Goal: Task Accomplishment & Management: Manage account settings

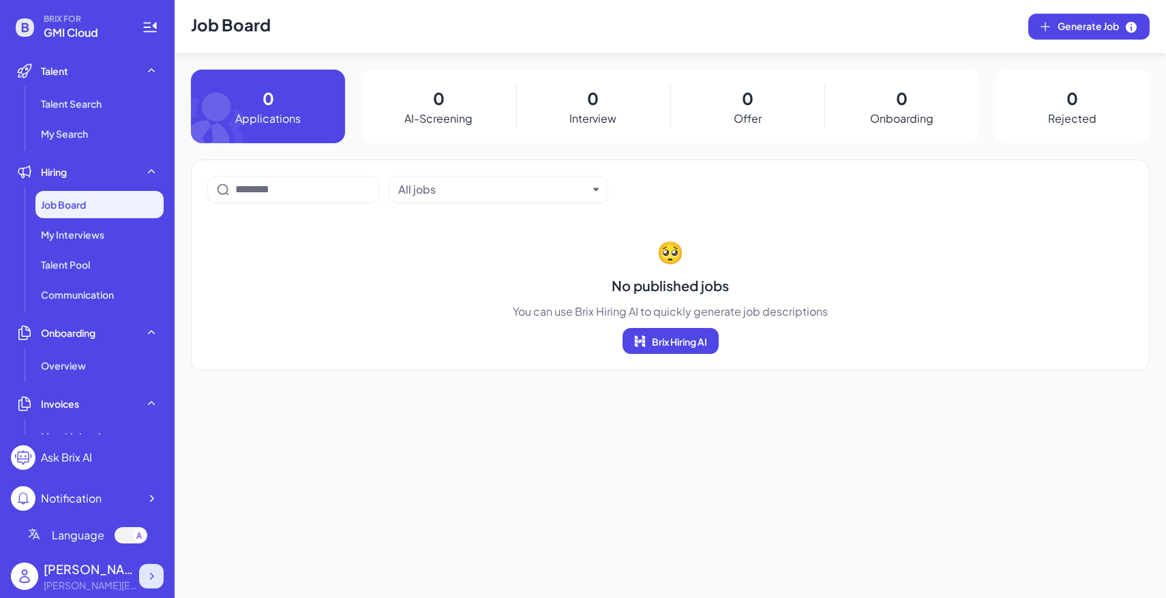
click at [158, 572] on icon at bounding box center [152, 576] width 14 height 14
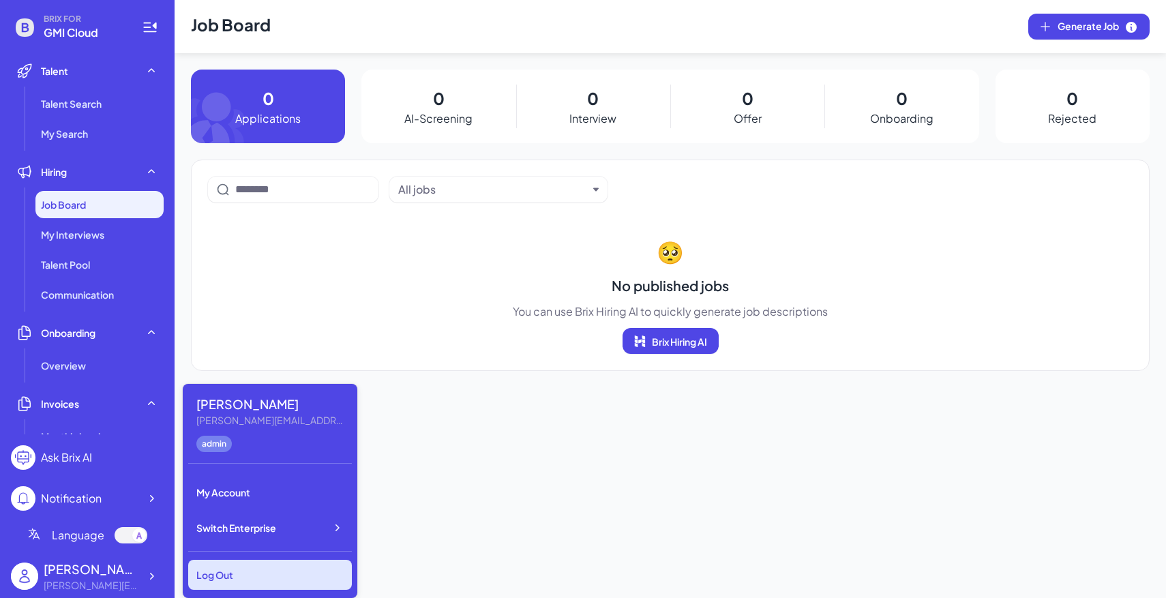
click at [233, 569] on div "Log Out" at bounding box center [270, 575] width 164 height 30
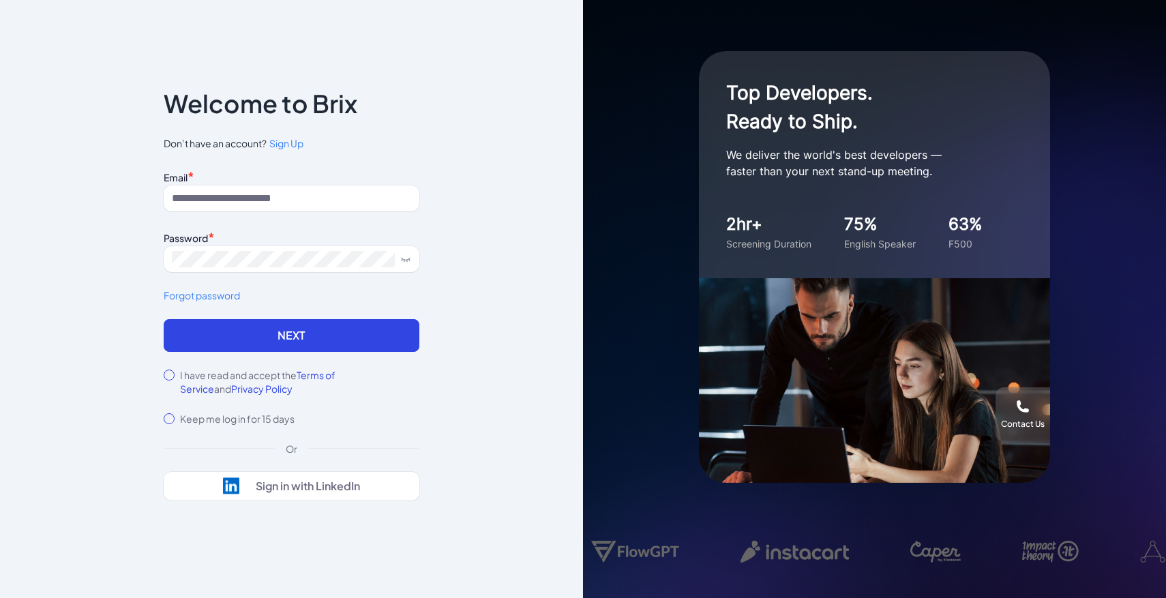
click at [204, 214] on div "Email * Password * Forgot password" at bounding box center [292, 243] width 256 height 152
click at [209, 207] on input at bounding box center [292, 199] width 256 height 26
paste input "**********"
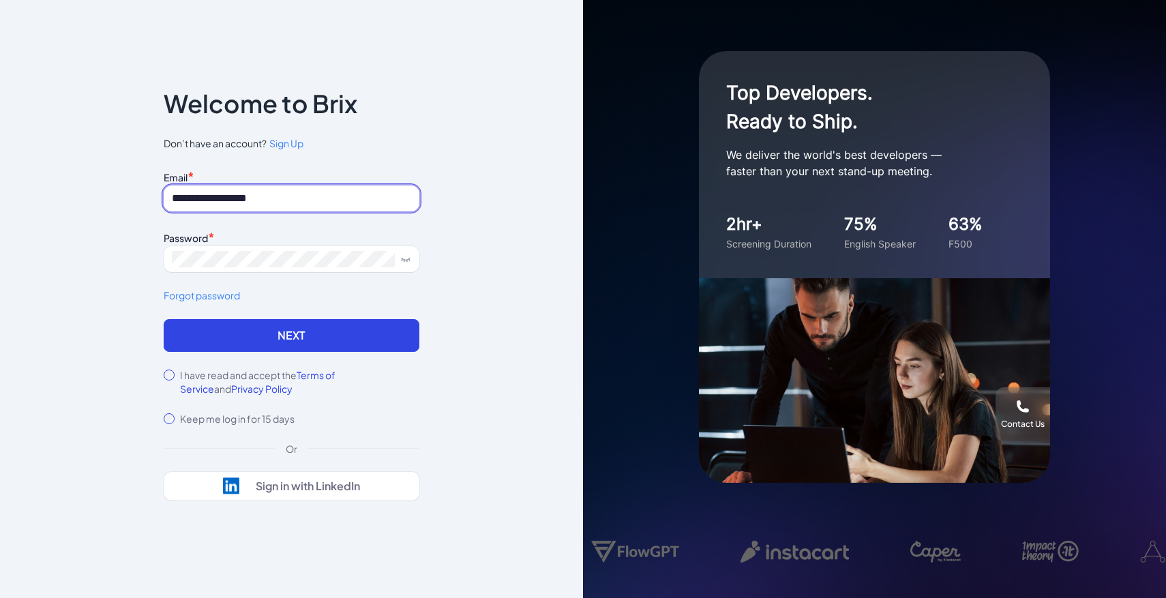
type input "**********"
click at [181, 368] on label "I have read and accept the Terms of Service and Privacy Policy" at bounding box center [299, 381] width 239 height 27
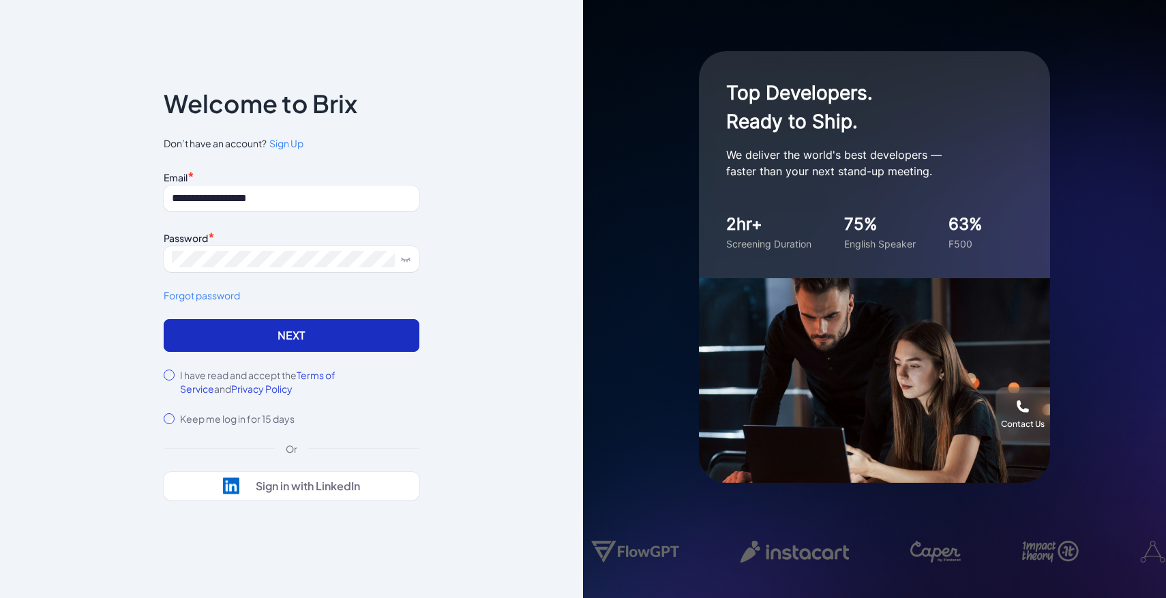
click at [203, 331] on button "Next" at bounding box center [292, 335] width 256 height 33
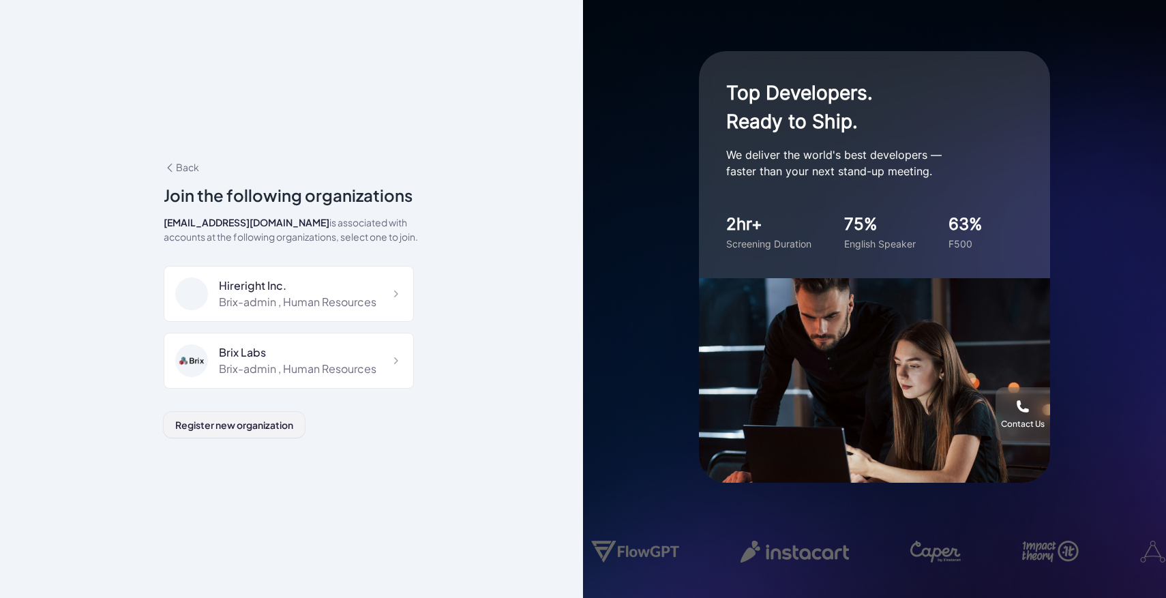
click at [243, 419] on span "Register new organization" at bounding box center [234, 425] width 118 height 12
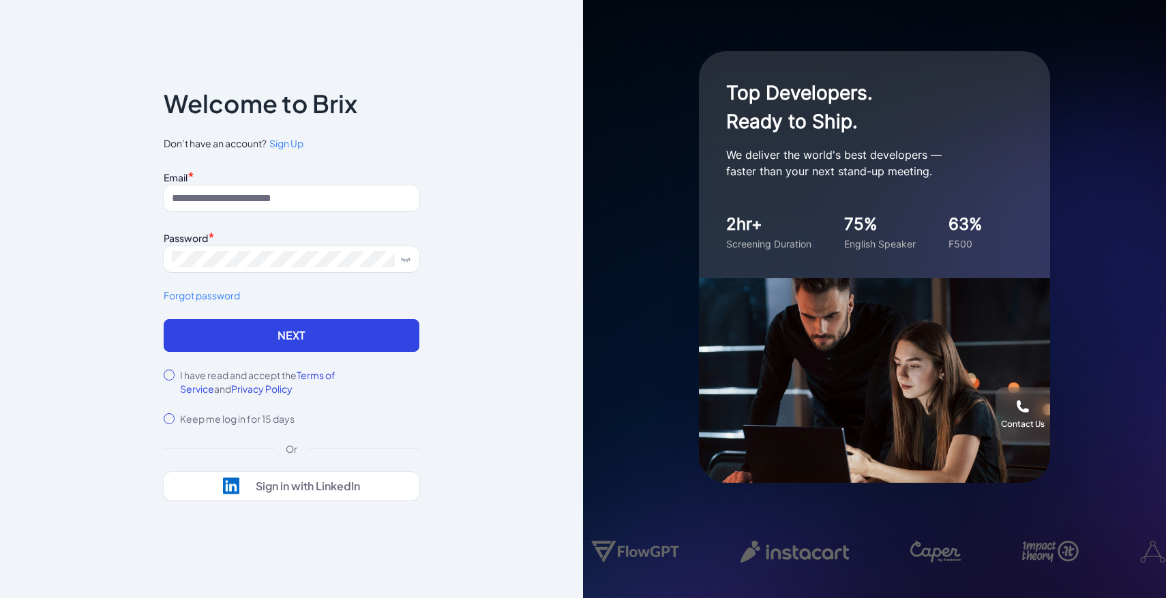
click at [175, 380] on div "I have read and accept the Terms of Service and Privacy Policy" at bounding box center [292, 381] width 256 height 27
click at [242, 207] on input at bounding box center [292, 199] width 256 height 26
paste input "**********"
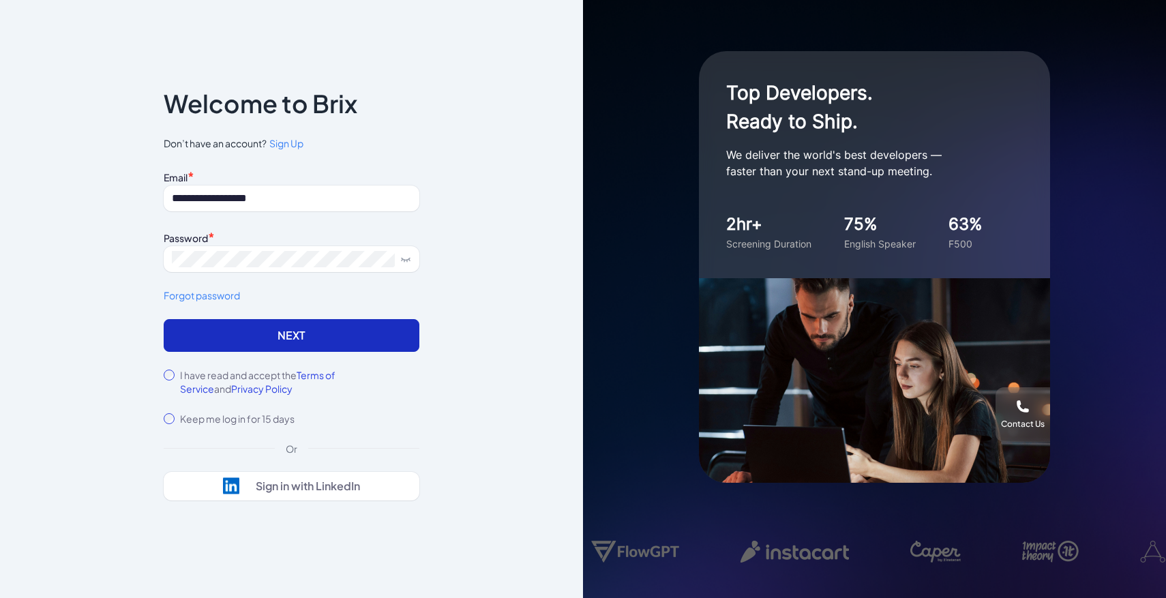
type input "**********"
click at [327, 329] on button "Next" at bounding box center [292, 335] width 256 height 33
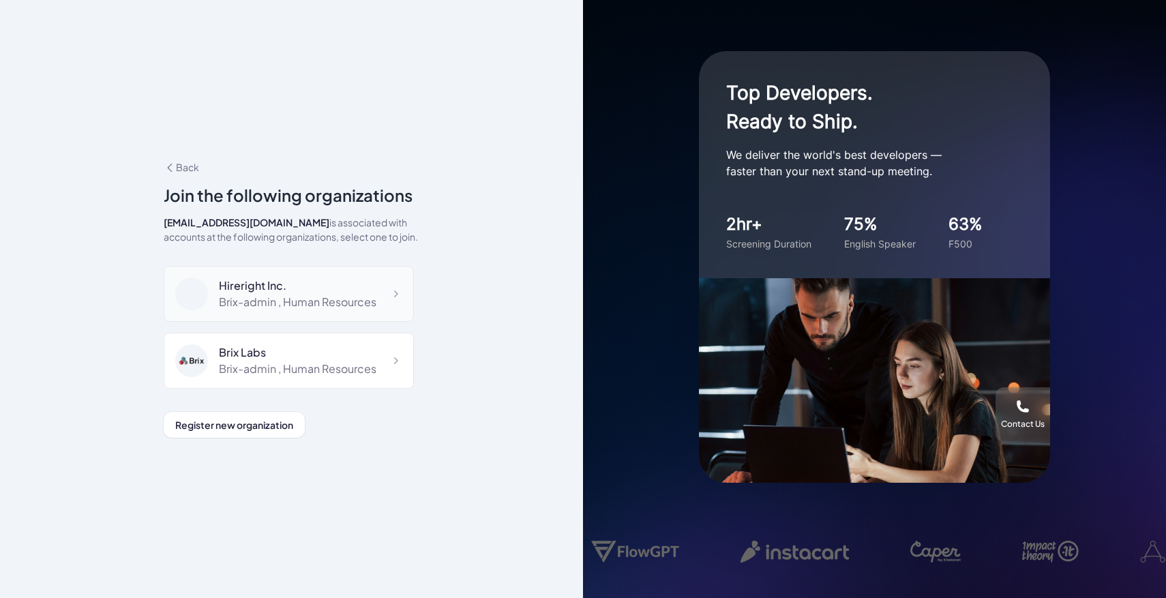
click at [324, 308] on div "Brix-admin , Human Resources" at bounding box center [298, 302] width 158 height 16
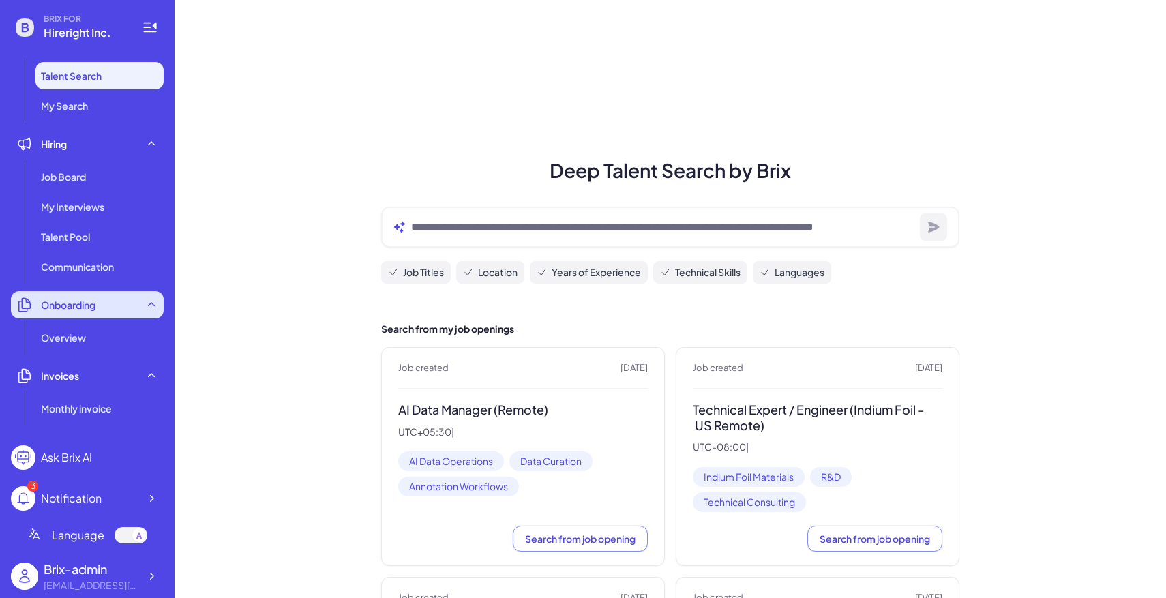
scroll to position [30, 0]
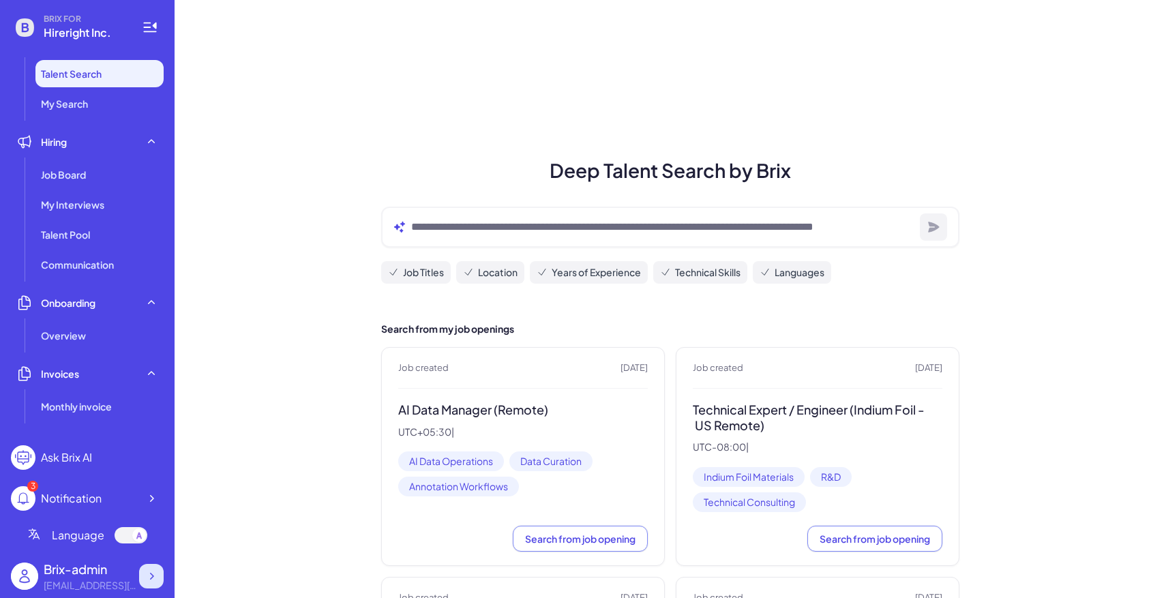
click at [155, 575] on icon at bounding box center [152, 576] width 14 height 14
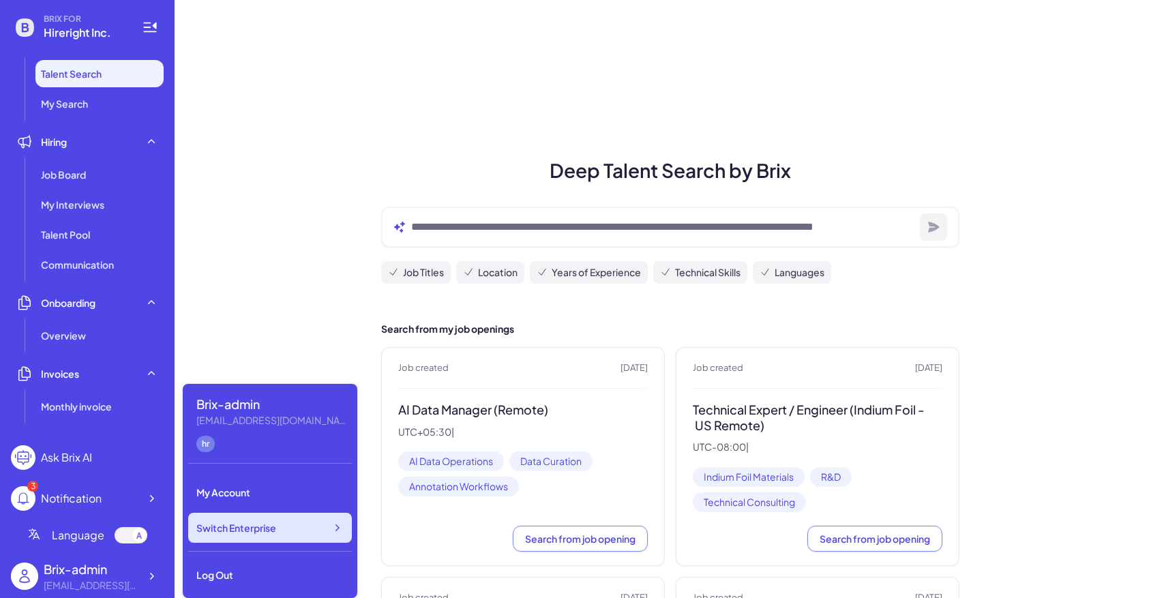
click at [250, 541] on div "Switch Enterprise" at bounding box center [270, 528] width 164 height 30
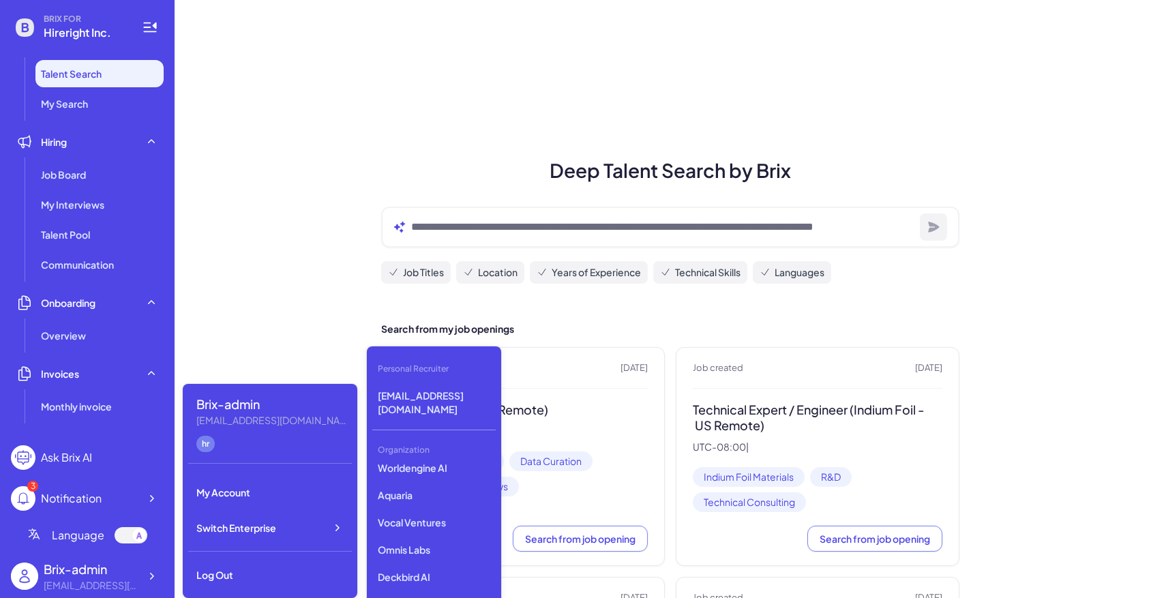
scroll to position [3463, 0]
click at [427, 524] on p "GMI" at bounding box center [433, 532] width 123 height 25
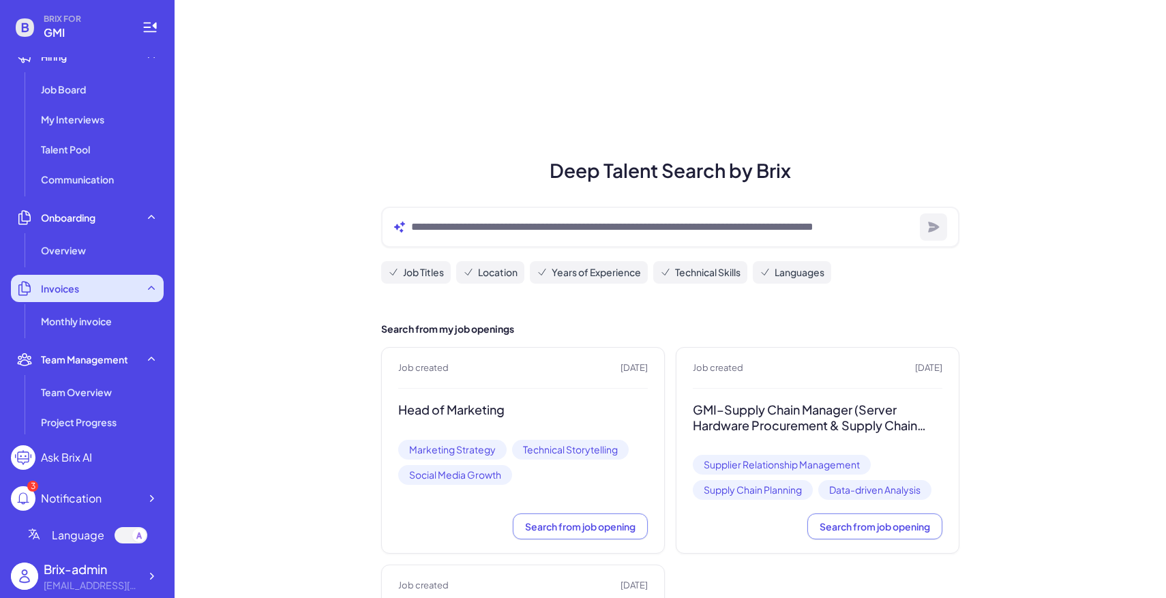
scroll to position [341, 0]
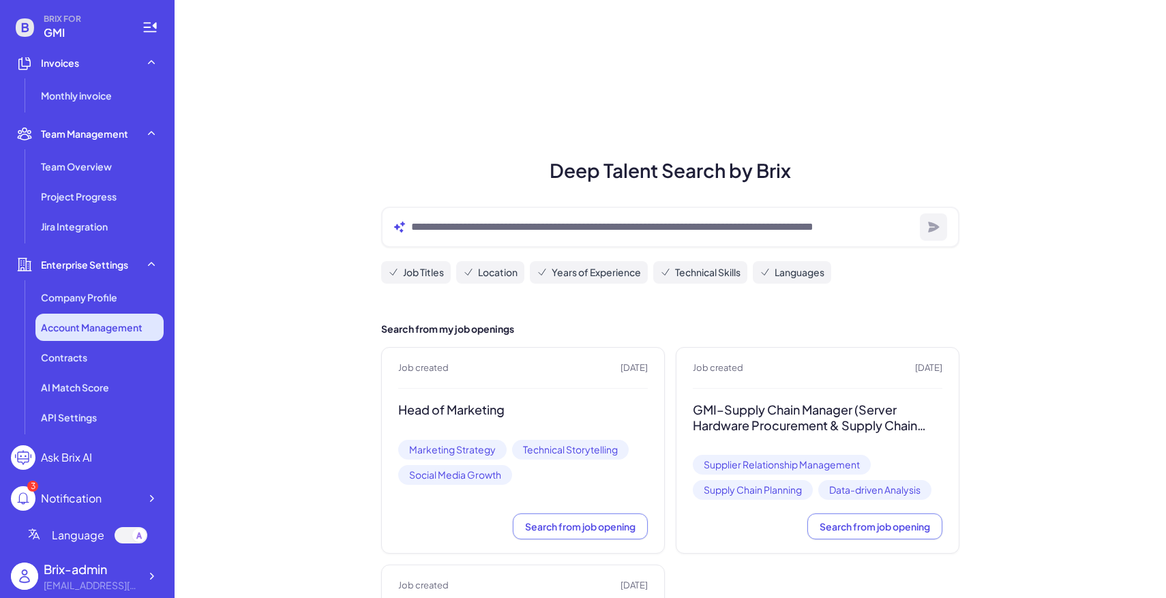
click at [121, 338] on li "Account Management" at bounding box center [99, 327] width 128 height 27
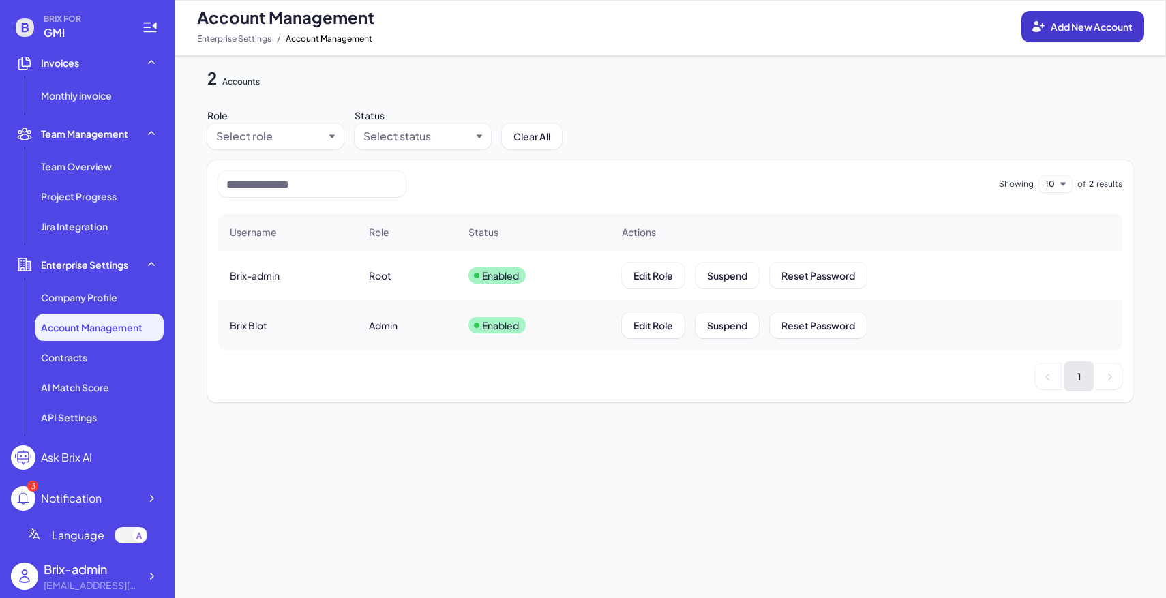
click at [1056, 40] on button "Add New Account" at bounding box center [1083, 26] width 123 height 31
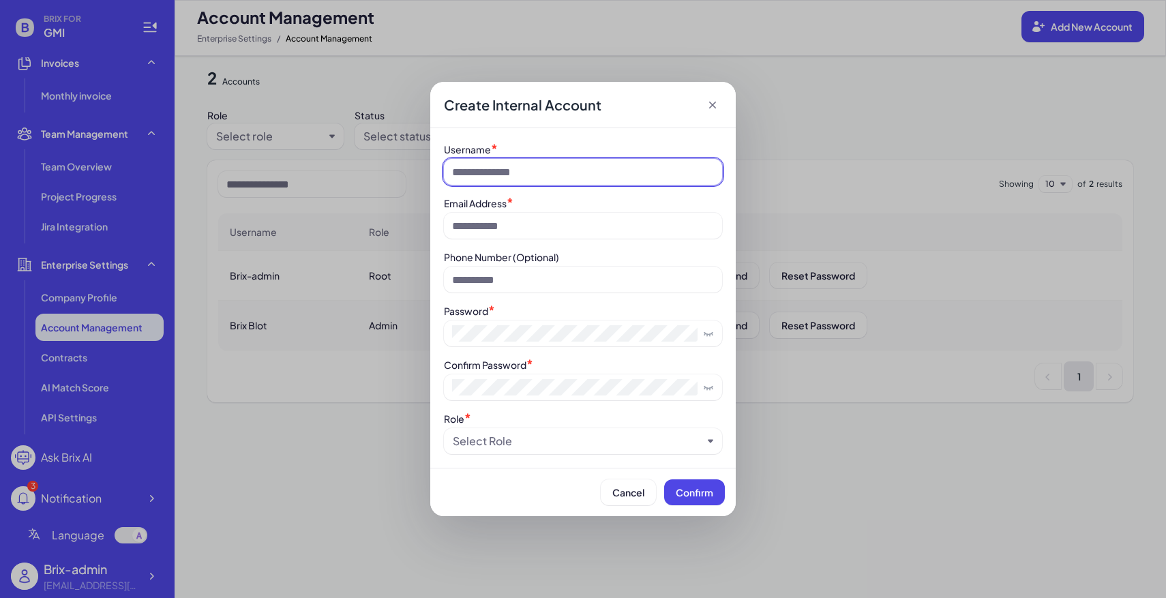
click at [562, 159] on input at bounding box center [583, 172] width 278 height 26
type input "******"
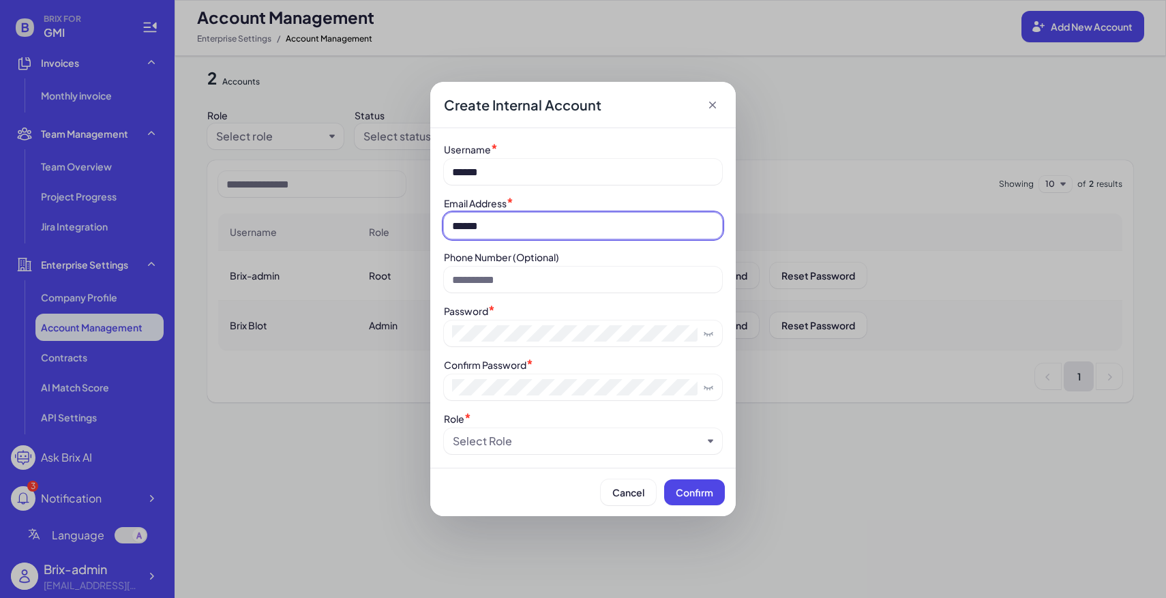
type input "**********"
click at [507, 352] on div "**********" at bounding box center [583, 298] width 278 height 312
click at [471, 436] on div "Select Role" at bounding box center [482, 441] width 59 height 16
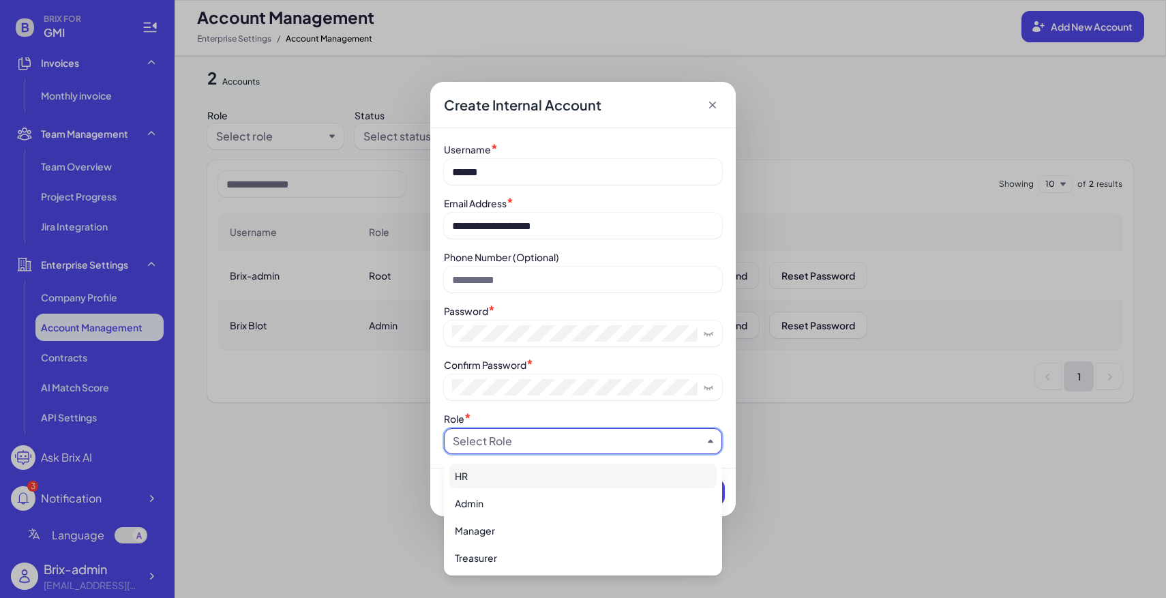
click at [500, 499] on div "Admin" at bounding box center [582, 503] width 267 height 25
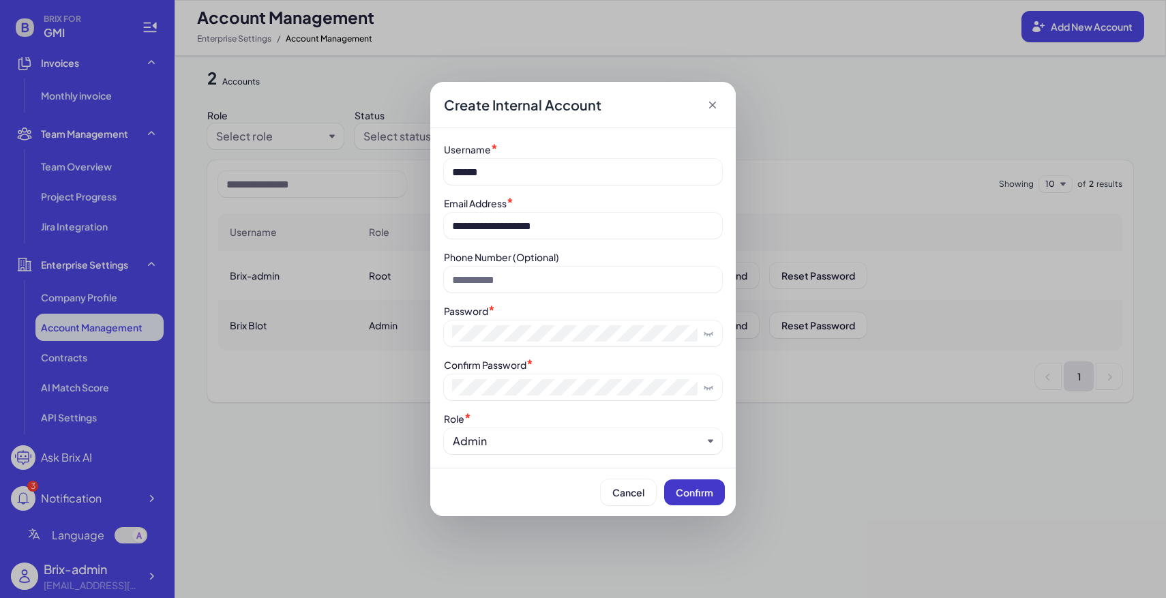
click at [709, 484] on button "Confirm" at bounding box center [694, 492] width 61 height 26
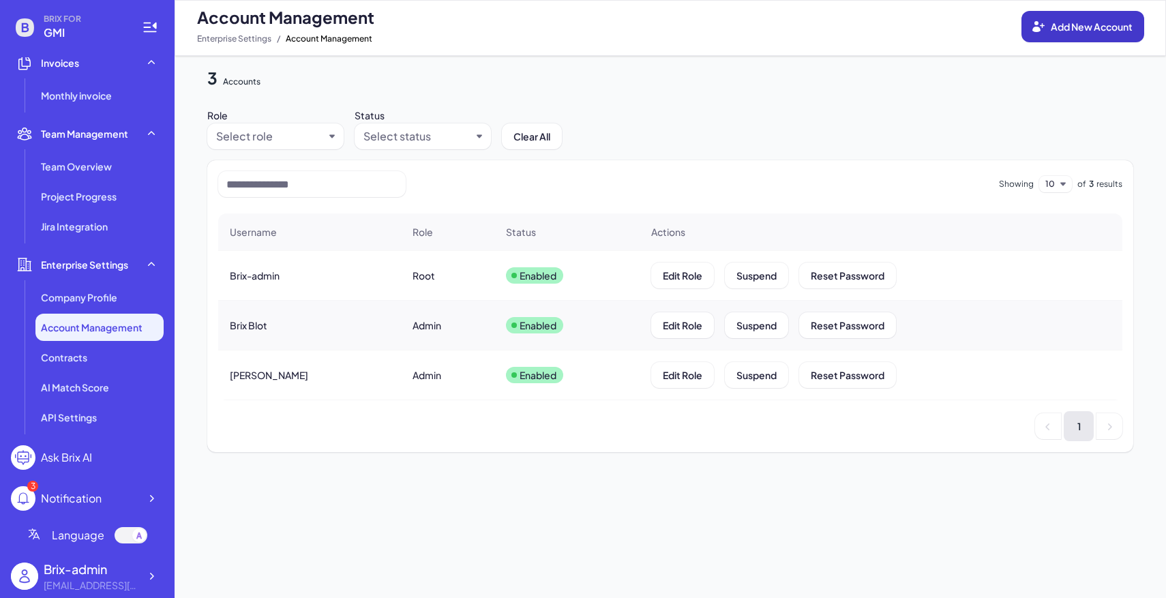
click at [1032, 29] on icon at bounding box center [1039, 27] width 14 height 14
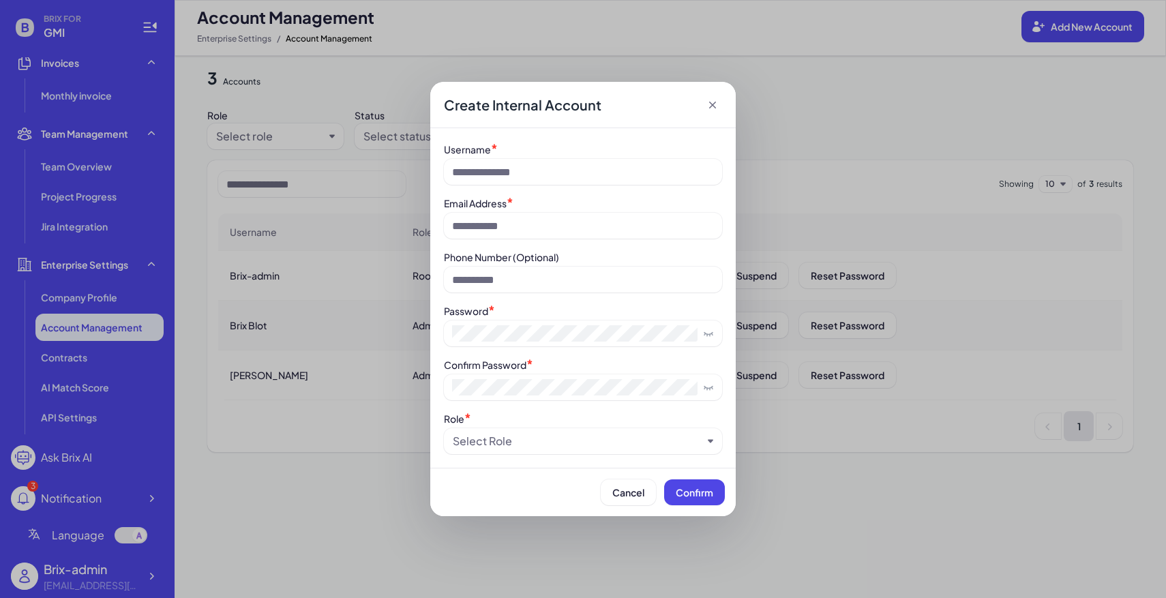
click at [601, 151] on div "Username *" at bounding box center [583, 149] width 278 height 14
click at [602, 164] on input at bounding box center [583, 172] width 278 height 26
type input "**********"
click at [538, 449] on div "Select Role" at bounding box center [578, 441] width 250 height 16
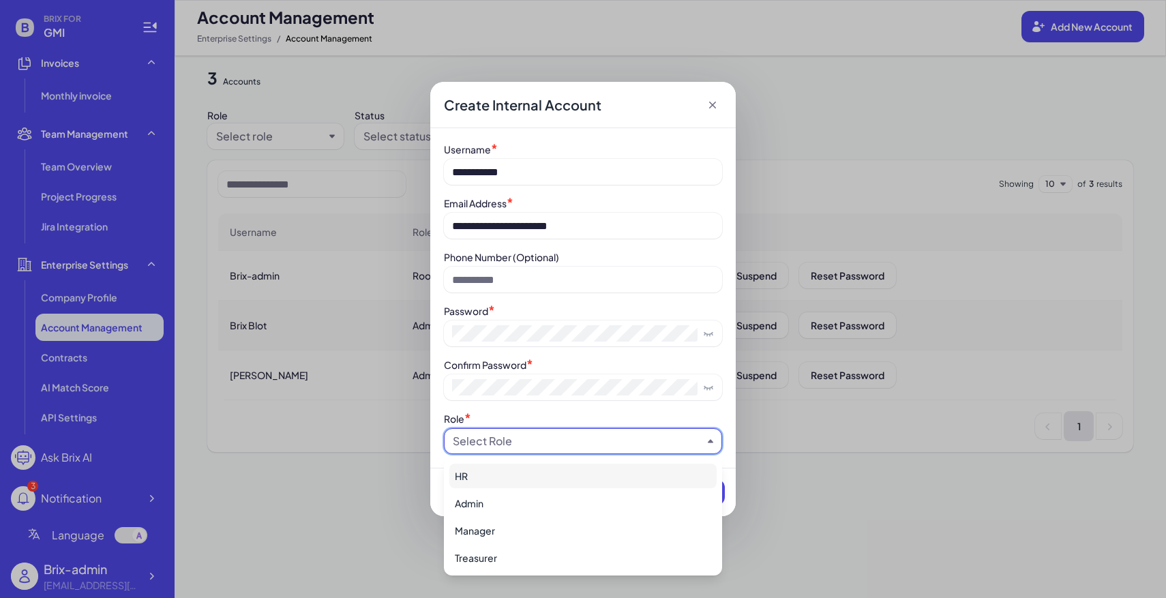
click at [553, 478] on div "HR" at bounding box center [582, 476] width 267 height 25
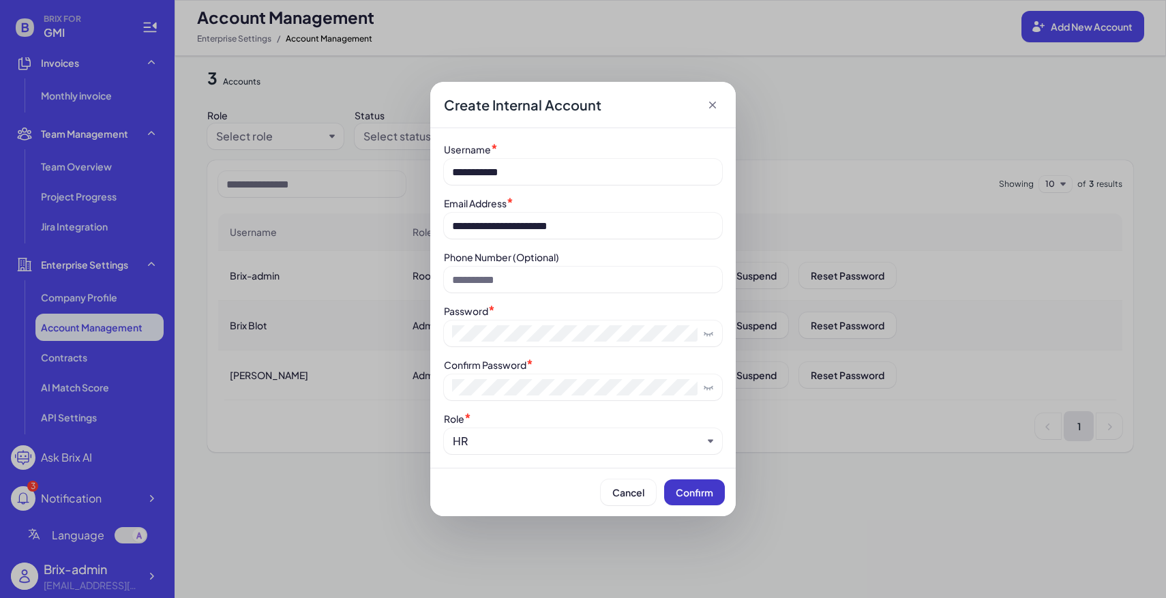
click at [699, 492] on span "Confirm" at bounding box center [695, 492] width 38 height 12
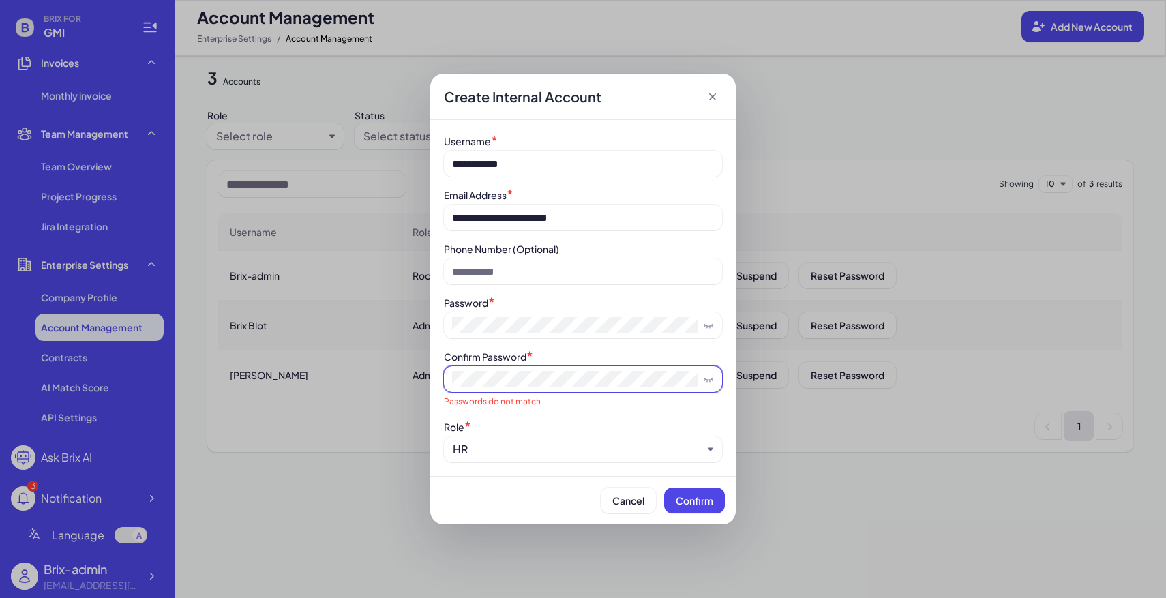
click at [706, 379] on icon at bounding box center [708, 379] width 11 height 11
click at [645, 443] on div "HR" at bounding box center [578, 449] width 250 height 16
click at [711, 330] on icon at bounding box center [708, 325] width 11 height 11
click at [711, 503] on span "Confirm" at bounding box center [695, 500] width 38 height 12
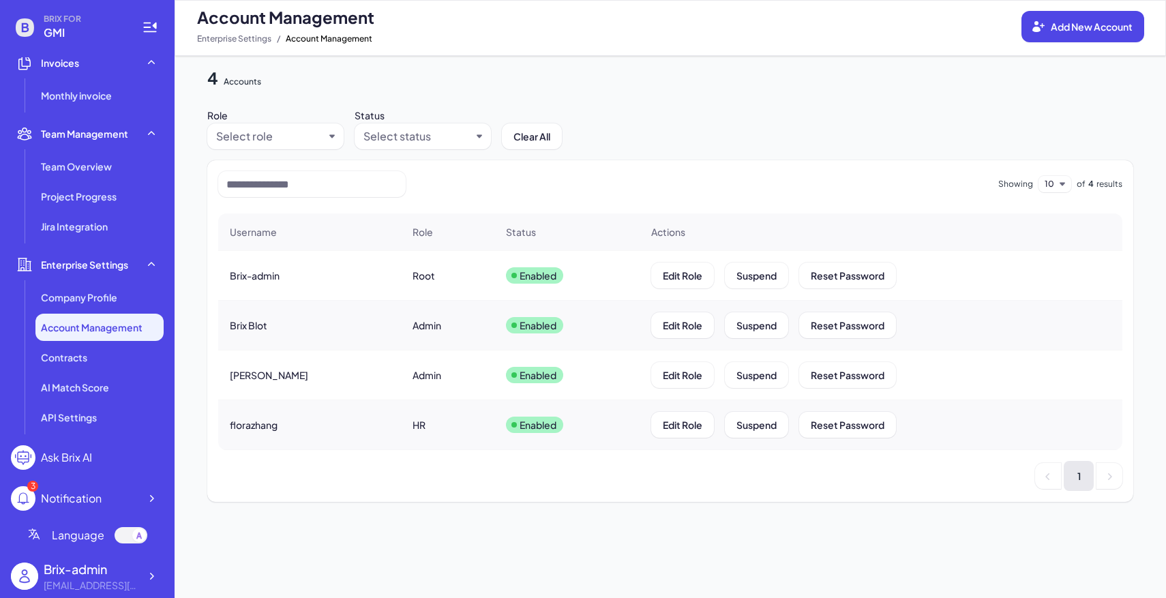
click at [1109, 48] on div "Account Management Add New Account Enterprise Settings / Account Management" at bounding box center [671, 28] width 992 height 56
click at [1078, 33] on button "Add New Account" at bounding box center [1083, 26] width 123 height 31
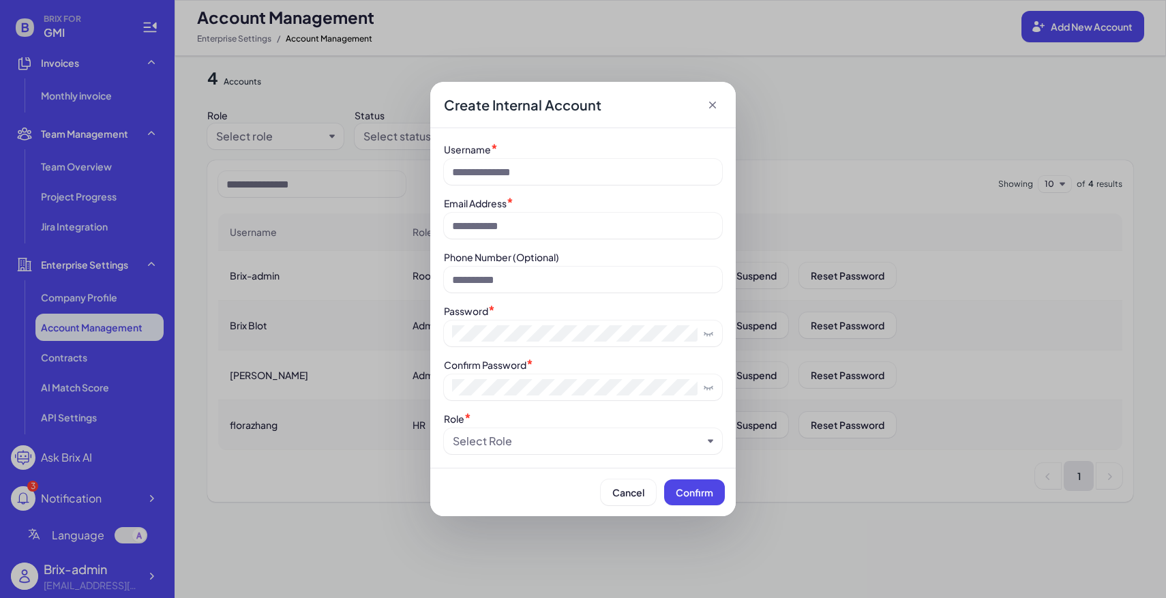
click at [586, 190] on div "Username * Email Address * Phone Number (Optional) Password * Confirm Password …" at bounding box center [583, 298] width 278 height 312
click at [557, 181] on input at bounding box center [583, 172] width 278 height 26
type input "****"
click at [510, 231] on input at bounding box center [583, 226] width 278 height 26
paste input "**********"
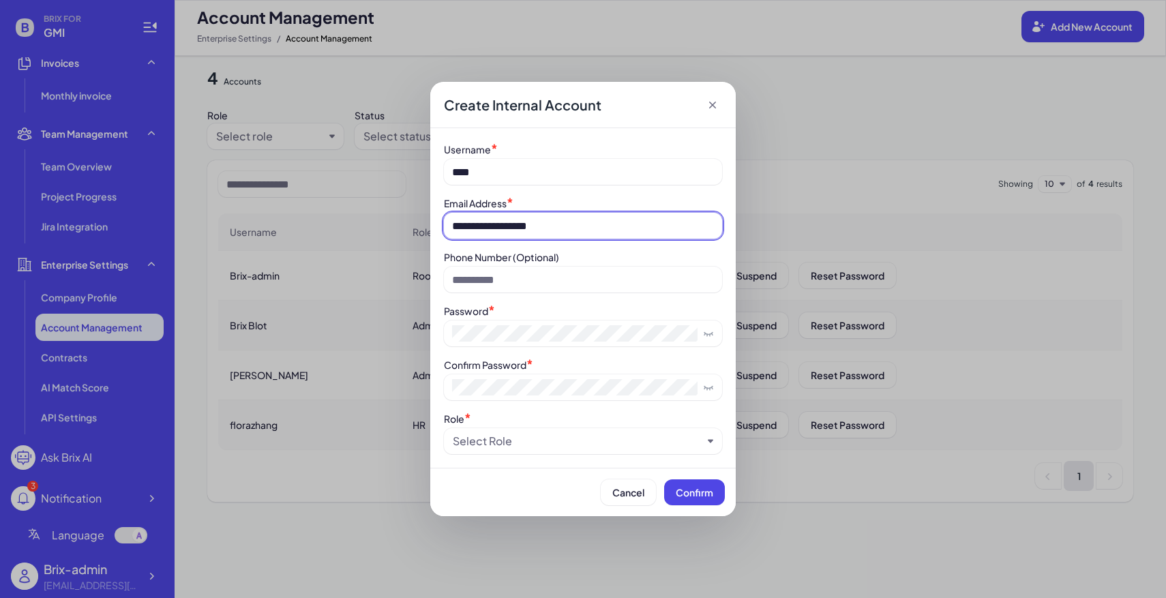
drag, startPoint x: 486, startPoint y: 230, endPoint x: 408, endPoint y: 228, distance: 78.4
click at [408, 228] on div "**********" at bounding box center [583, 299] width 1166 height 598
type input "**********"
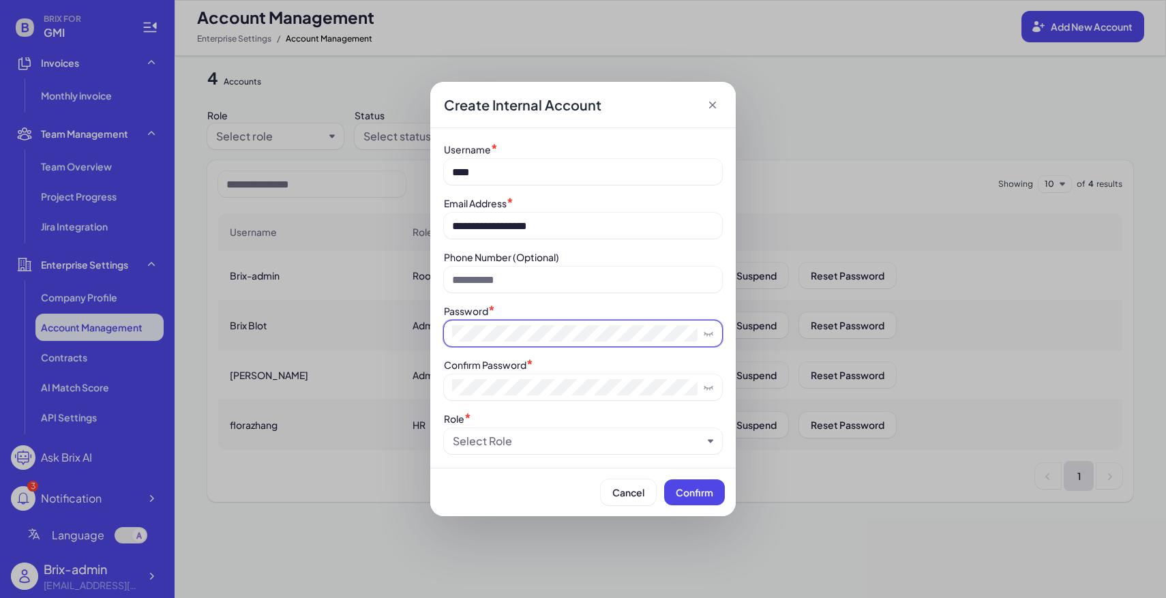
click at [490, 325] on span at bounding box center [583, 334] width 278 height 26
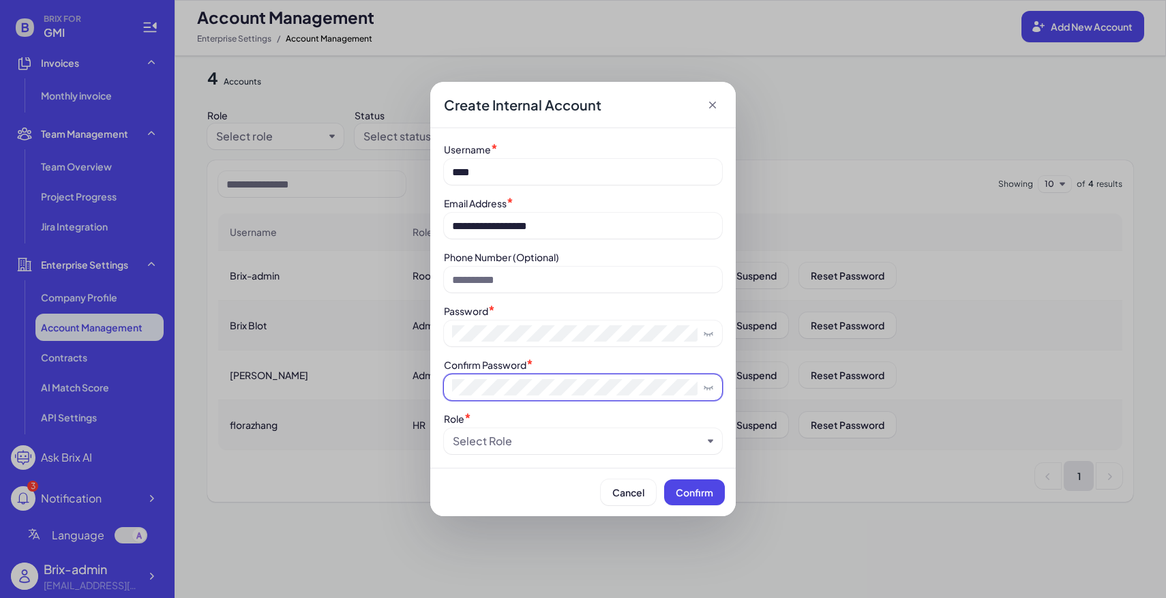
click at [502, 399] on span at bounding box center [583, 387] width 278 height 26
click at [524, 447] on div "Select Role" at bounding box center [578, 441] width 250 height 16
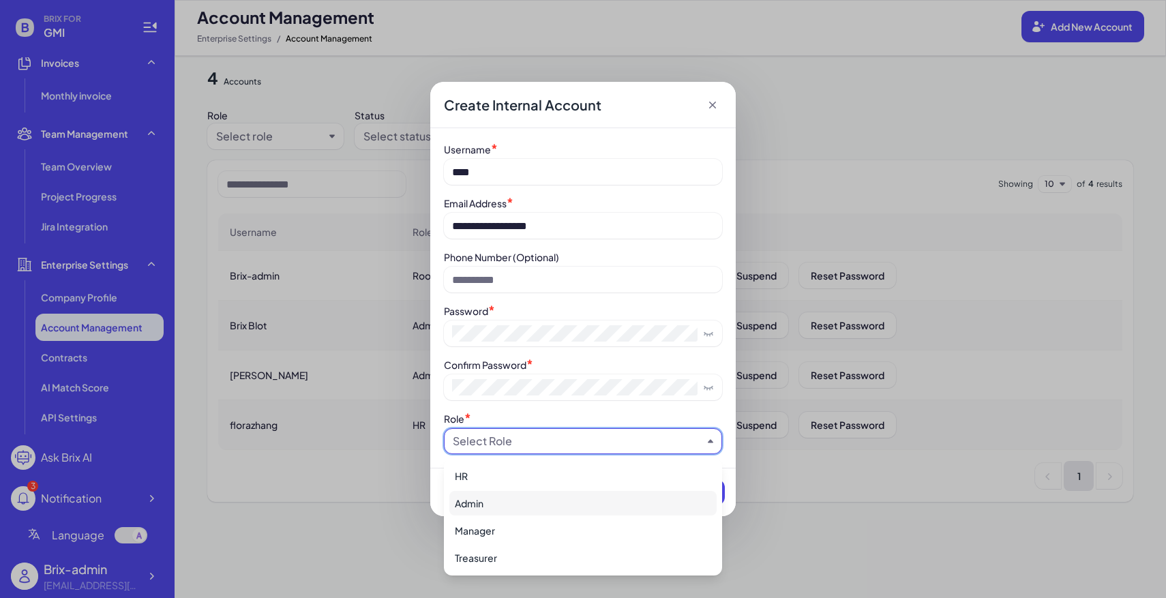
click at [497, 507] on div "Admin" at bounding box center [582, 503] width 267 height 25
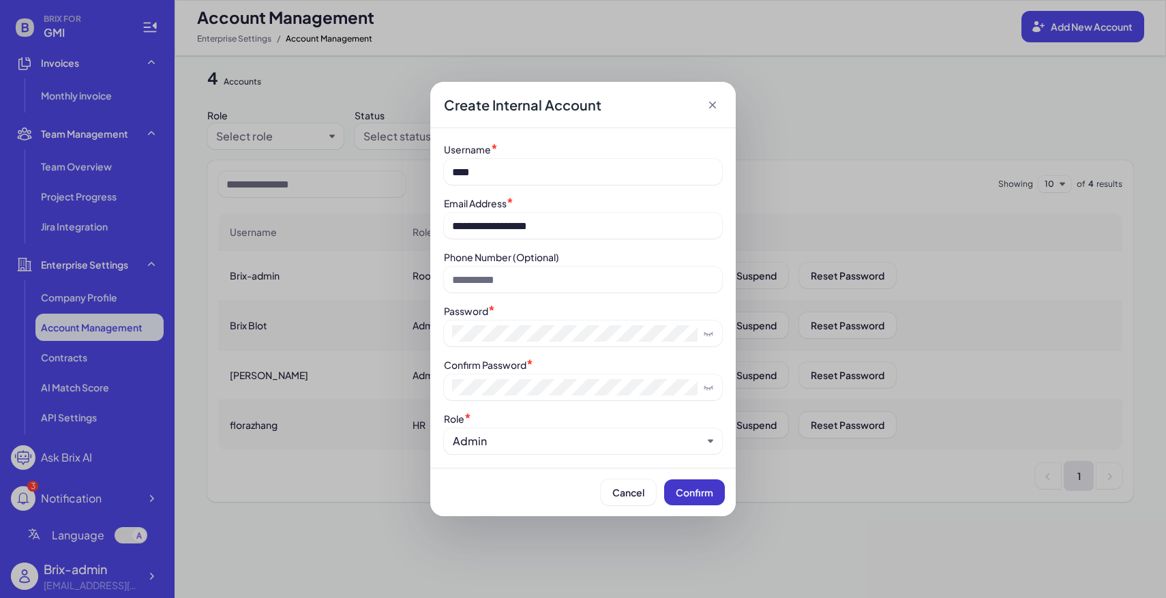
click at [674, 495] on button "Confirm" at bounding box center [694, 492] width 61 height 26
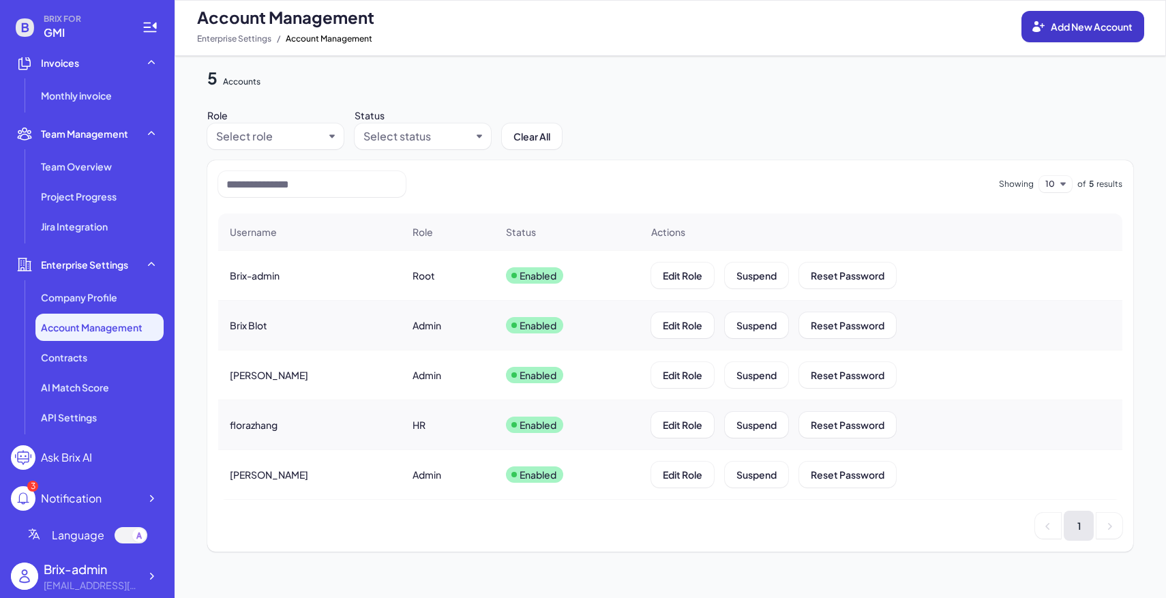
click at [1094, 18] on button "Add New Account" at bounding box center [1083, 26] width 123 height 31
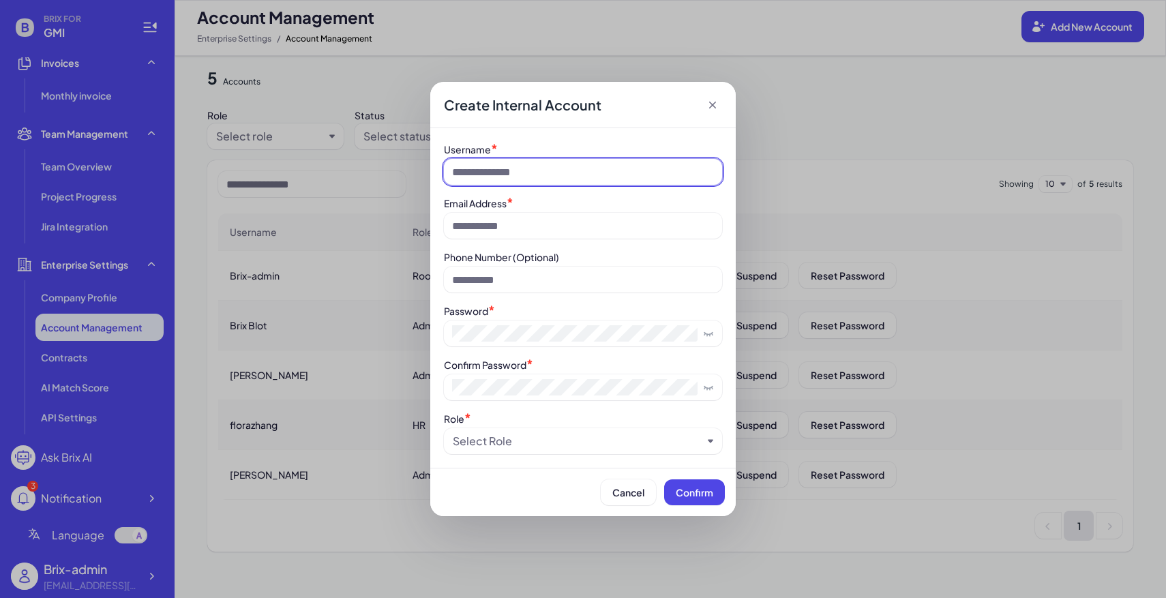
click at [546, 168] on input at bounding box center [583, 172] width 278 height 26
type input "*****"
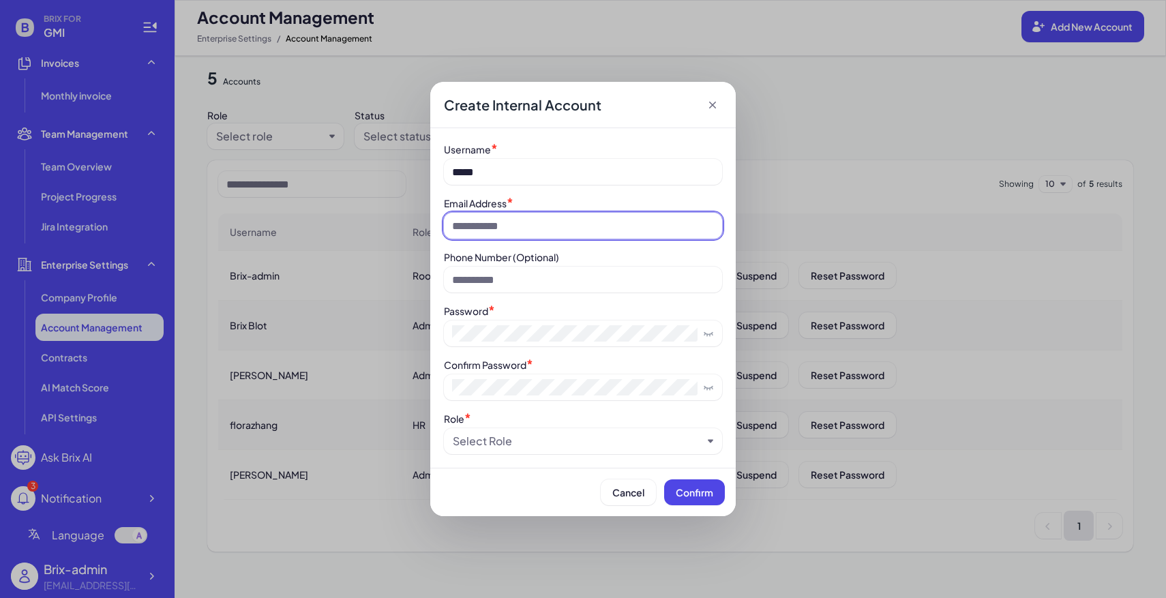
paste input "**********"
click at [490, 224] on input "**********" at bounding box center [583, 226] width 278 height 26
drag, startPoint x: 494, startPoint y: 226, endPoint x: 424, endPoint y: 219, distance: 71.3
click at [424, 219] on div "**********" at bounding box center [583, 299] width 1166 height 598
type input "**********"
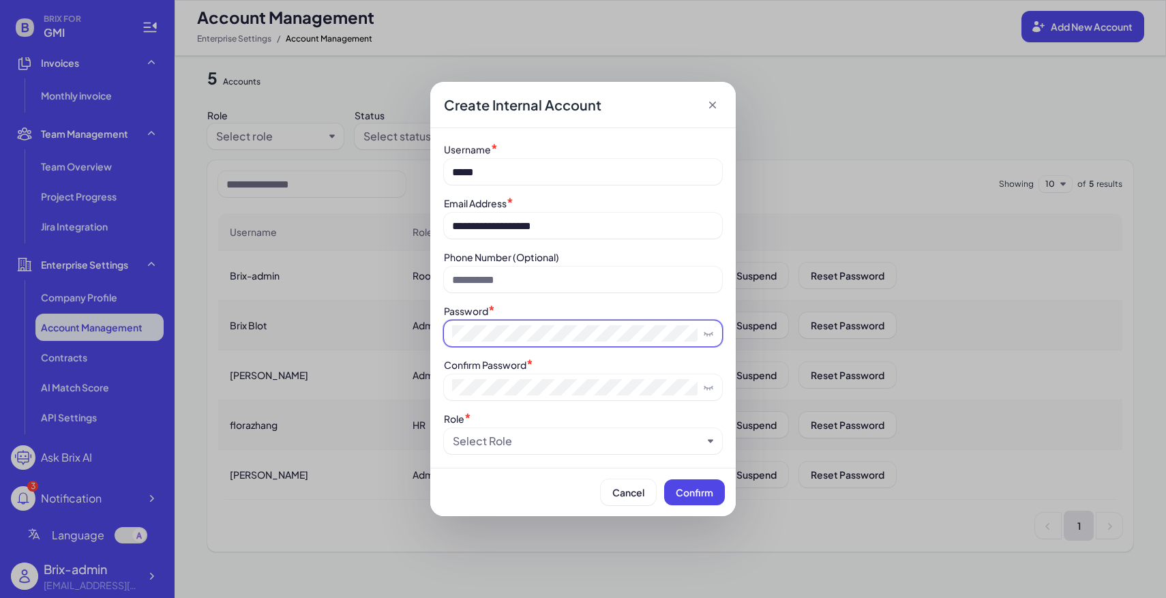
click at [516, 324] on span at bounding box center [583, 334] width 278 height 26
click at [509, 370] on label "Confirm Password" at bounding box center [485, 365] width 83 height 12
click at [527, 441] on div "Select Role" at bounding box center [578, 441] width 250 height 16
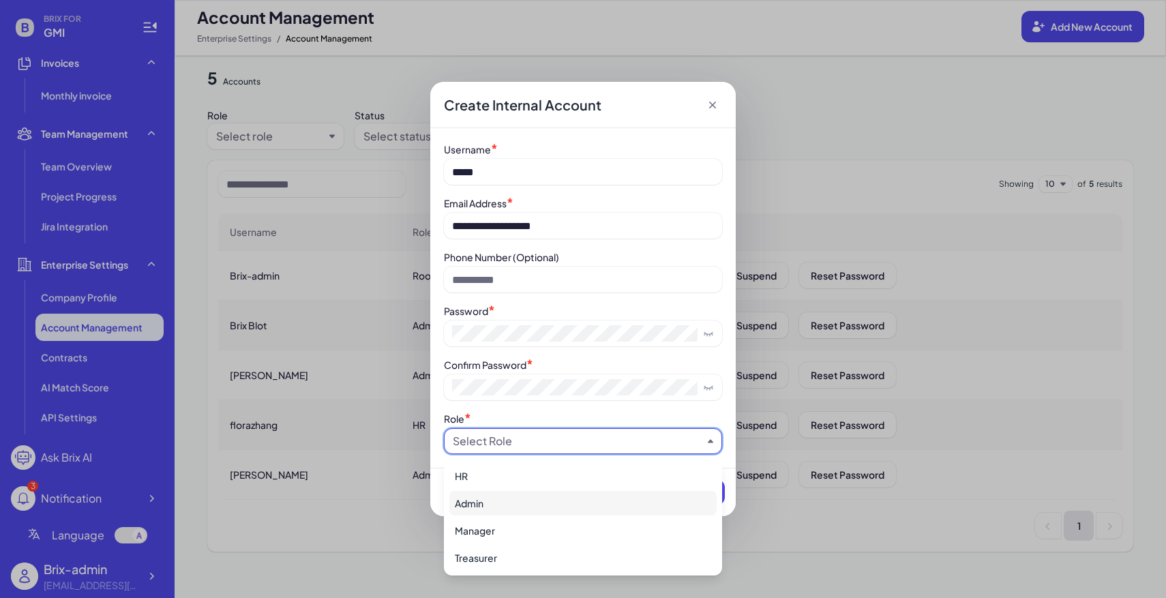
click at [497, 493] on div "Admin" at bounding box center [582, 503] width 267 height 25
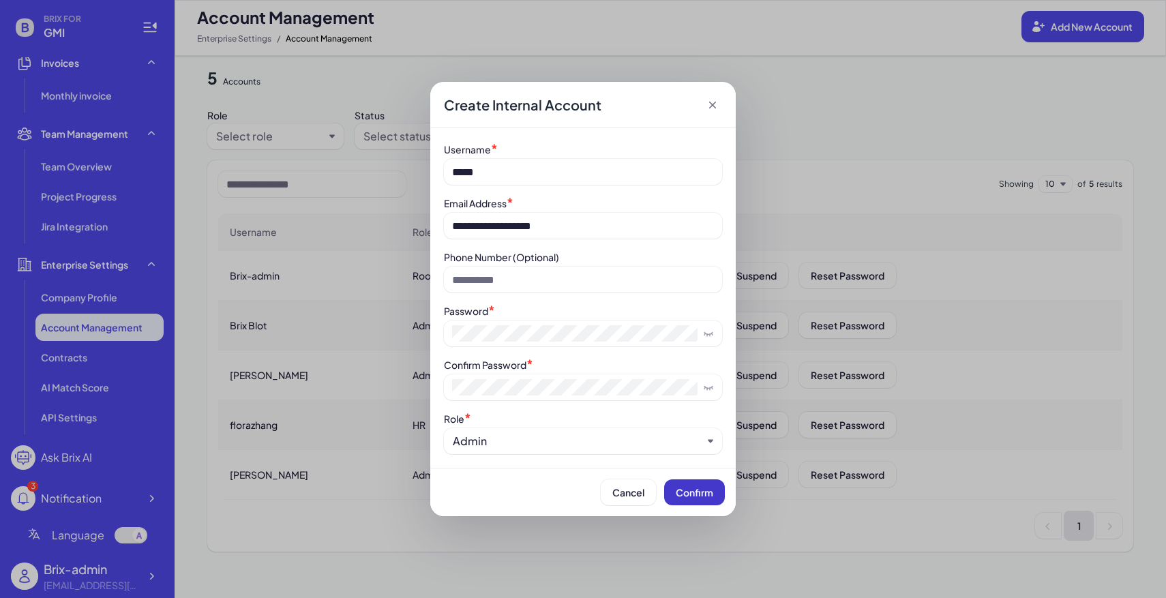
click at [701, 490] on span "Confirm" at bounding box center [695, 492] width 38 height 12
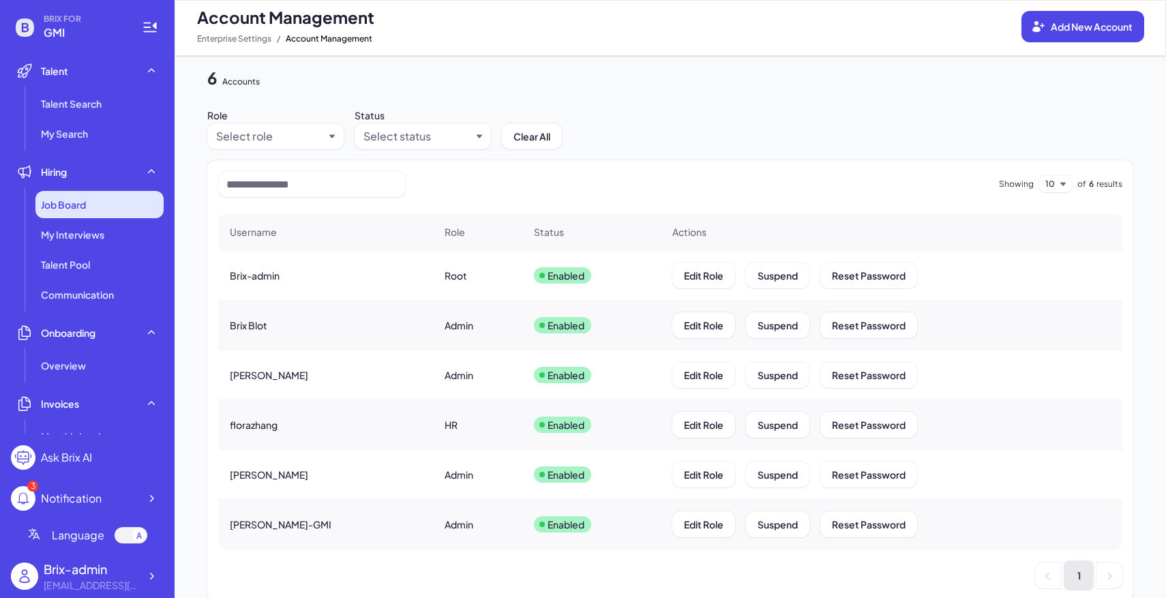
click at [86, 210] on span "Job Board" at bounding box center [63, 205] width 45 height 14
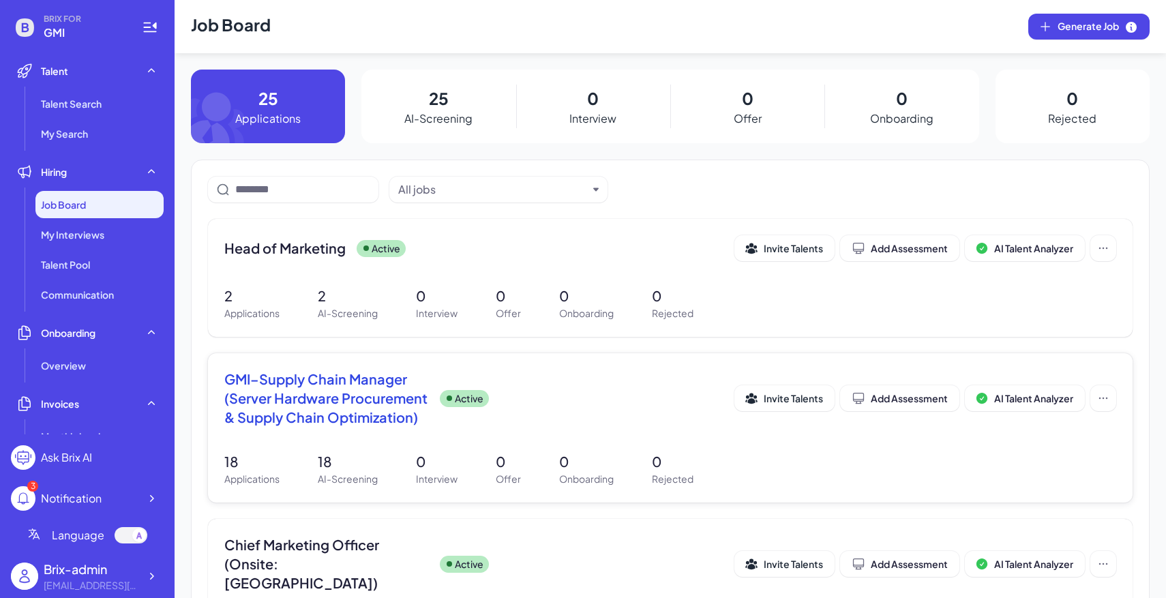
scroll to position [117, 0]
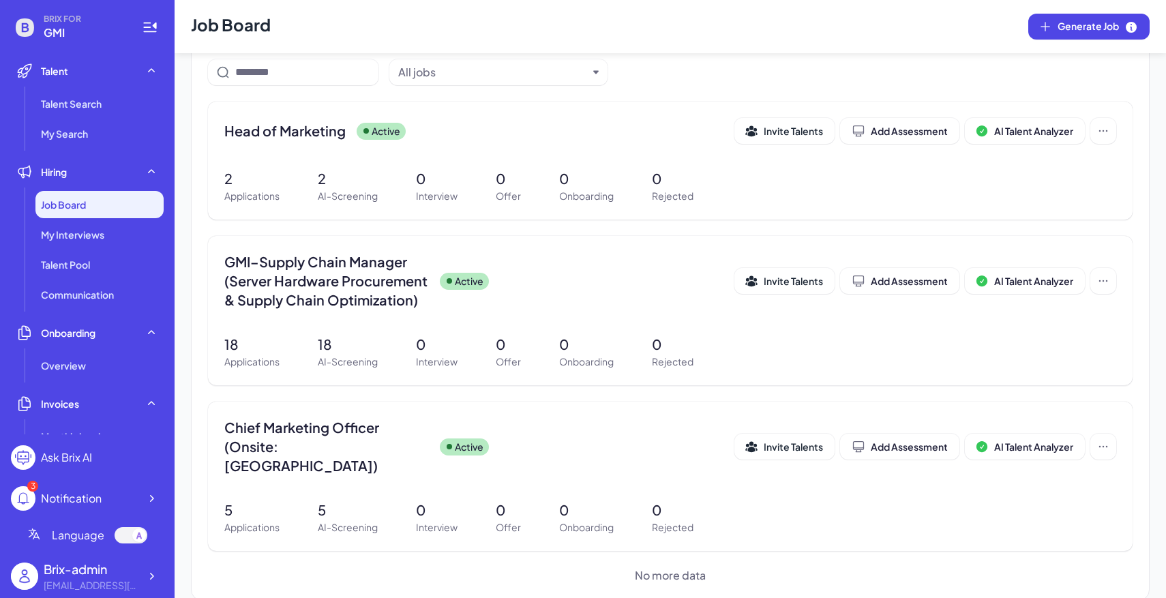
click at [159, 564] on div "Brix-admin flora@joinbrix.com" at bounding box center [87, 576] width 153 height 44
click at [163, 572] on div at bounding box center [151, 576] width 25 height 25
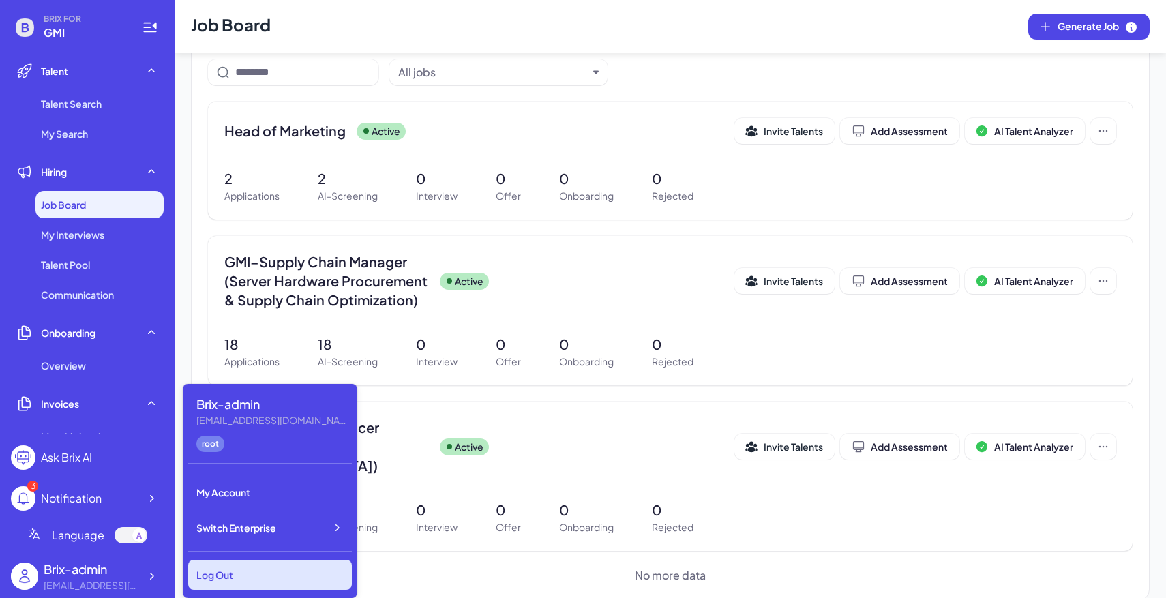
click at [231, 574] on div "Log Out" at bounding box center [270, 575] width 164 height 30
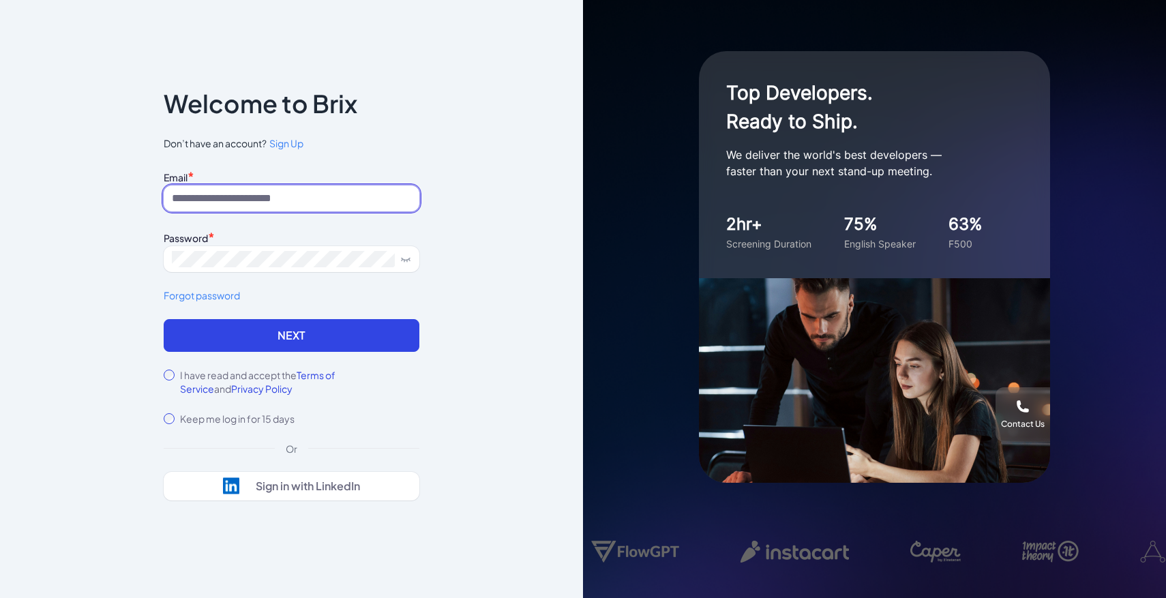
click at [348, 202] on input at bounding box center [292, 199] width 256 height 26
type input "**********"
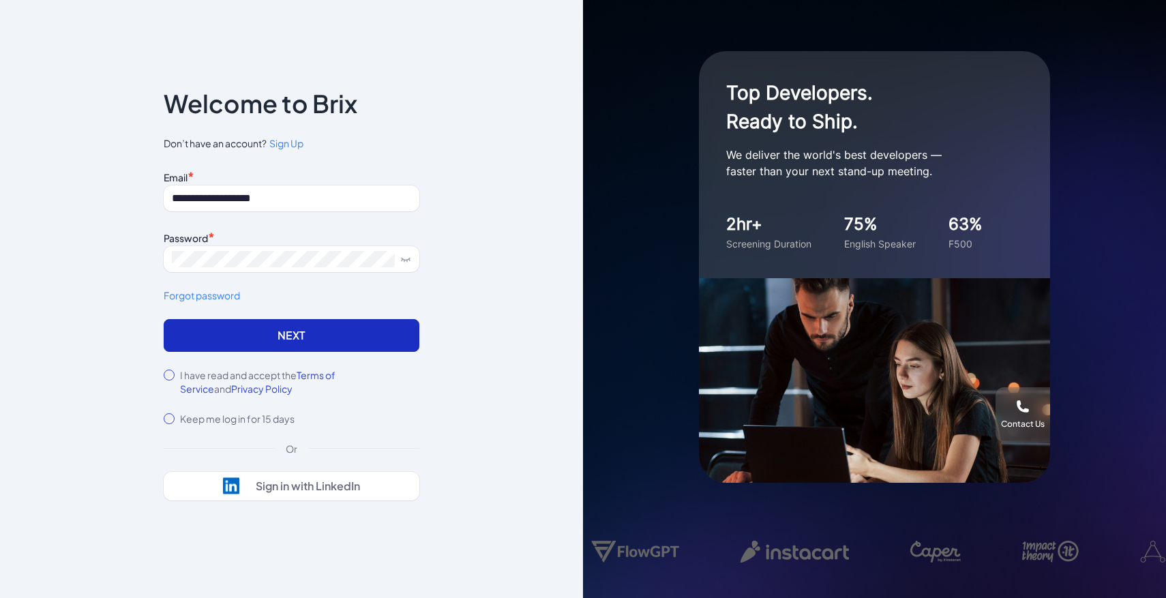
click at [328, 339] on button "Next" at bounding box center [292, 335] width 256 height 33
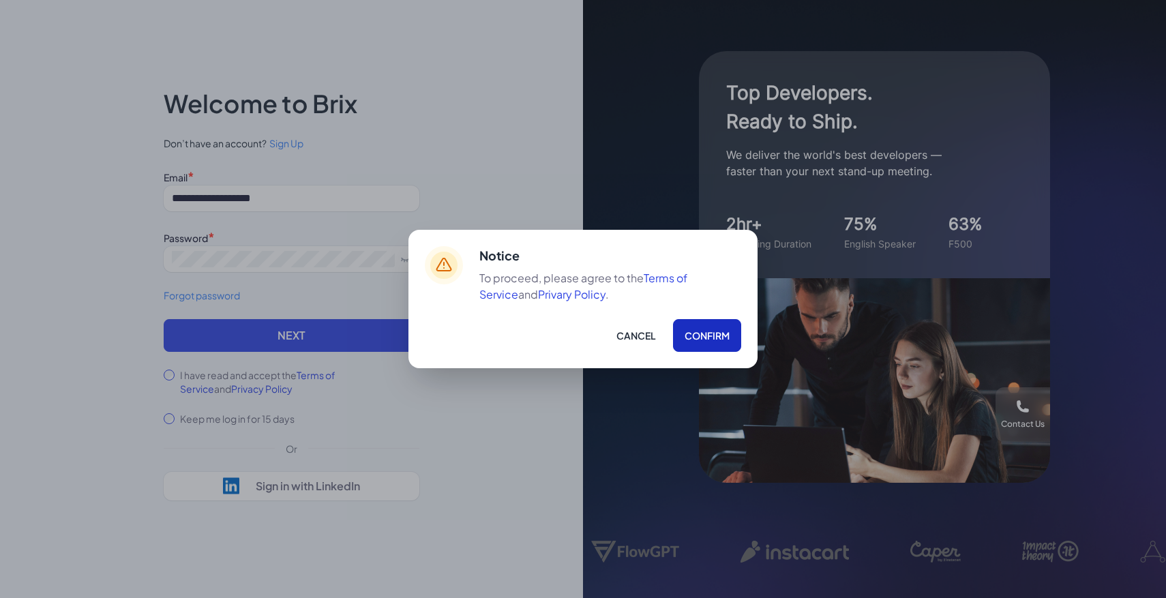
click at [715, 337] on button "Confirm" at bounding box center [707, 335] width 68 height 33
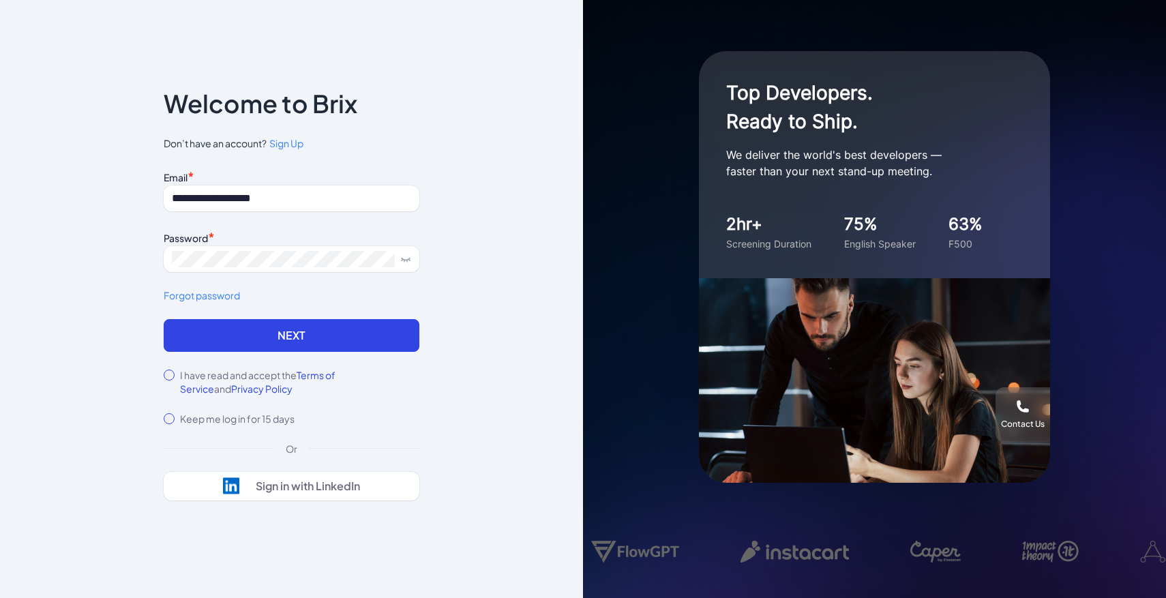
click at [331, 314] on div "**********" at bounding box center [292, 243] width 256 height 152
click at [331, 327] on button "Next" at bounding box center [292, 335] width 256 height 33
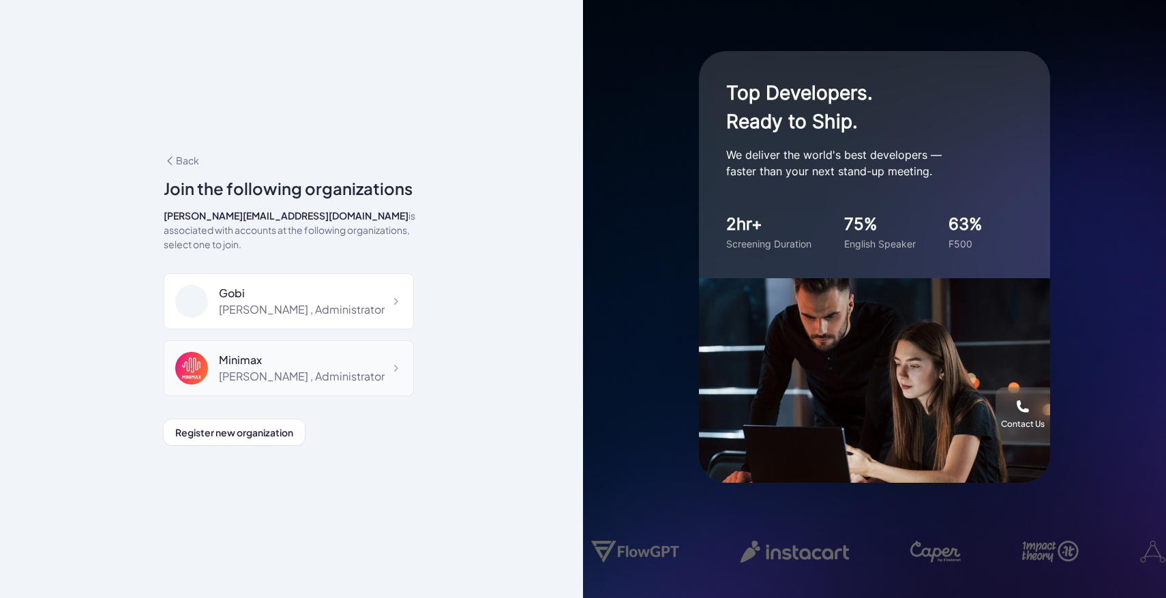
click at [290, 359] on div "Minimax" at bounding box center [302, 360] width 166 height 16
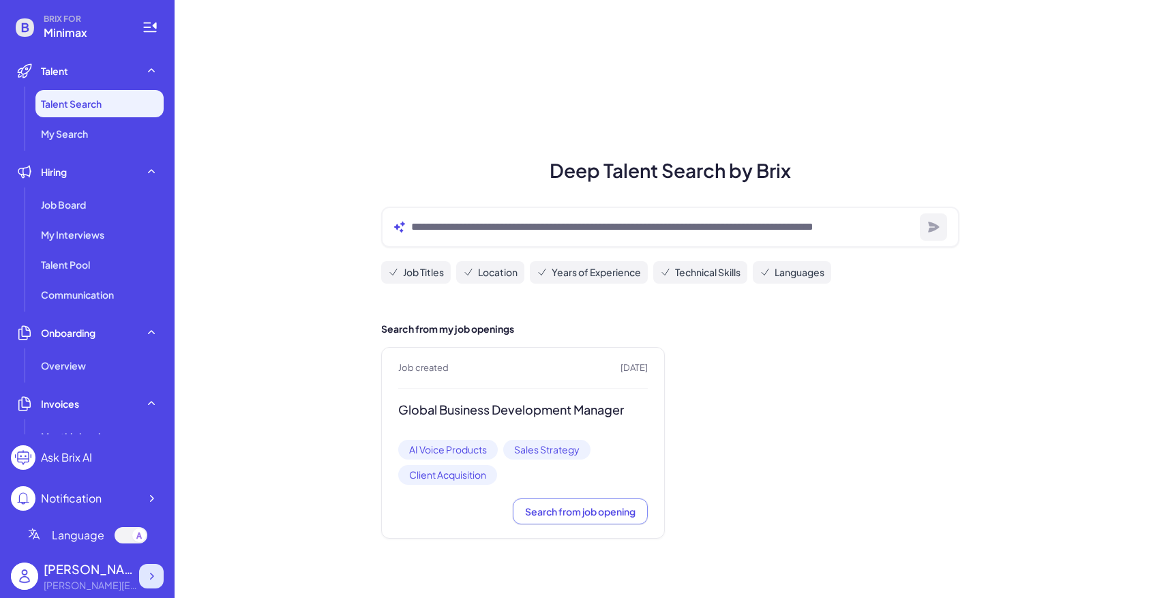
click at [156, 575] on icon at bounding box center [152, 576] width 14 height 14
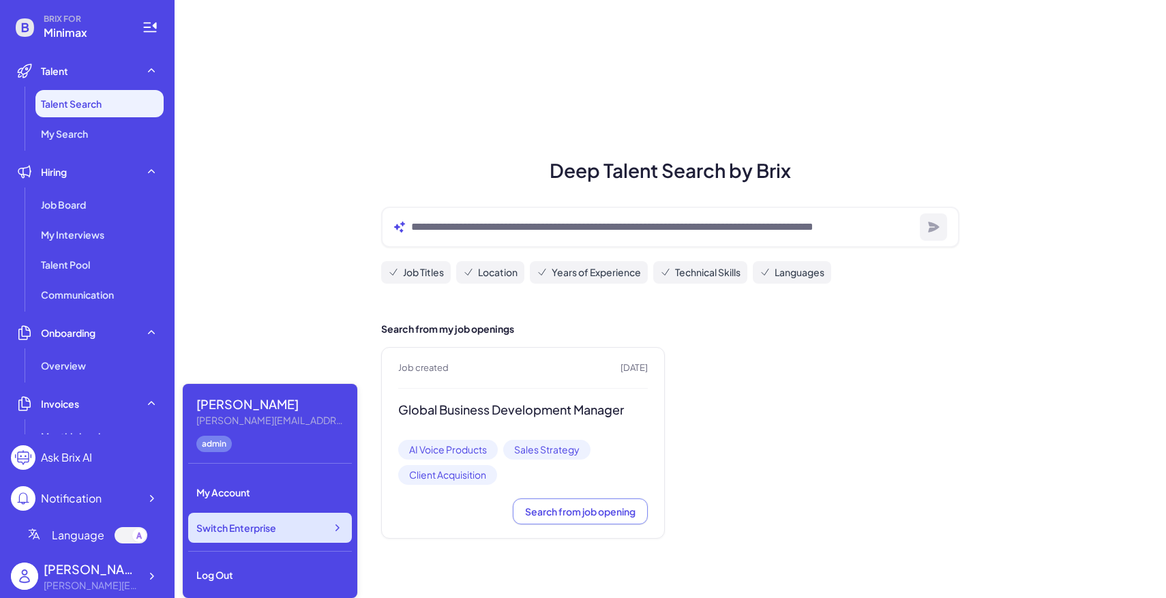
click at [236, 535] on div "Switch Enterprise" at bounding box center [270, 528] width 164 height 30
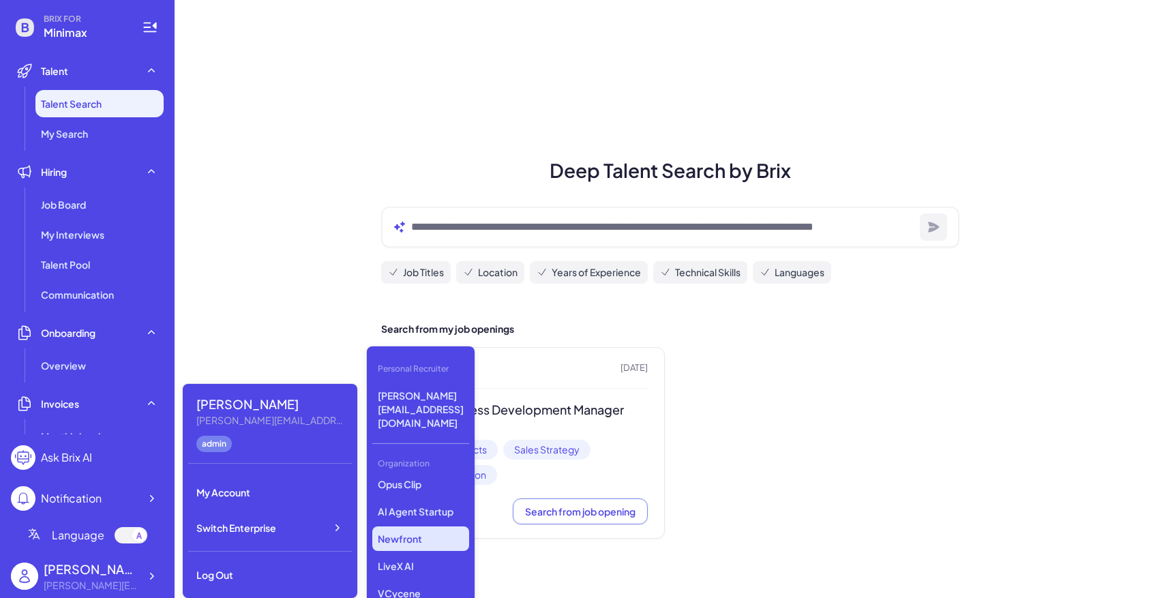
scroll to position [160, 0]
click at [434, 509] on p "Newfront" at bounding box center [420, 521] width 97 height 25
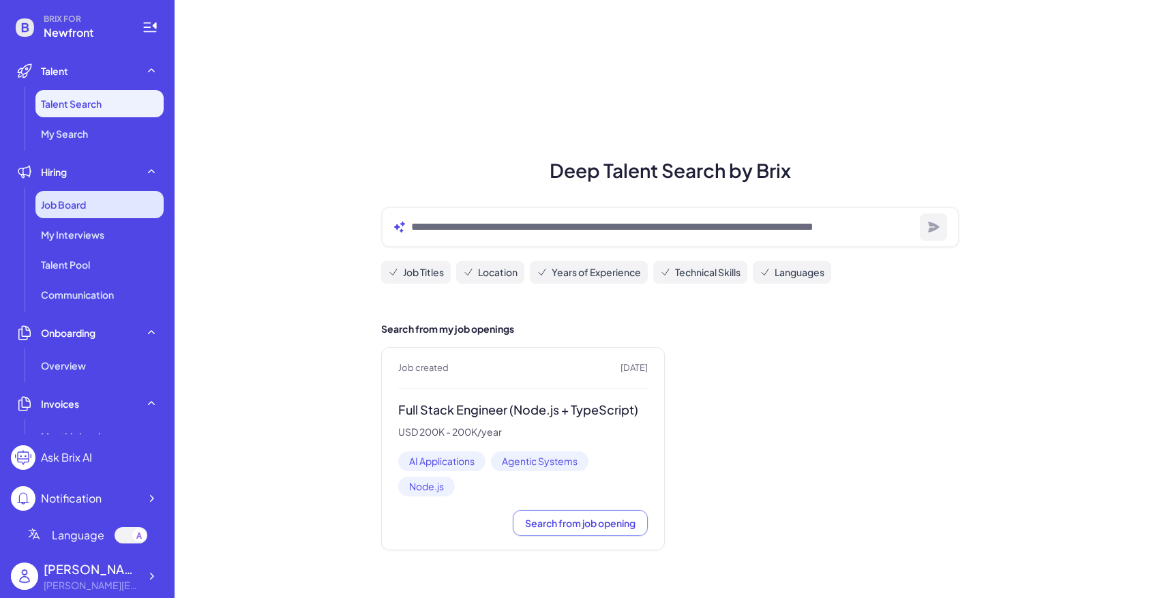
click at [94, 201] on div "Job Board" at bounding box center [99, 204] width 128 height 27
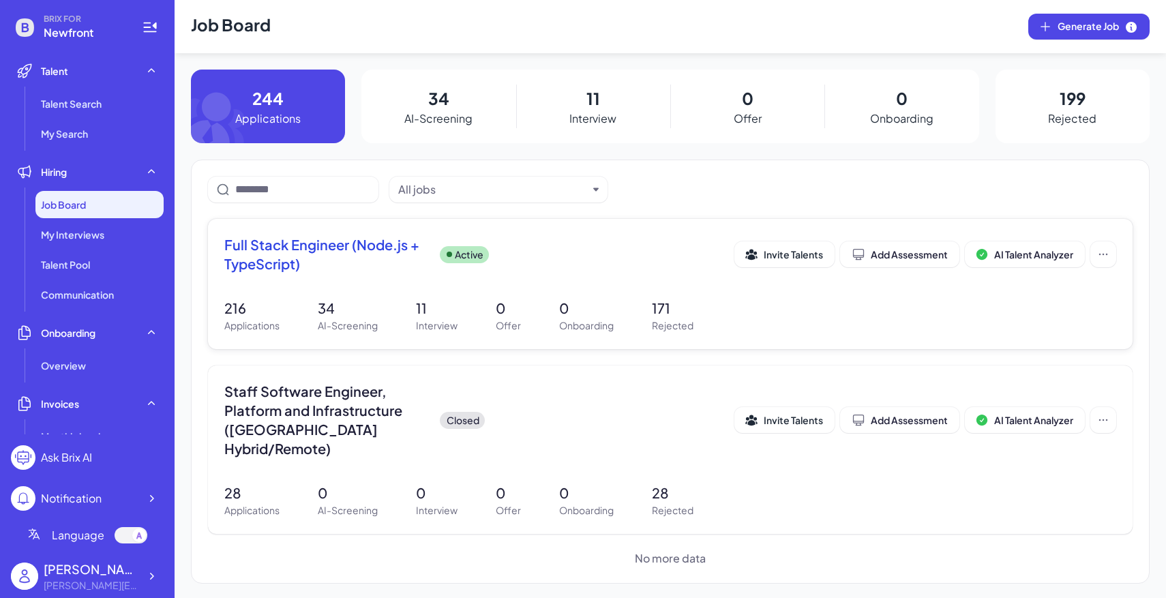
click at [439, 298] on p "11" at bounding box center [437, 308] width 42 height 20
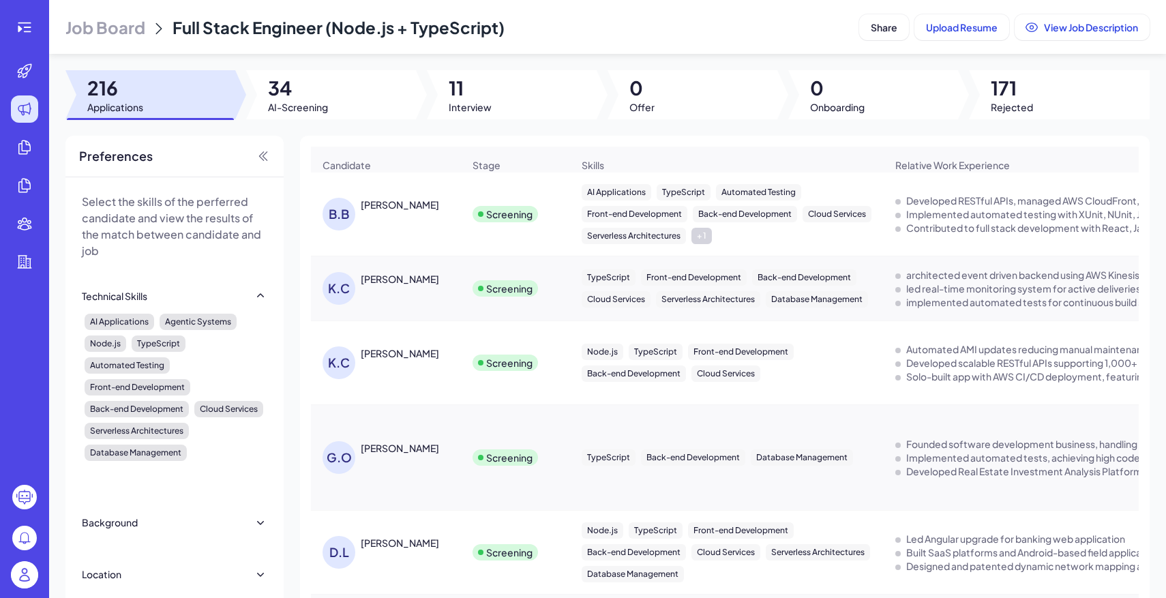
click at [496, 103] on div at bounding box center [512, 94] width 170 height 49
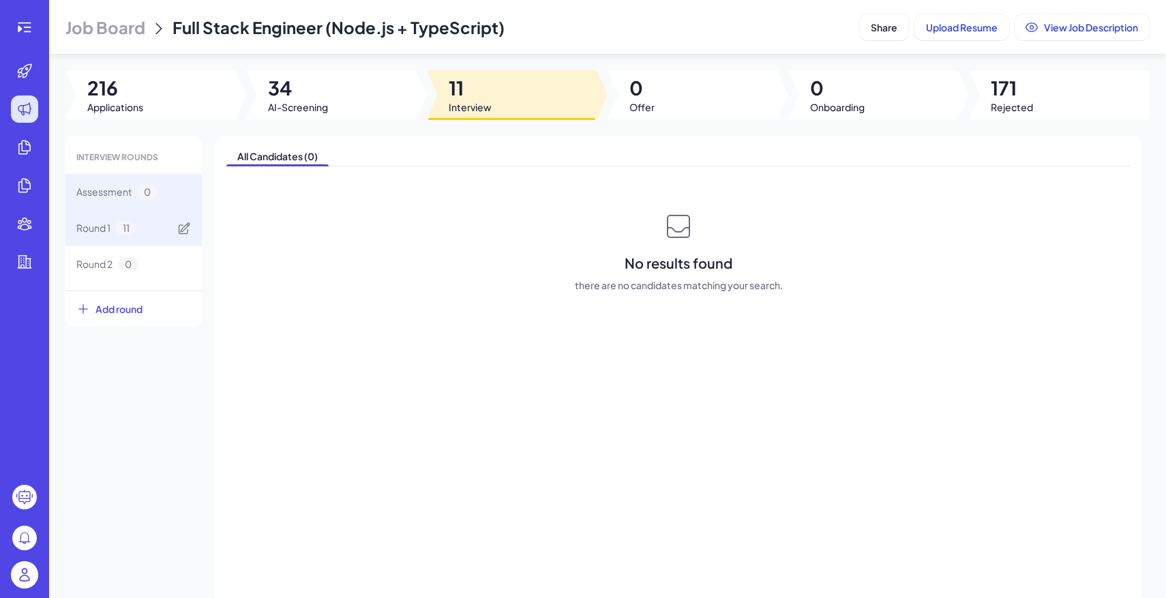
click at [150, 241] on div "Round 1 11" at bounding box center [133, 228] width 136 height 36
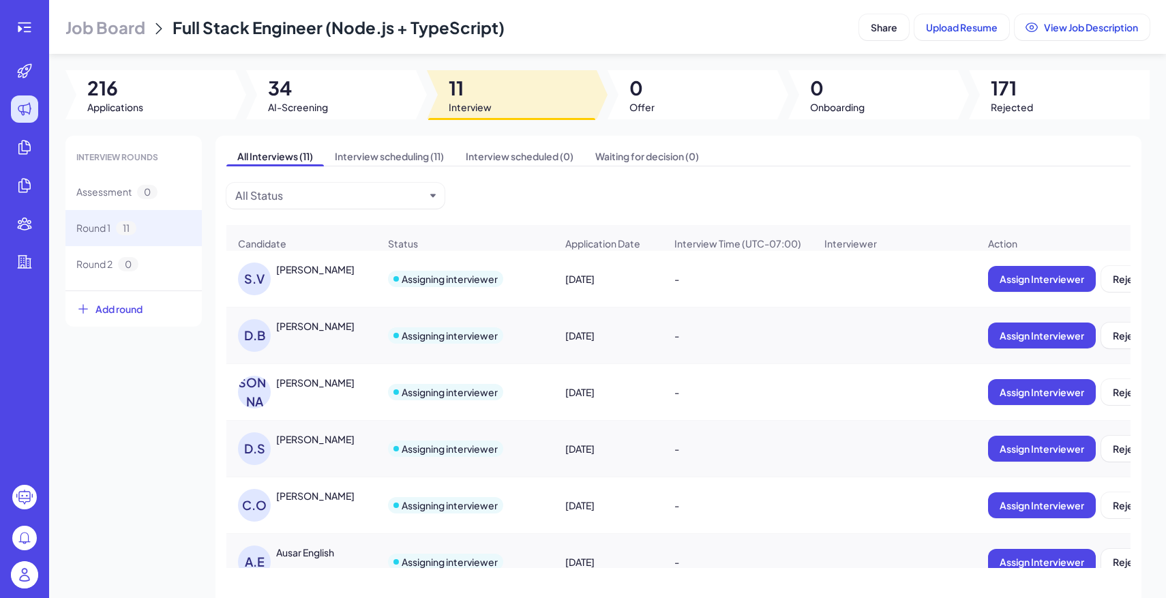
click at [349, 449] on div "D.S [PERSON_NAME]" at bounding box center [308, 448] width 140 height 33
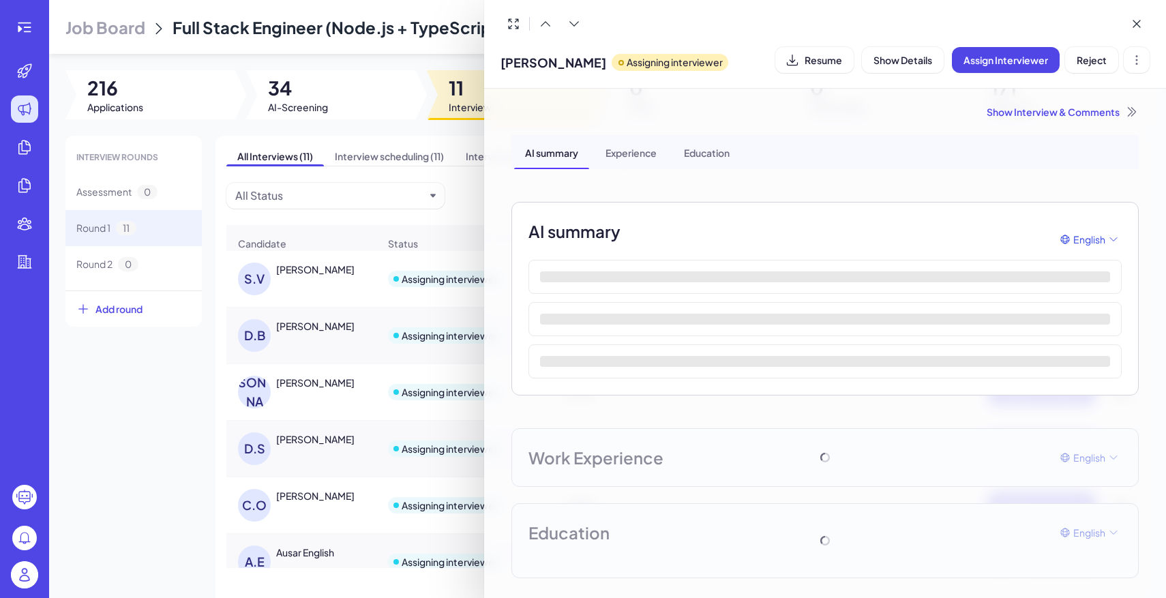
click at [1044, 113] on div "Show Interview & Comments" at bounding box center [824, 112] width 627 height 14
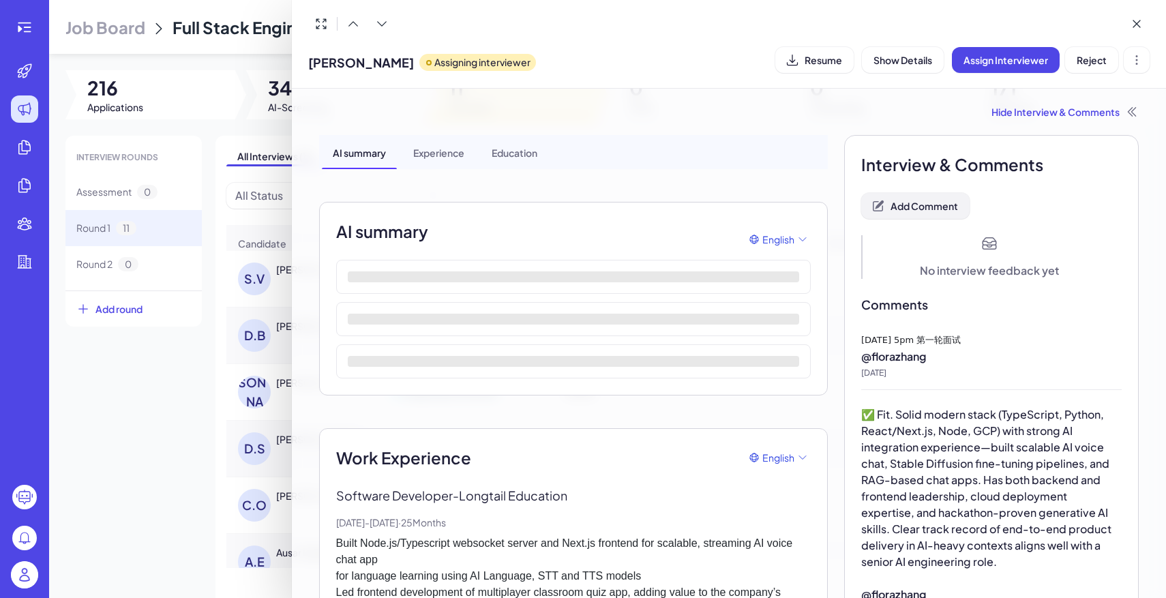
click at [915, 207] on span "Add Comment" at bounding box center [925, 206] width 68 height 12
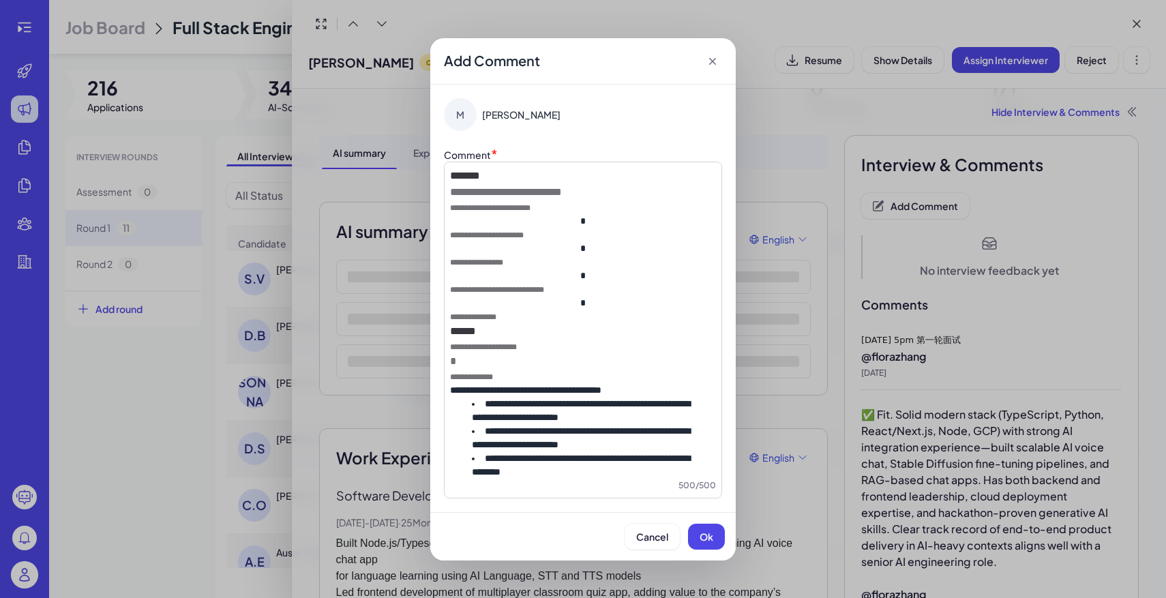
click at [448, 173] on div "**********" at bounding box center [583, 330] width 278 height 337
click at [449, 173] on div "**********" at bounding box center [583, 330] width 278 height 337
click at [451, 174] on span "*******" at bounding box center [465, 175] width 30 height 10
click at [559, 161] on div "Comment *" at bounding box center [583, 154] width 278 height 14
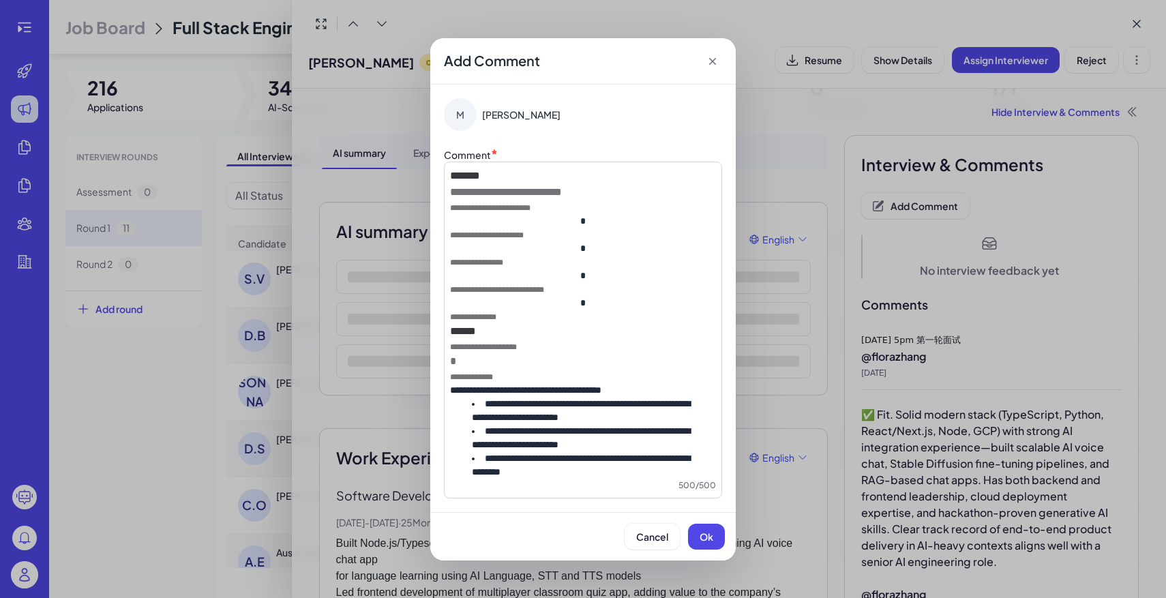
click at [564, 177] on p "*******" at bounding box center [583, 176] width 266 height 16
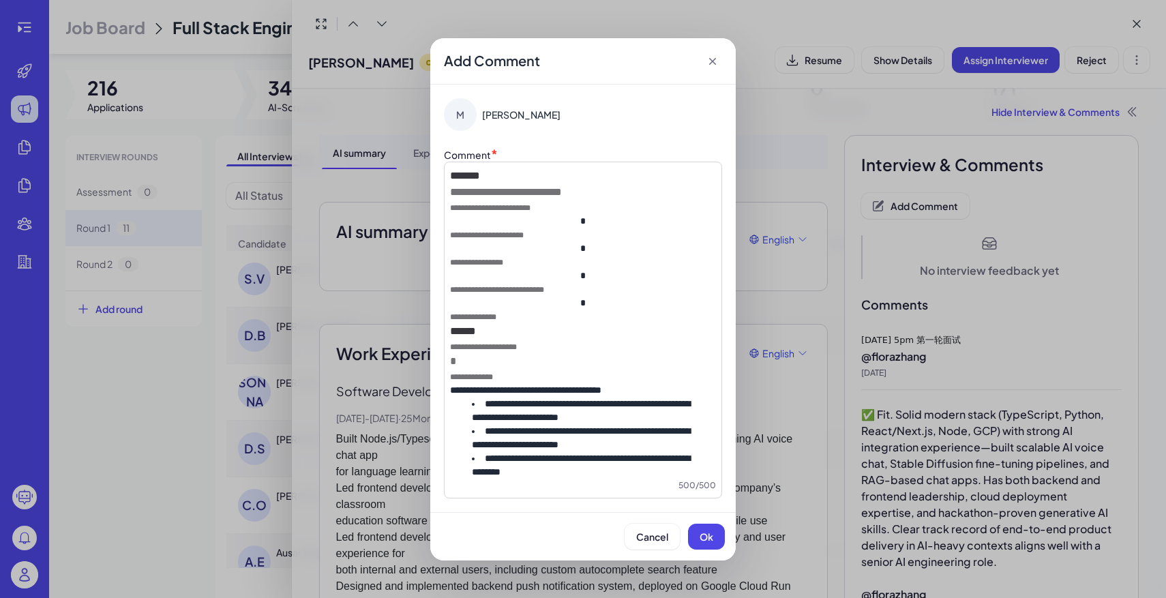
click at [631, 411] on li "**********" at bounding box center [583, 410] width 222 height 27
click at [712, 534] on span "Ok" at bounding box center [707, 537] width 14 height 12
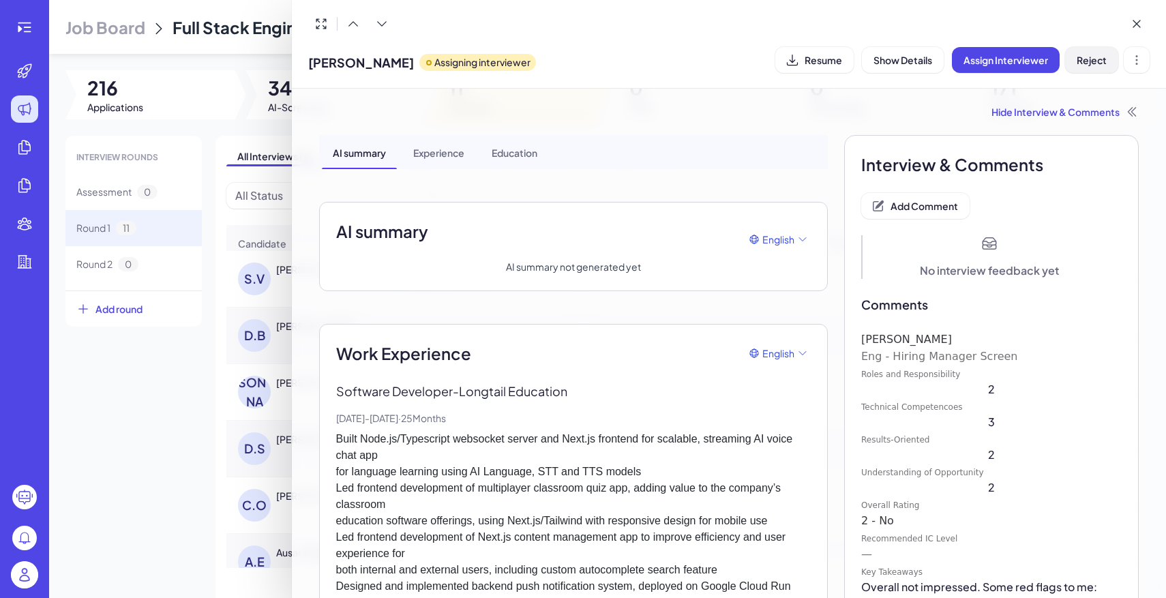
click at [1076, 59] on button "Reject" at bounding box center [1091, 60] width 53 height 26
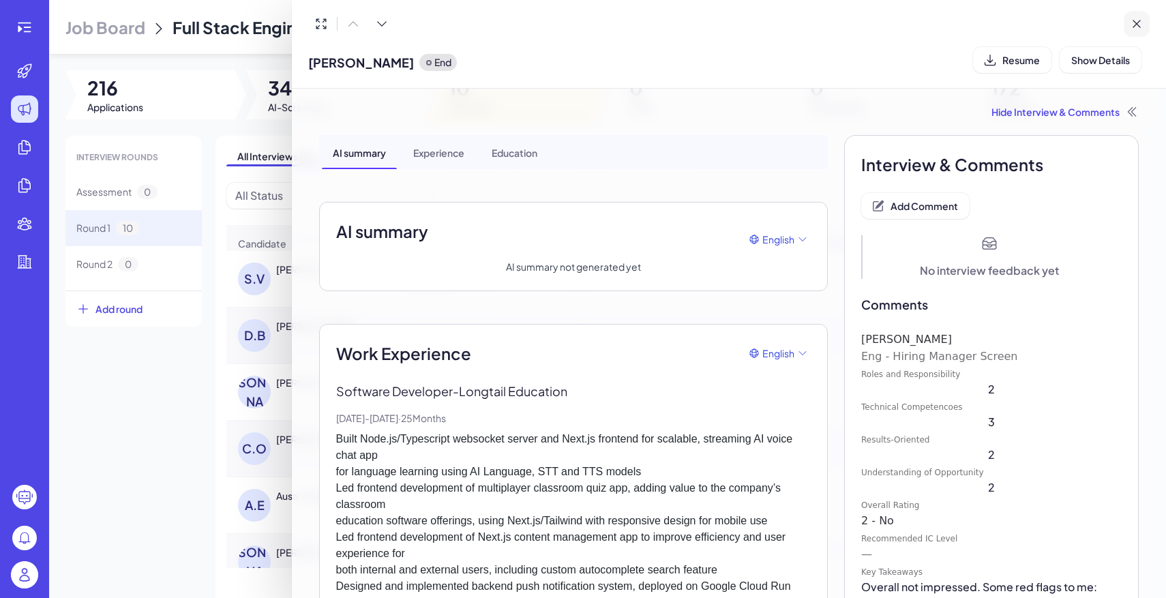
click at [1136, 20] on icon at bounding box center [1137, 24] width 14 height 14
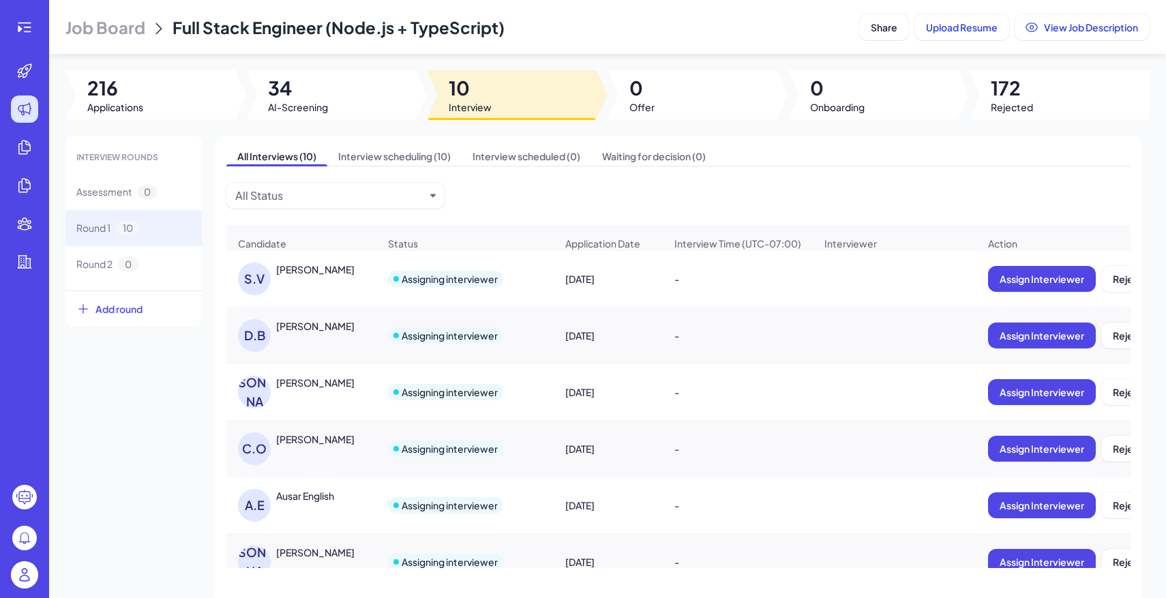
click at [110, 28] on span "Job Board" at bounding box center [105, 27] width 80 height 22
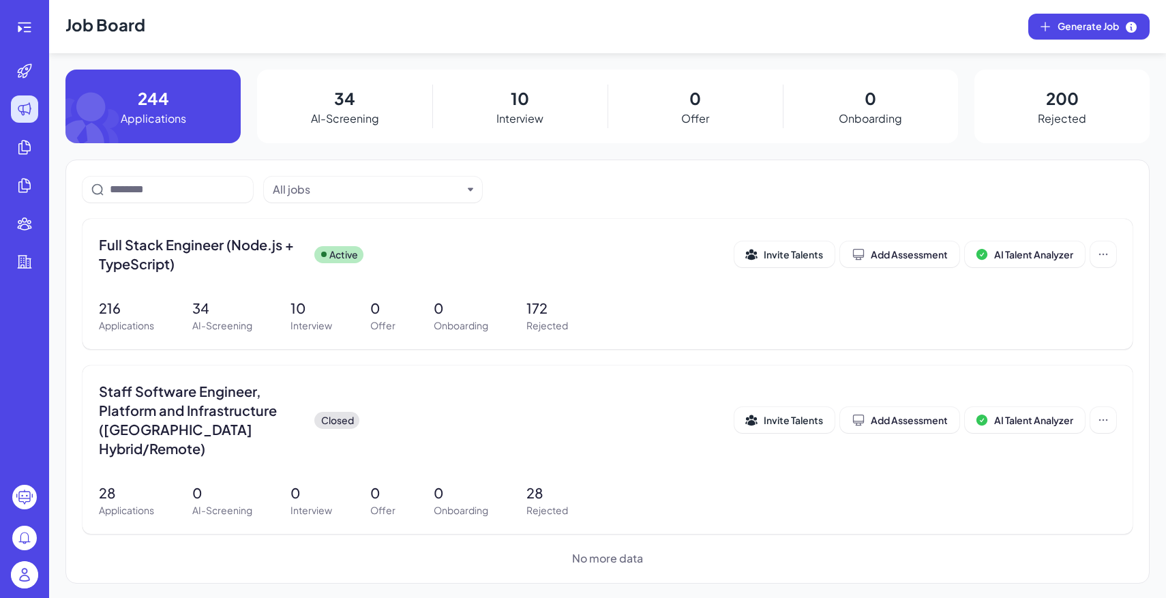
click at [33, 568] on img at bounding box center [24, 574] width 27 height 27
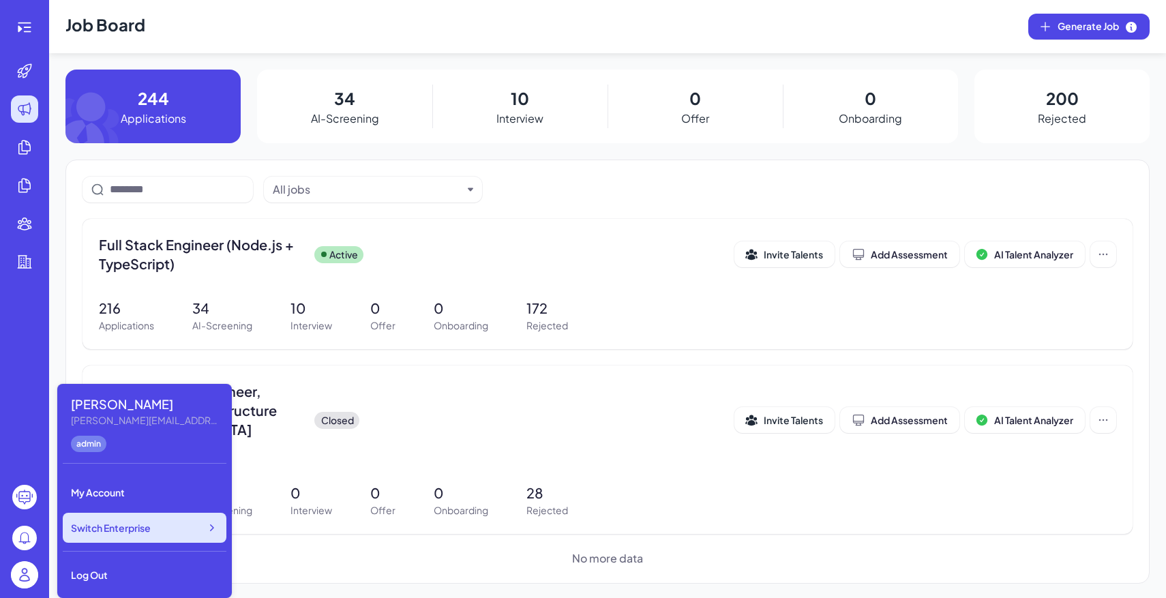
click at [110, 536] on div "Switch Enterprise" at bounding box center [145, 528] width 164 height 30
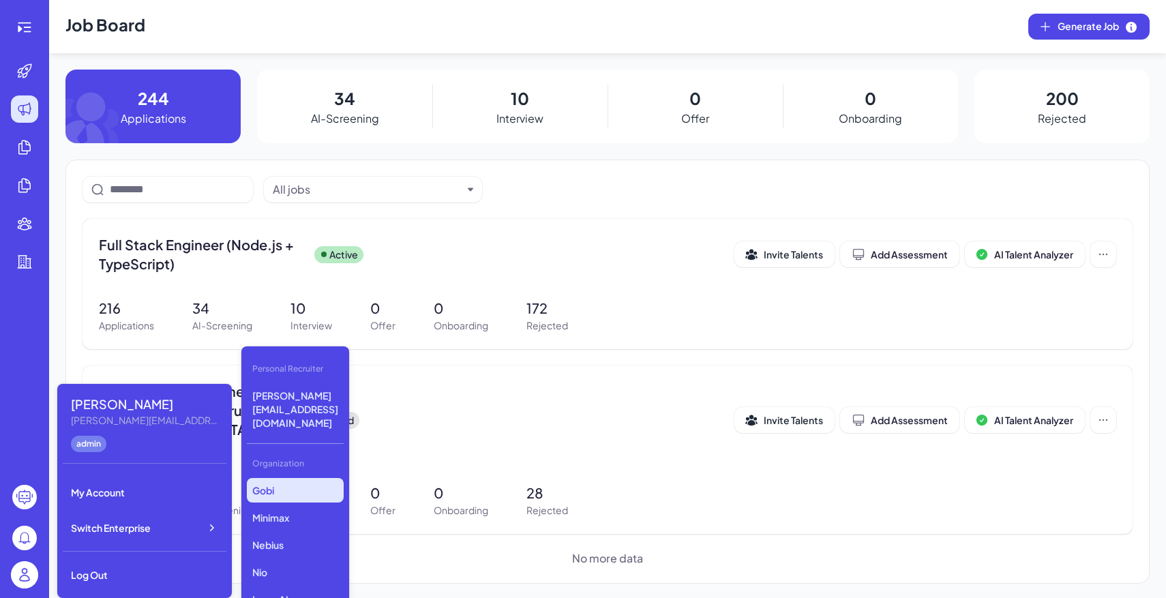
scroll to position [393, 0]
click at [23, 584] on img at bounding box center [24, 574] width 27 height 27
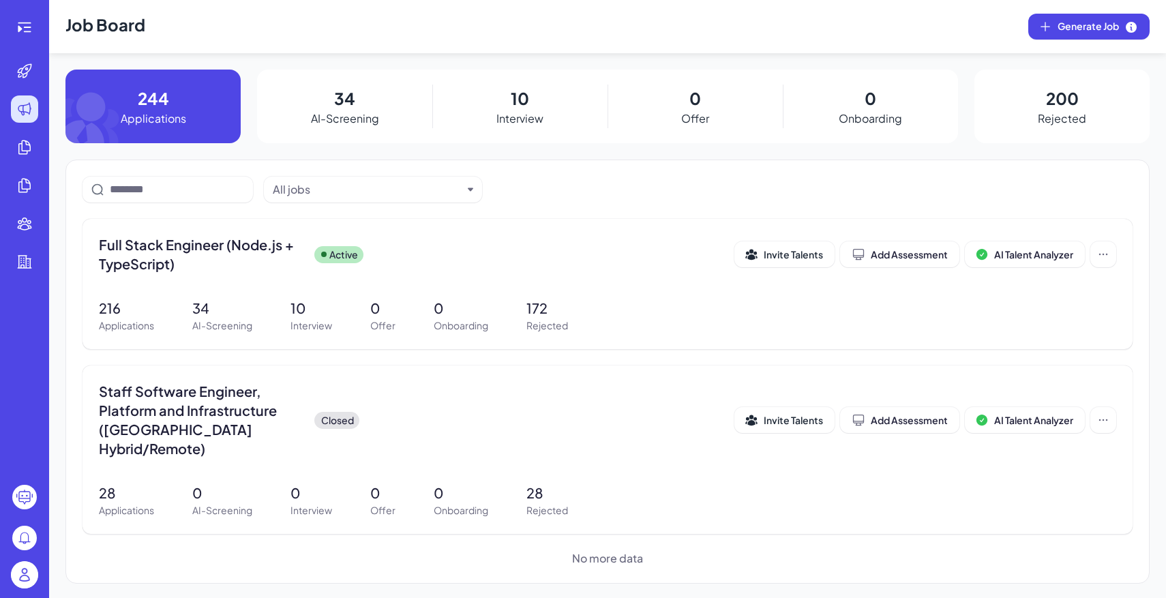
click at [30, 573] on img at bounding box center [24, 574] width 27 height 27
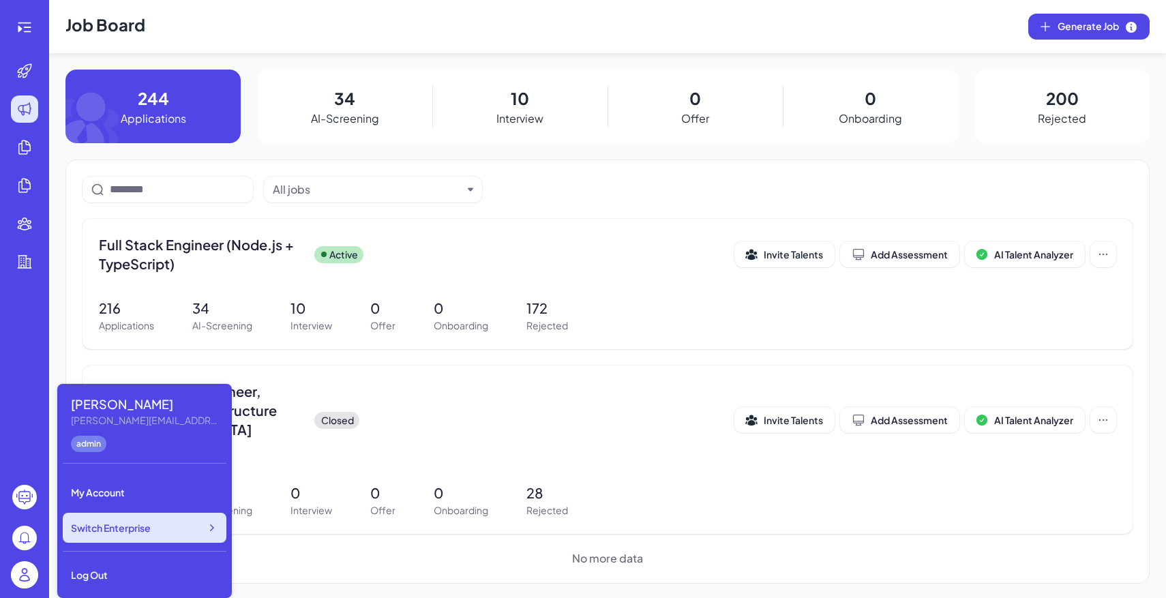
click at [108, 540] on div "Switch Enterprise" at bounding box center [145, 528] width 164 height 30
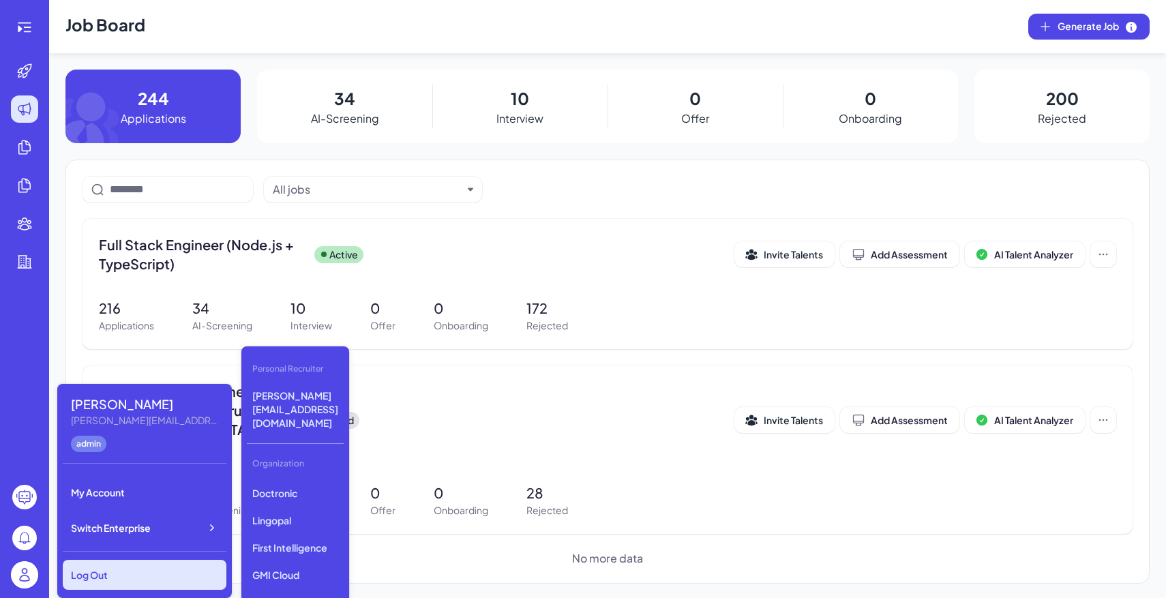
click at [98, 577] on div "Log Out" at bounding box center [145, 575] width 164 height 30
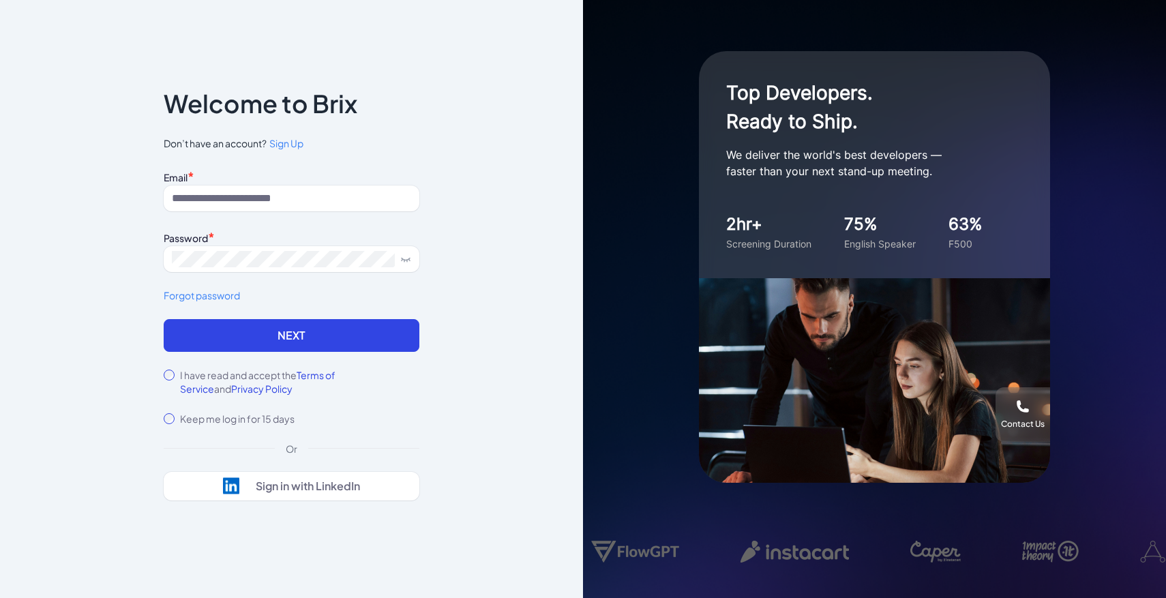
click at [254, 217] on div "Email * Password * Forgot password" at bounding box center [292, 243] width 256 height 152
click at [249, 204] on input at bounding box center [292, 199] width 256 height 26
type input "**********"
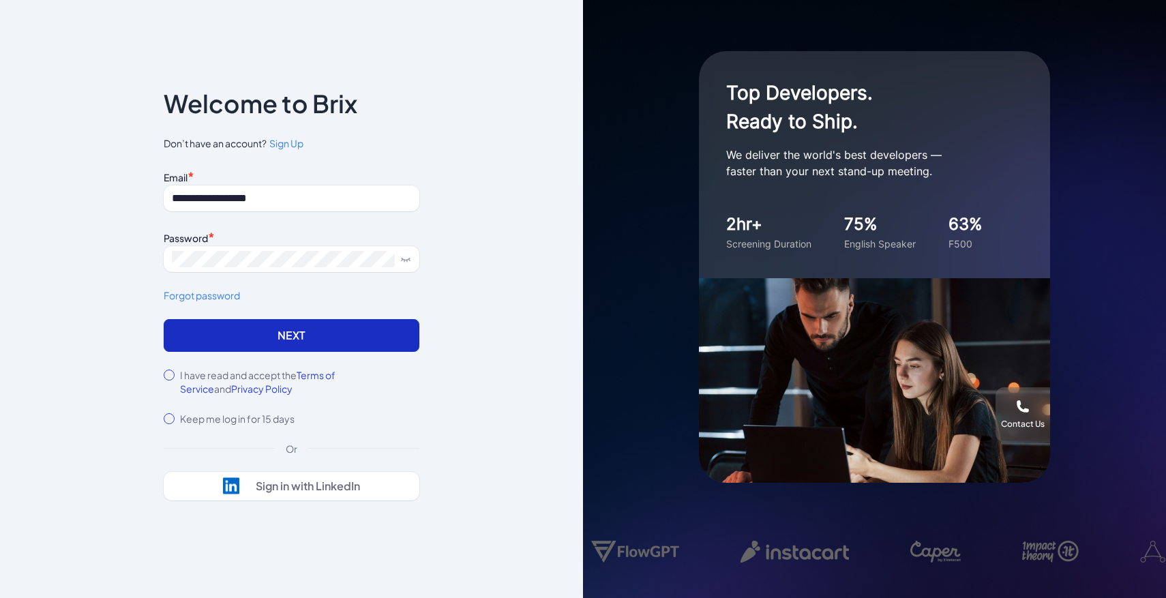
click at [329, 342] on button "Next" at bounding box center [292, 335] width 256 height 33
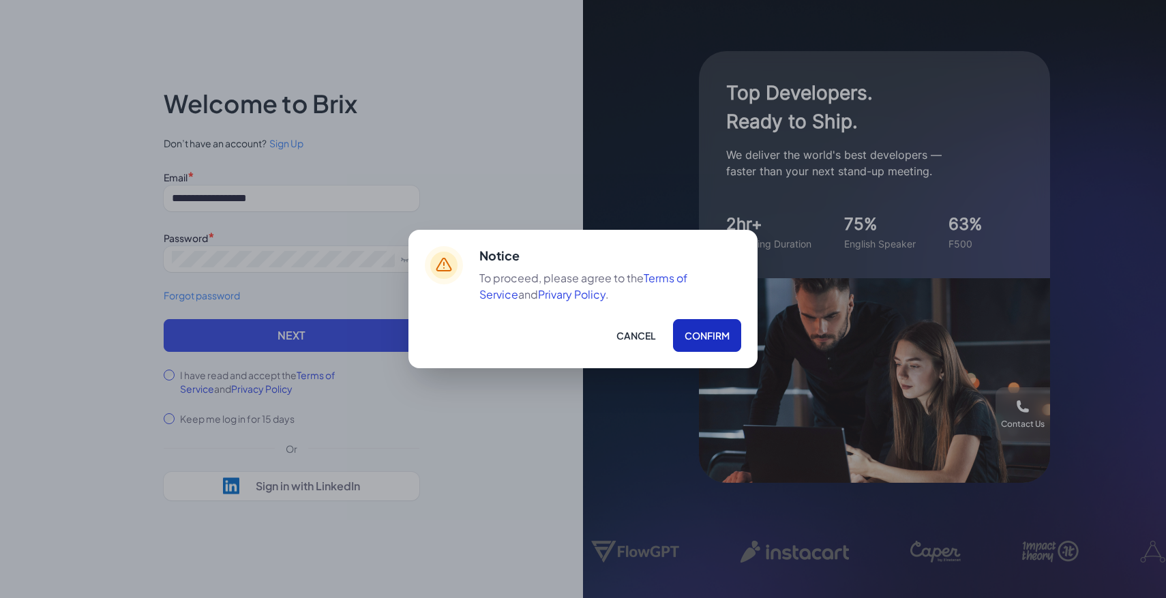
click at [722, 343] on button "Confirm" at bounding box center [707, 335] width 68 height 33
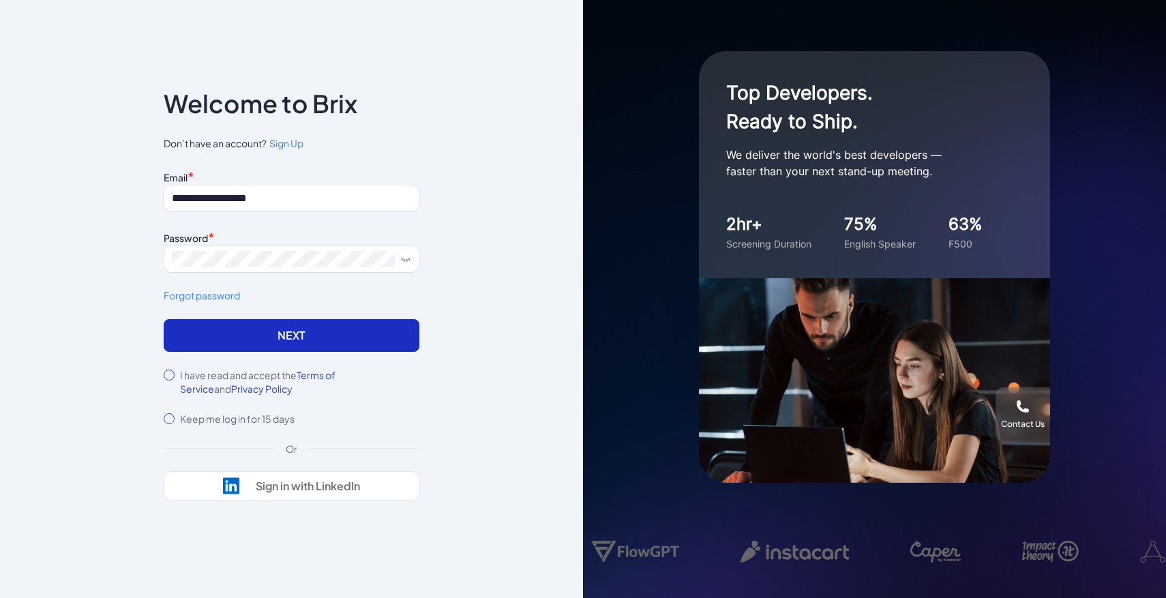
click at [331, 341] on button "Next" at bounding box center [292, 335] width 256 height 33
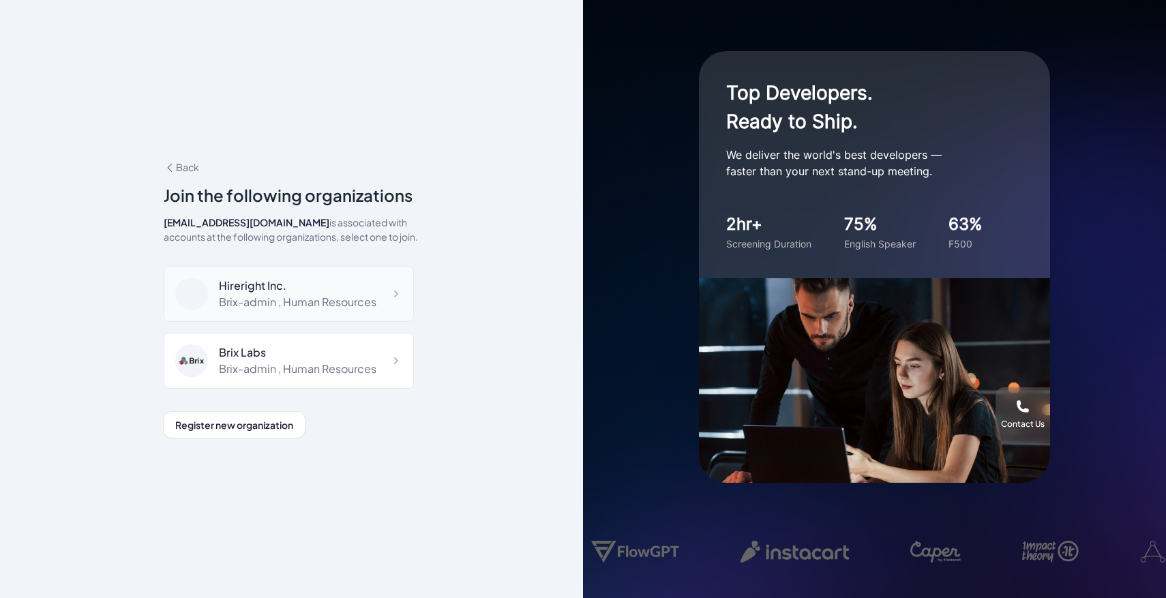
click at [246, 293] on div "Hireright Inc." at bounding box center [298, 286] width 158 height 16
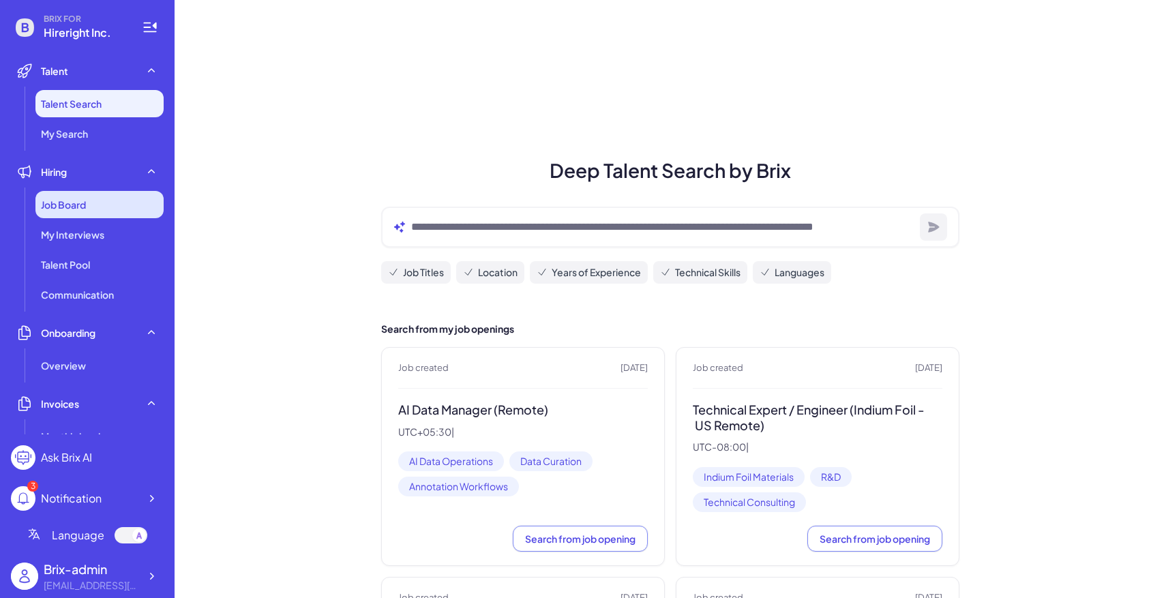
click at [47, 202] on span "Job Board" at bounding box center [63, 205] width 45 height 14
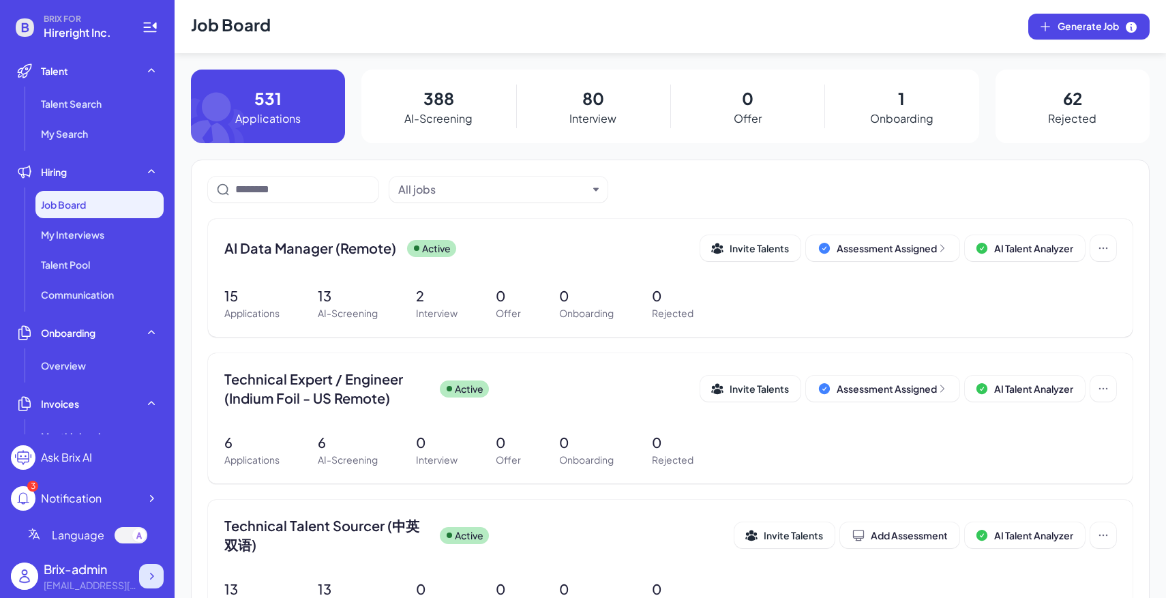
click at [152, 570] on icon at bounding box center [152, 576] width 14 height 14
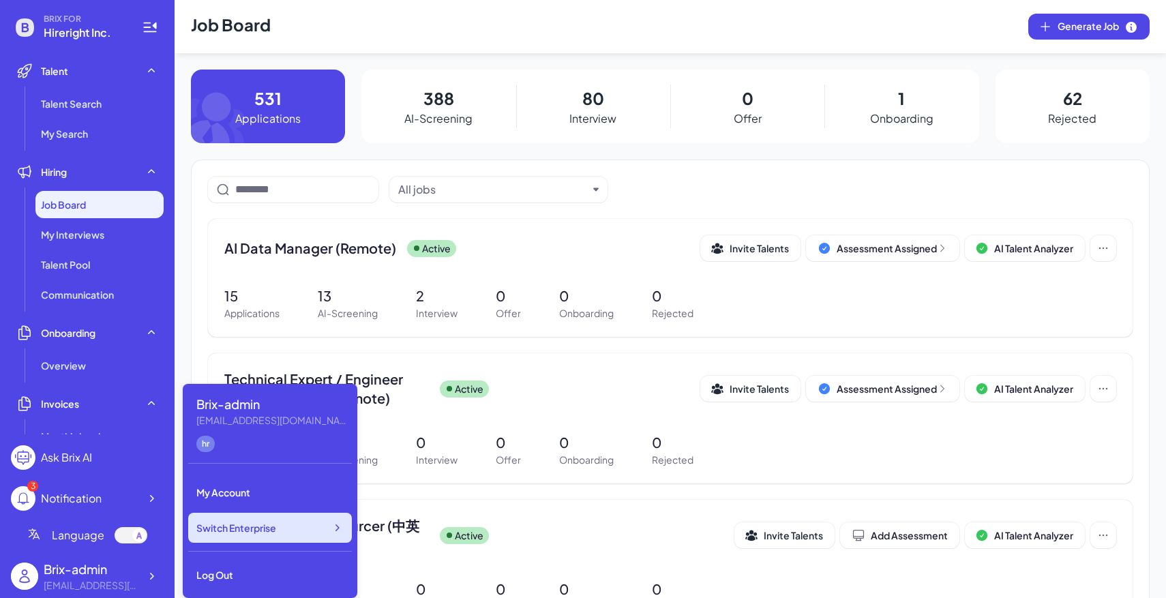
click at [227, 532] on span "Switch Enterprise" at bounding box center [236, 528] width 80 height 14
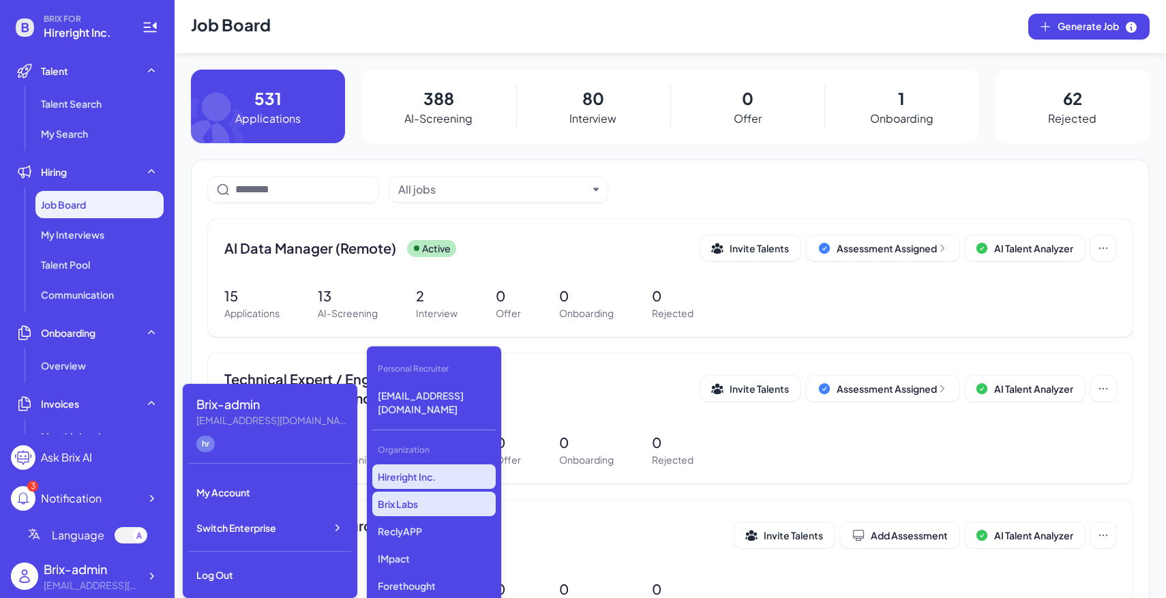
click at [456, 492] on p "Brix Labs" at bounding box center [433, 504] width 123 height 25
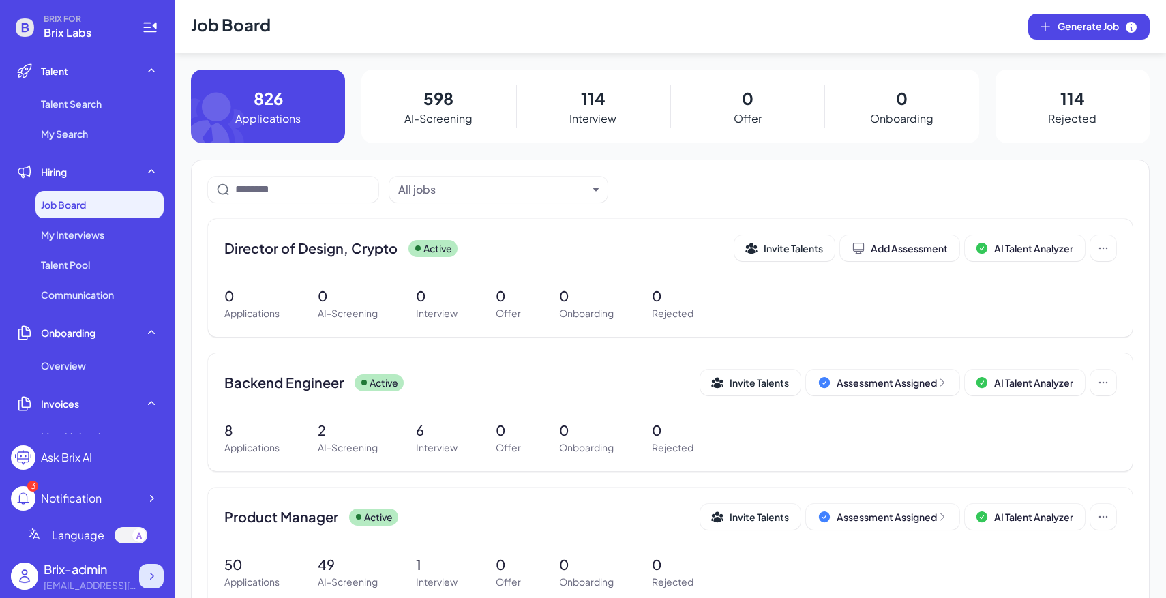
click at [153, 566] on div at bounding box center [151, 576] width 25 height 25
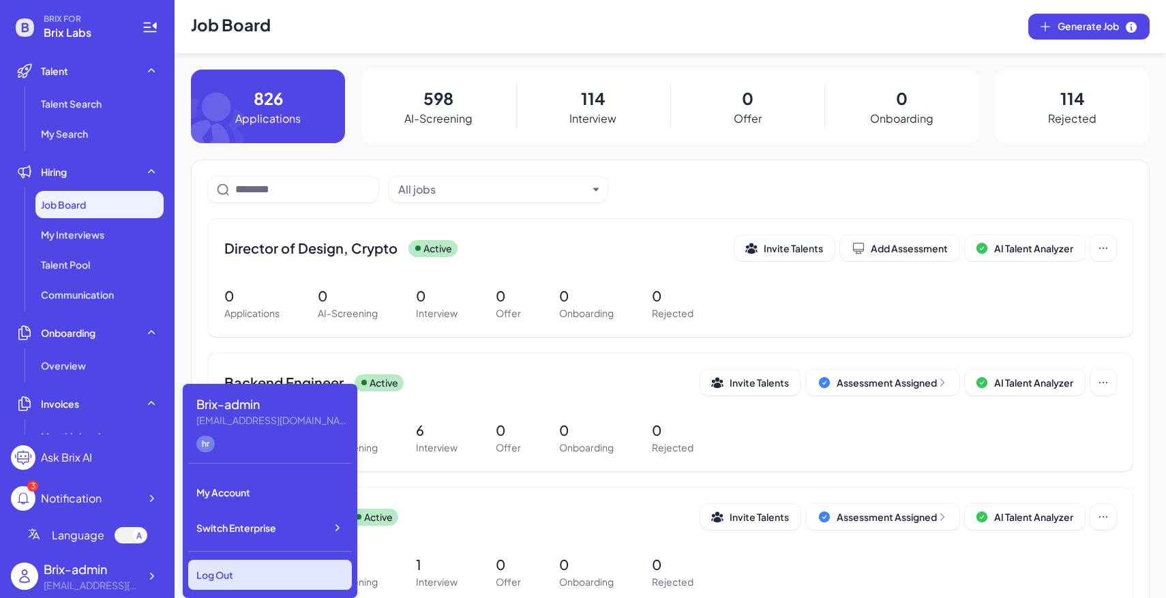
click at [218, 566] on div "Log Out" at bounding box center [270, 575] width 164 height 30
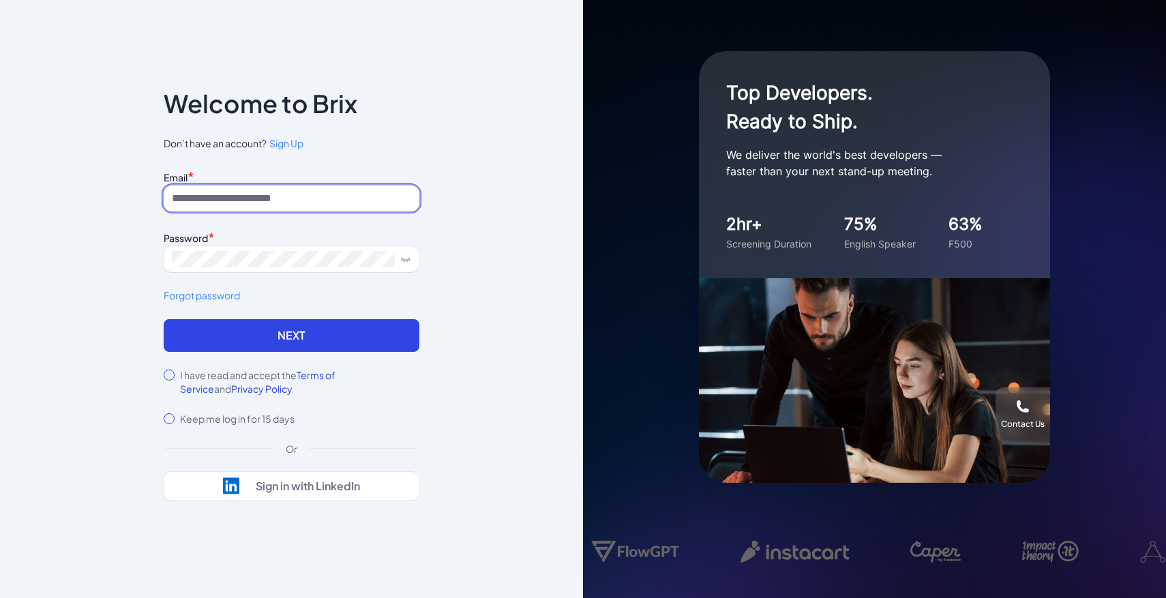
click at [241, 189] on input at bounding box center [292, 199] width 256 height 26
paste input "**********"
drag, startPoint x: 194, startPoint y: 196, endPoint x: 132, endPoint y: 193, distance: 62.8
click at [132, 193] on div "**********" at bounding box center [291, 299] width 583 height 598
type input "**********"
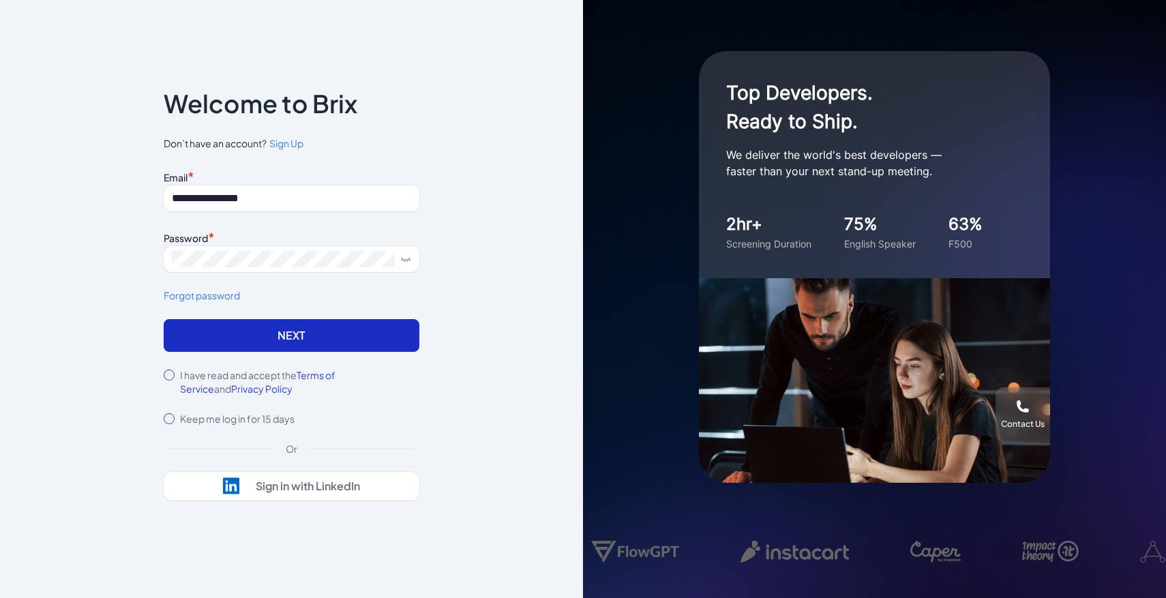
click at [203, 327] on button "Next" at bounding box center [292, 335] width 256 height 33
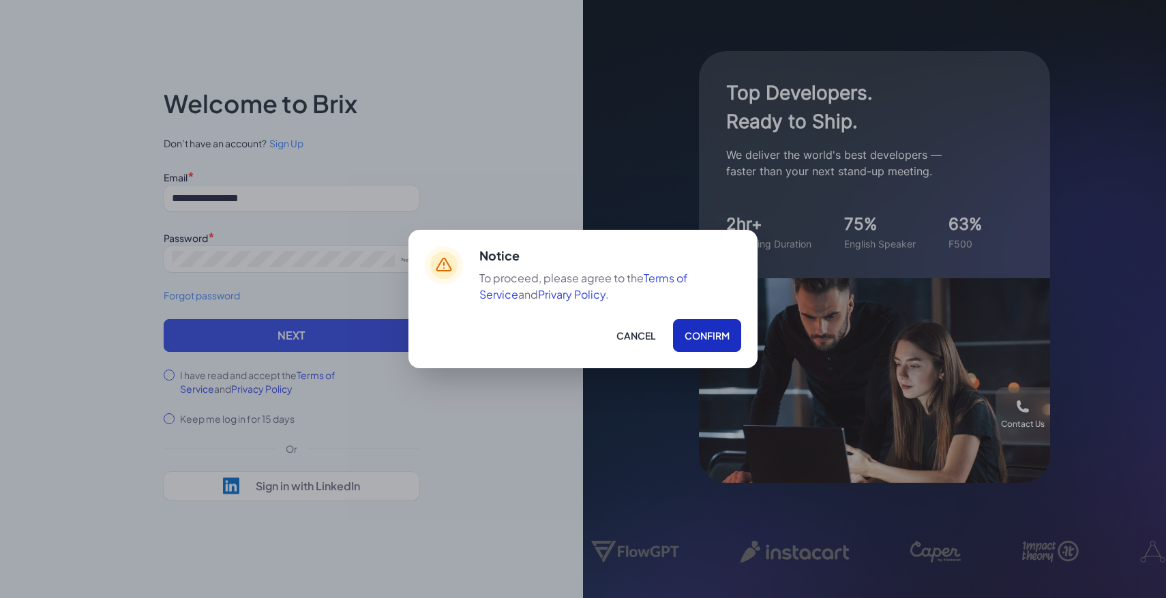
click at [695, 333] on button "Confirm" at bounding box center [707, 335] width 68 height 33
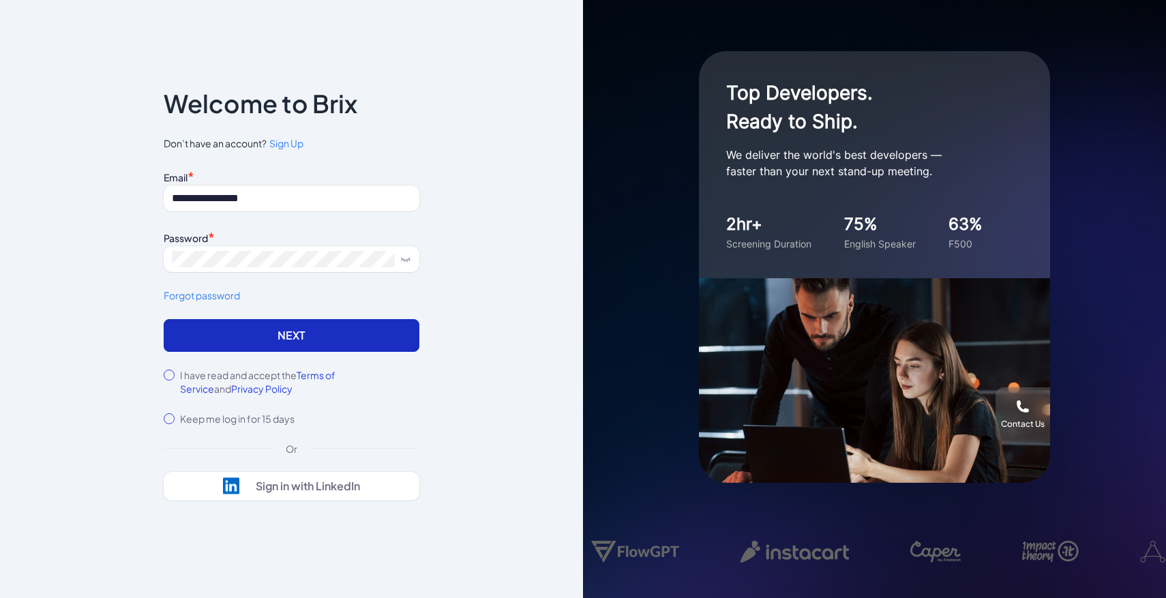
click at [390, 341] on button "Next" at bounding box center [292, 335] width 256 height 33
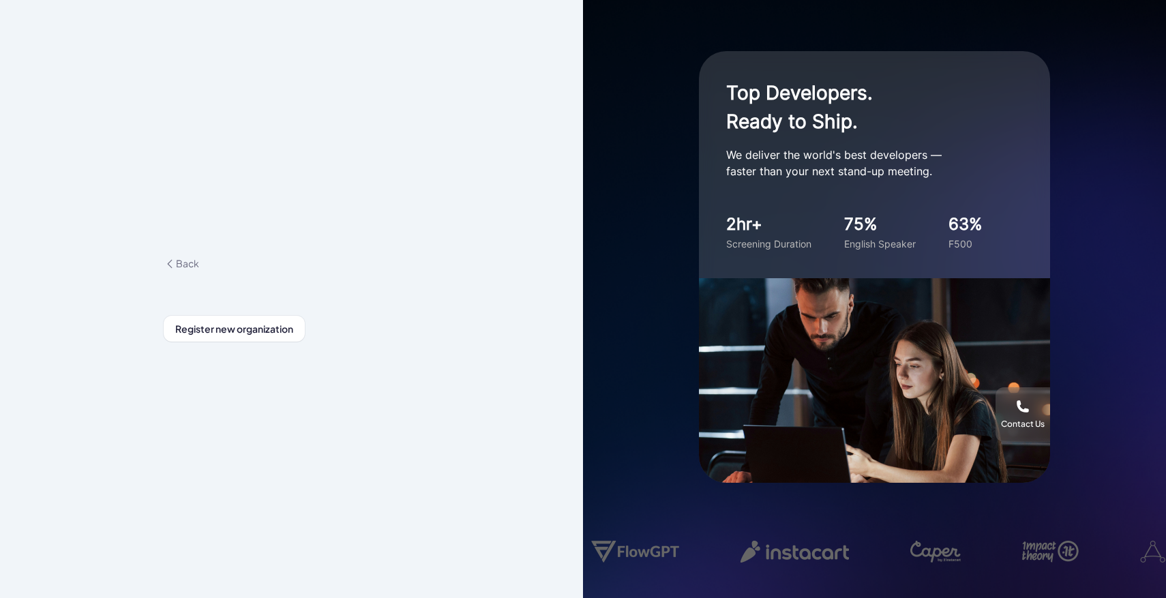
click at [181, 267] on span "Back" at bounding box center [181, 263] width 35 height 12
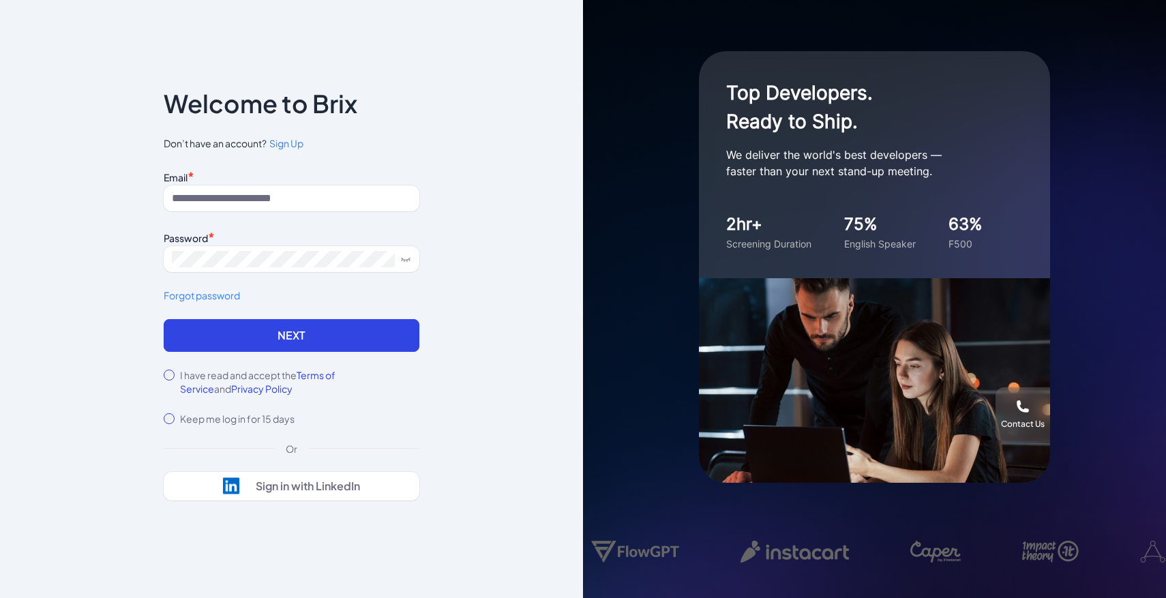
click at [269, 217] on div "Email * Password * Forgot password" at bounding box center [292, 243] width 256 height 152
click at [259, 197] on input at bounding box center [292, 199] width 256 height 26
type input "**********"
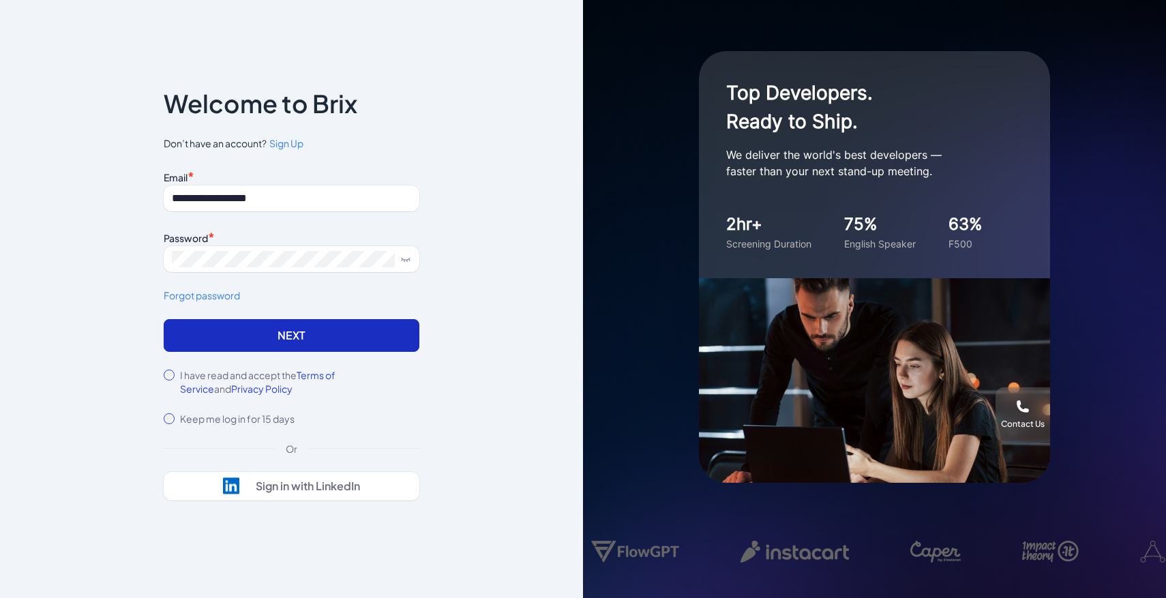
click at [316, 333] on button "Next" at bounding box center [292, 335] width 256 height 33
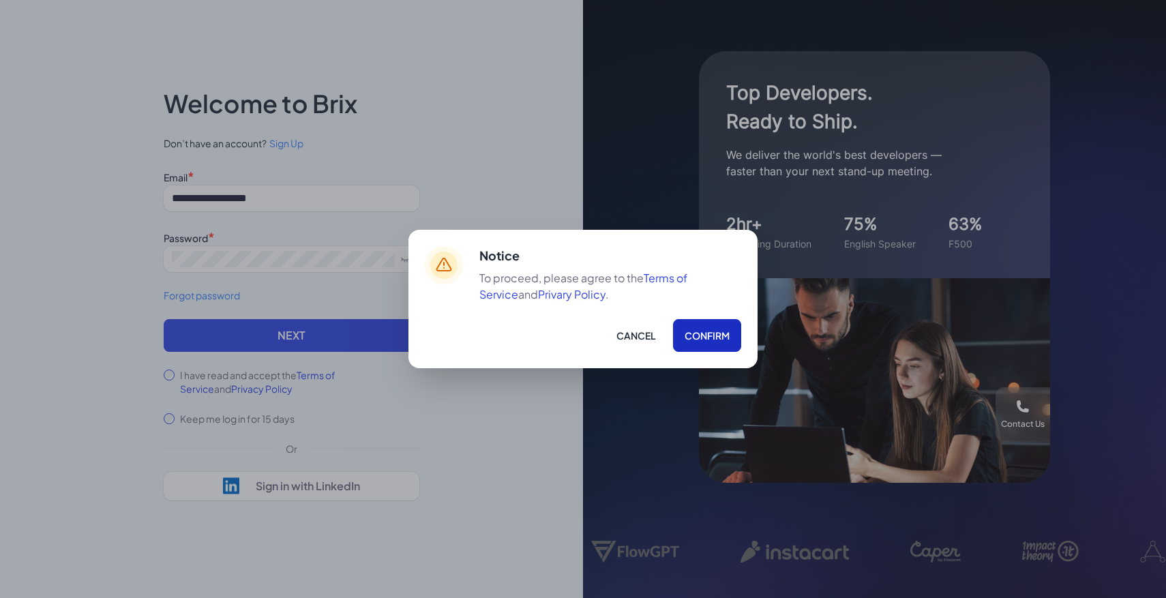
click at [717, 333] on button "Confirm" at bounding box center [707, 335] width 68 height 33
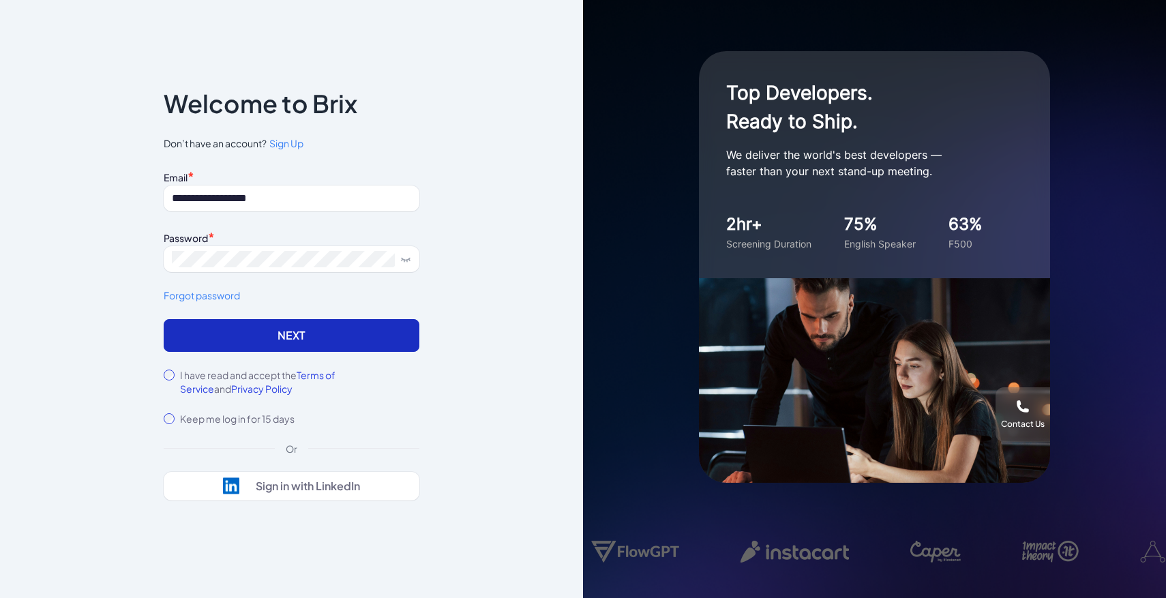
click at [375, 332] on button "Next" at bounding box center [292, 335] width 256 height 33
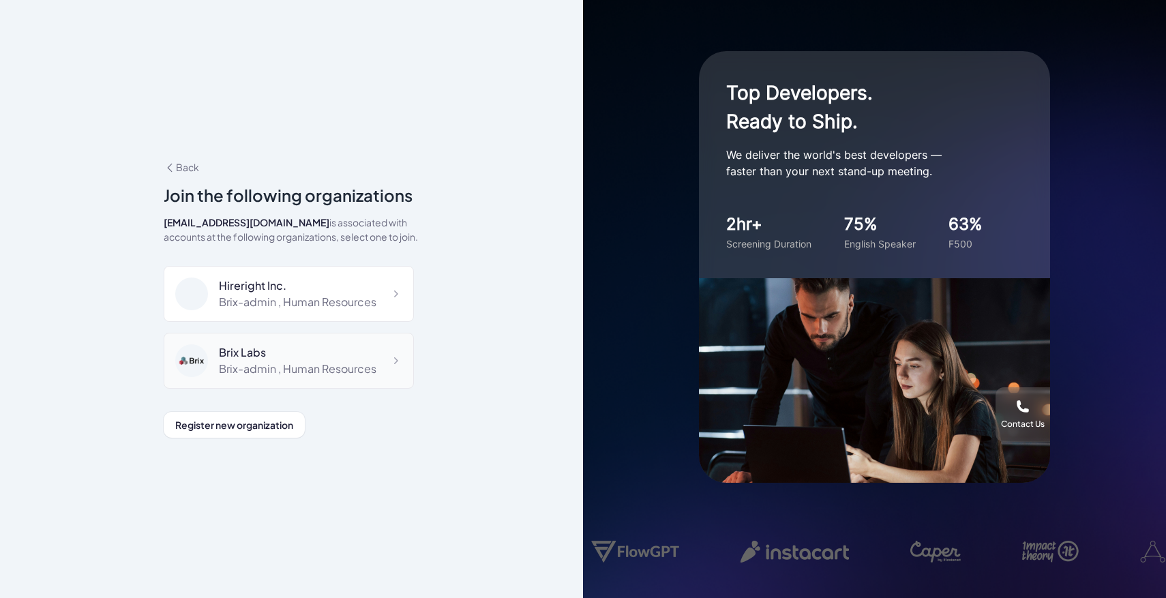
click at [314, 364] on div "Brix-admin , Human Resources" at bounding box center [298, 369] width 158 height 16
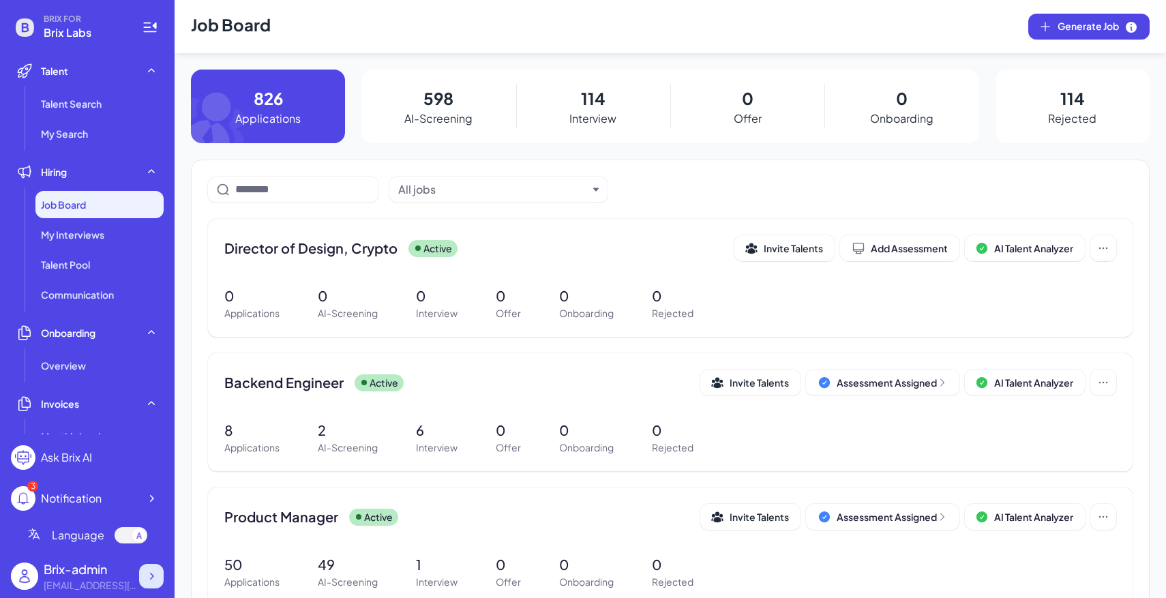
click at [158, 572] on div at bounding box center [151, 576] width 25 height 25
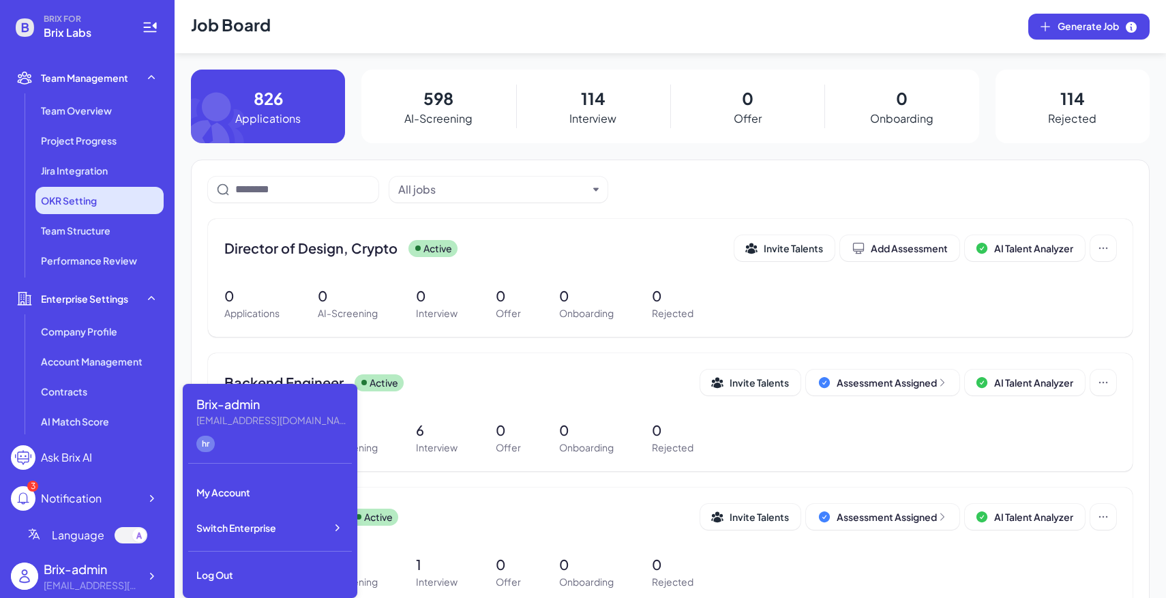
scroll to position [399, 0]
click at [153, 572] on icon at bounding box center [152, 576] width 14 height 14
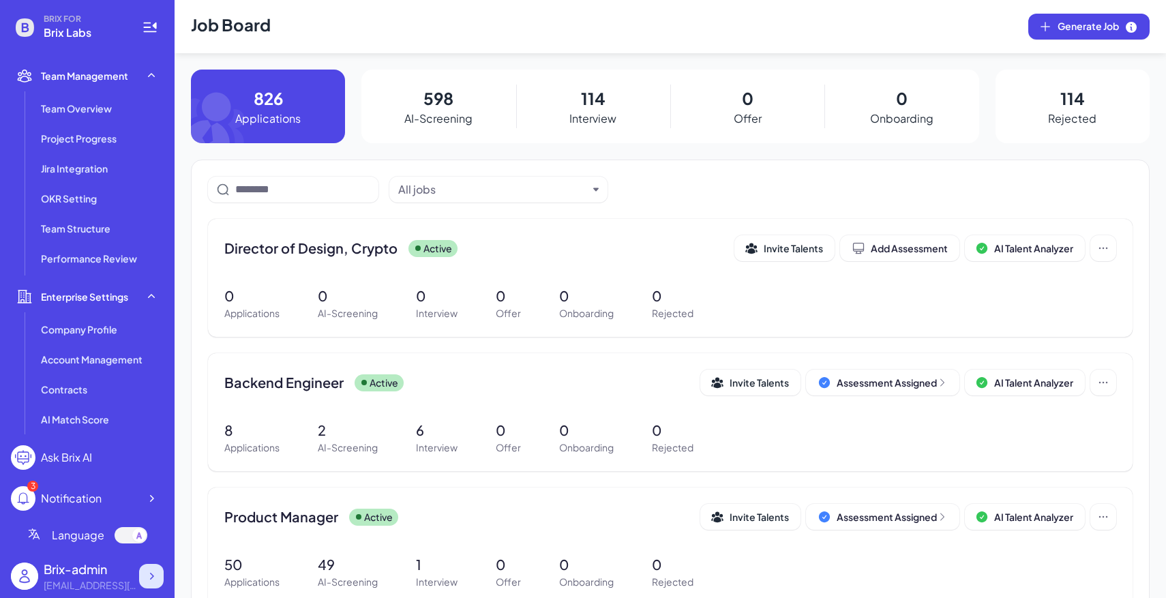
click at [156, 575] on icon at bounding box center [152, 576] width 14 height 14
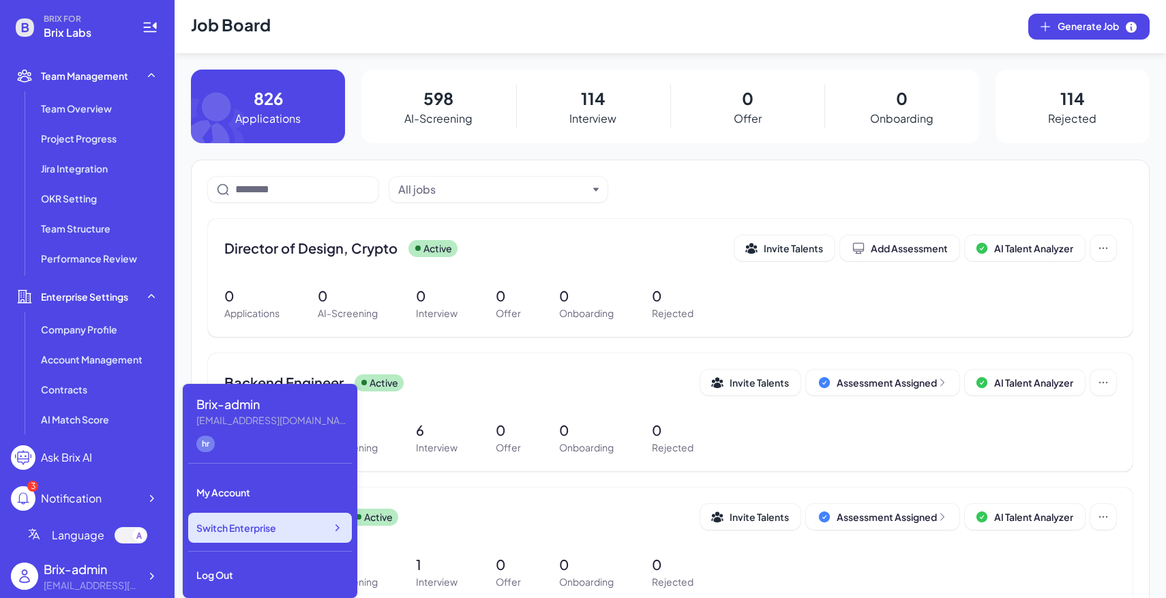
click at [299, 526] on div "Switch Enterprise" at bounding box center [270, 528] width 164 height 30
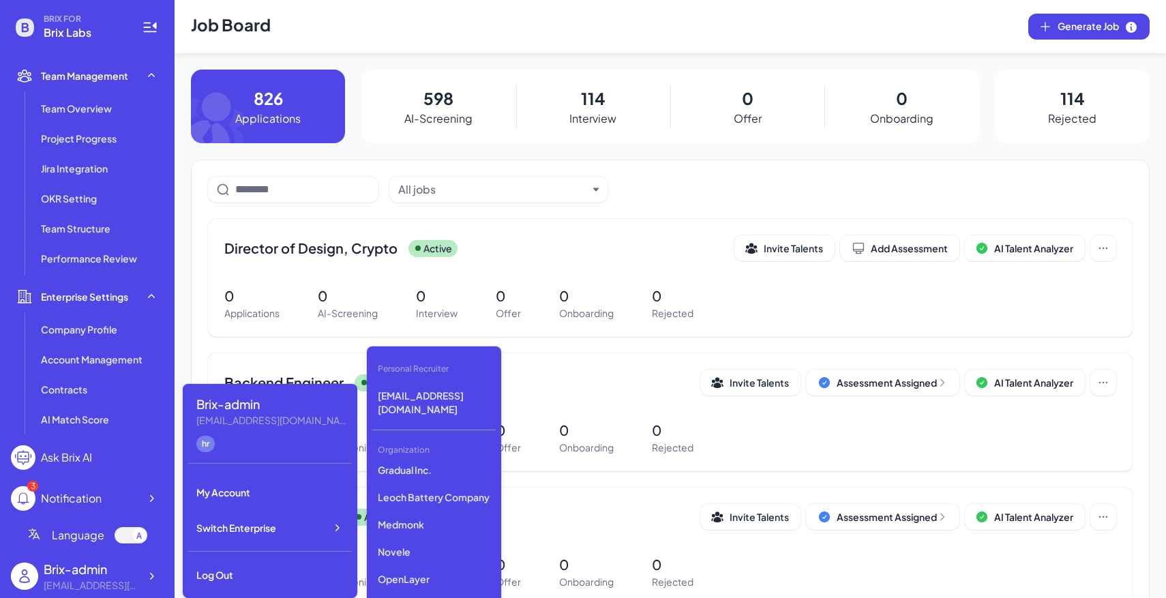
scroll to position [641, 0]
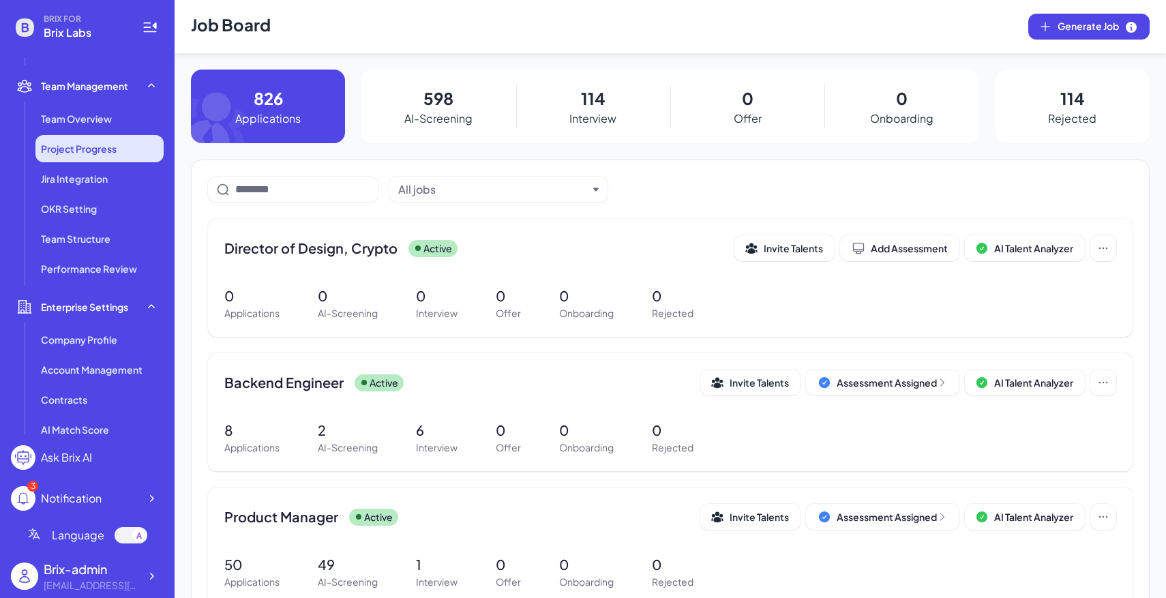
scroll to position [391, 0]
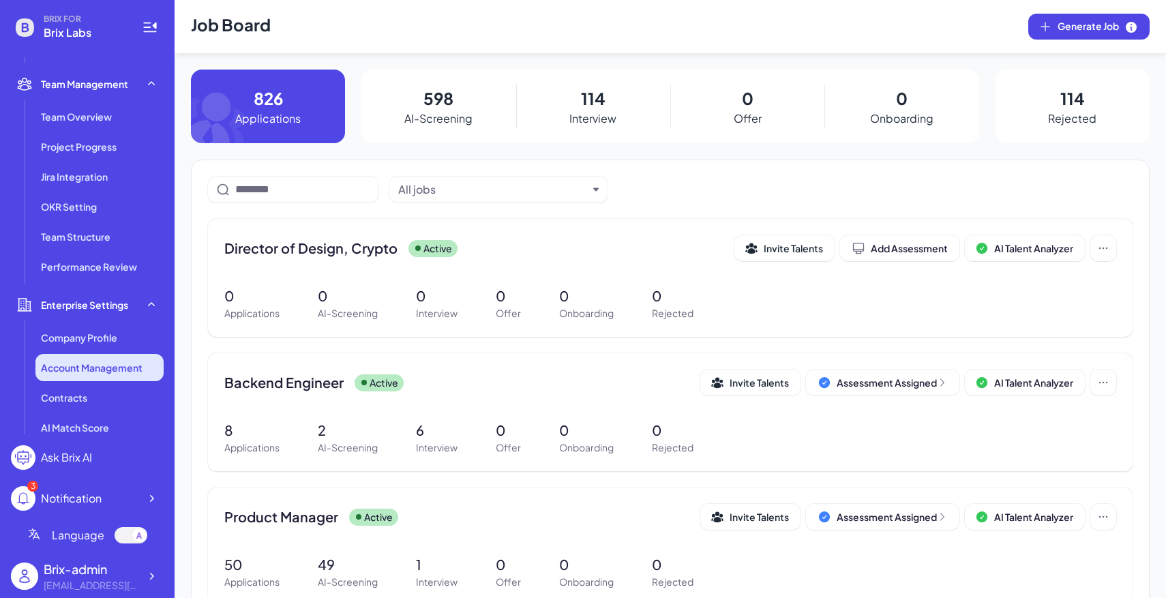
click at [87, 364] on span "Account Management" at bounding box center [92, 368] width 102 height 14
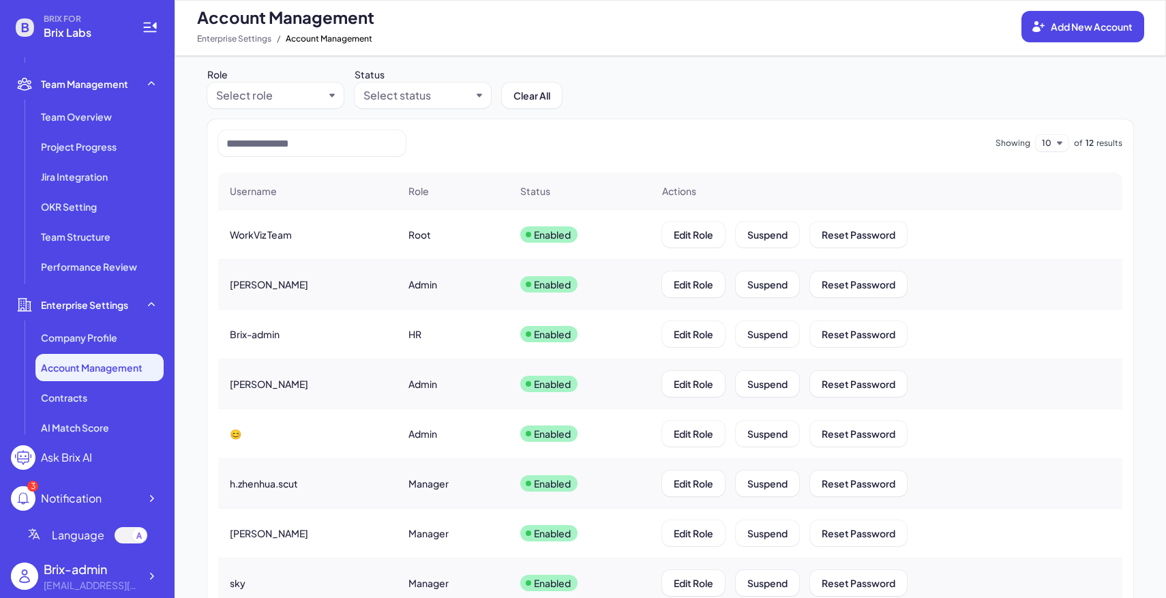
scroll to position [25, 0]
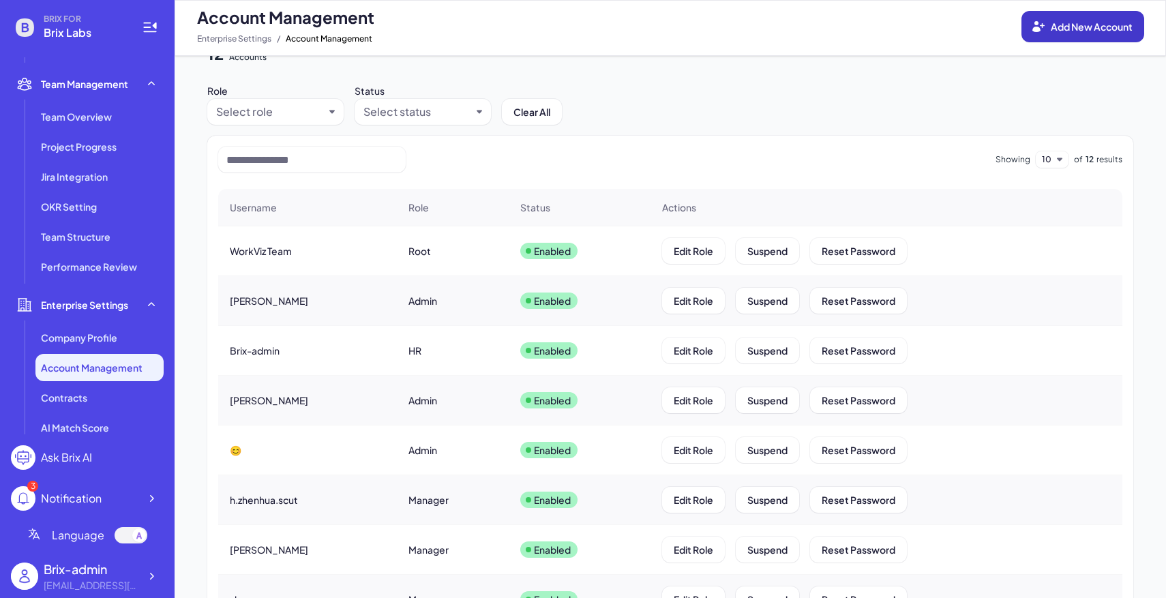
click at [1065, 18] on button "Add New Account" at bounding box center [1083, 26] width 123 height 31
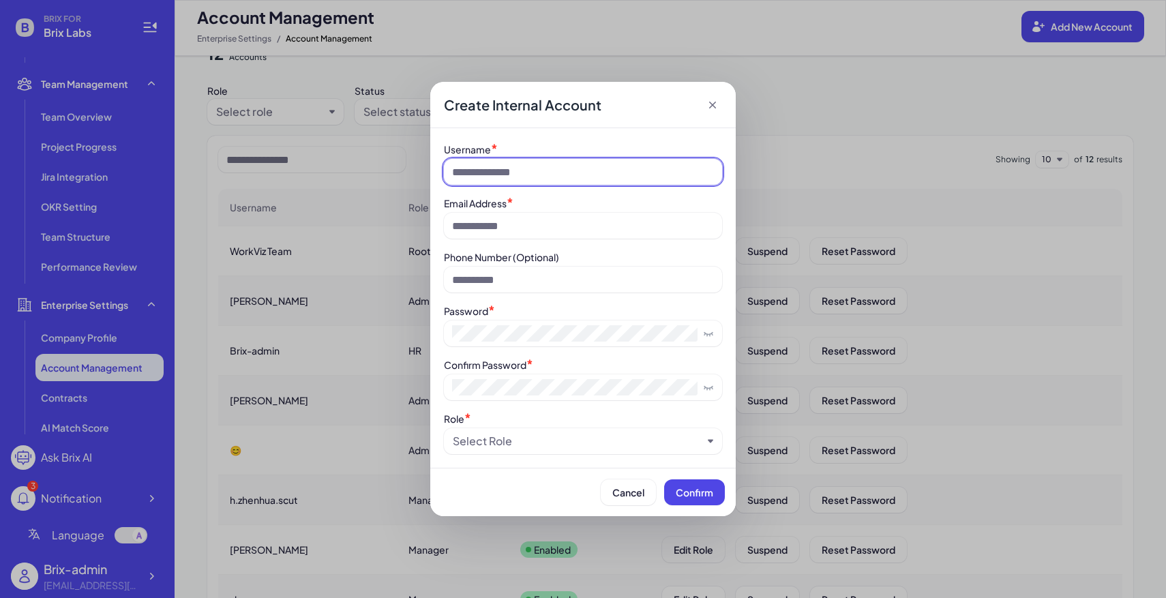
click at [503, 178] on input at bounding box center [583, 172] width 278 height 26
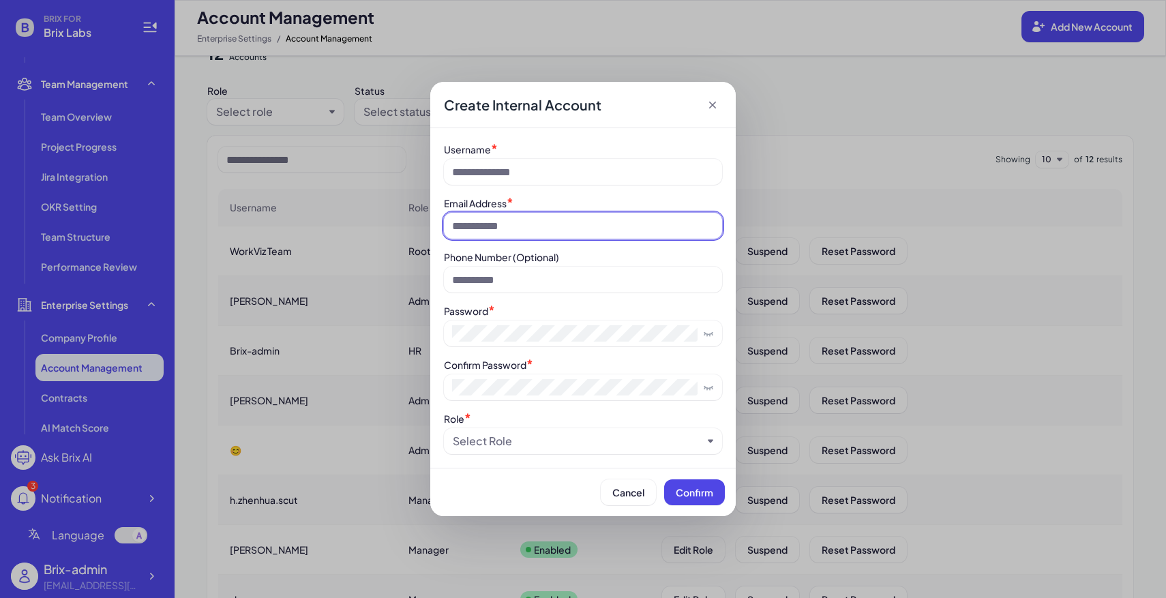
click at [501, 221] on input at bounding box center [583, 226] width 278 height 26
paste input "****"
type input "**********"
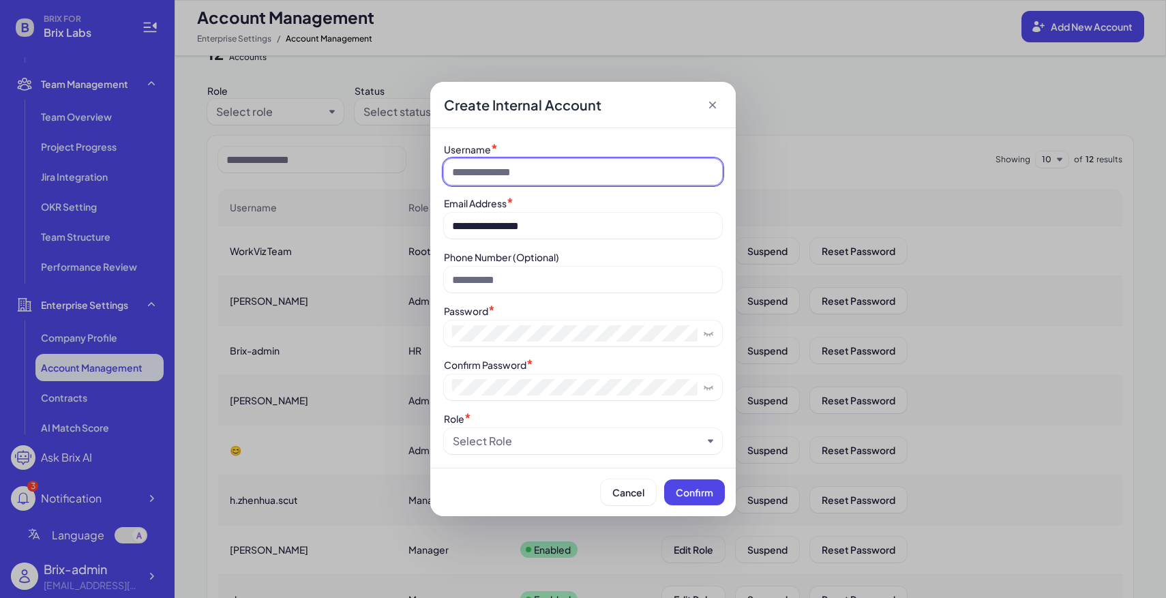
click at [524, 165] on input at bounding box center [583, 172] width 278 height 26
type input "****"
click at [559, 437] on div "Select Role" at bounding box center [578, 441] width 250 height 16
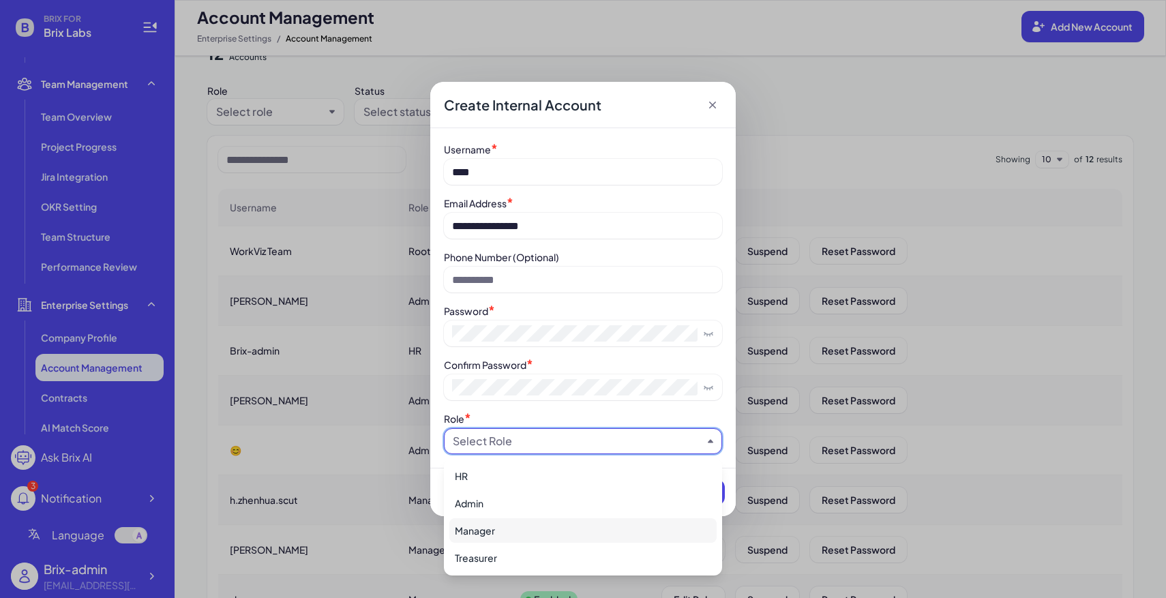
click at [536, 524] on div "Manager" at bounding box center [582, 530] width 267 height 25
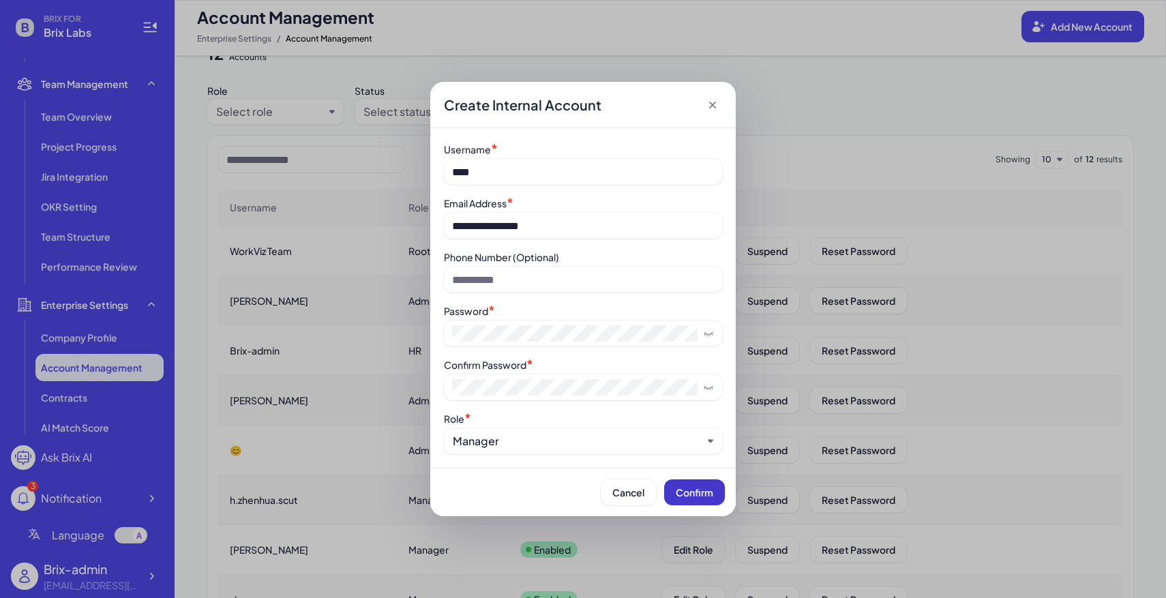
click at [698, 491] on span "Confirm" at bounding box center [695, 492] width 38 height 12
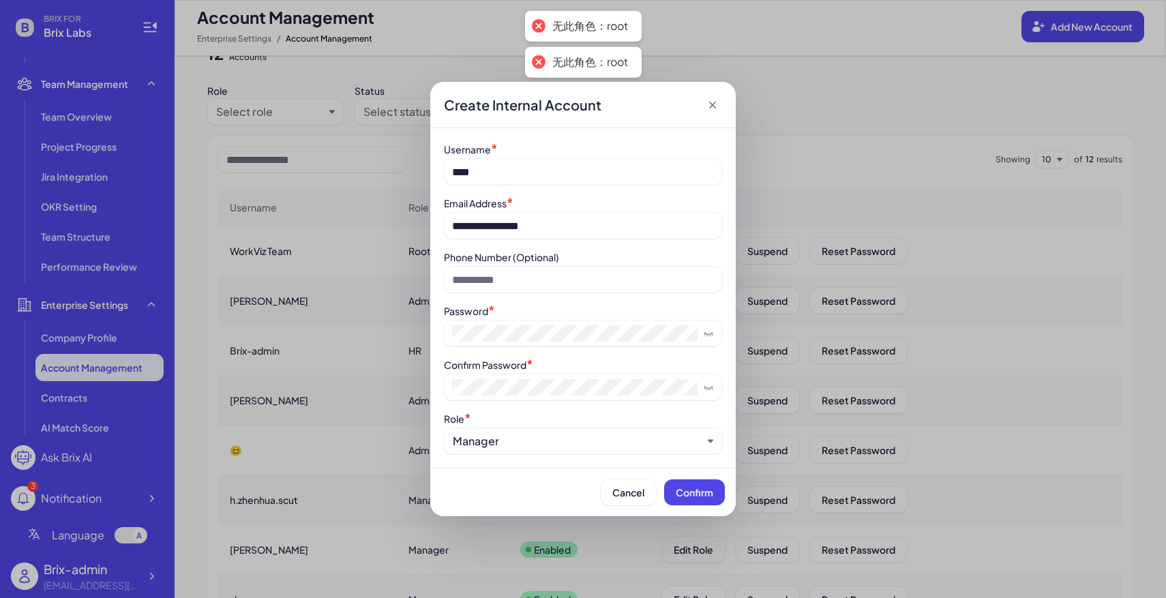
click at [714, 107] on icon at bounding box center [713, 105] width 14 height 14
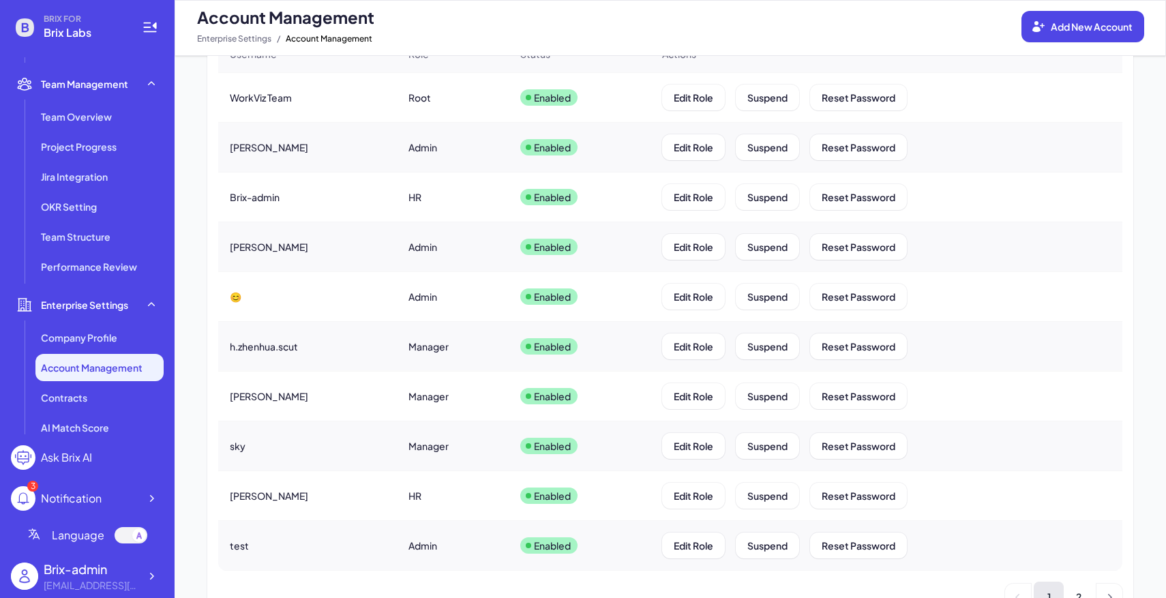
scroll to position [230, 0]
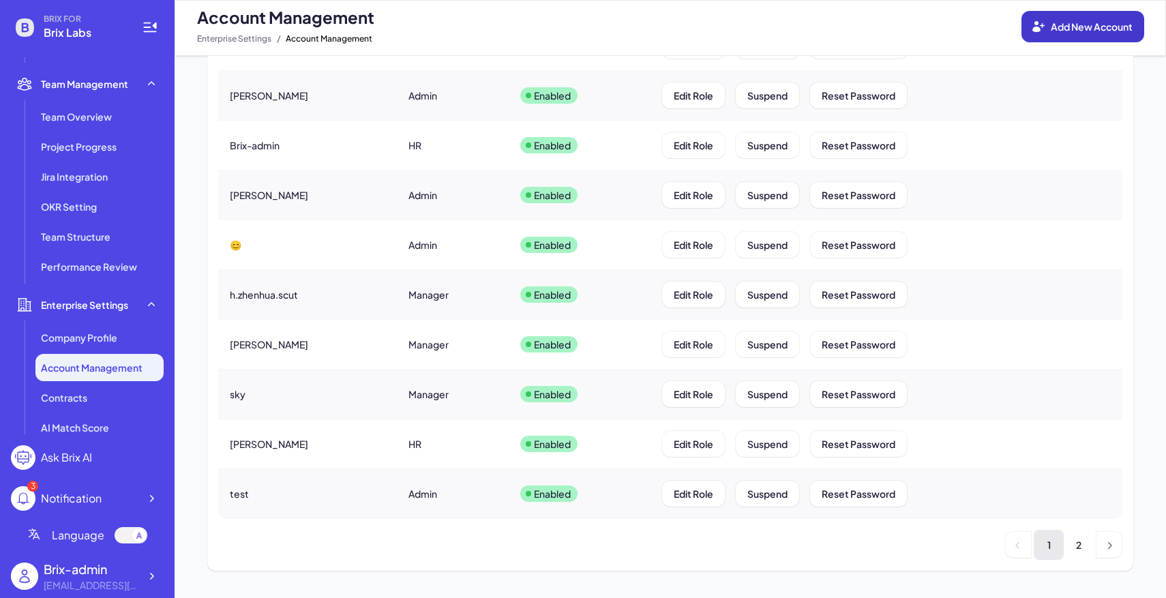
click at [1077, 39] on button "Add New Account" at bounding box center [1083, 26] width 123 height 31
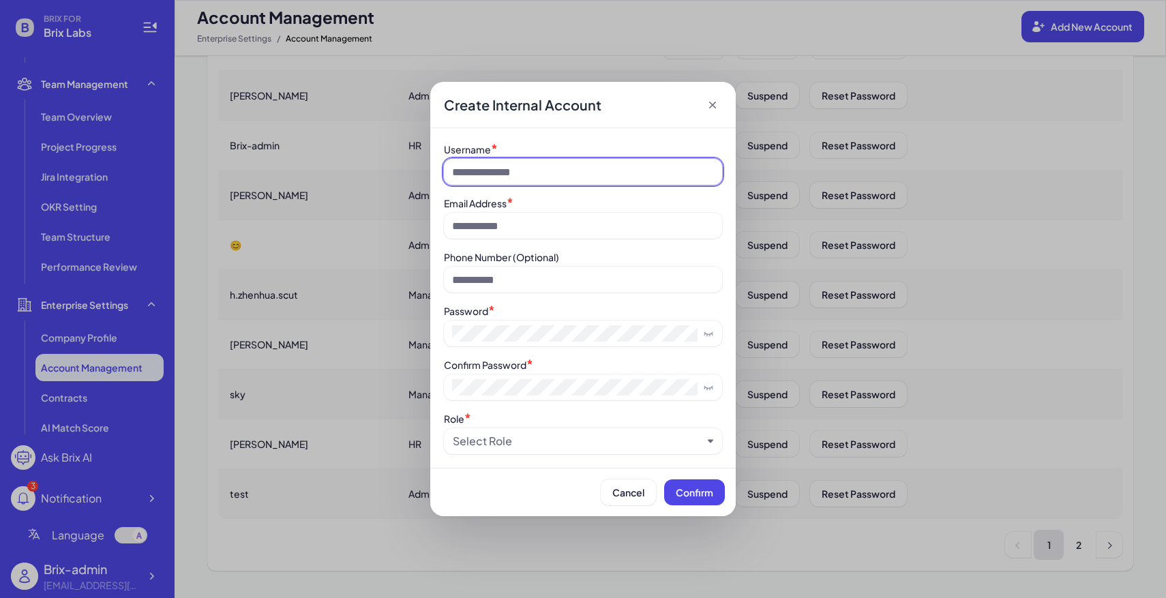
click at [554, 166] on input at bounding box center [583, 172] width 278 height 26
type input "****"
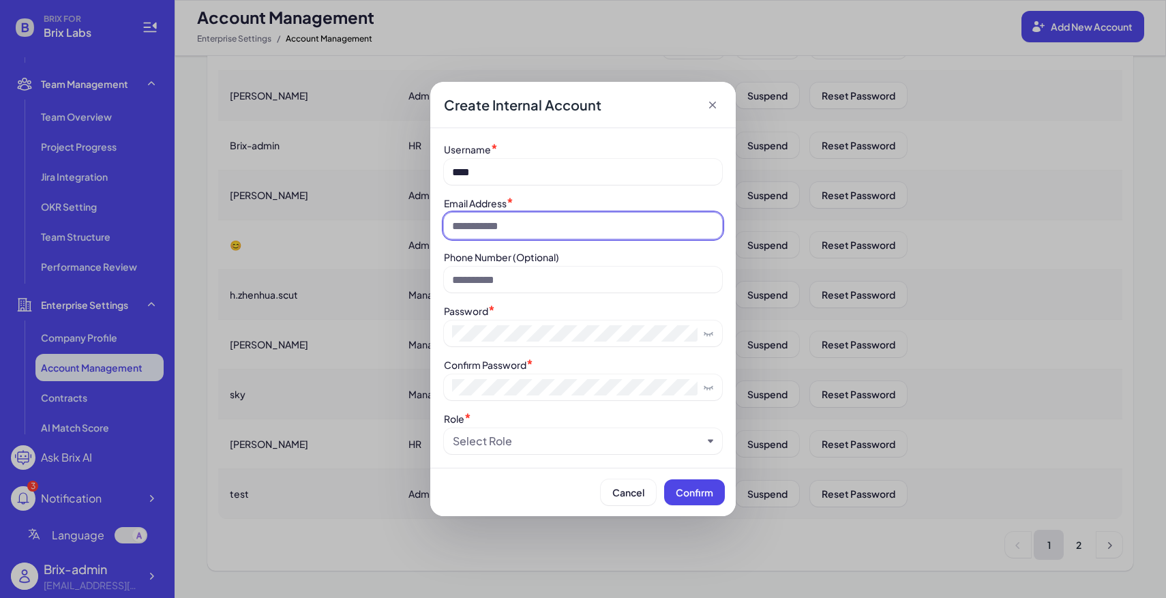
click at [527, 231] on input at bounding box center [583, 226] width 278 height 26
type input "**********"
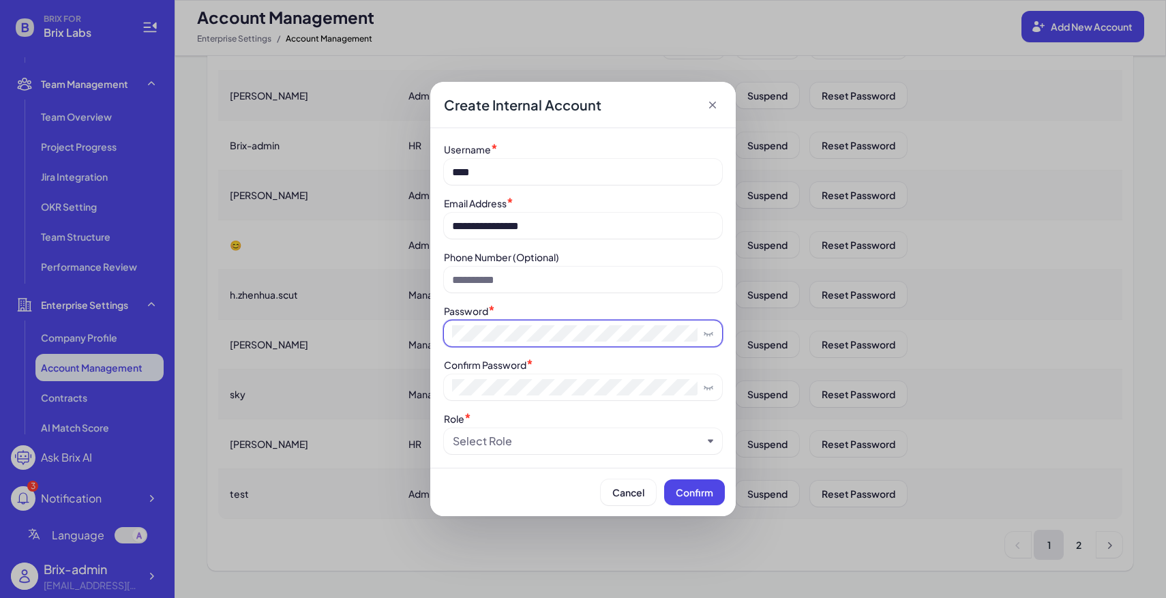
click at [512, 321] on span at bounding box center [583, 334] width 278 height 26
click at [494, 443] on div "Select Role" at bounding box center [482, 441] width 59 height 16
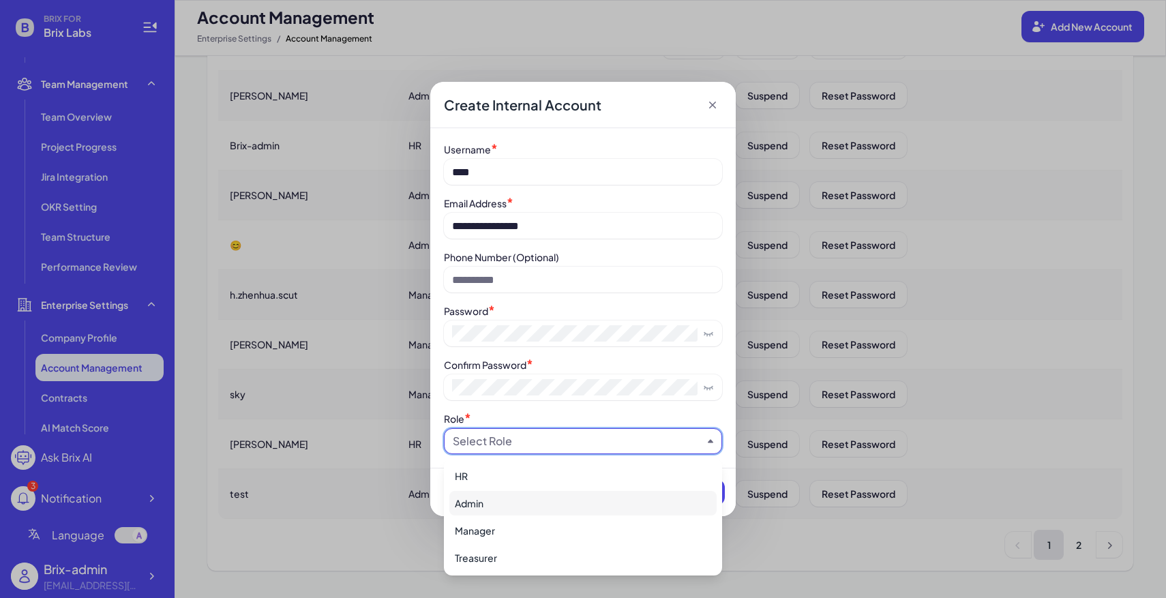
click at [511, 498] on div "Admin" at bounding box center [582, 503] width 267 height 25
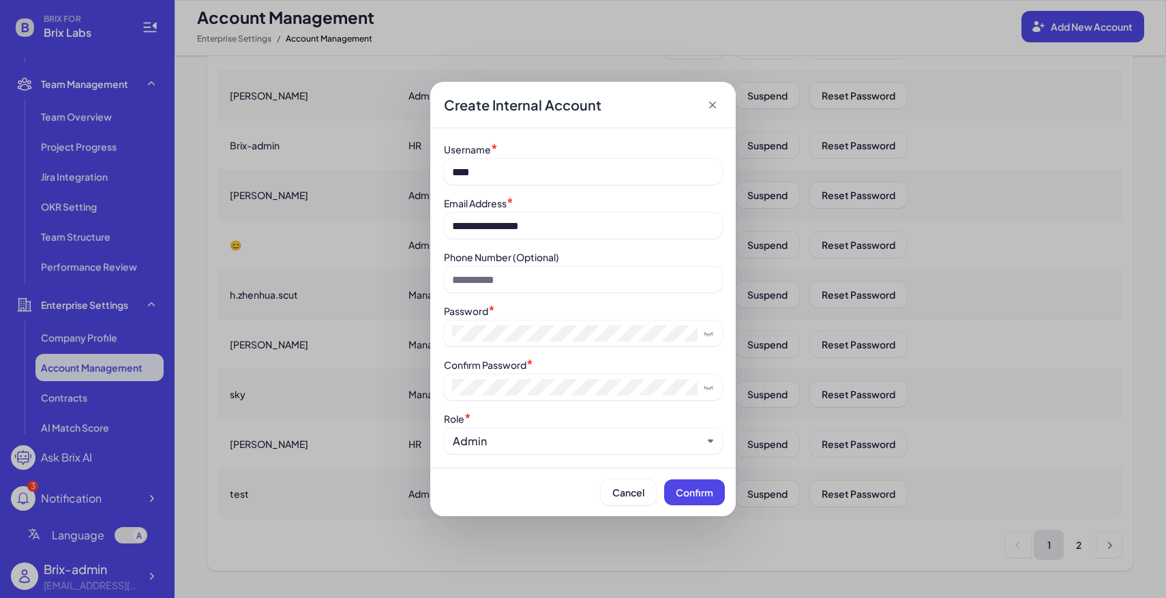
click at [510, 443] on div "Admin" at bounding box center [578, 441] width 250 height 16
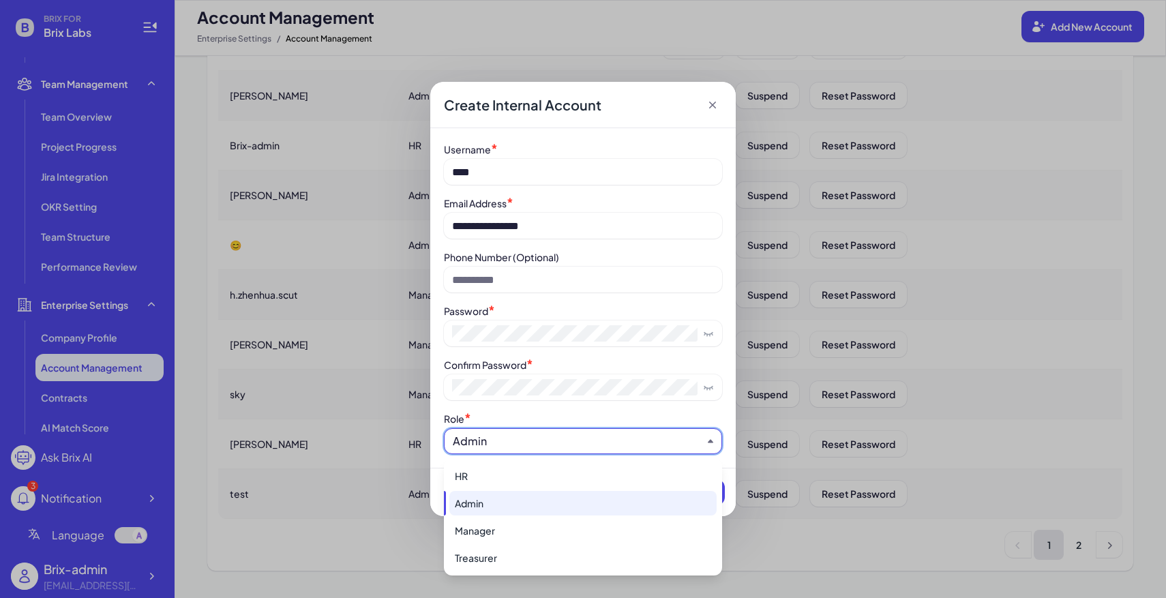
click at [499, 461] on ul "HR Admin Manager Treasurer" at bounding box center [583, 516] width 278 height 117
click at [503, 466] on div "HR" at bounding box center [582, 476] width 267 height 25
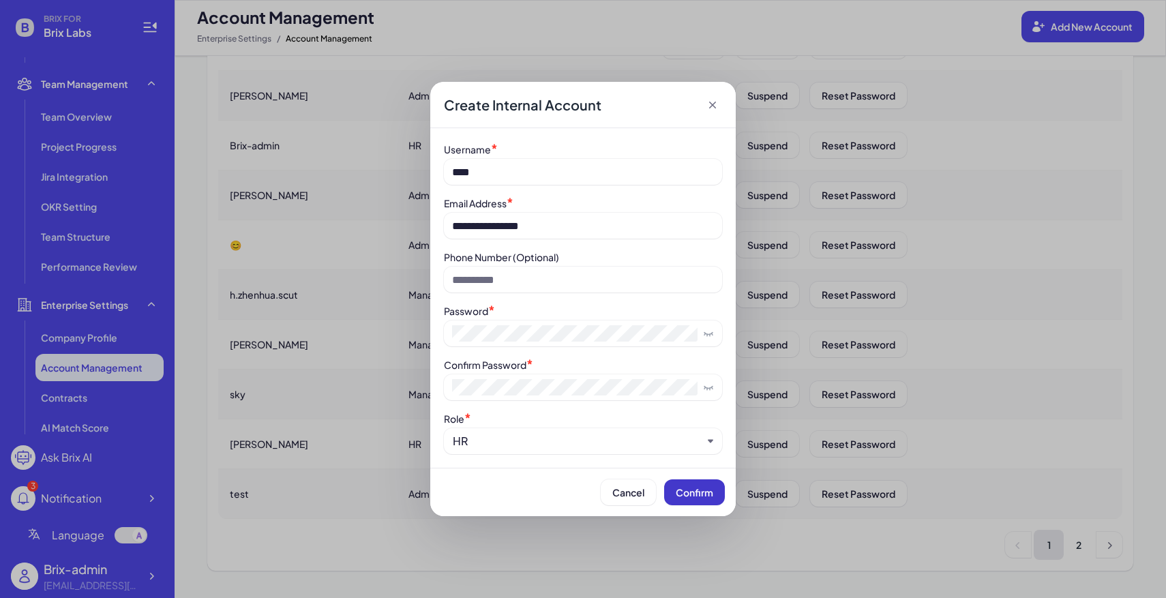
click at [692, 496] on span "Confirm" at bounding box center [695, 492] width 38 height 12
click at [719, 104] on div "Create Internal Account" at bounding box center [583, 105] width 306 height 46
click at [715, 106] on icon at bounding box center [712, 105] width 7 height 7
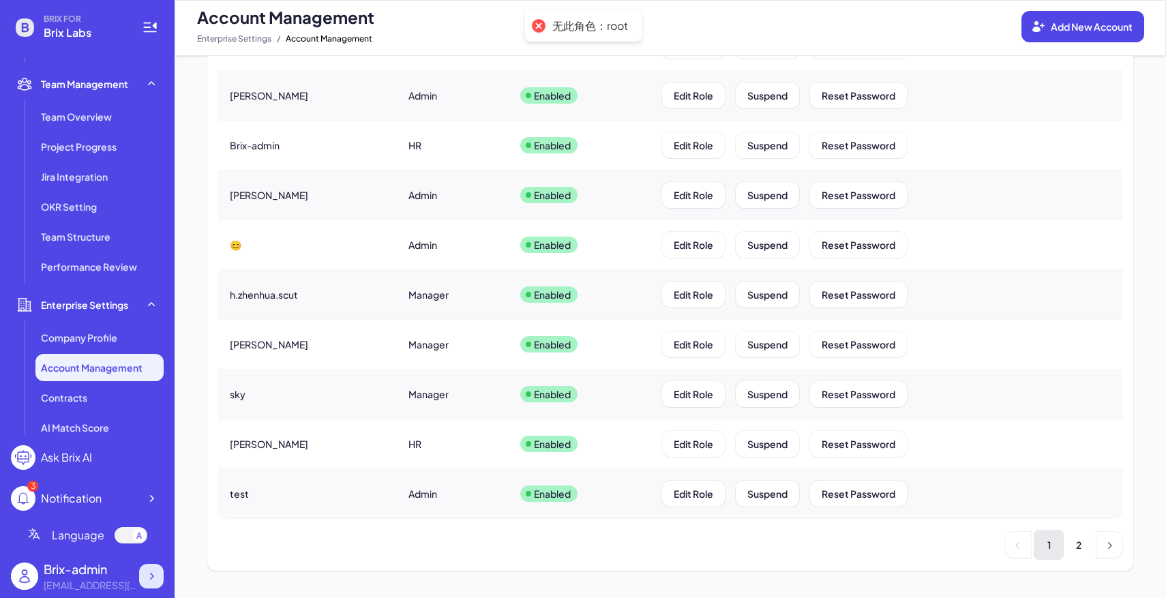
click at [152, 566] on div at bounding box center [151, 576] width 25 height 25
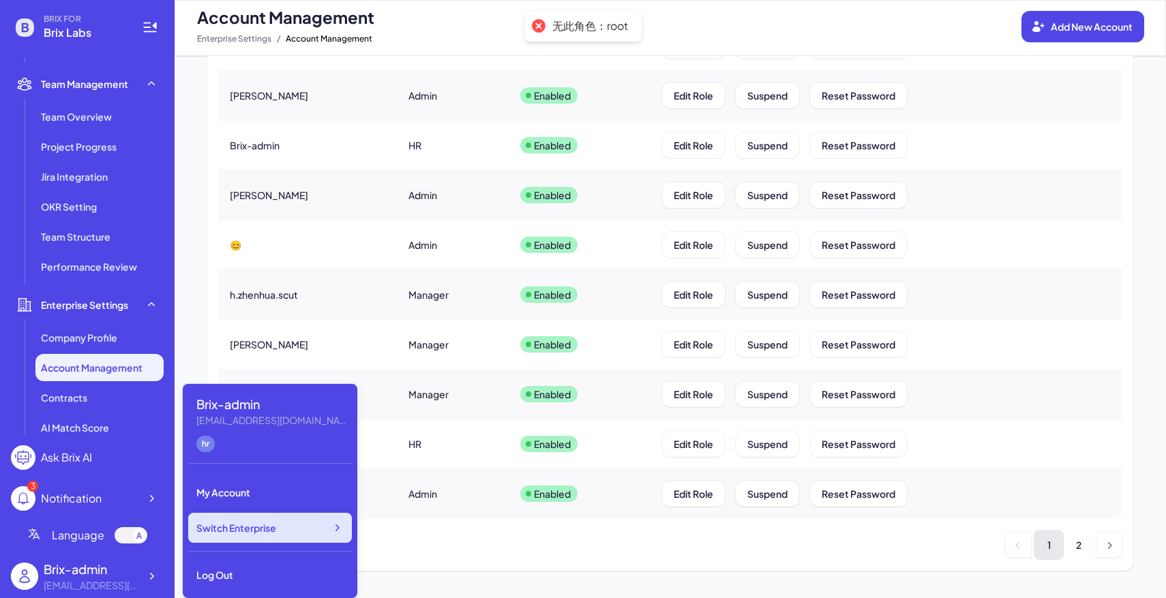
click at [215, 538] on div "Switch Enterprise" at bounding box center [270, 528] width 164 height 30
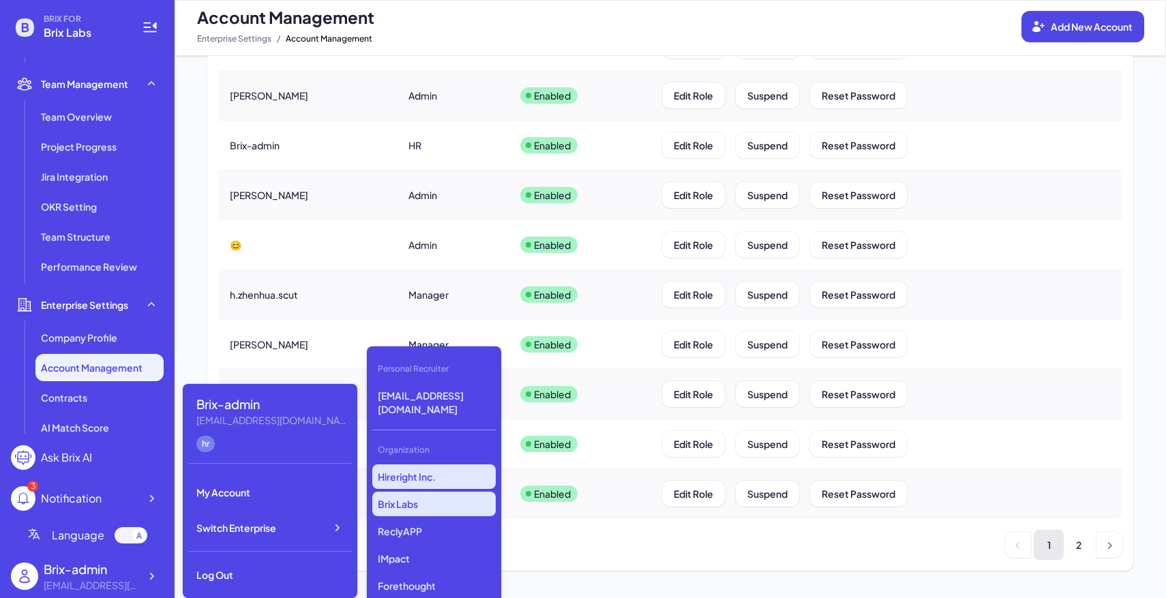
click at [443, 464] on p "Hireright Inc." at bounding box center [433, 476] width 123 height 25
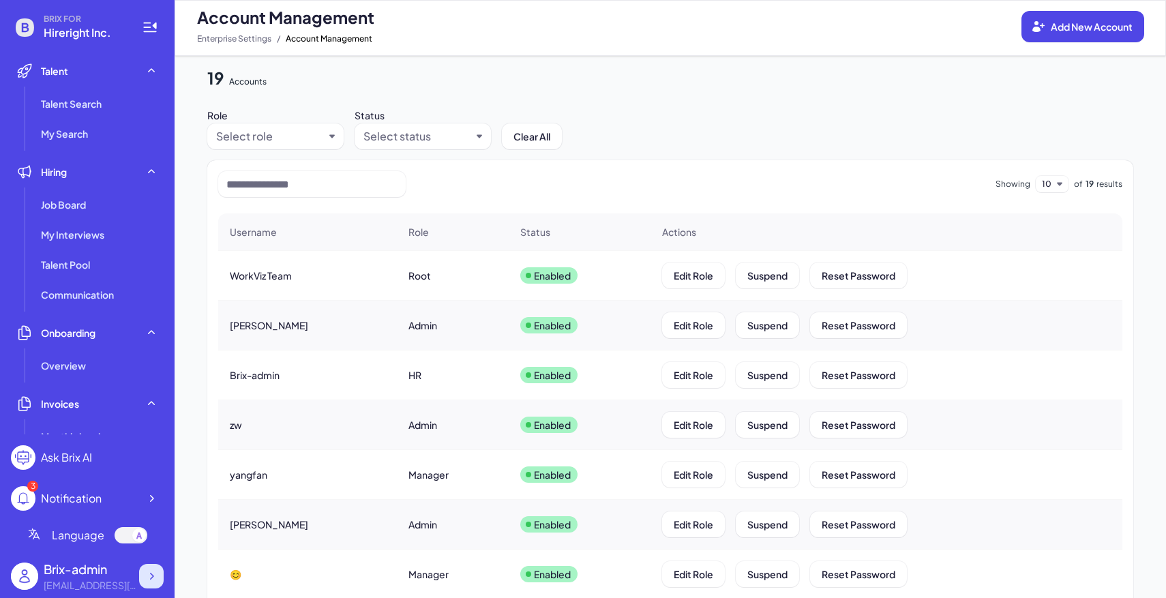
click at [153, 578] on icon at bounding box center [152, 576] width 14 height 14
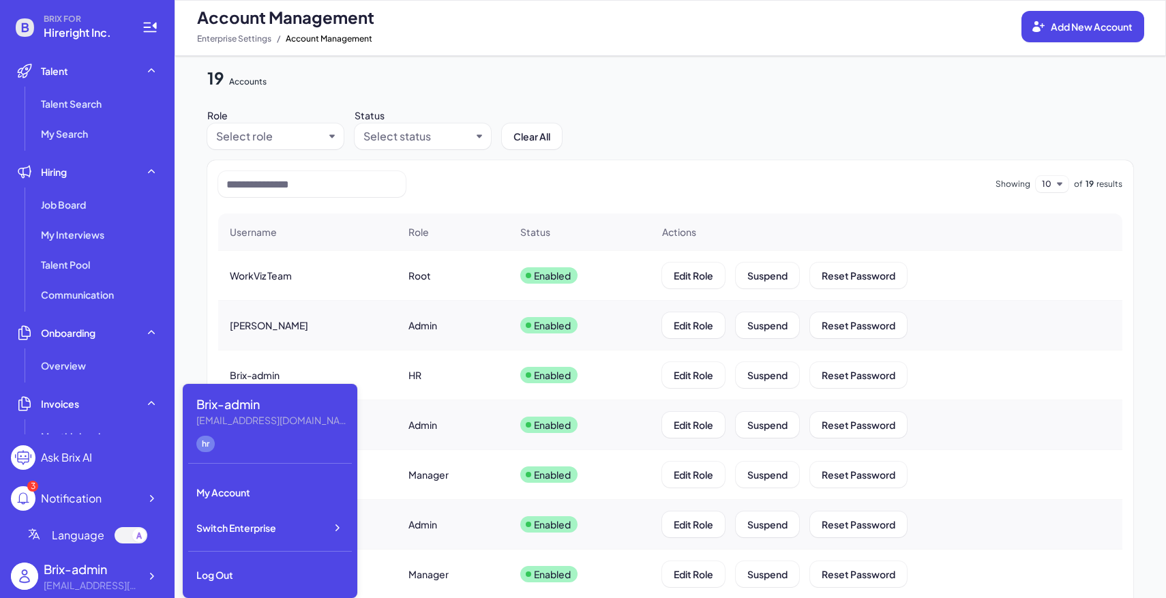
click at [265, 543] on div "Brix-admin flora@joinbrix.com hr My Account Switch Enterprise Log Out" at bounding box center [270, 491] width 175 height 214
click at [275, 539] on div "Switch Enterprise" at bounding box center [270, 528] width 164 height 30
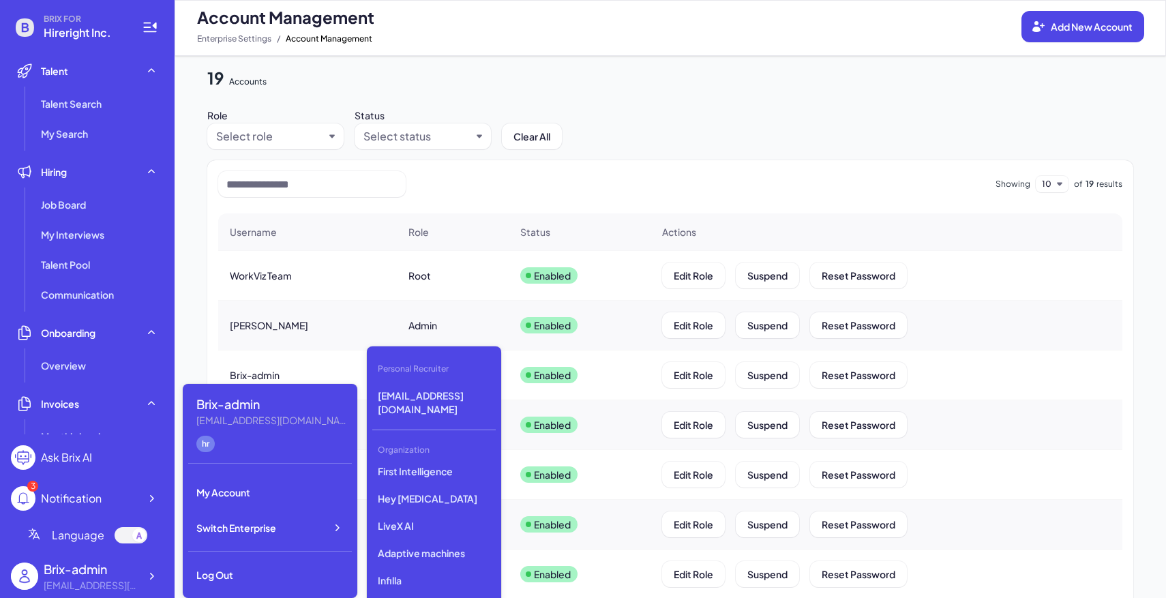
scroll to position [3554, 0]
click at [426, 457] on p "First Intelligence" at bounding box center [433, 469] width 123 height 25
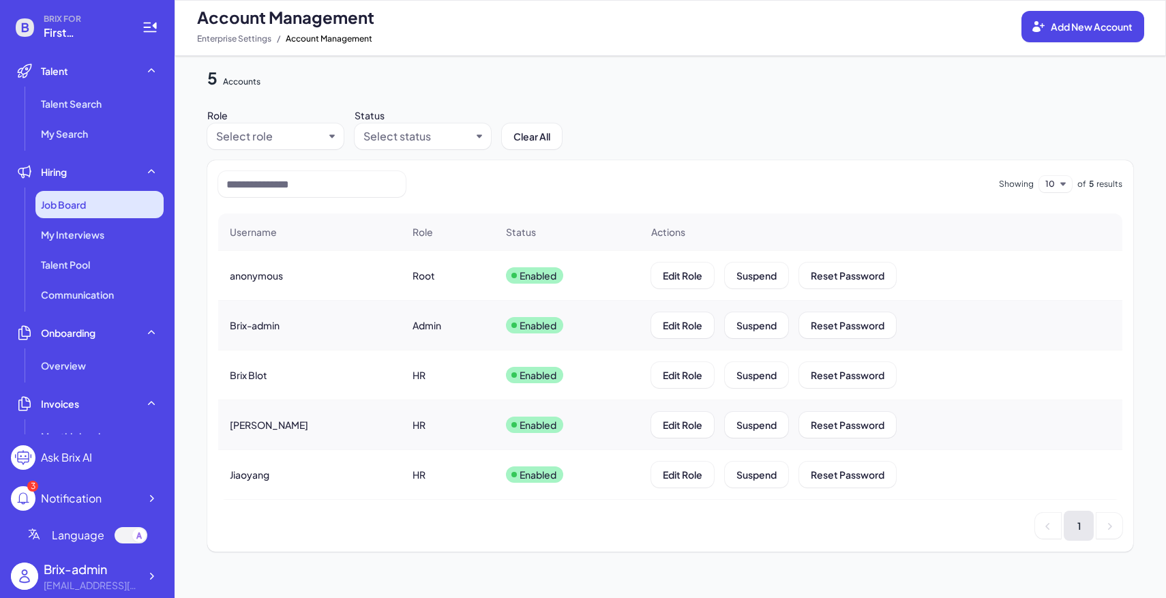
click at [55, 200] on span "Job Board" at bounding box center [63, 205] width 45 height 14
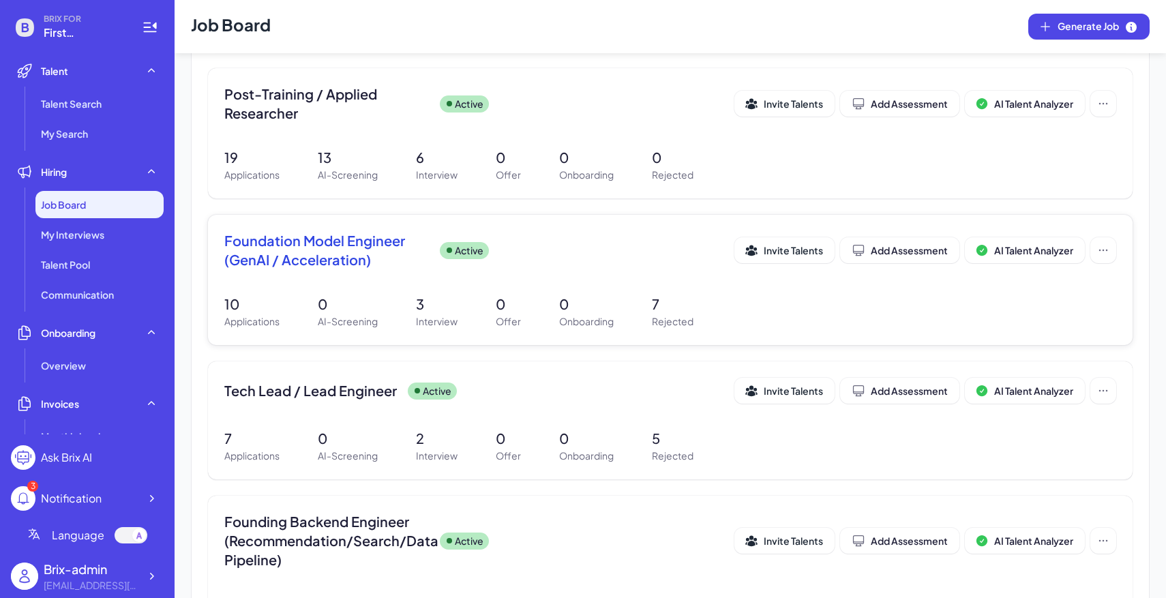
scroll to position [299, 0]
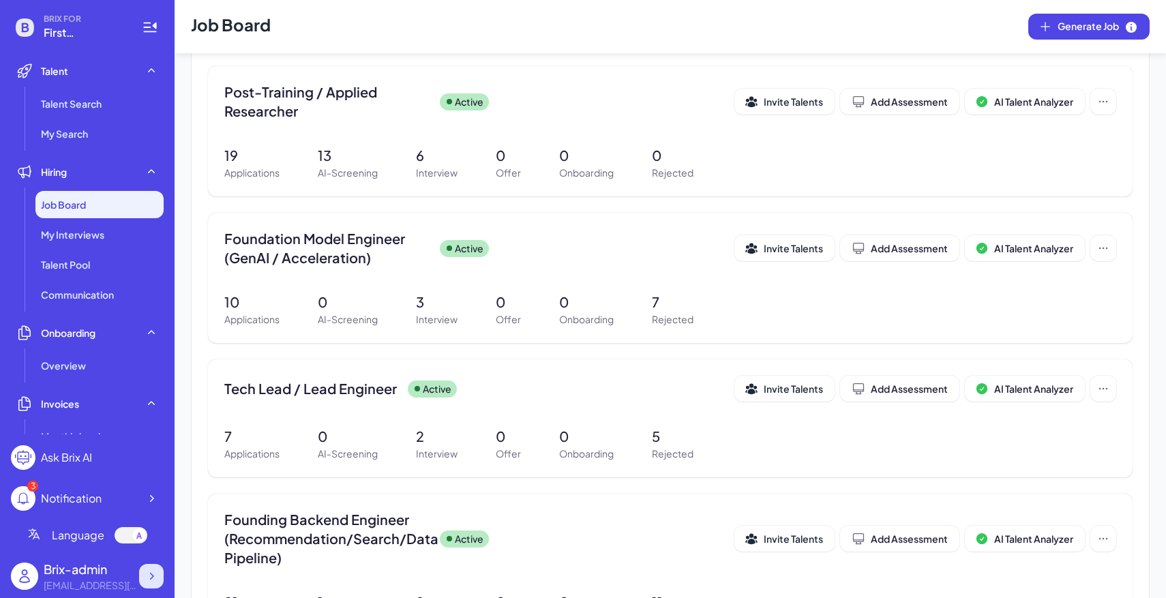
click at [160, 580] on div at bounding box center [151, 576] width 25 height 25
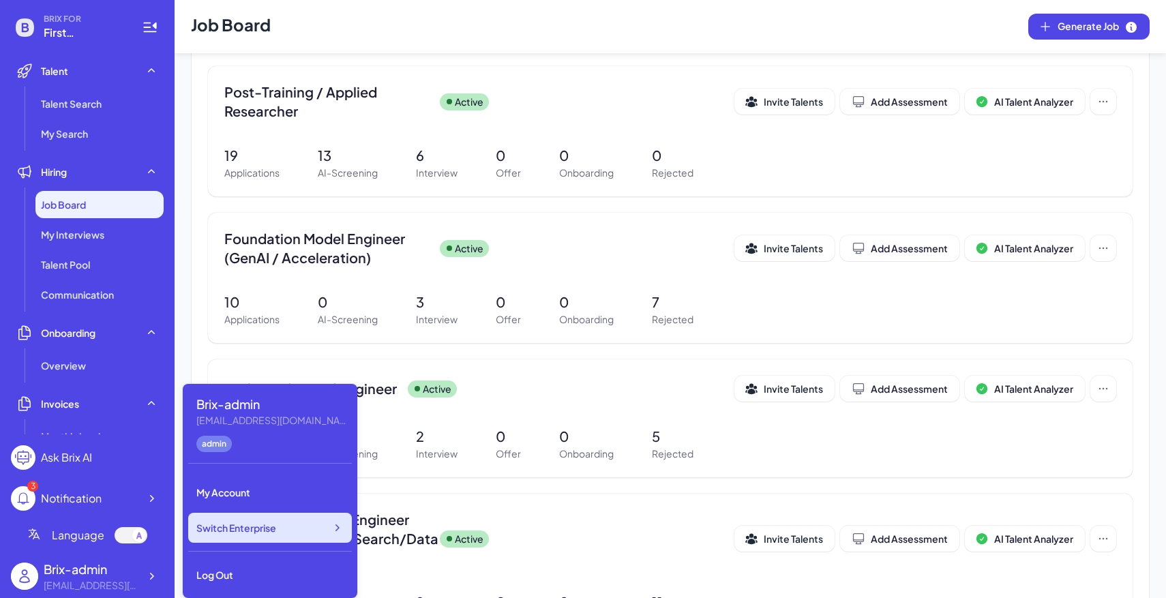
click at [218, 537] on div "Switch Enterprise" at bounding box center [270, 528] width 164 height 30
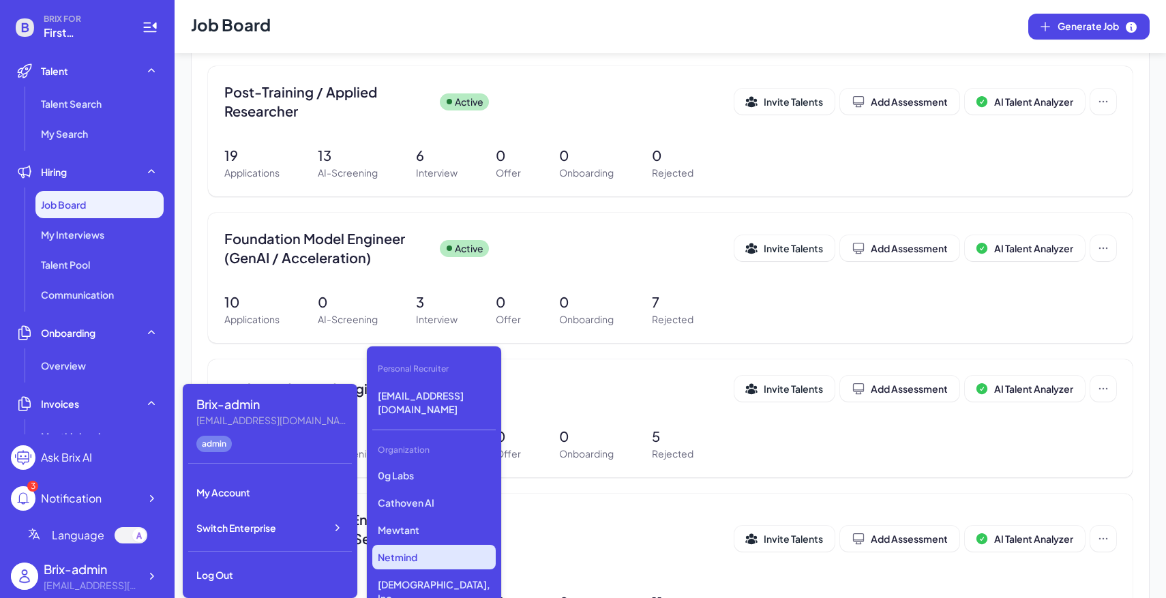
scroll to position [1258, 0]
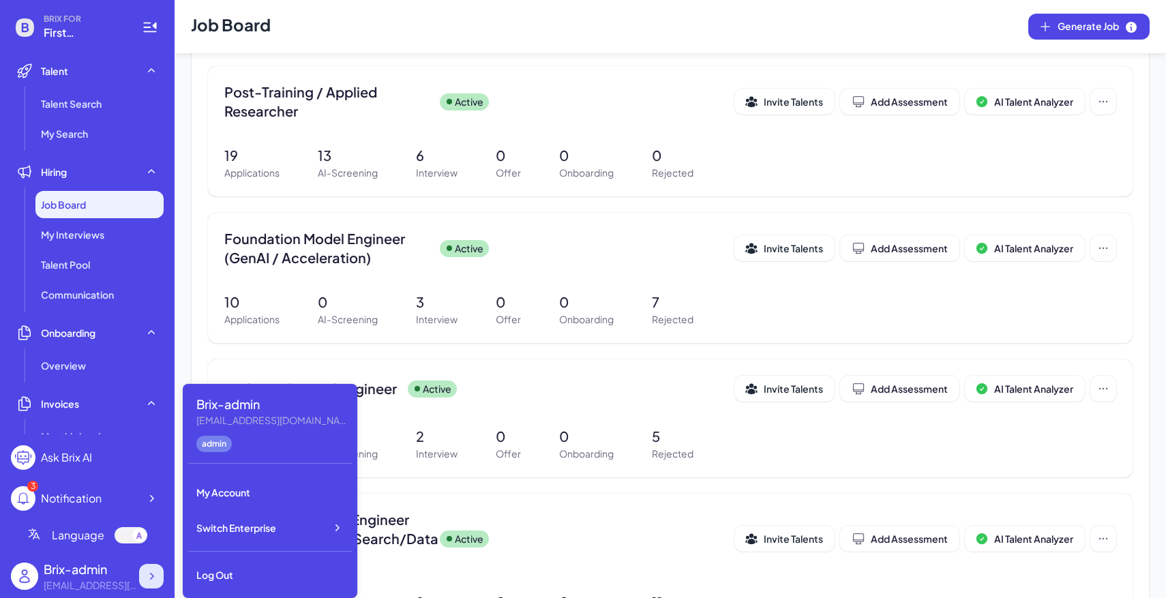
click at [160, 572] on div at bounding box center [151, 576] width 25 height 25
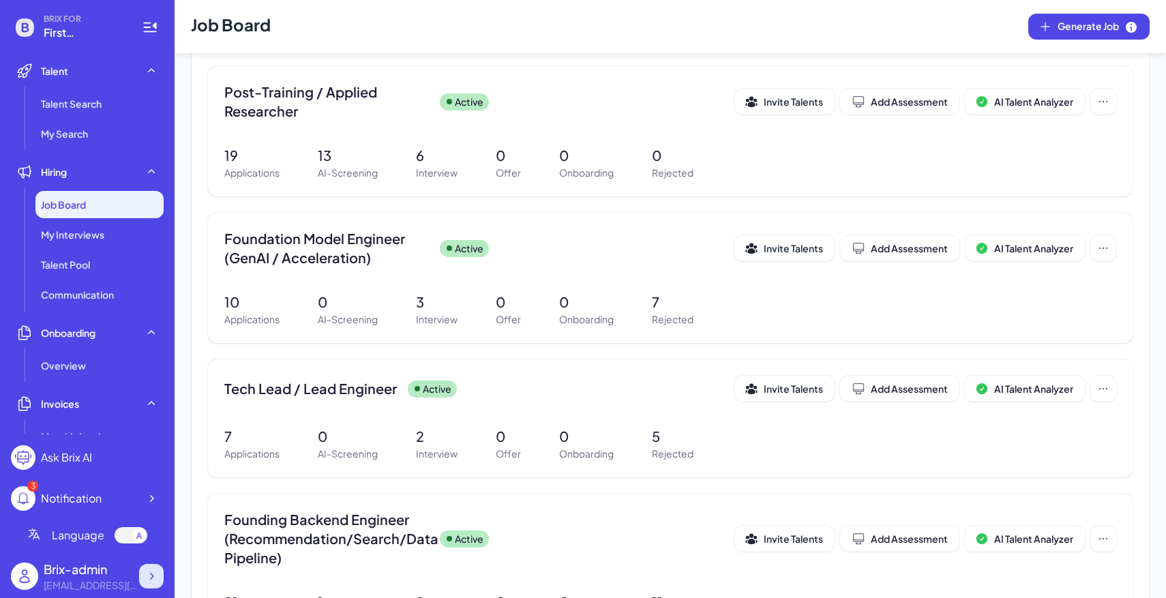
click at [161, 574] on div at bounding box center [151, 576] width 25 height 25
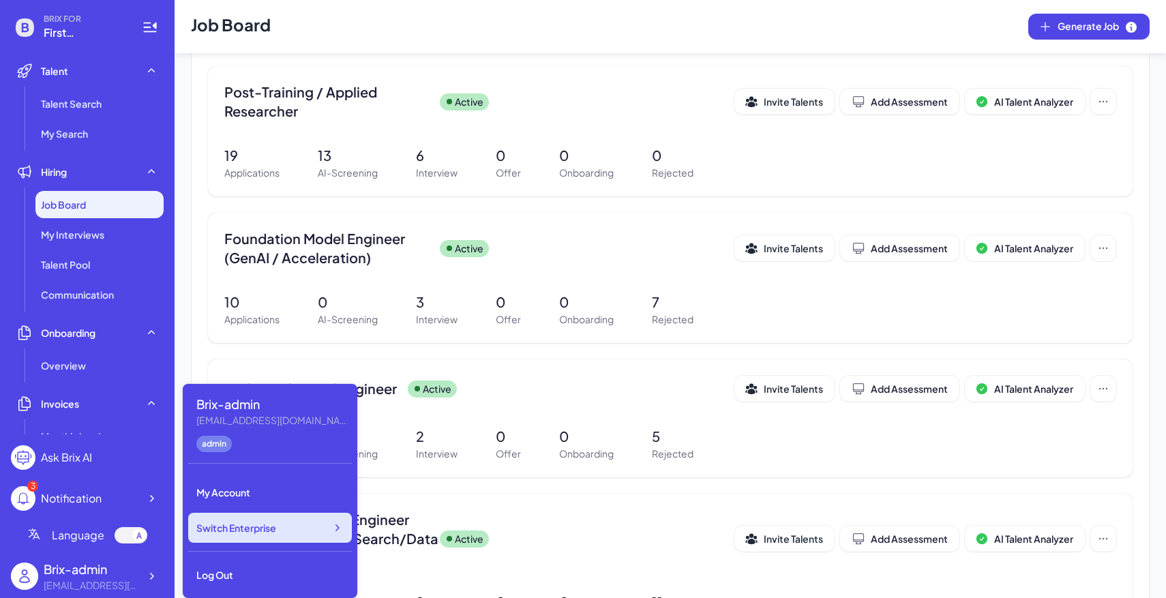
click at [274, 516] on div "Switch Enterprise" at bounding box center [270, 528] width 164 height 30
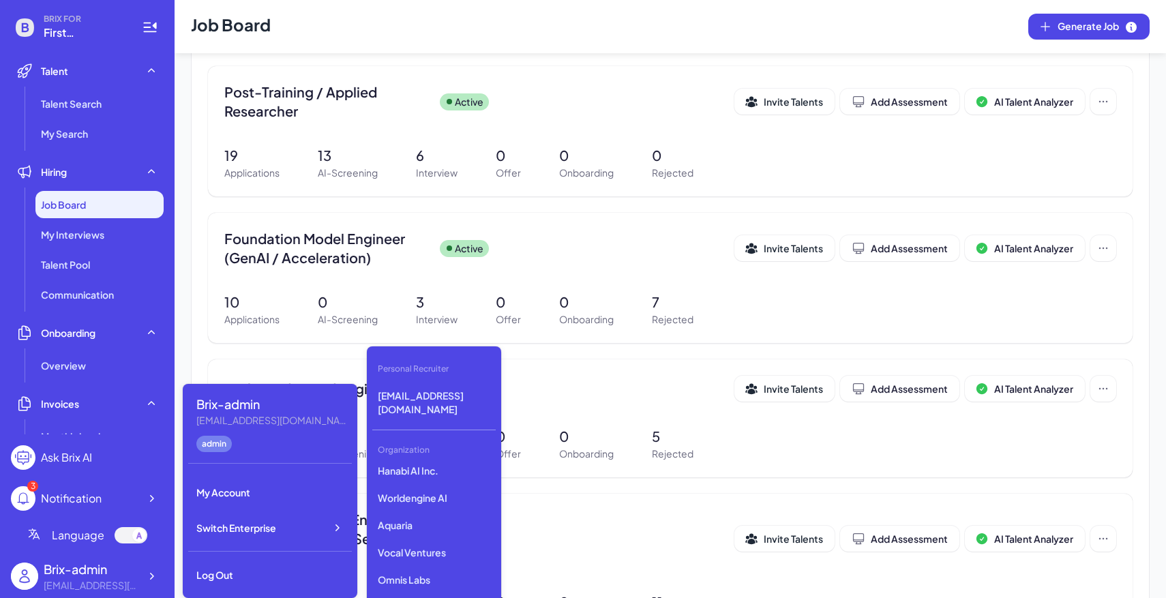
scroll to position [3707, 0]
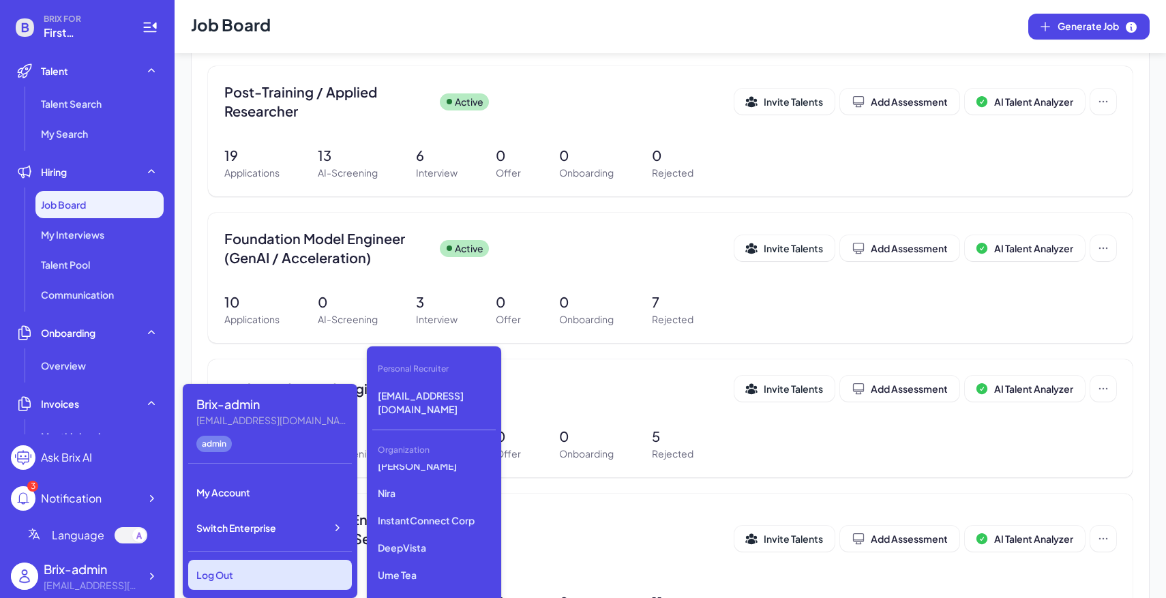
click at [210, 580] on div "Log Out" at bounding box center [270, 575] width 164 height 30
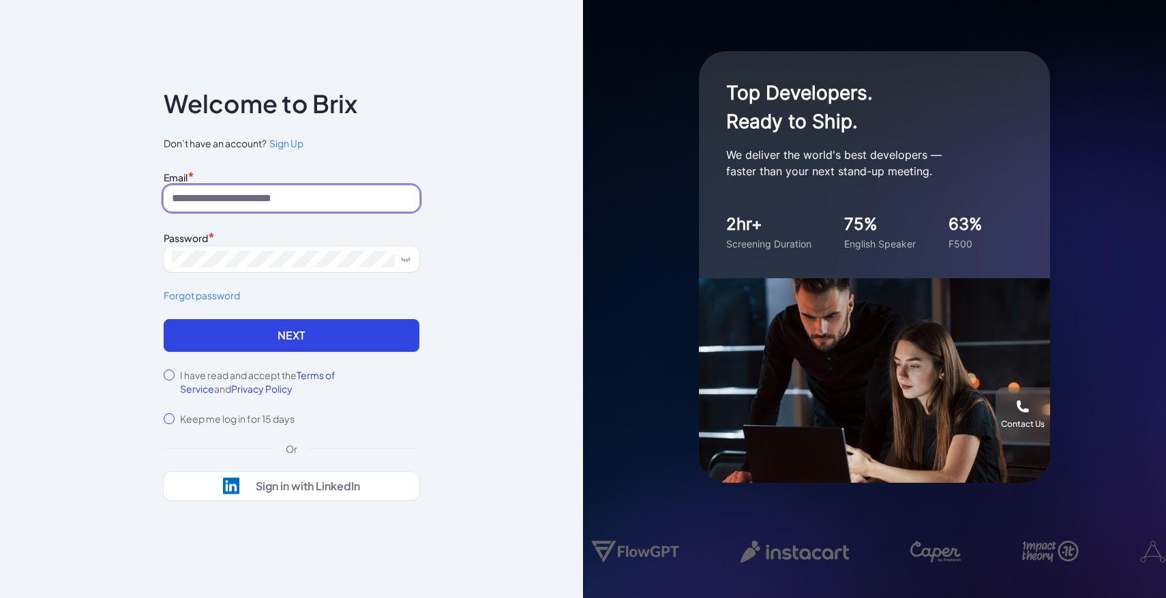
click at [321, 203] on input at bounding box center [292, 199] width 256 height 26
click at [308, 194] on input at bounding box center [292, 199] width 256 height 26
type input "**********"
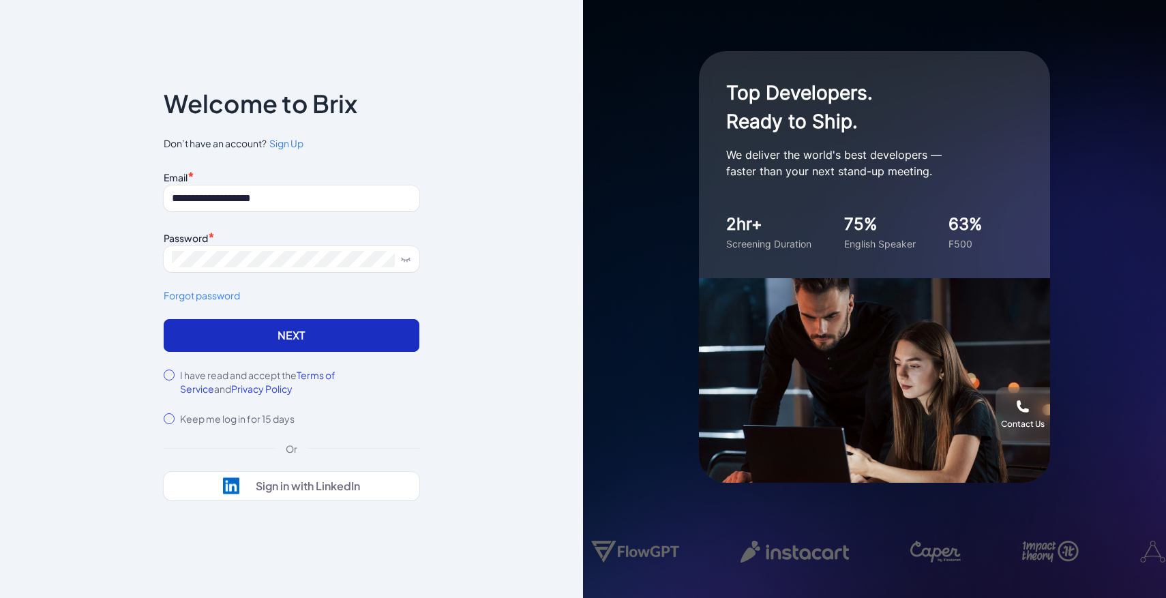
click at [316, 348] on button "Next" at bounding box center [292, 335] width 256 height 33
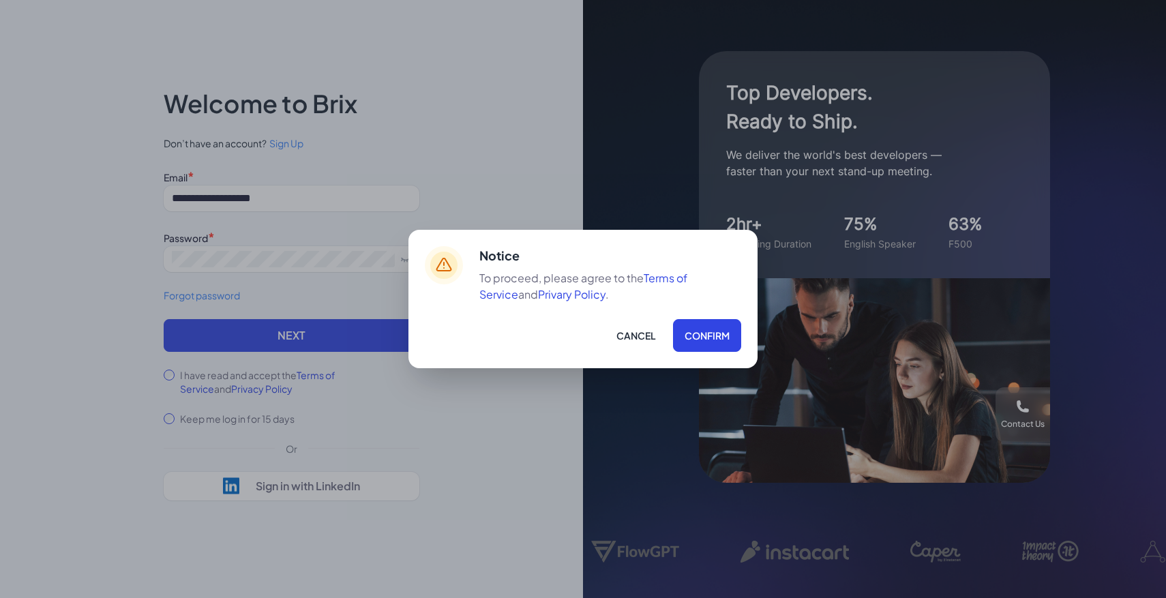
click at [711, 317] on div "Notice To proceed, please agree to the Terms of Service and Privary Policy . Ca…" at bounding box center [610, 299] width 262 height 106
click at [711, 331] on button "Confirm" at bounding box center [707, 335] width 68 height 33
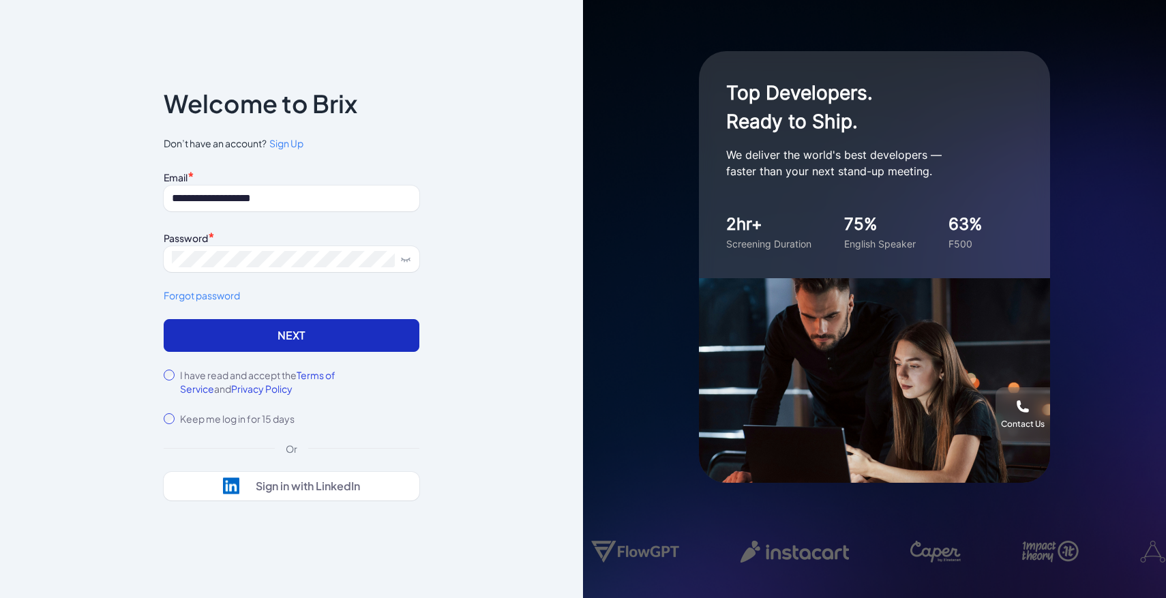
click at [350, 344] on button "Next" at bounding box center [292, 335] width 256 height 33
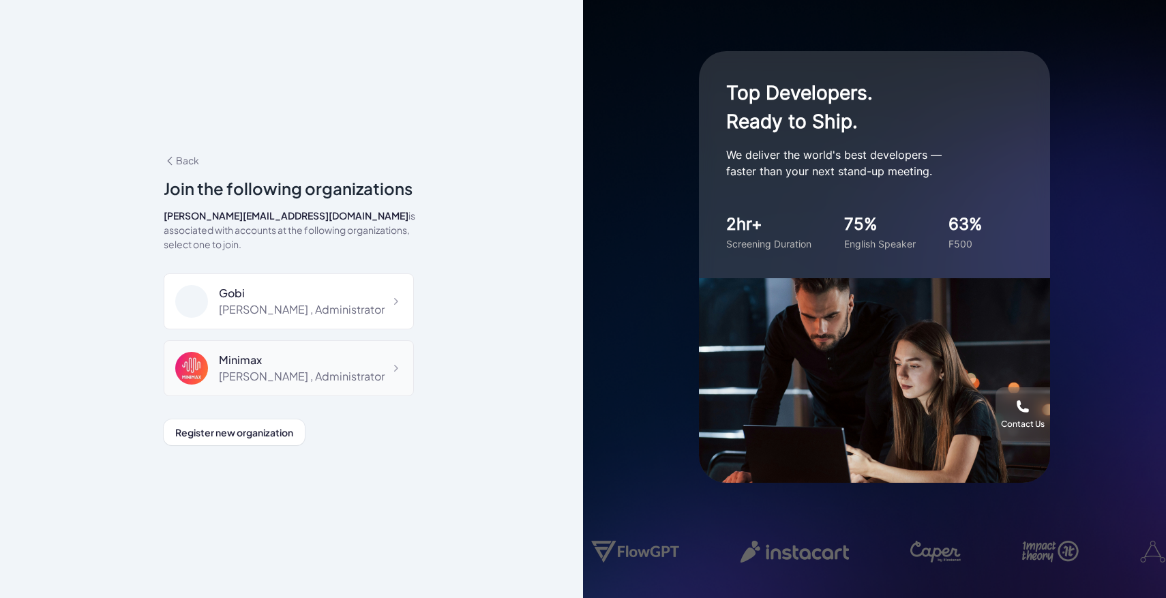
click at [273, 368] on div "Maggie , Administrator" at bounding box center [302, 376] width 166 height 16
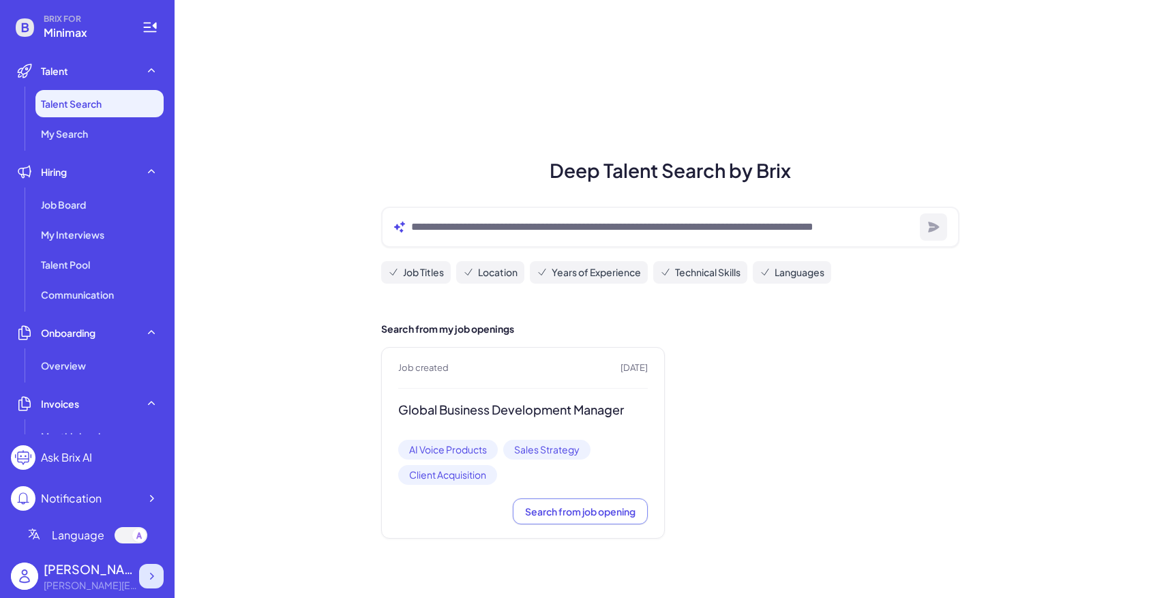
click at [157, 572] on icon at bounding box center [152, 576] width 14 height 14
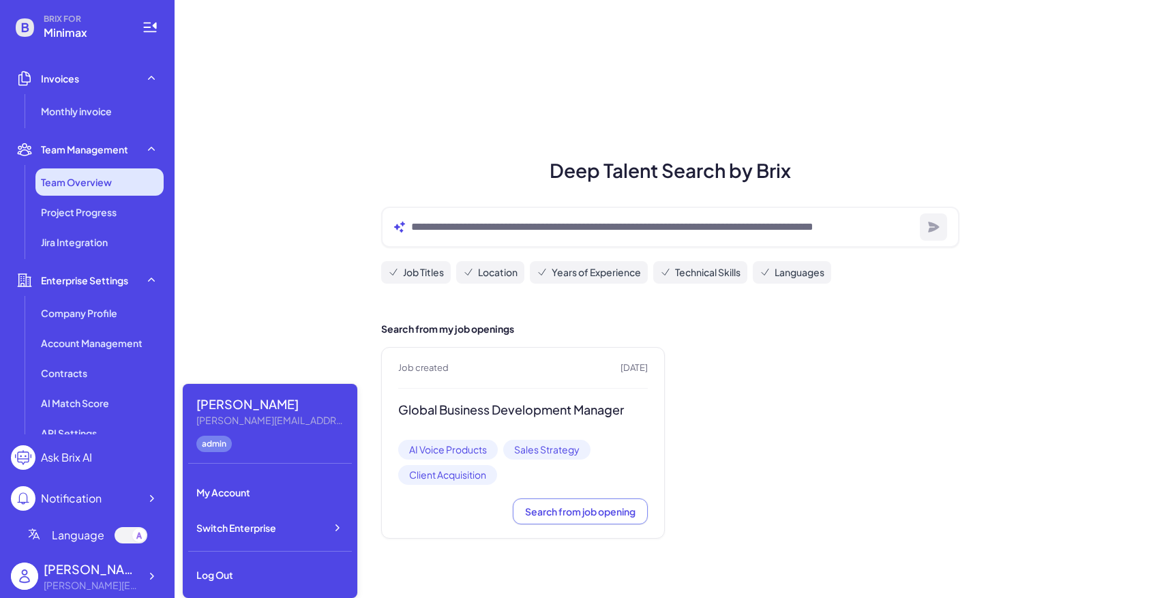
scroll to position [340, 0]
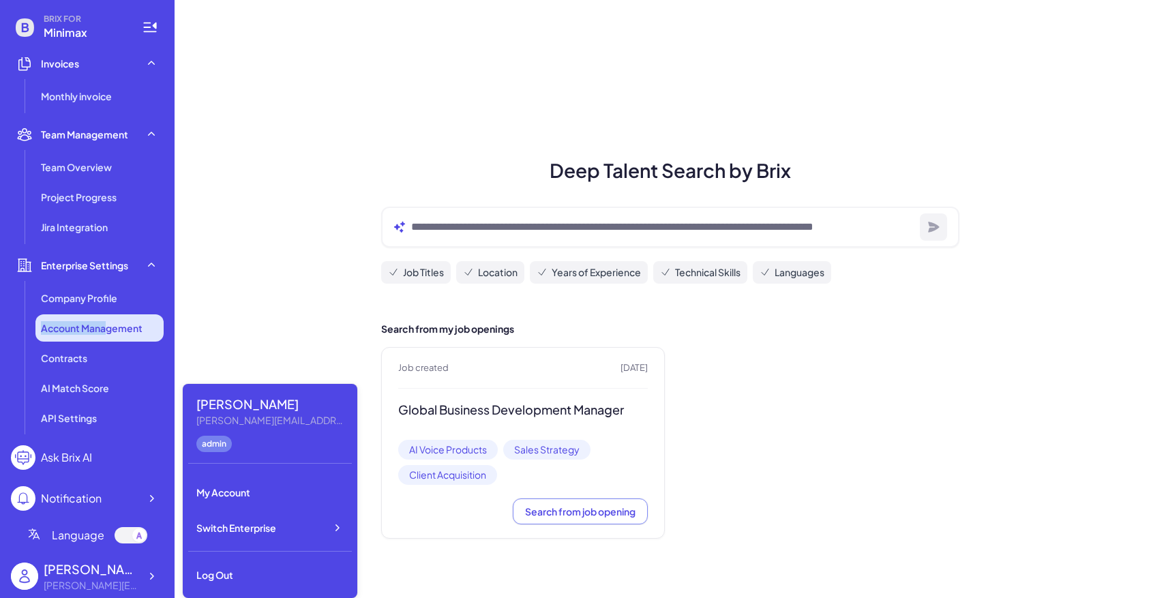
click at [104, 321] on span "Account Management" at bounding box center [92, 328] width 102 height 14
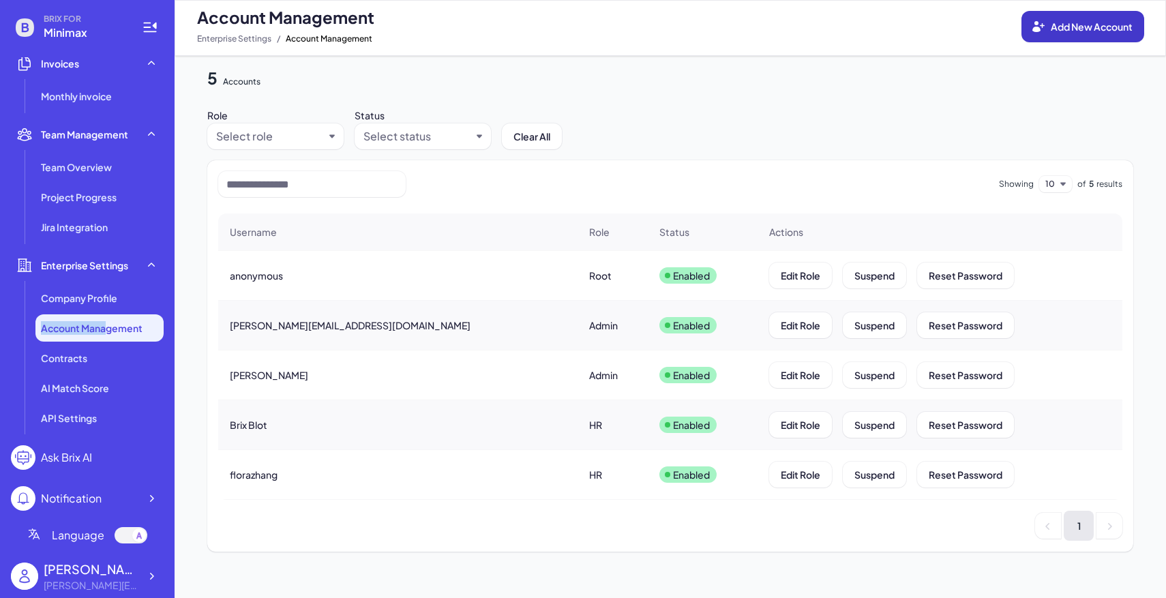
click at [1116, 29] on span "Add New Account" at bounding box center [1092, 26] width 82 height 12
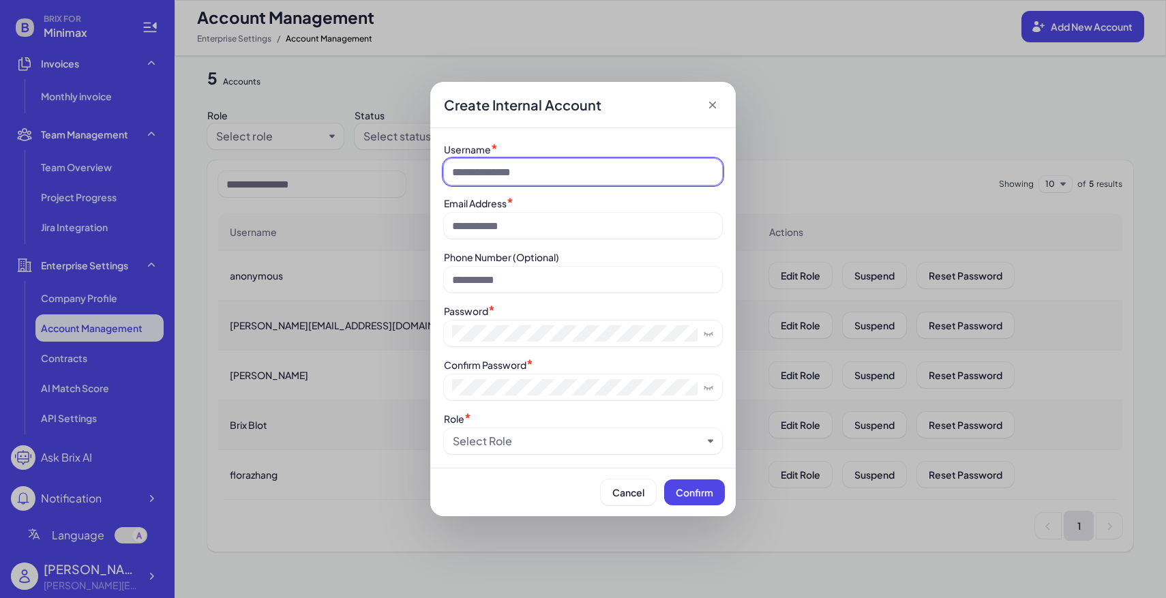
click at [489, 169] on input at bounding box center [583, 172] width 278 height 26
paste input "****"
type input "****"
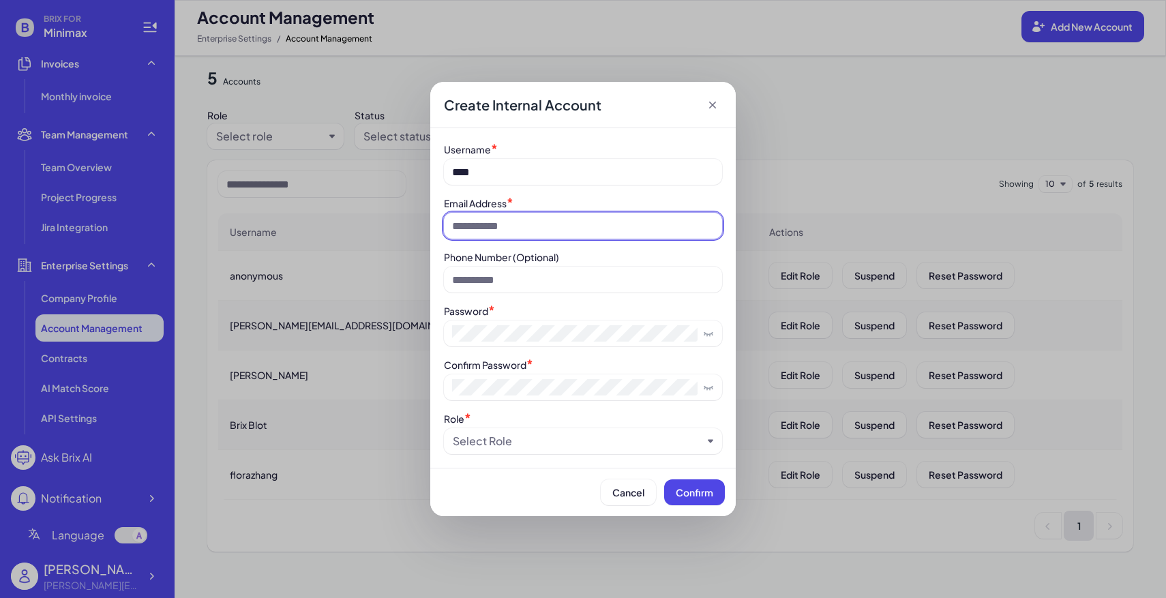
click at [490, 222] on input at bounding box center [583, 226] width 278 height 26
paste input "****"
type input "**********"
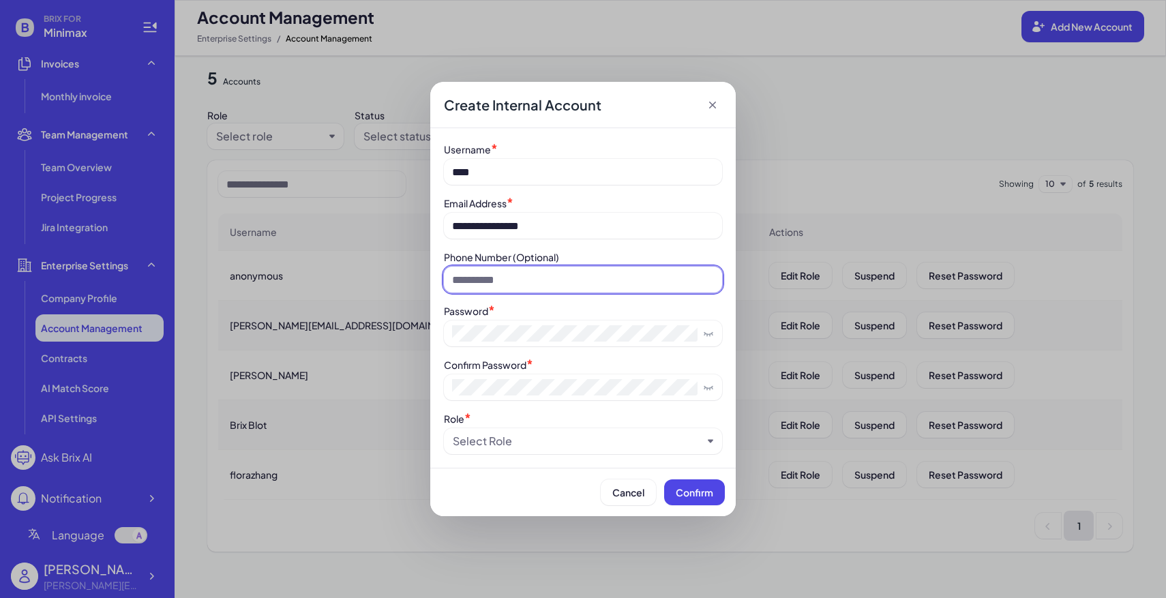
click at [497, 285] on input at bounding box center [583, 280] width 278 height 26
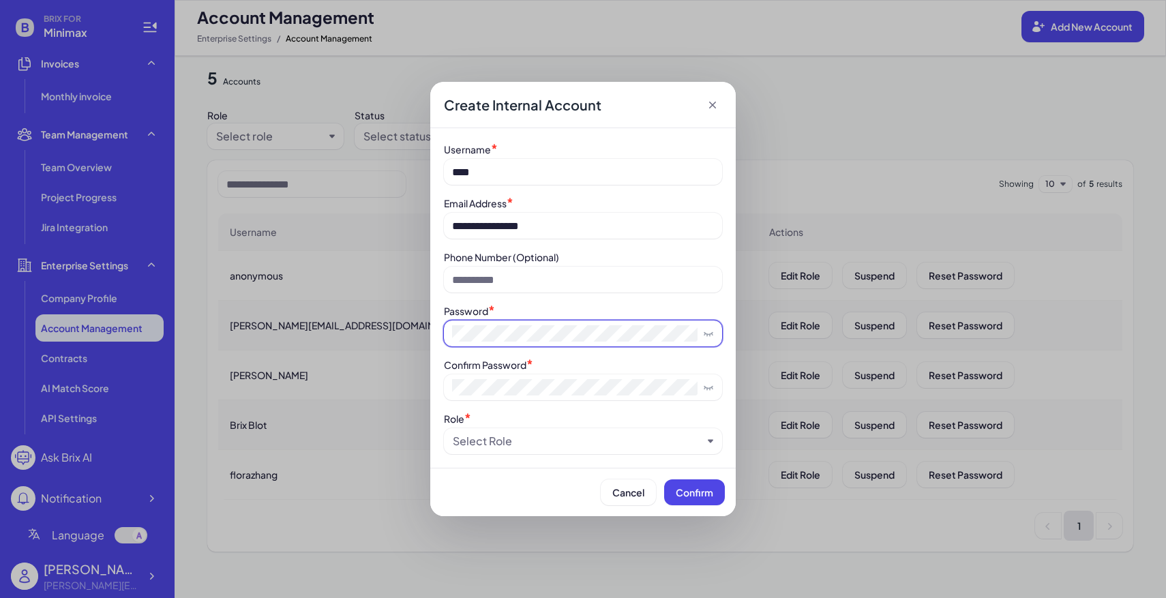
click at [505, 321] on span at bounding box center [583, 334] width 278 height 26
click at [528, 452] on div "Select Role" at bounding box center [583, 441] width 278 height 26
click at [530, 447] on div "Select Role" at bounding box center [578, 441] width 250 height 16
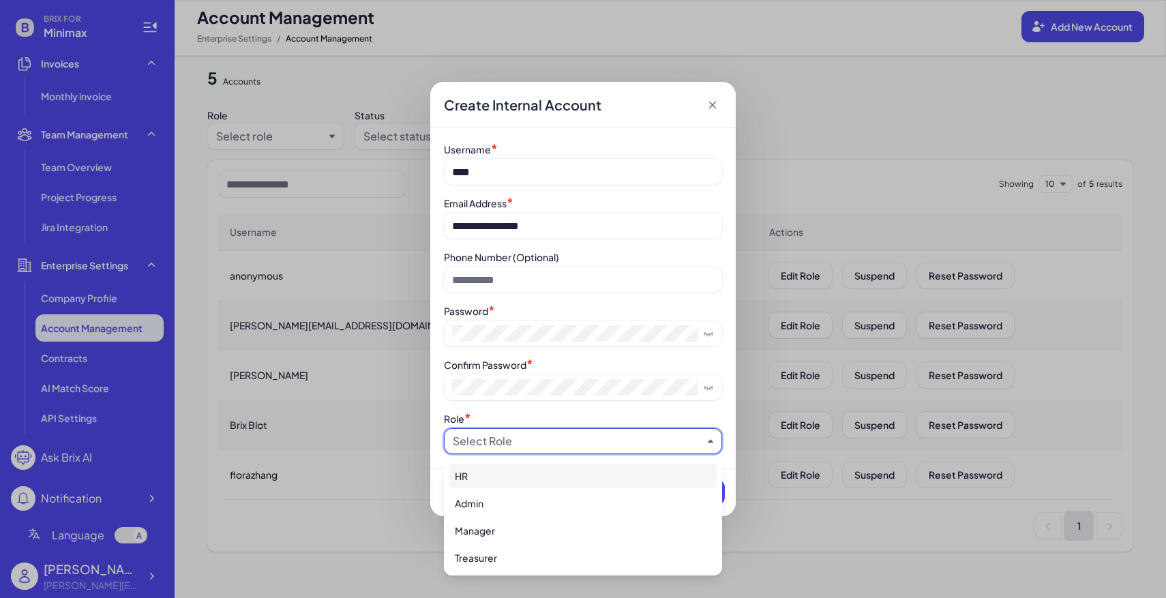
click at [549, 482] on div "HR" at bounding box center [582, 476] width 267 height 25
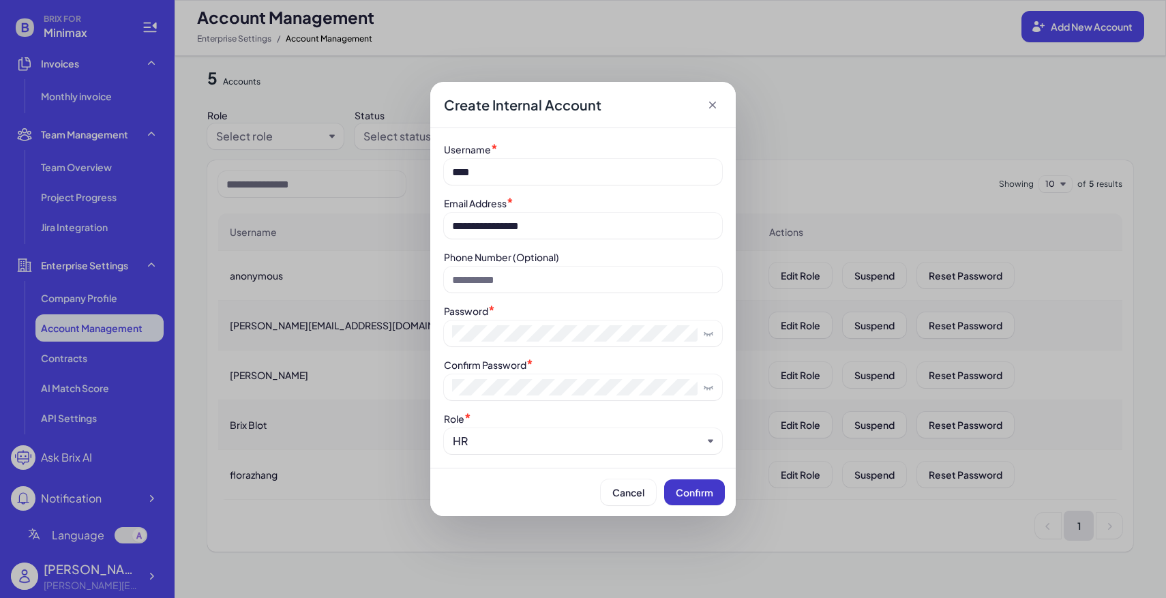
click at [693, 486] on button "Confirm" at bounding box center [694, 492] width 61 height 26
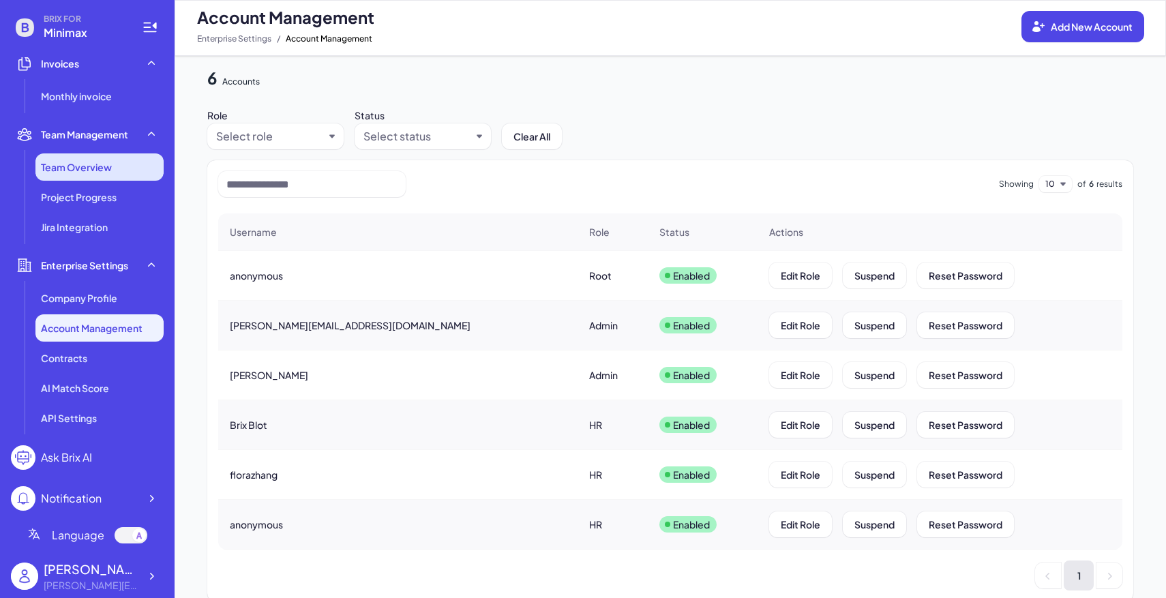
click at [91, 164] on span "Team Overview" at bounding box center [76, 167] width 71 height 14
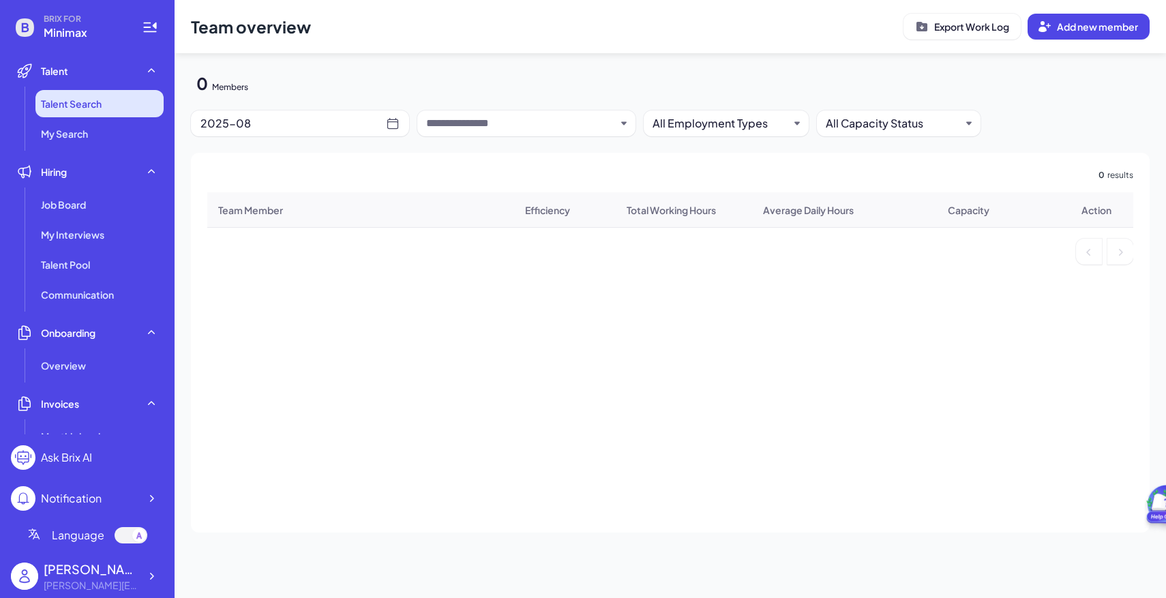
click at [80, 103] on span "Talent Search" at bounding box center [71, 104] width 61 height 14
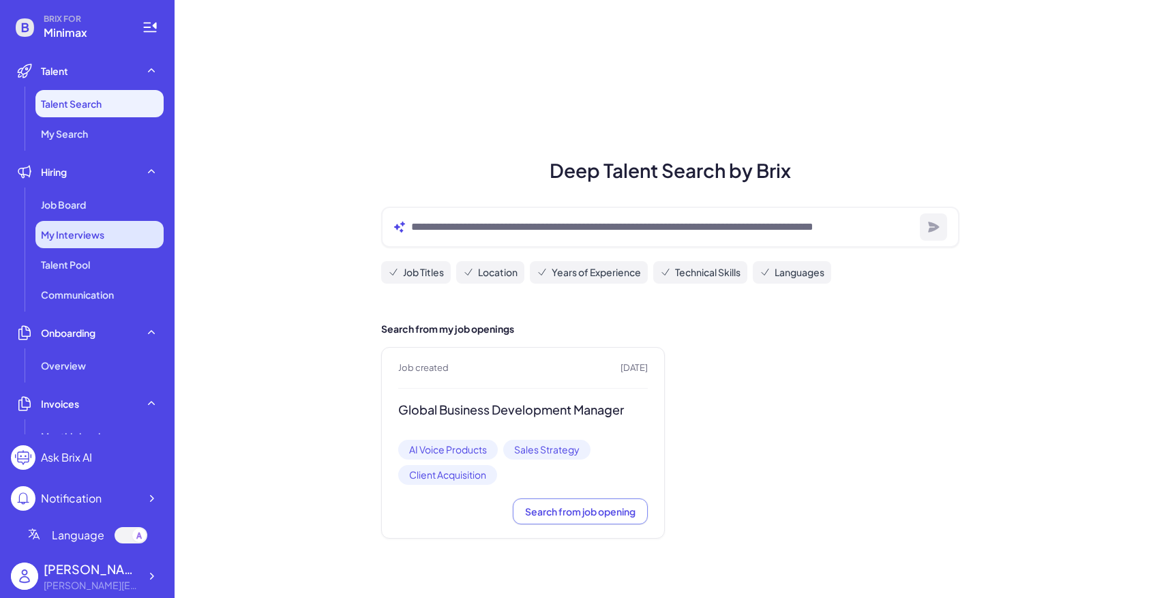
click at [102, 221] on div "My Interviews" at bounding box center [99, 234] width 128 height 27
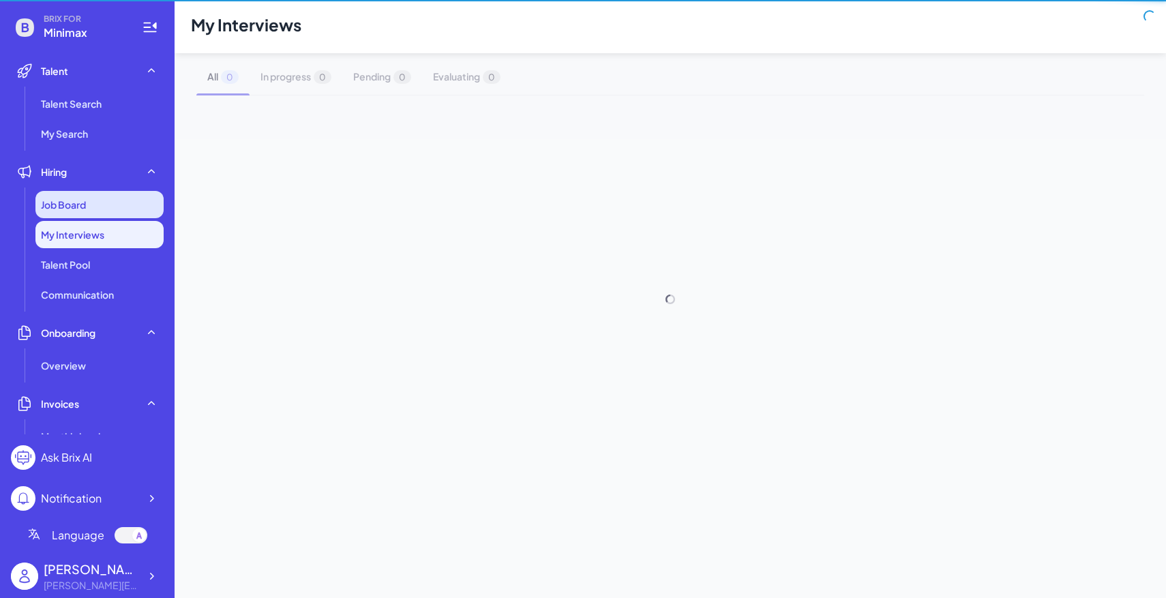
click at [99, 208] on div "Job Board" at bounding box center [99, 204] width 128 height 27
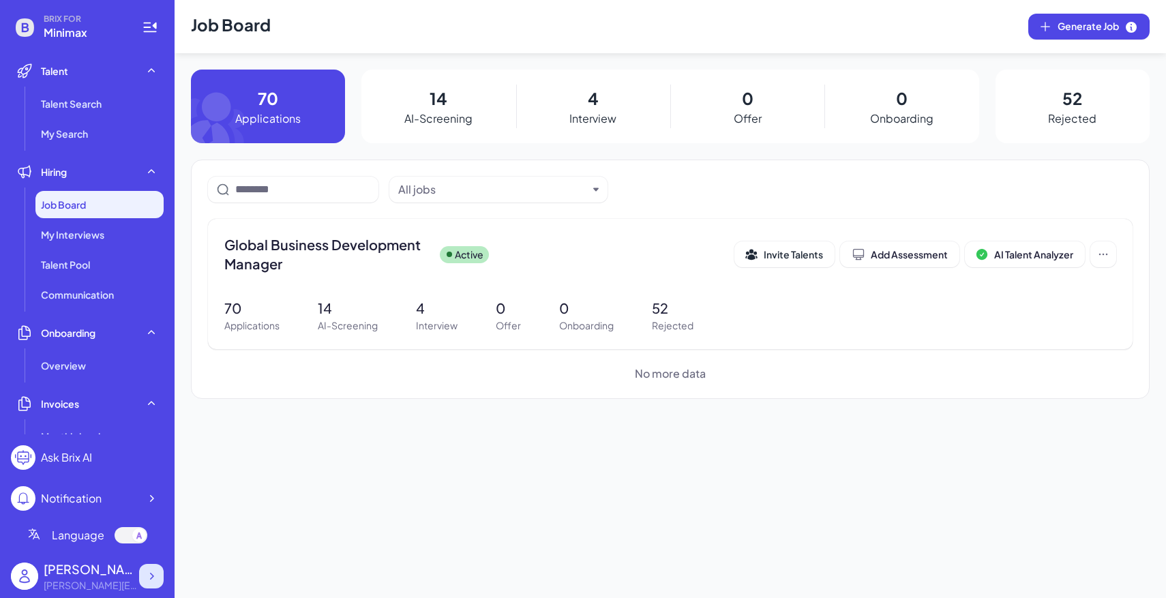
click at [150, 578] on icon at bounding box center [152, 576] width 4 height 7
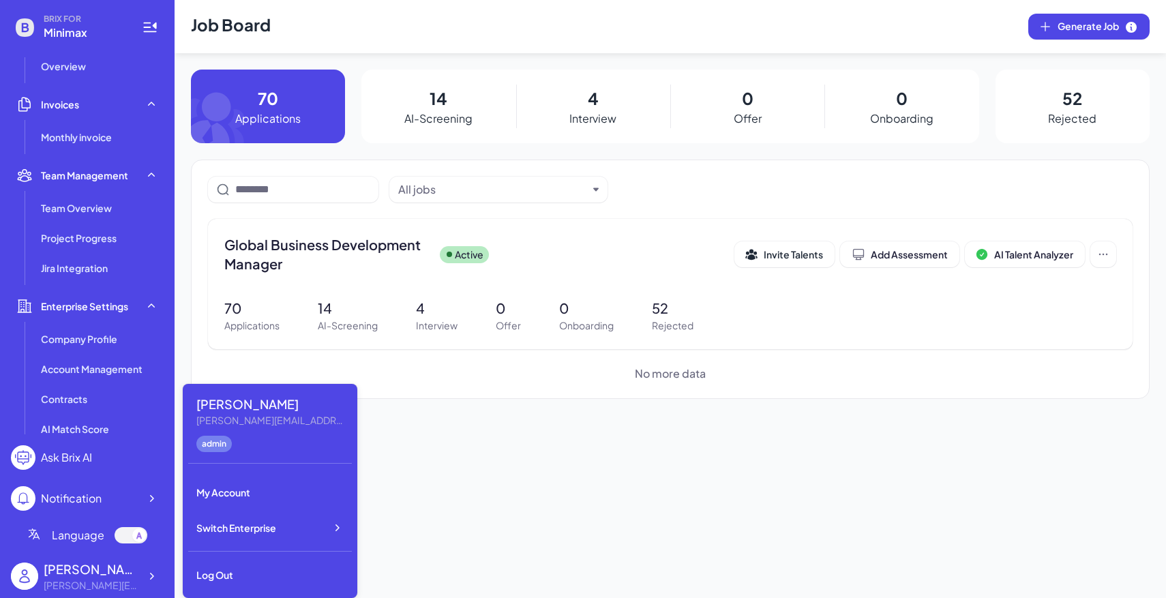
scroll to position [341, 0]
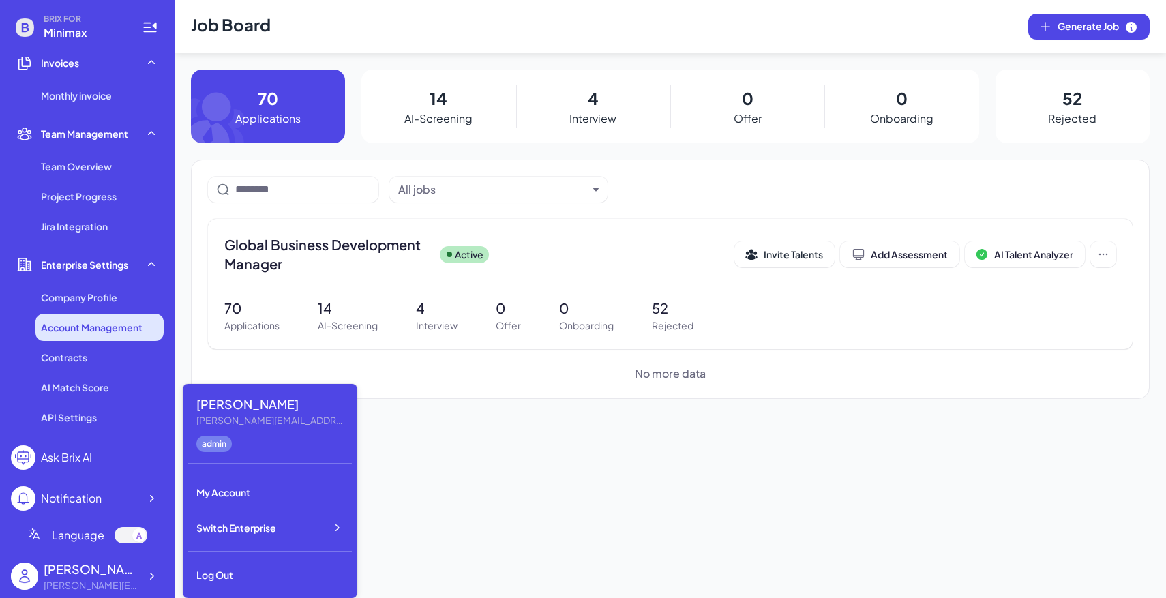
click at [83, 327] on span "Account Management" at bounding box center [92, 328] width 102 height 14
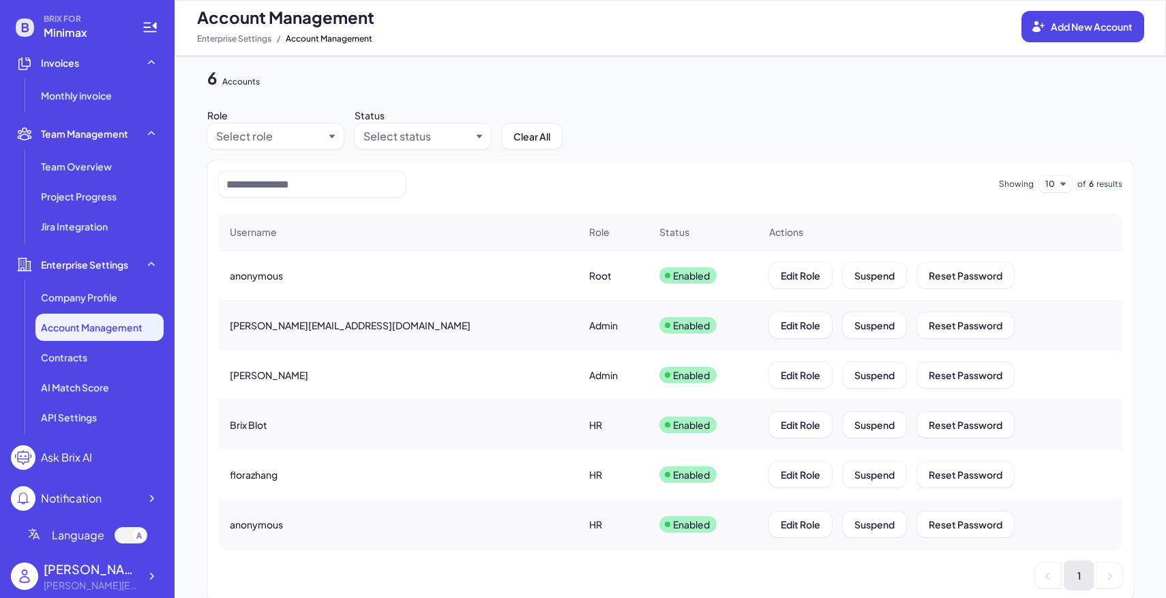
scroll to position [31, 0]
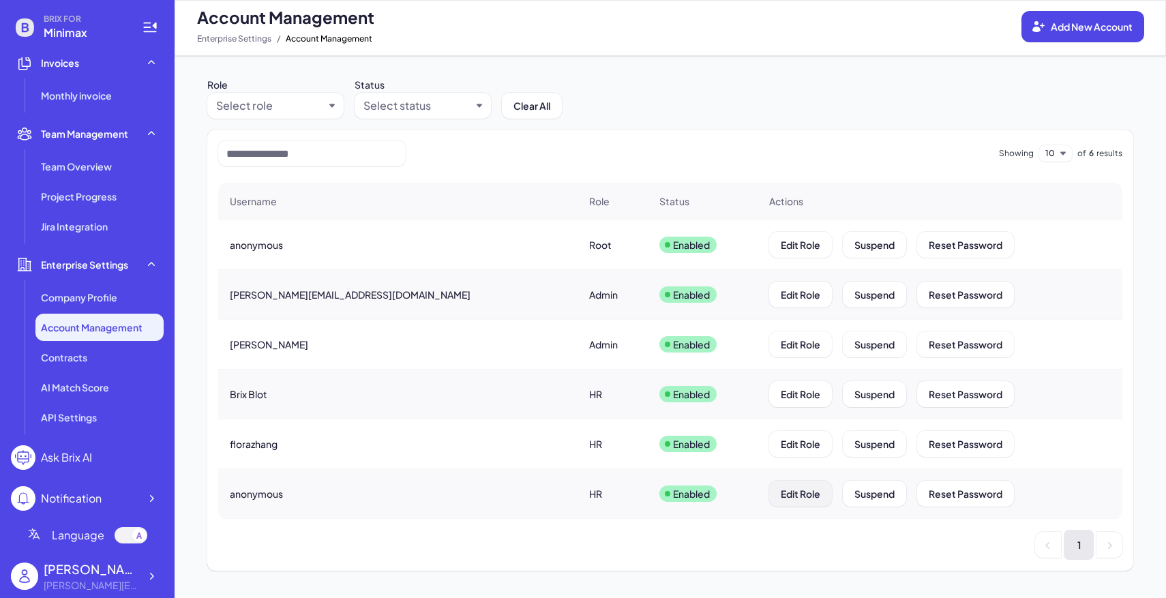
click at [781, 493] on span "Edit Role" at bounding box center [801, 494] width 40 height 12
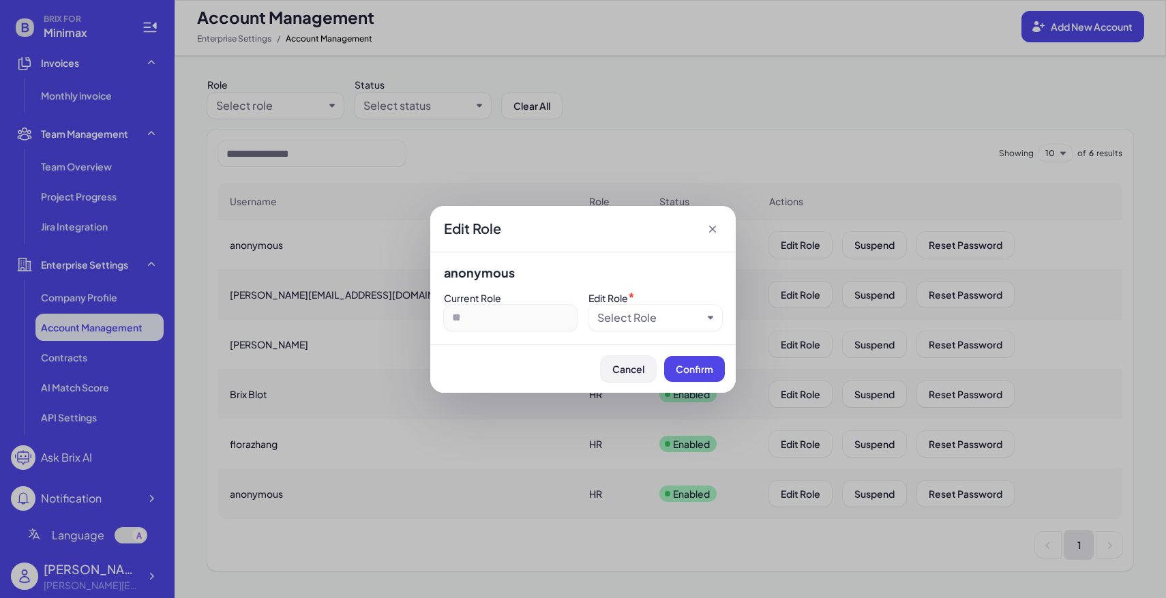
click at [644, 369] on span "Cancel" at bounding box center [628, 369] width 32 height 12
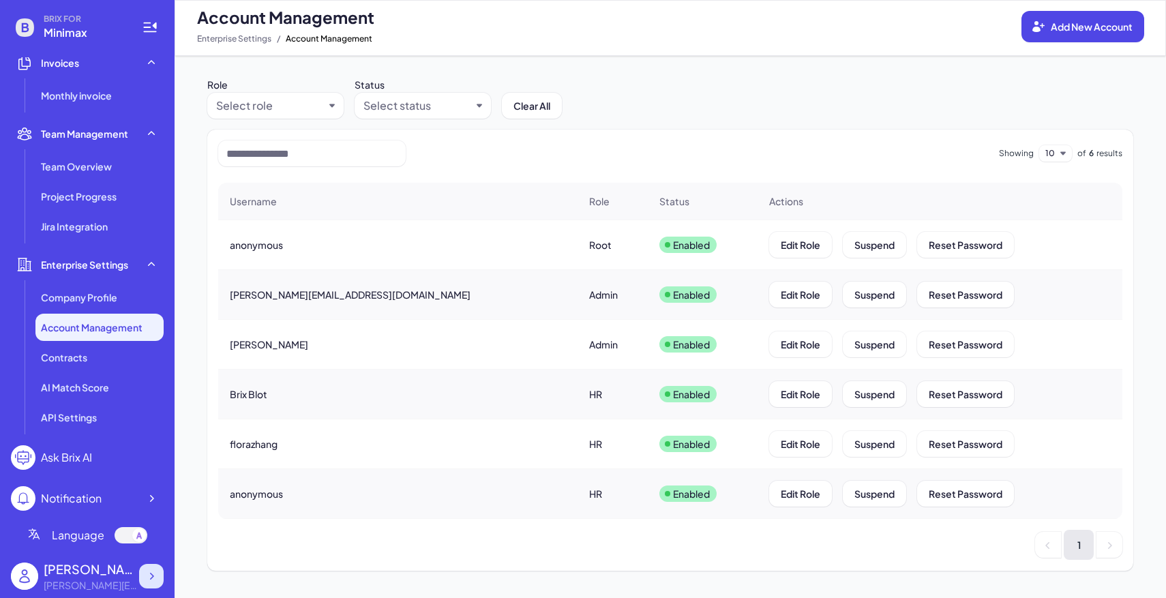
click at [157, 570] on icon at bounding box center [152, 576] width 14 height 14
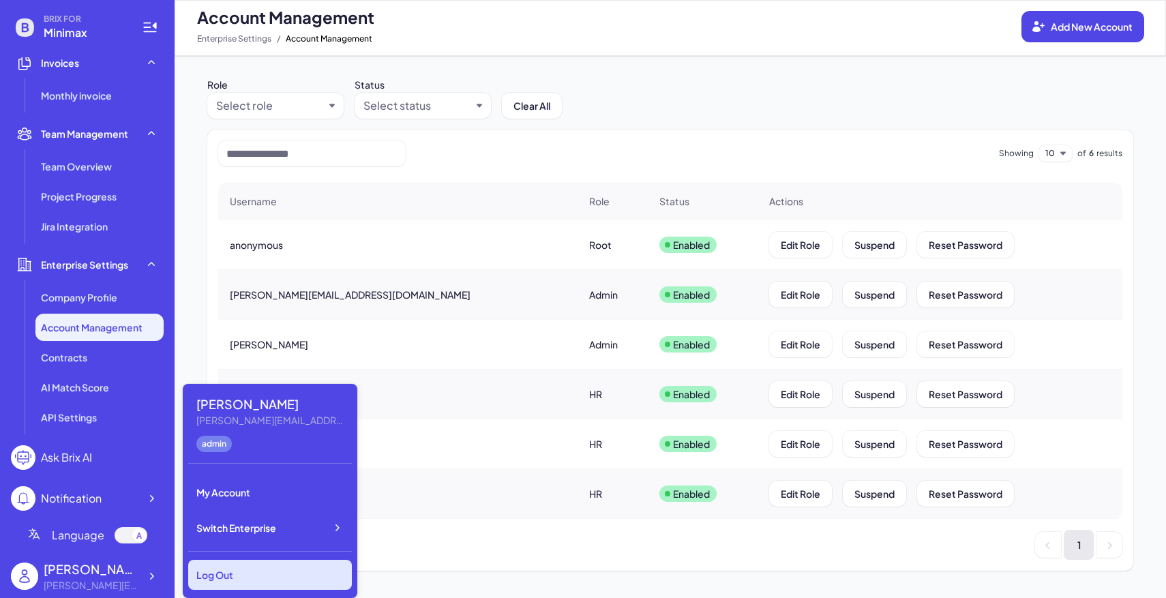
click at [238, 572] on div "Log Out" at bounding box center [270, 575] width 164 height 30
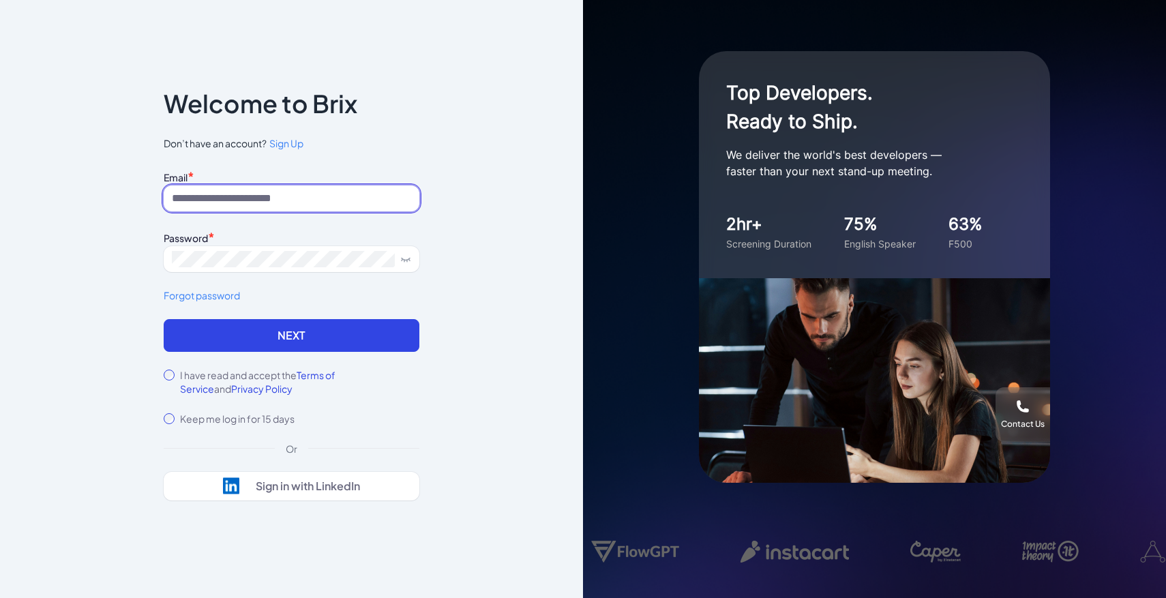
click at [297, 198] on input at bounding box center [292, 199] width 256 height 26
paste input "****"
type input "**********"
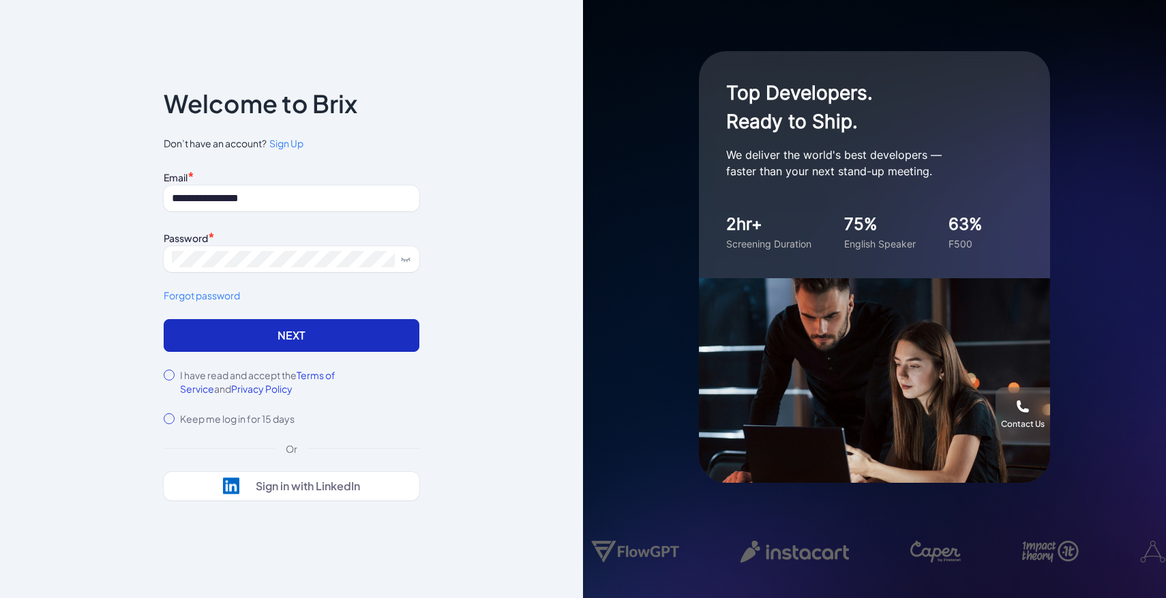
click at [257, 340] on button "Next" at bounding box center [292, 335] width 256 height 33
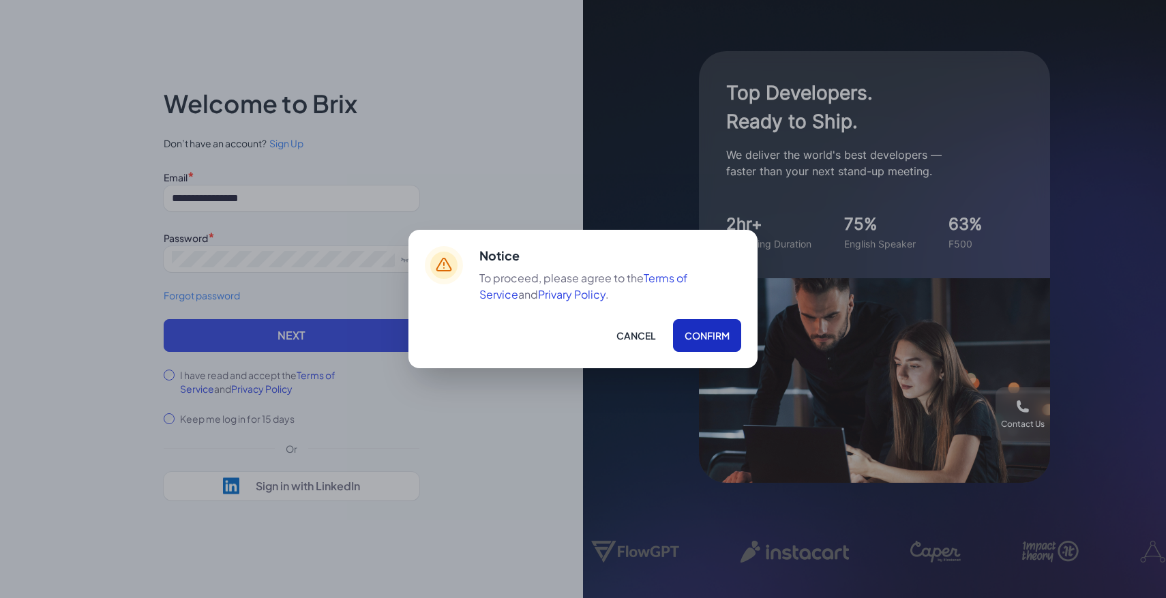
click at [712, 347] on button "Confirm" at bounding box center [707, 335] width 68 height 33
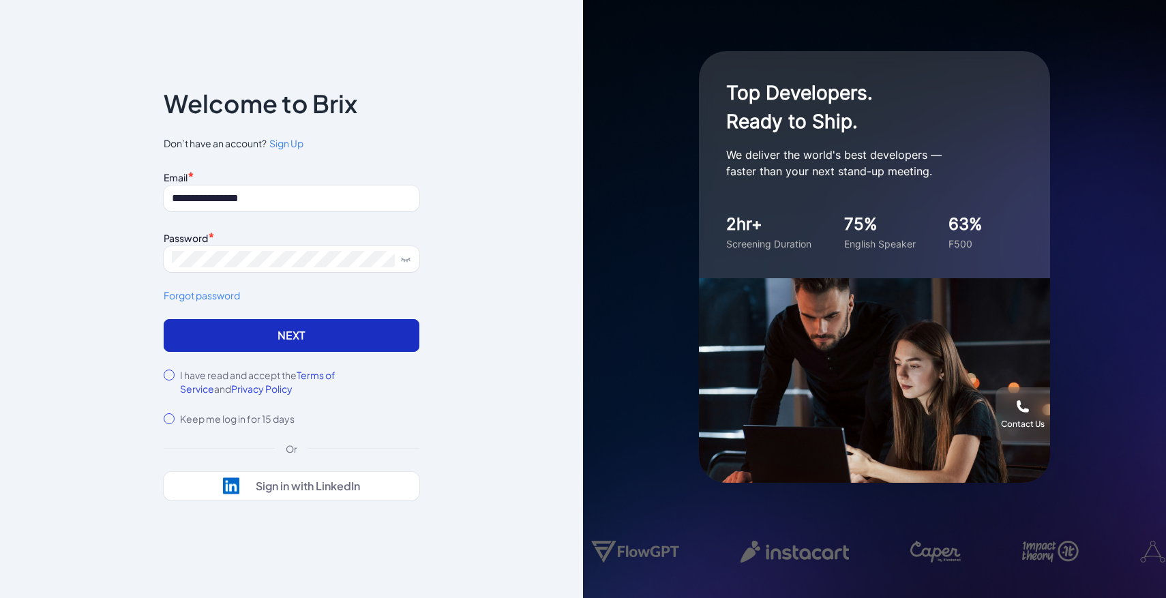
click at [374, 344] on button "Next" at bounding box center [292, 335] width 256 height 33
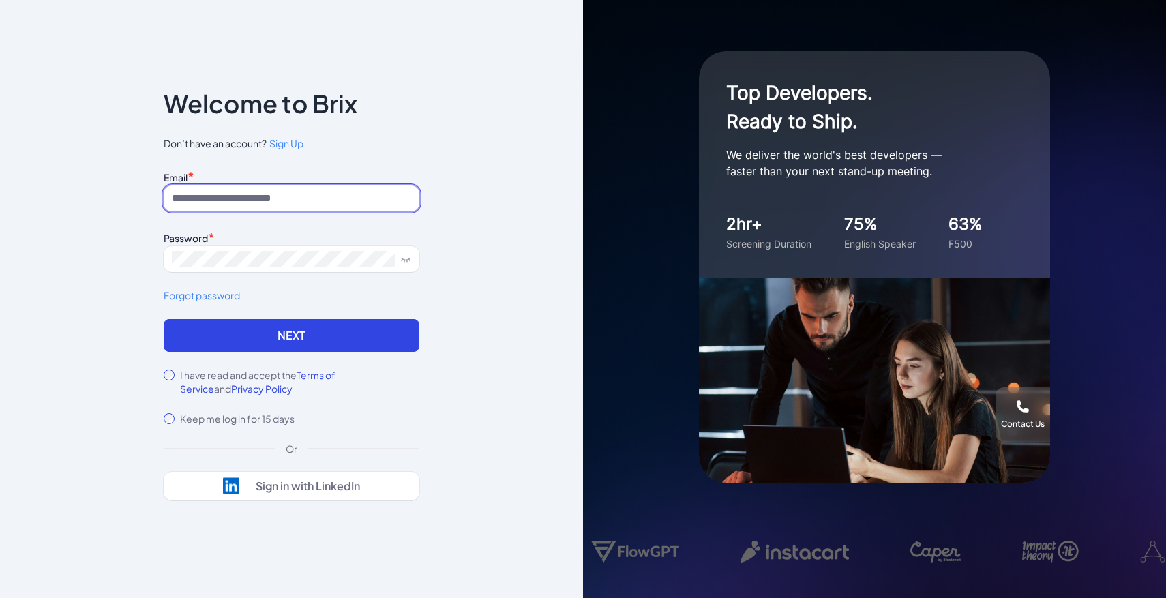
type input "**********"
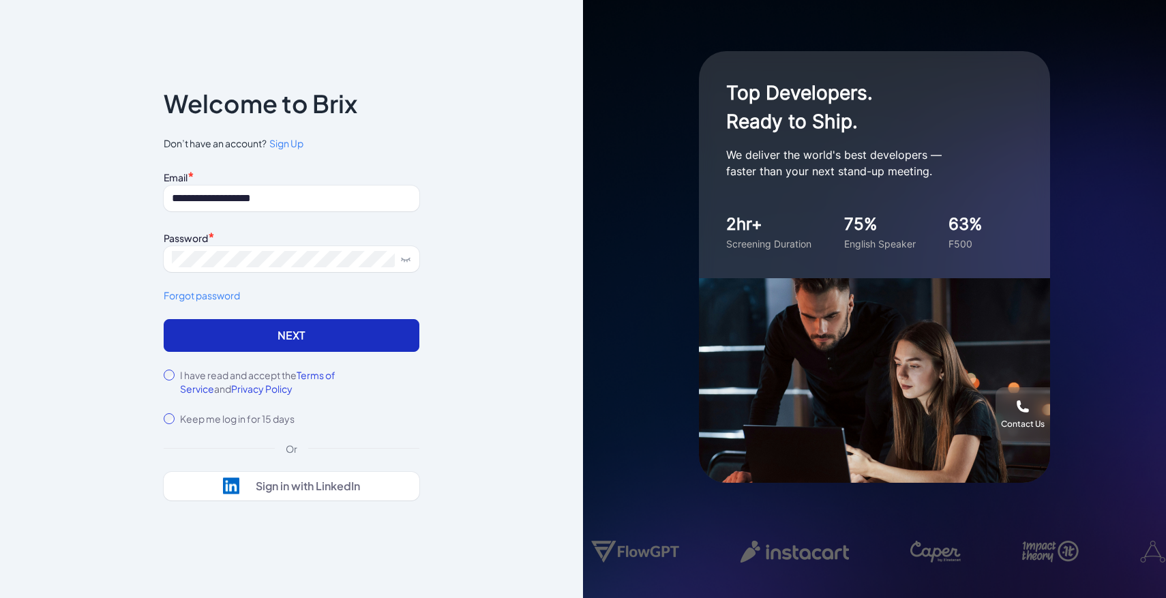
click at [385, 321] on button "Next" at bounding box center [292, 335] width 256 height 33
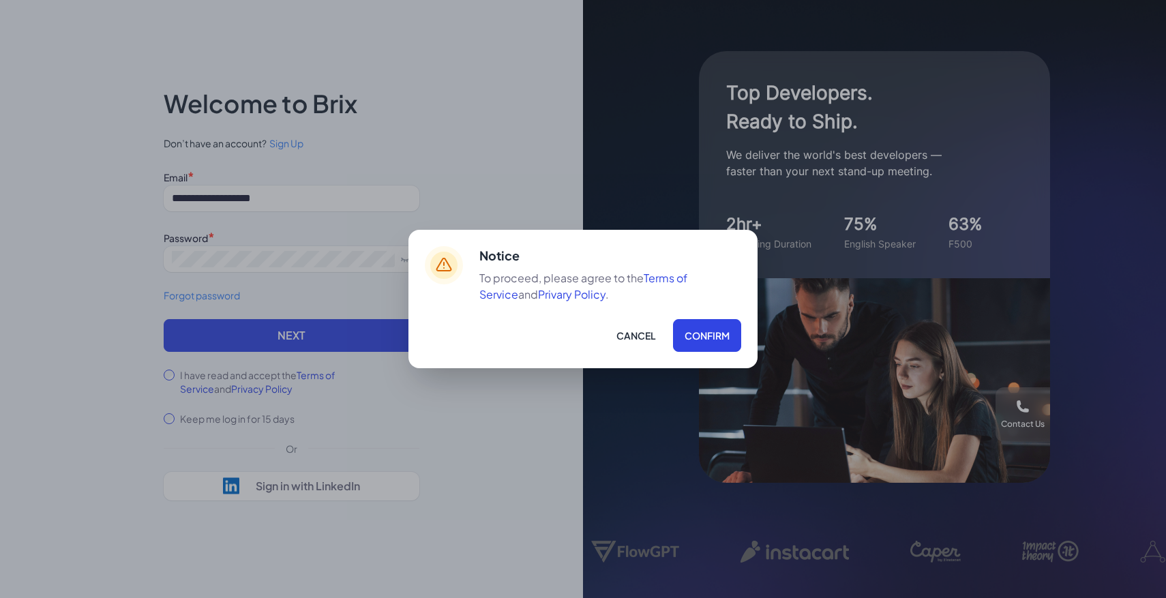
click at [724, 316] on div "Notice To proceed, please agree to the Terms of Service and Privary Policy . Ca…" at bounding box center [610, 299] width 262 height 106
click at [724, 331] on button "Confirm" at bounding box center [707, 335] width 68 height 33
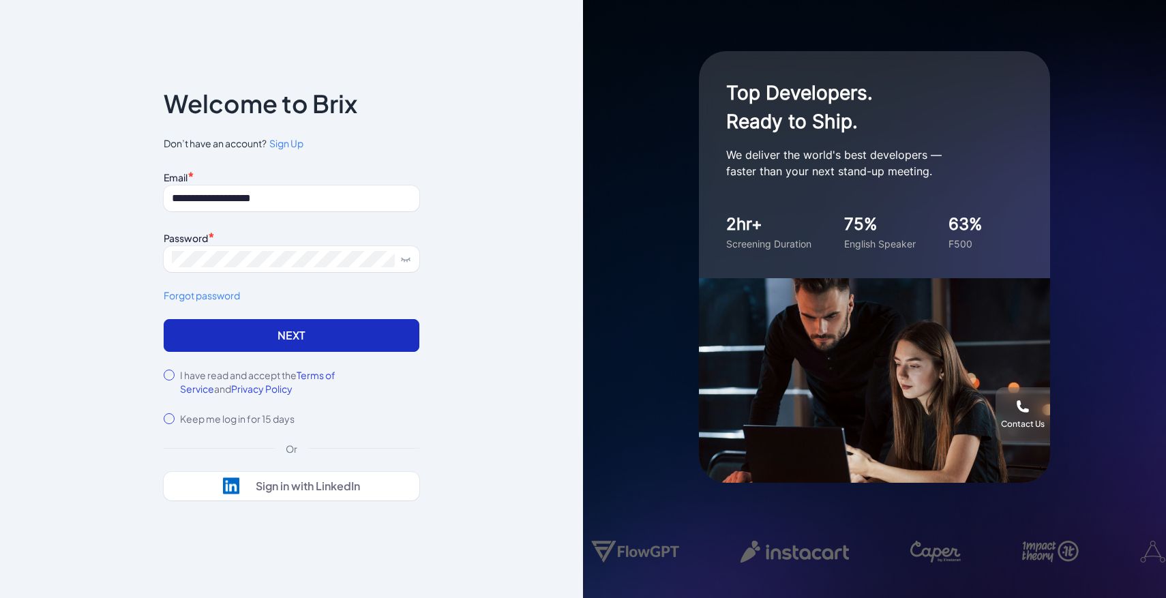
click at [369, 349] on button "Next" at bounding box center [292, 335] width 256 height 33
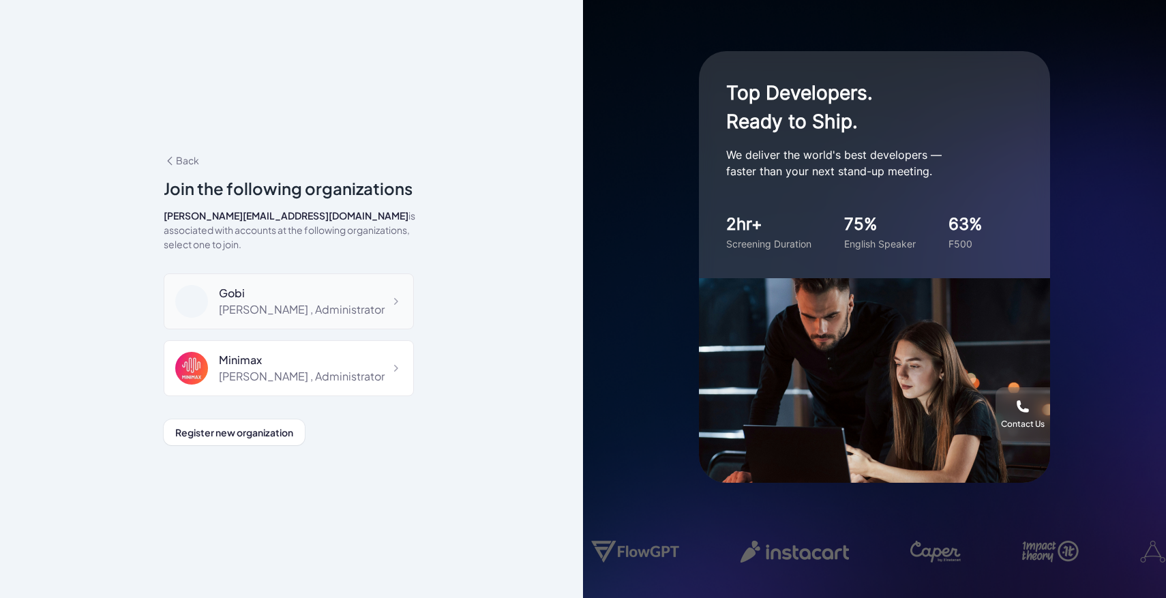
click at [286, 285] on div "Gobi" at bounding box center [302, 293] width 166 height 16
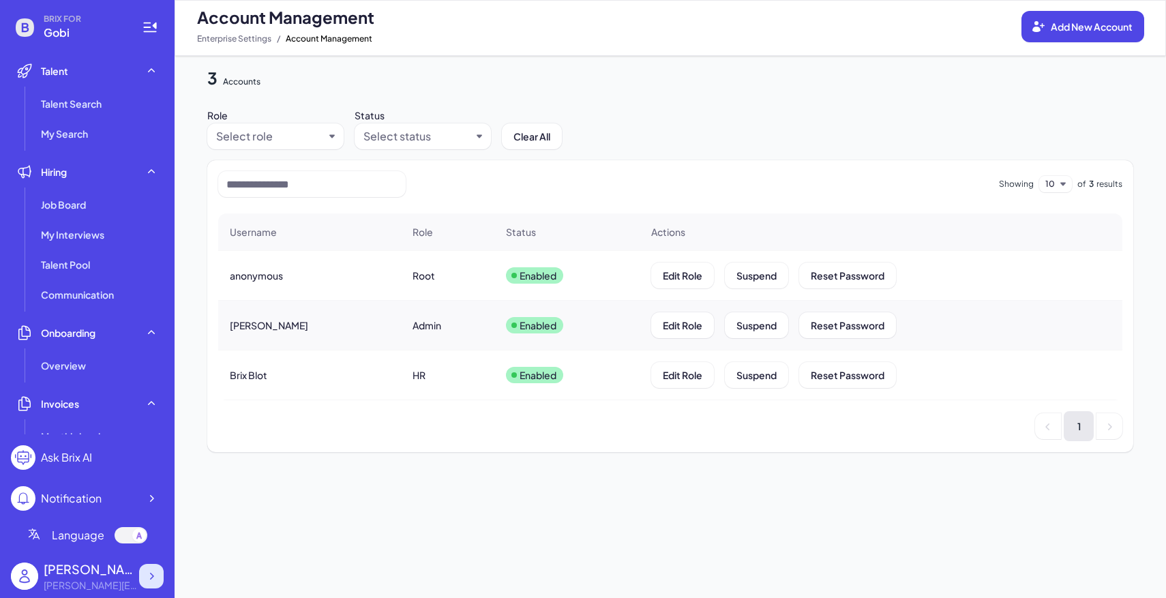
click at [154, 569] on icon at bounding box center [152, 576] width 14 height 14
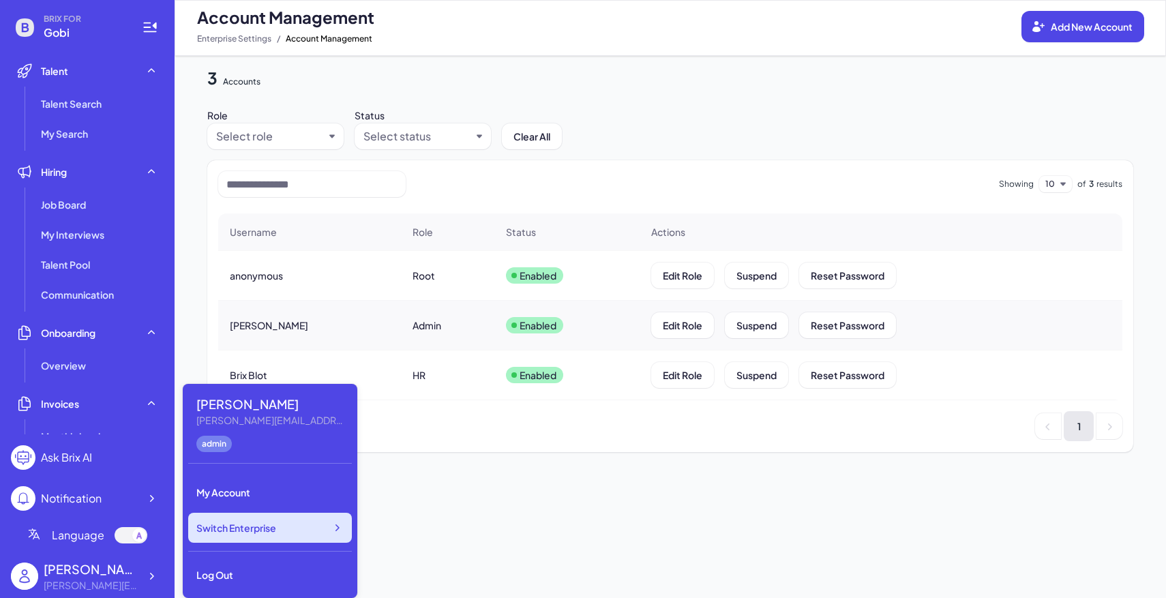
click at [264, 525] on span "Switch Enterprise" at bounding box center [236, 528] width 80 height 14
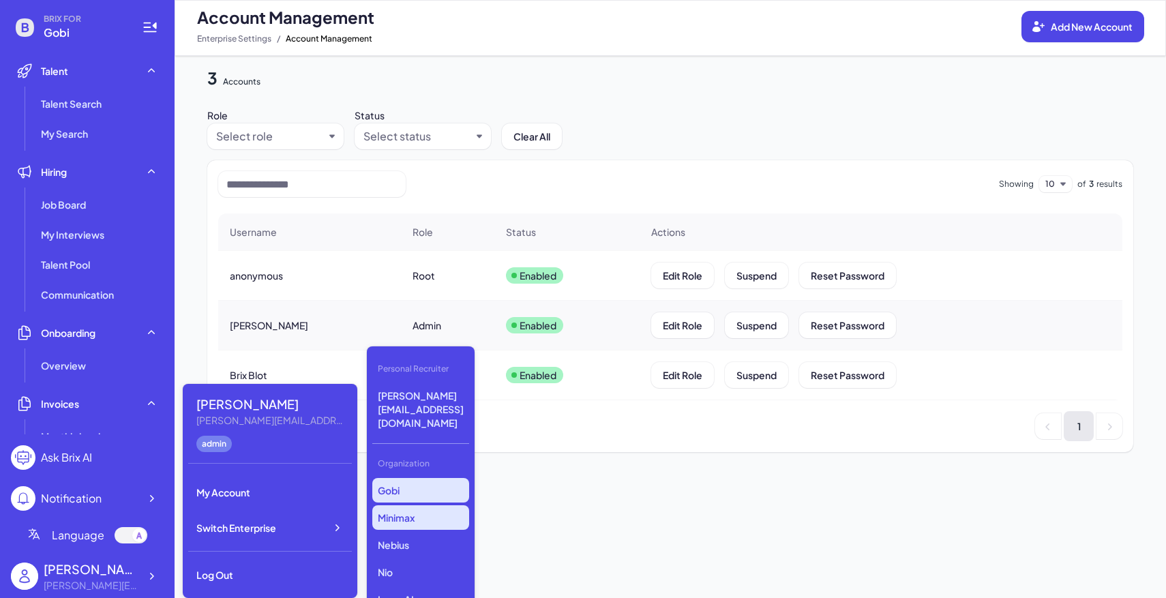
click at [440, 505] on p "Minimax" at bounding box center [420, 517] width 97 height 25
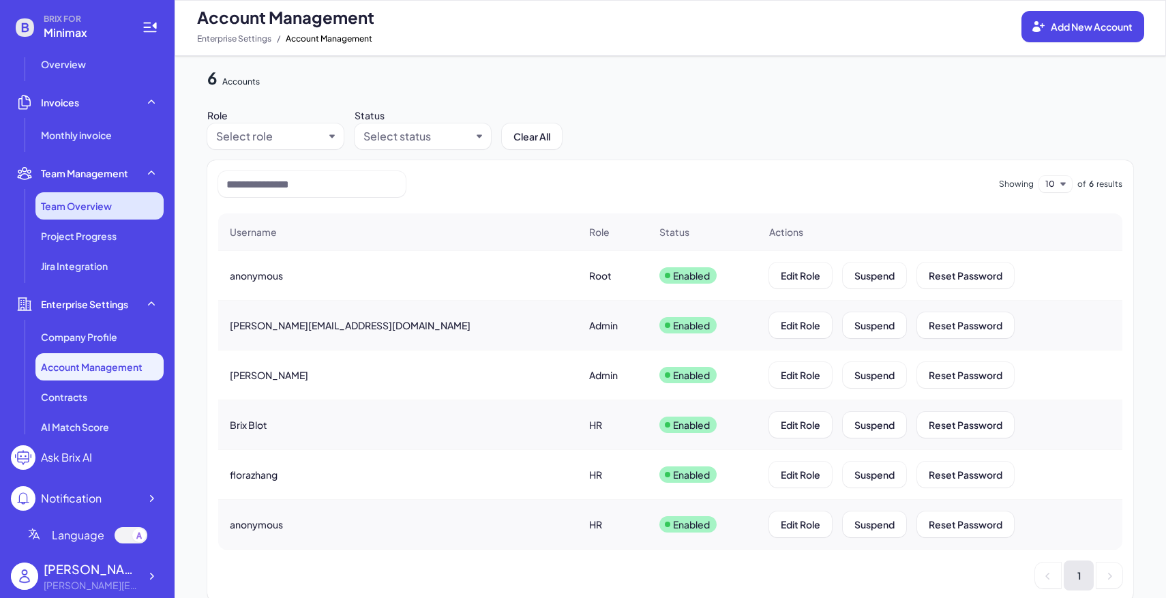
scroll to position [341, 0]
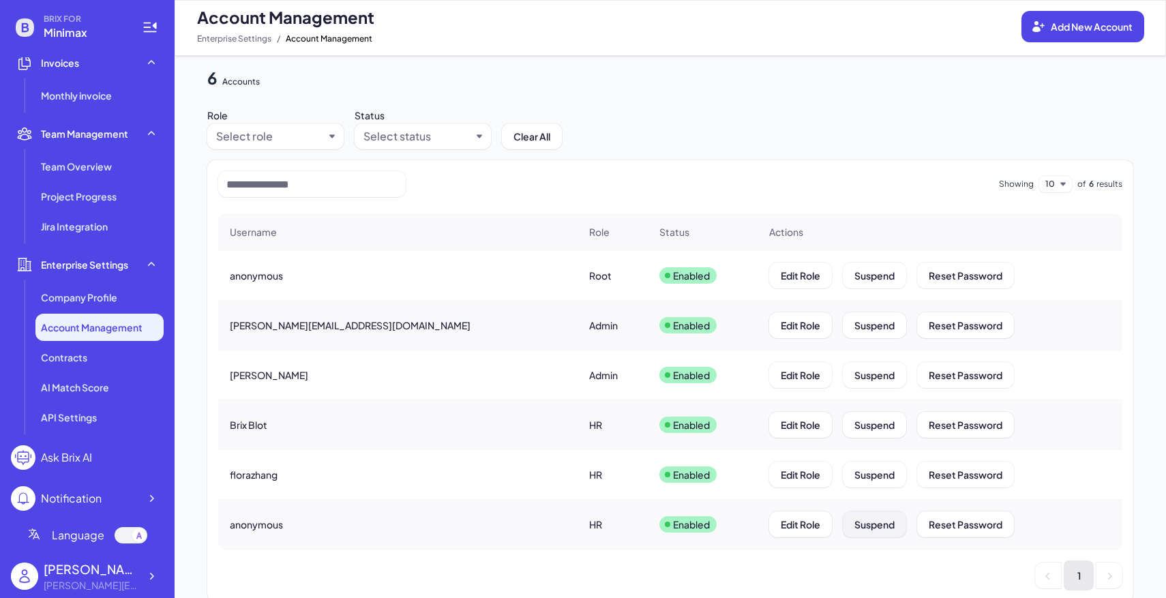
click at [855, 529] on span "Suspend" at bounding box center [875, 524] width 40 height 12
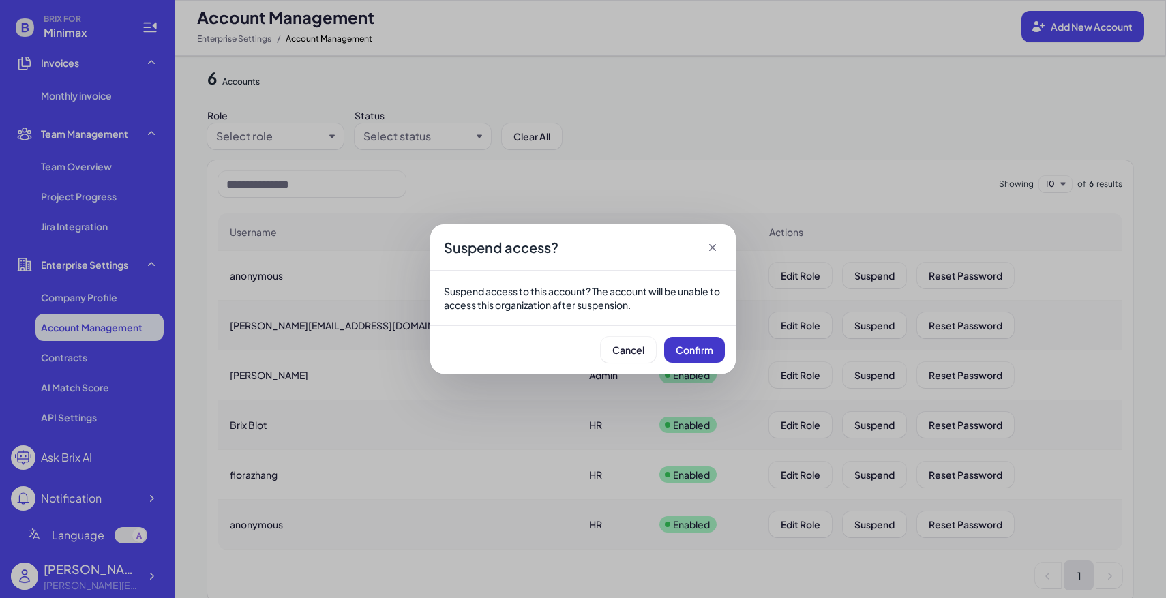
click at [692, 345] on span "Confirm" at bounding box center [695, 350] width 38 height 12
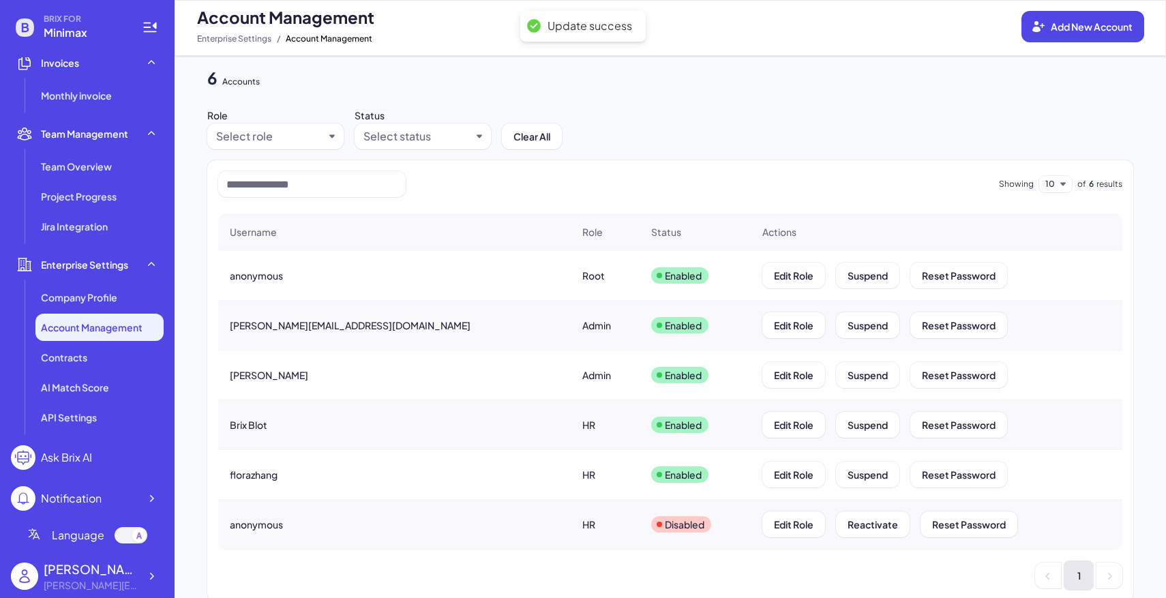
click at [665, 529] on p "Disabled" at bounding box center [685, 525] width 40 height 14
click at [665, 523] on p "Disabled" at bounding box center [685, 525] width 40 height 14
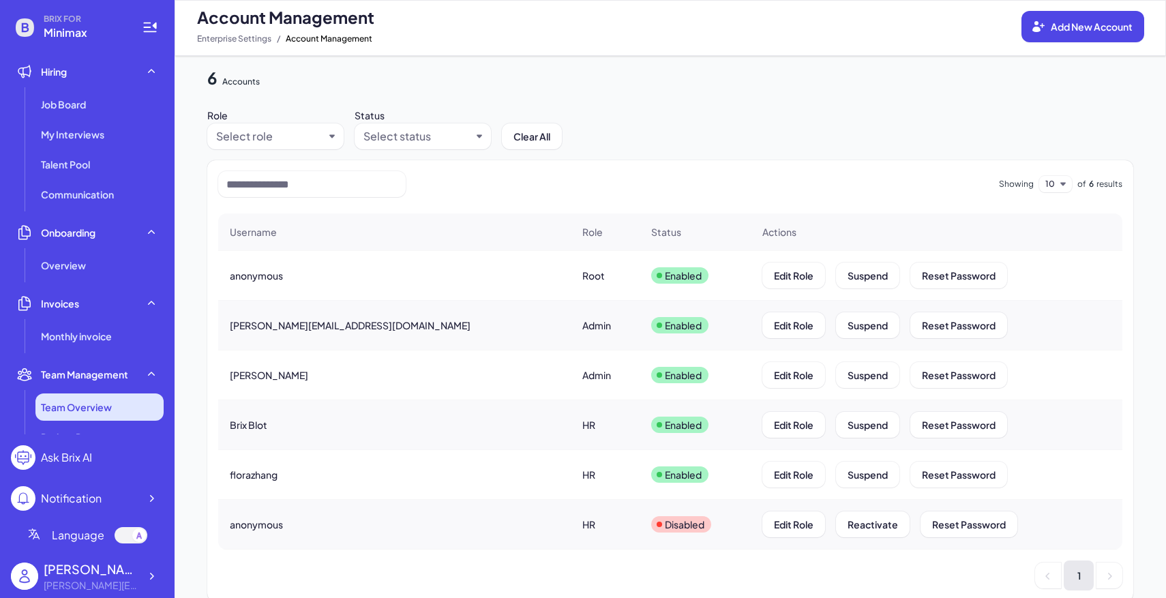
scroll to position [0, 0]
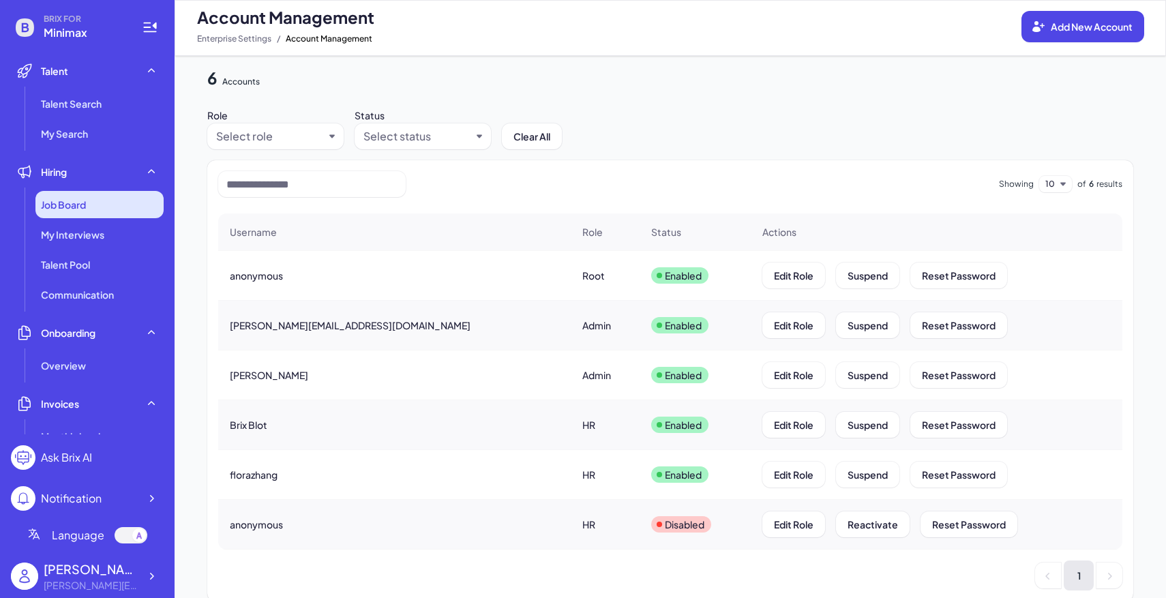
click at [104, 191] on div "Job Board" at bounding box center [99, 204] width 128 height 27
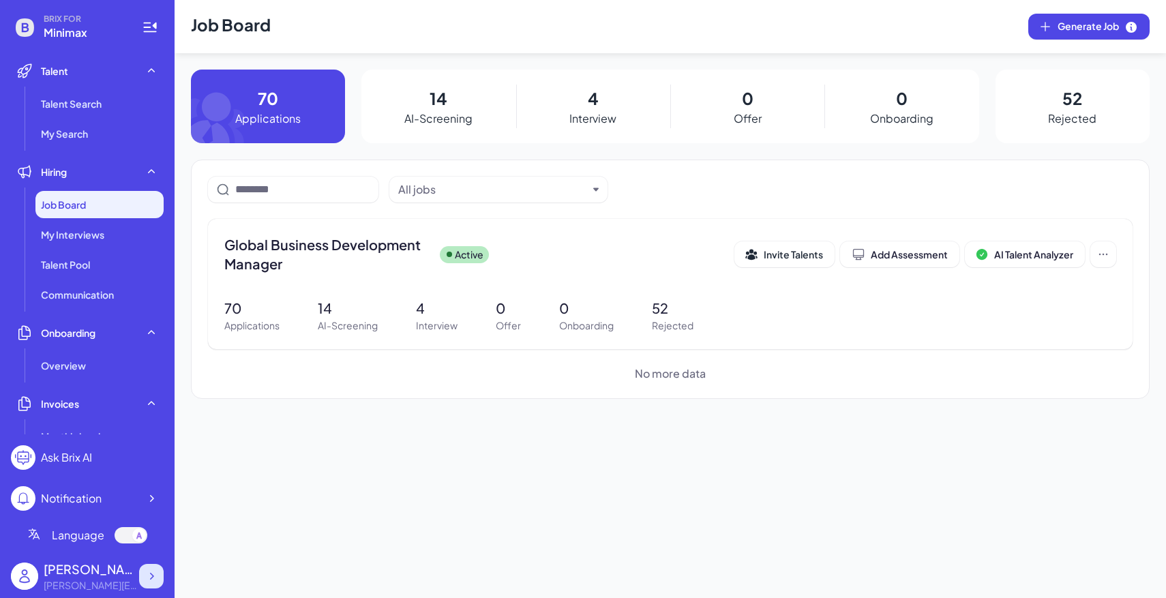
click at [160, 580] on div at bounding box center [151, 576] width 25 height 25
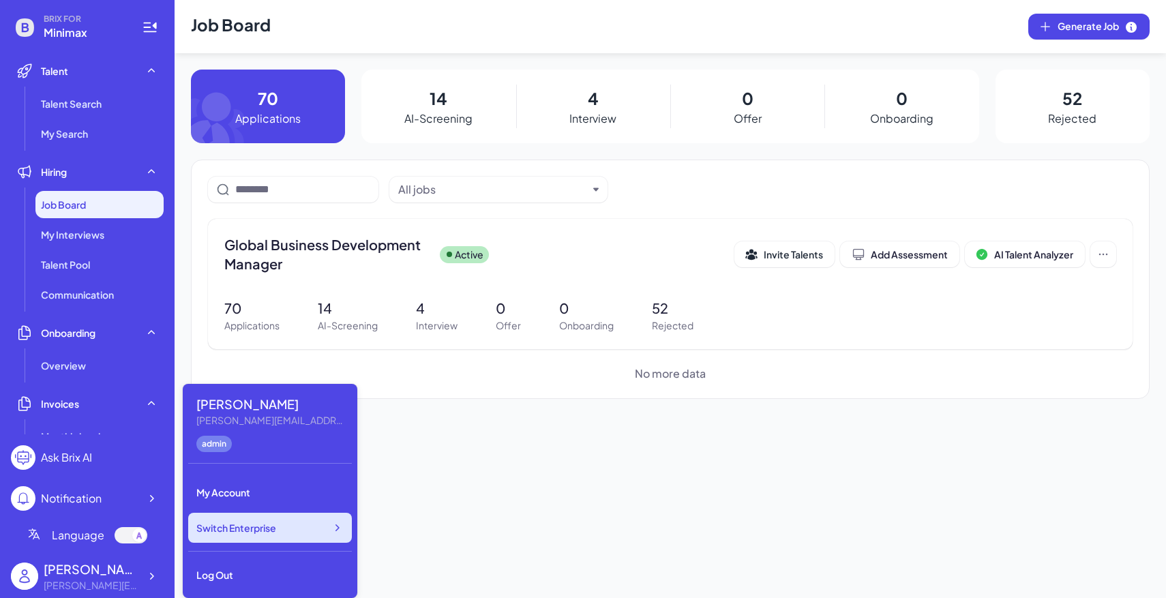
click at [278, 528] on div "Switch Enterprise" at bounding box center [270, 528] width 164 height 30
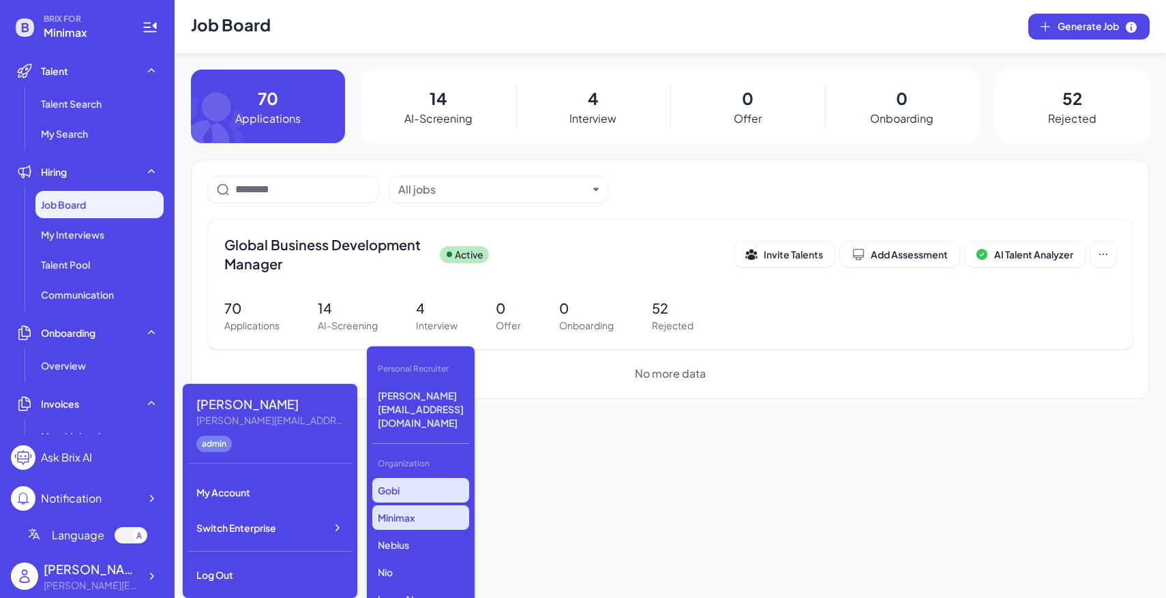
click at [413, 478] on p "Gobi" at bounding box center [420, 490] width 97 height 25
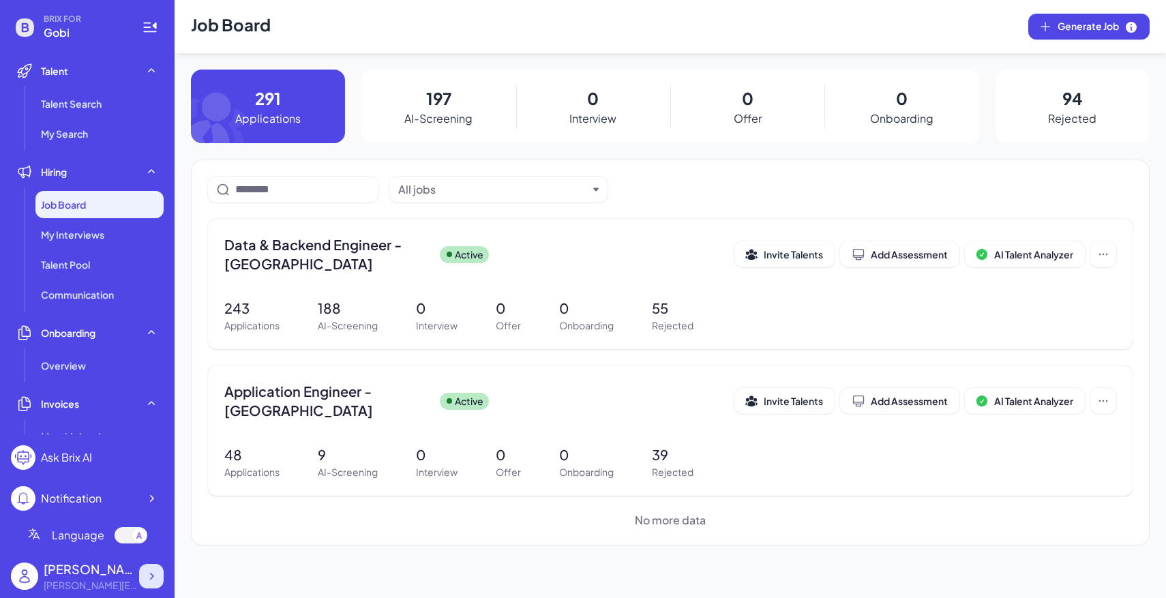
click at [155, 578] on icon at bounding box center [152, 576] width 14 height 14
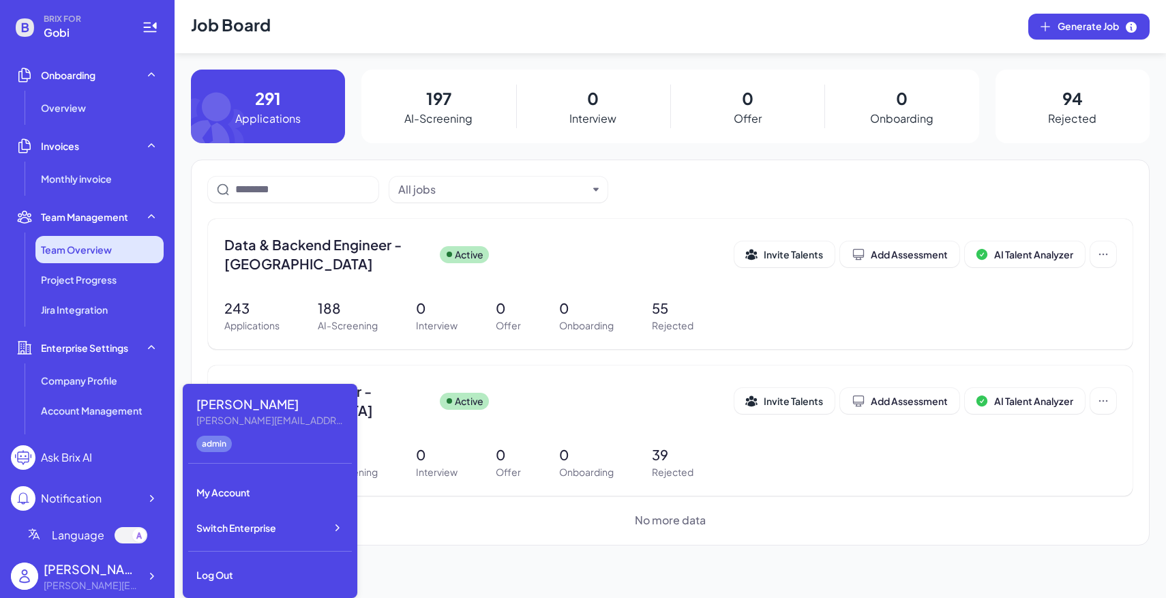
scroll to position [341, 0]
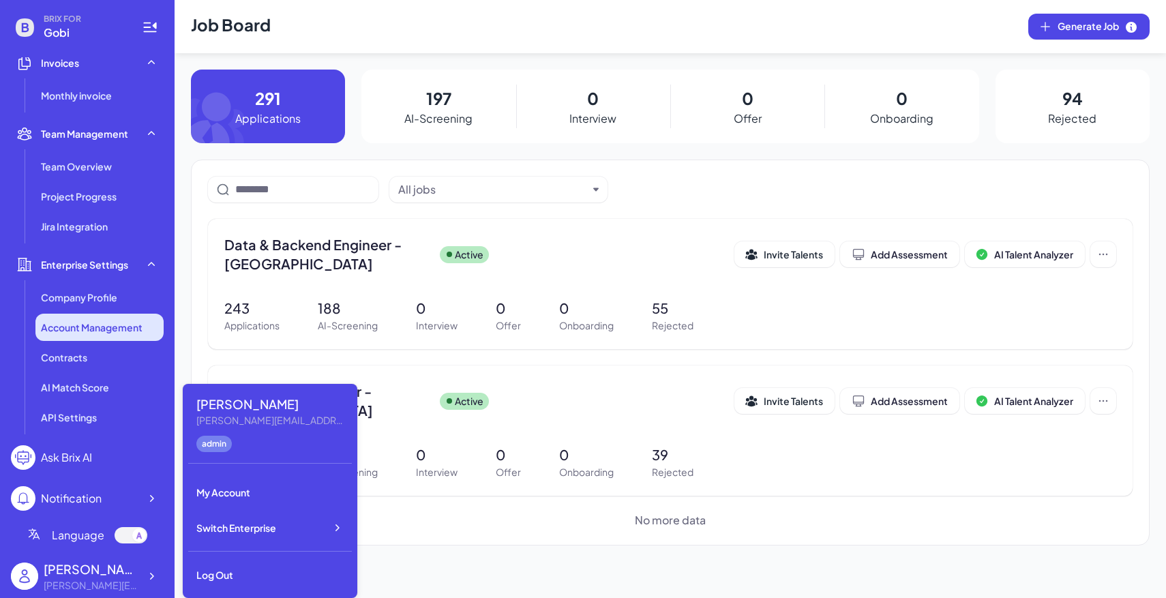
click at [114, 326] on span "Account Management" at bounding box center [92, 328] width 102 height 14
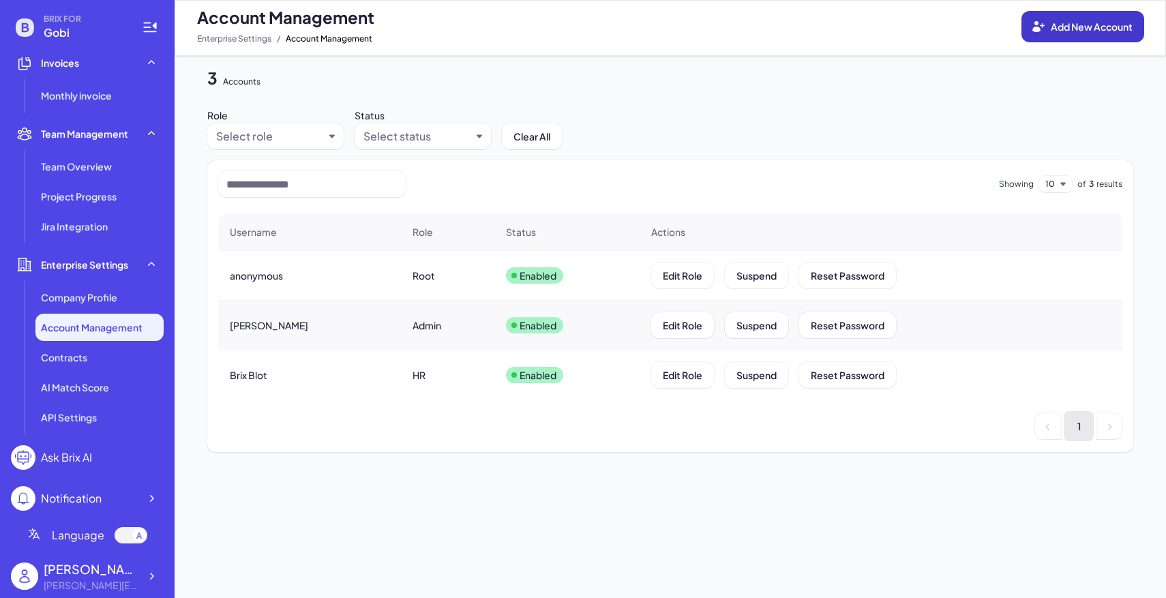
click at [1085, 22] on span "Add New Account" at bounding box center [1092, 26] width 82 height 12
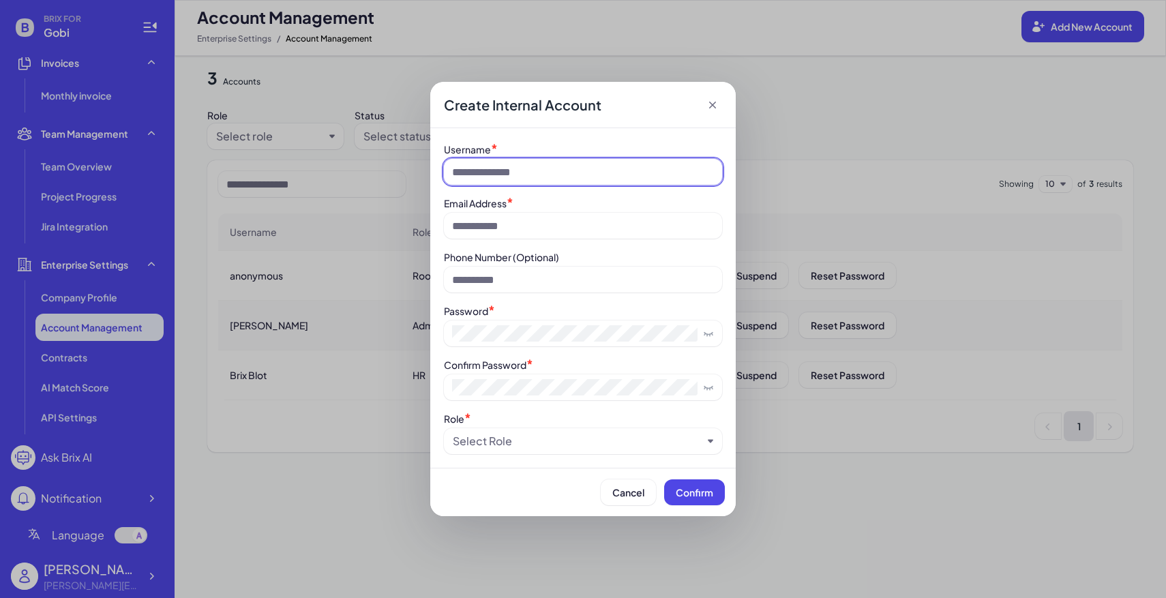
click at [559, 166] on input at bounding box center [583, 172] width 278 height 26
paste input "****"
type input "****"
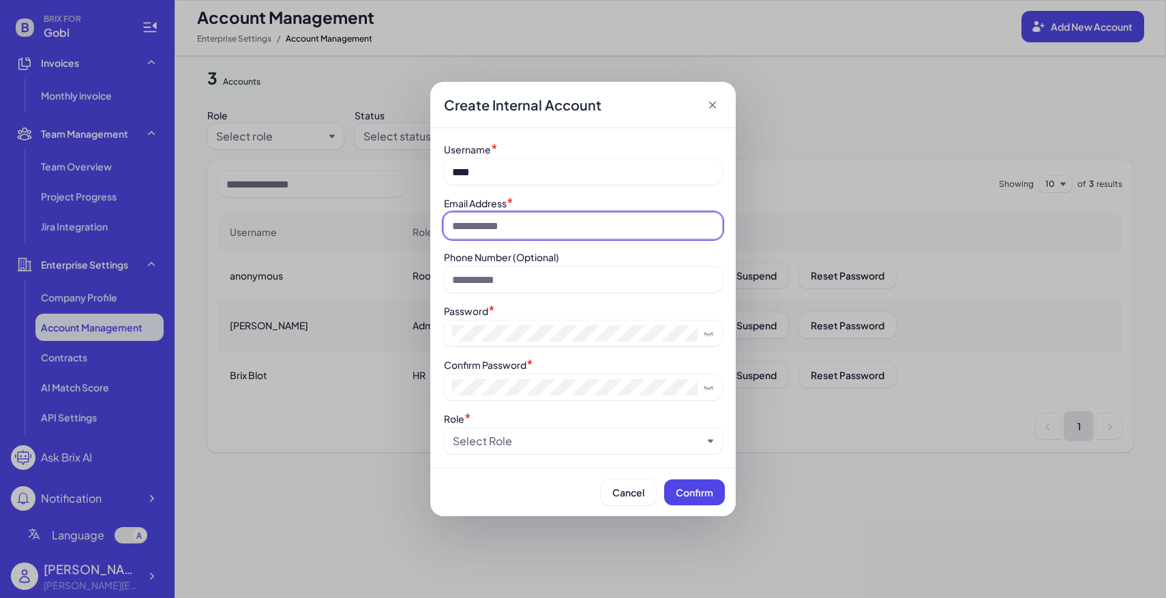
click at [514, 218] on input at bounding box center [583, 226] width 278 height 26
type input "**********"
click at [590, 436] on div "Select Role" at bounding box center [578, 441] width 250 height 16
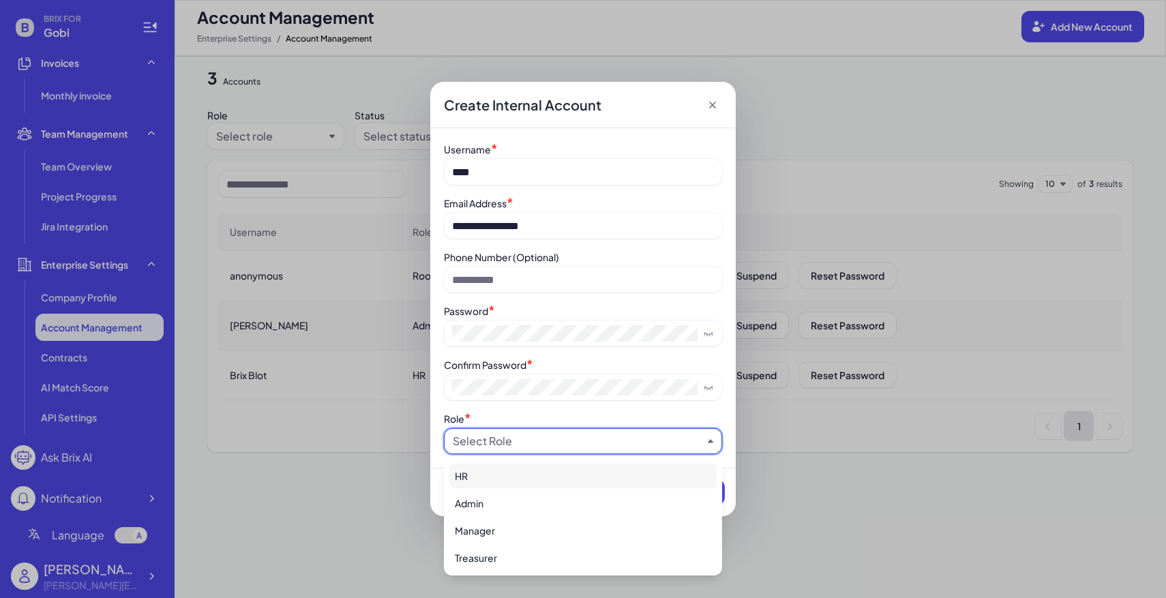
click at [541, 481] on div "HR" at bounding box center [582, 476] width 267 height 25
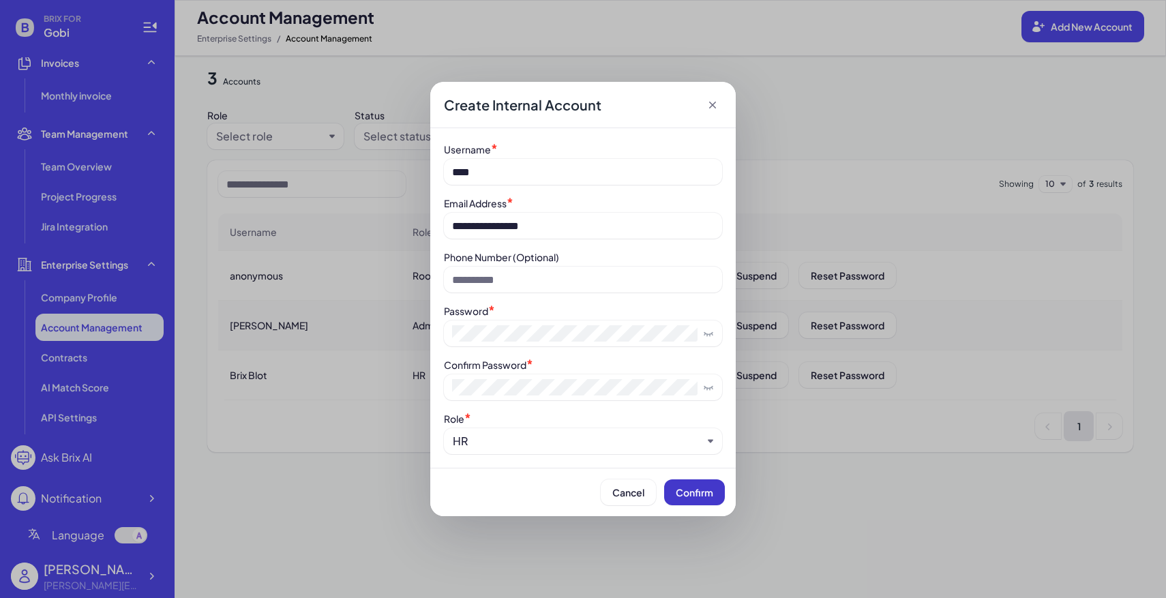
click at [677, 498] on span "Confirm" at bounding box center [695, 492] width 38 height 12
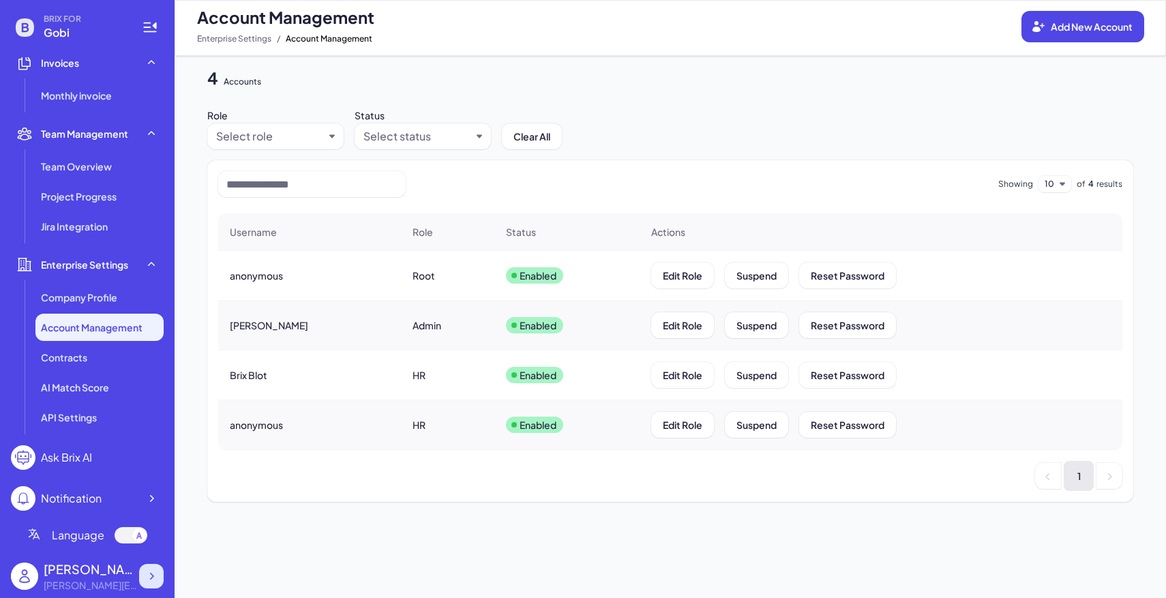
click at [159, 578] on div at bounding box center [151, 576] width 25 height 25
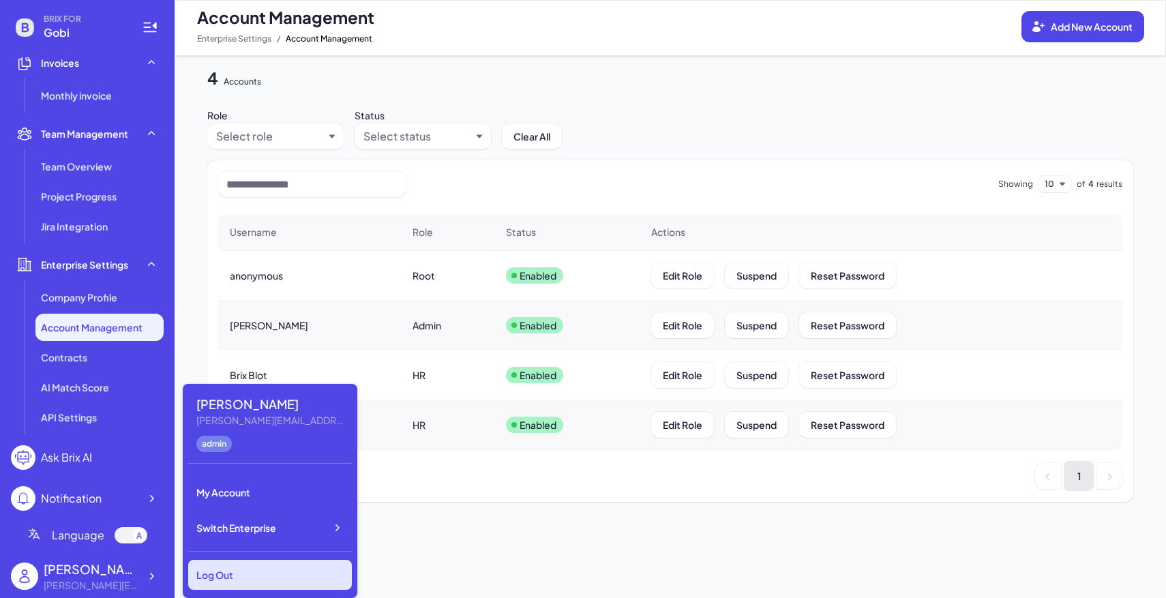
click at [233, 569] on div "Log Out" at bounding box center [270, 575] width 164 height 30
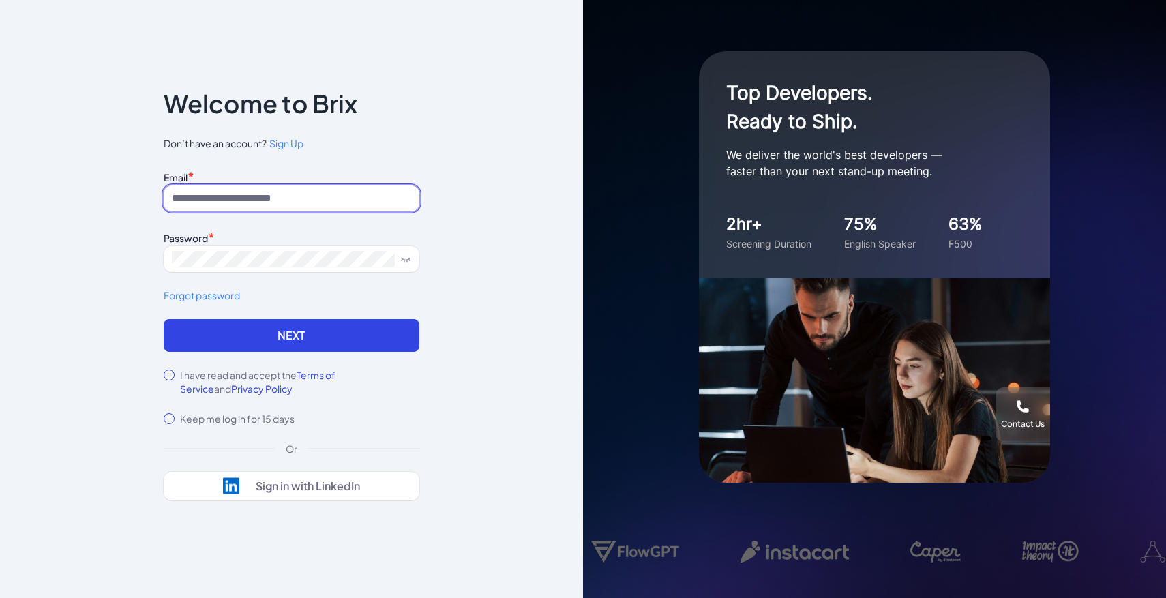
click at [317, 194] on input at bounding box center [292, 199] width 256 height 26
type input "**********"
click at [283, 188] on input "**********" at bounding box center [292, 199] width 256 height 26
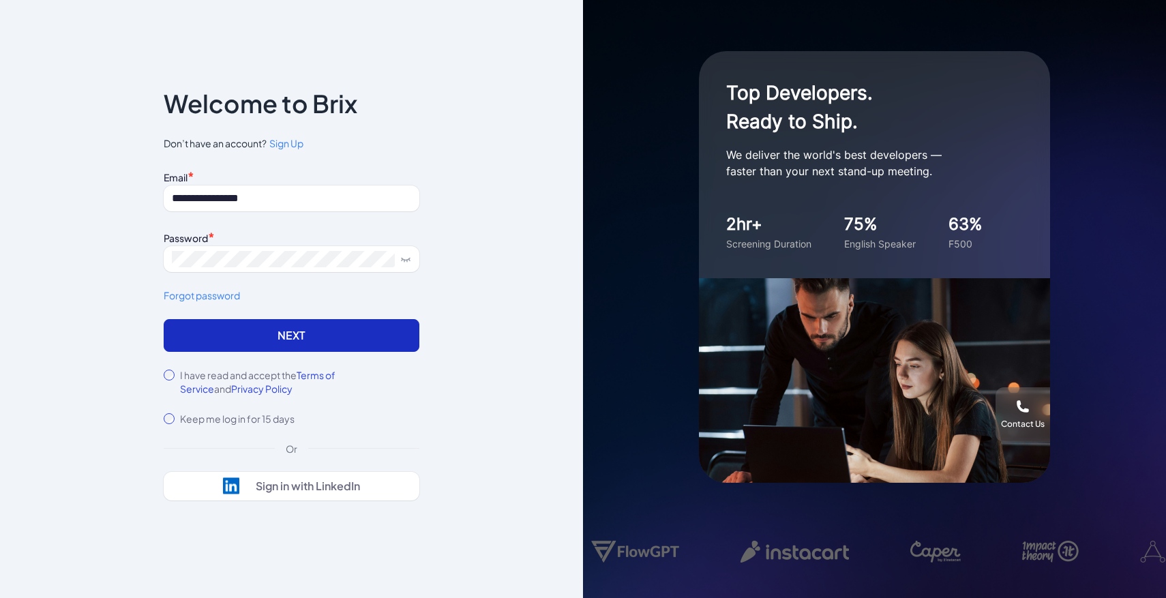
click at [297, 329] on button "Next" at bounding box center [292, 335] width 256 height 33
click at [246, 376] on label "I have read and accept the Terms of Service and Privacy Policy" at bounding box center [299, 381] width 239 height 27
click at [237, 334] on button "Next" at bounding box center [292, 335] width 256 height 33
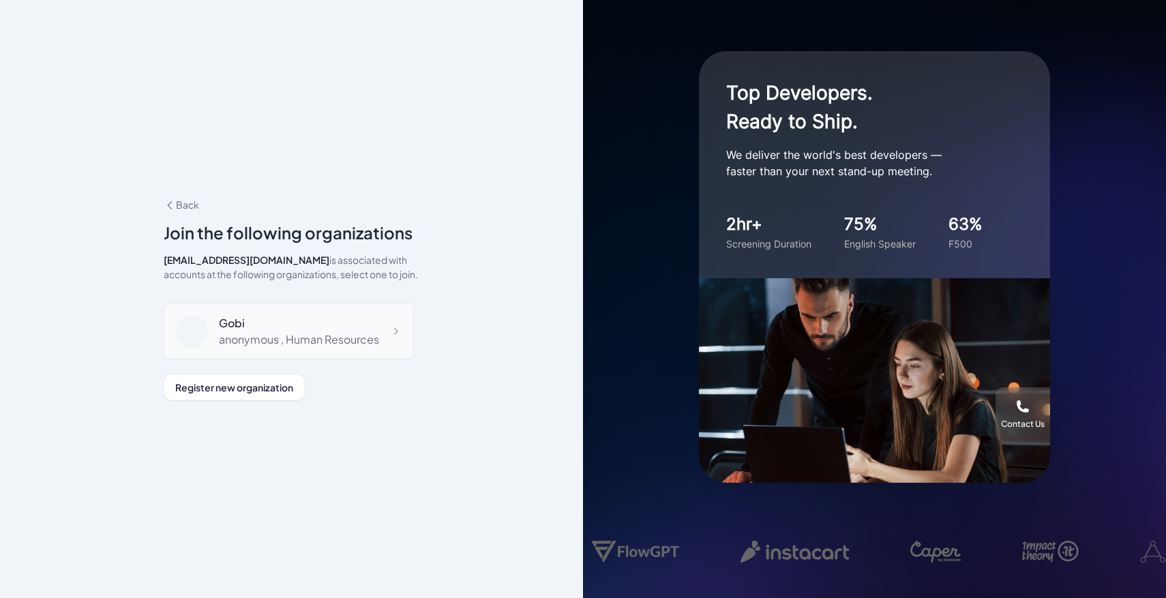
click at [340, 350] on div "Gobi anonymous , Human Resources" at bounding box center [289, 331] width 250 height 56
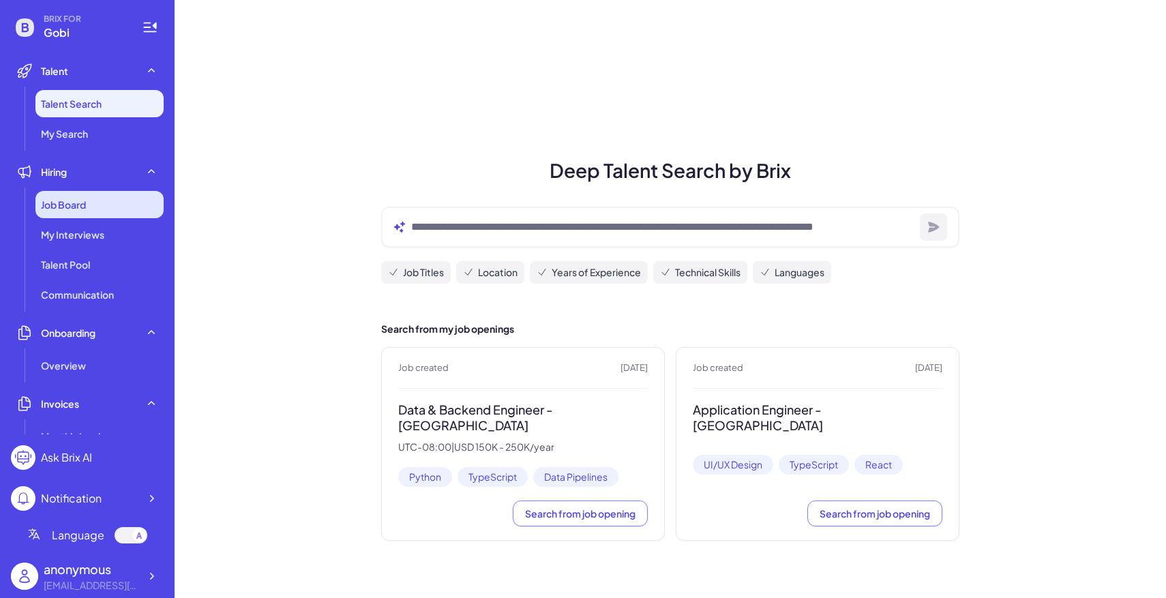
click at [65, 196] on div "Job Board" at bounding box center [99, 204] width 128 height 27
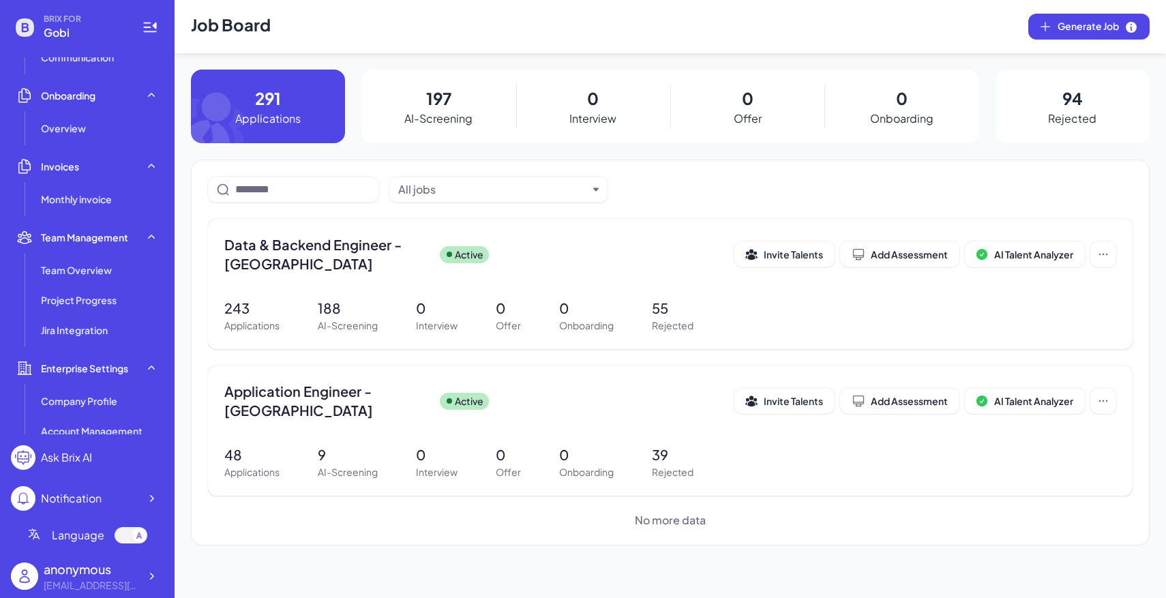
scroll to position [341, 0]
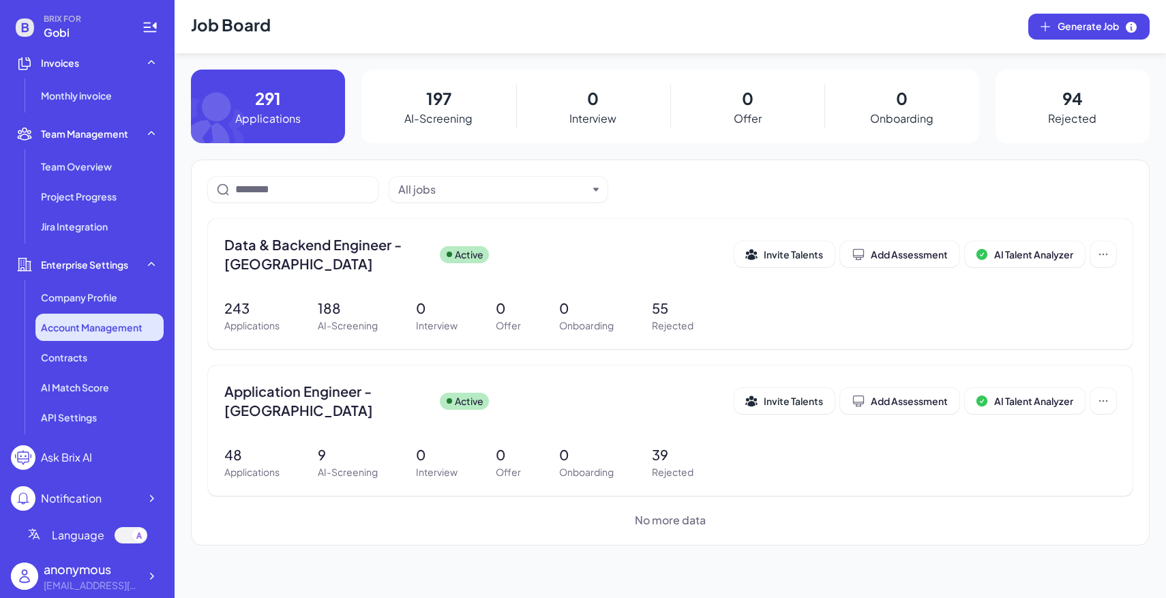
click at [114, 322] on span "Account Management" at bounding box center [92, 328] width 102 height 14
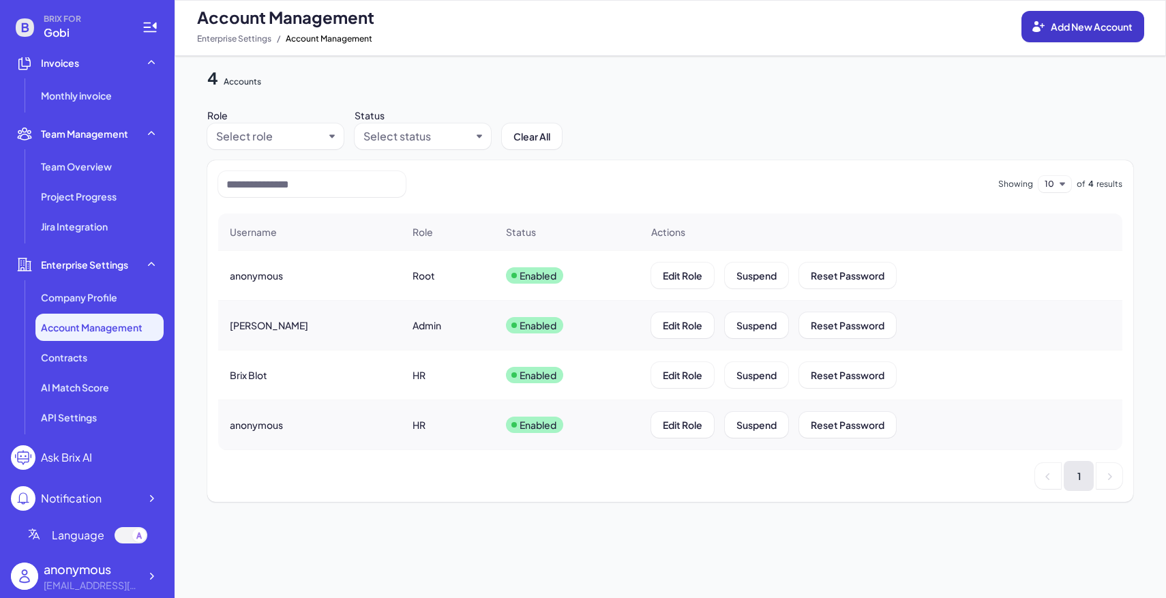
click at [1103, 25] on span "Add New Account" at bounding box center [1092, 26] width 82 height 12
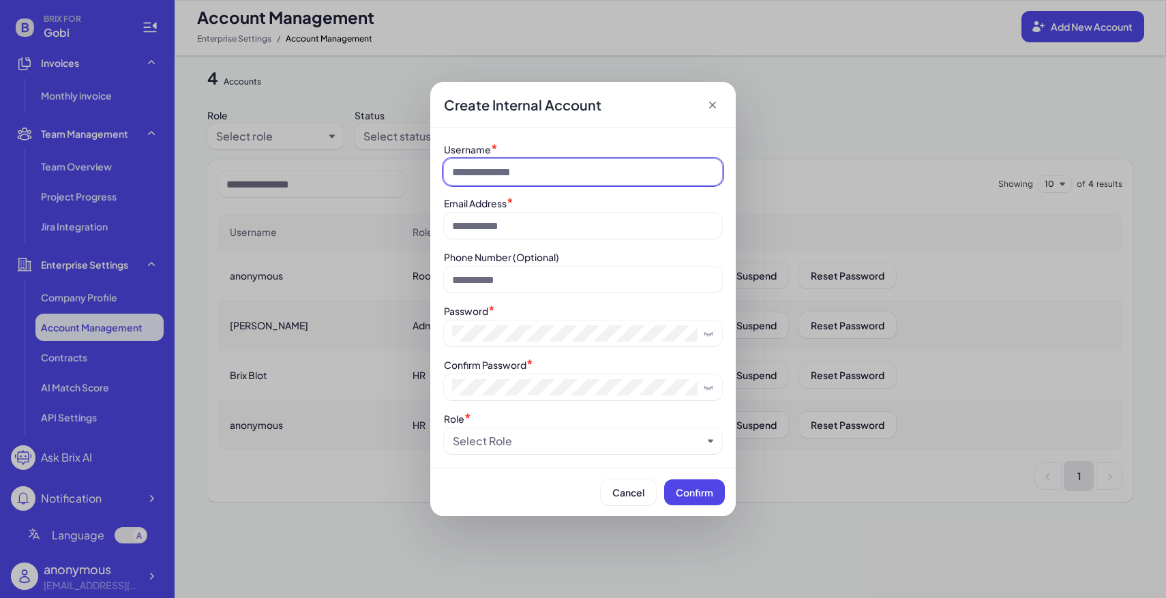
click at [482, 168] on input at bounding box center [583, 172] width 278 height 26
type input "*****"
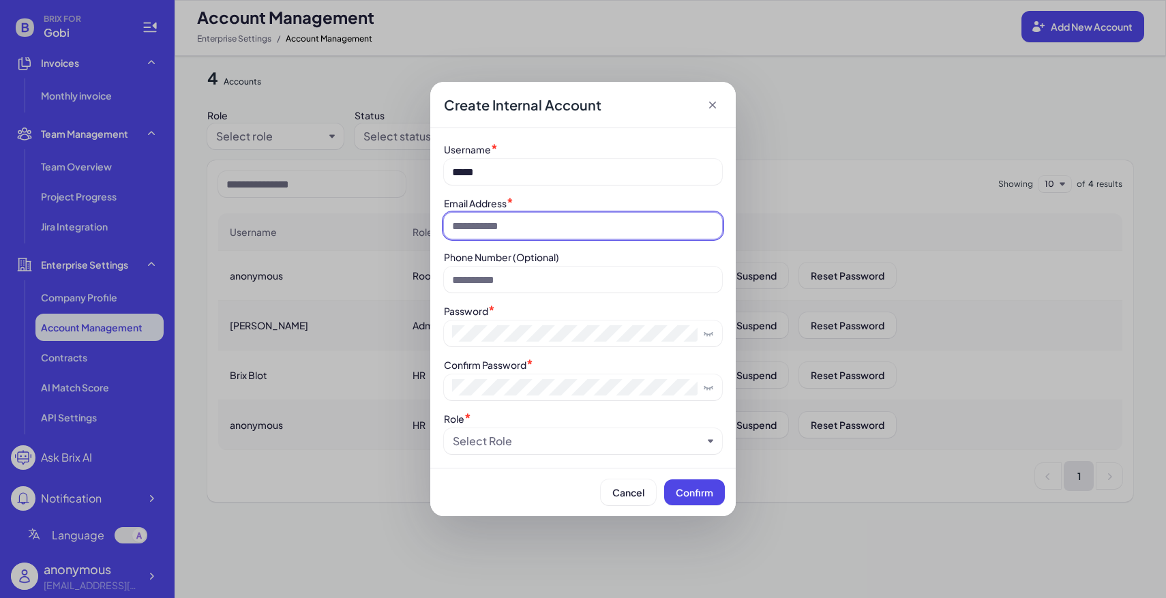
click at [525, 236] on input at bounding box center [583, 226] width 278 height 26
paste input "**********"
type input "**********"
click at [518, 444] on div "Select Role" at bounding box center [578, 441] width 250 height 16
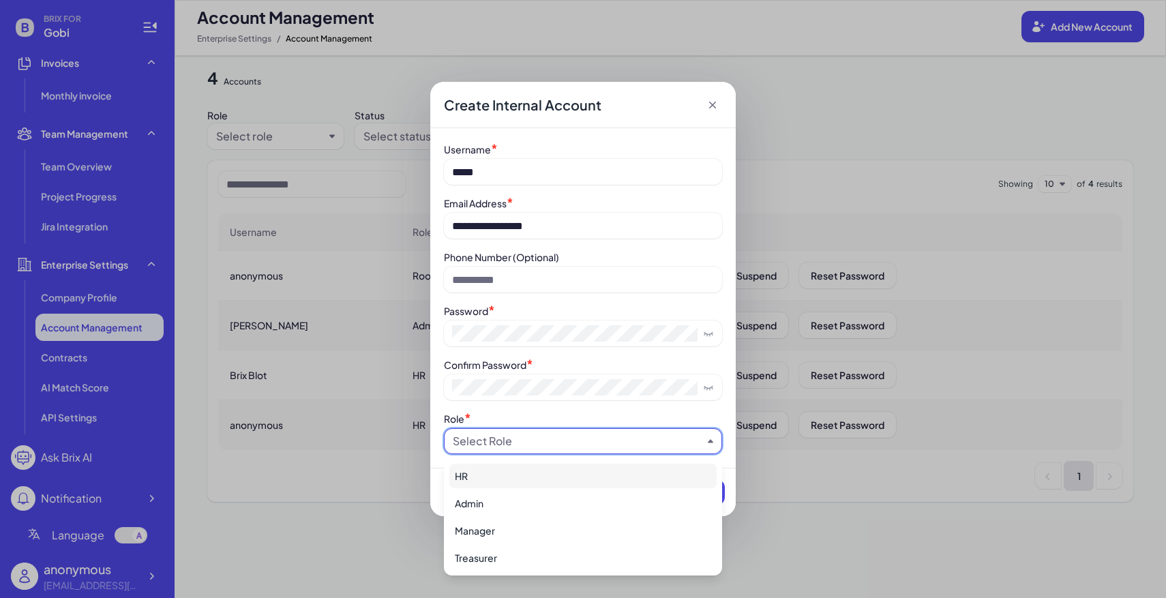
click at [516, 475] on div "HR" at bounding box center [582, 476] width 267 height 25
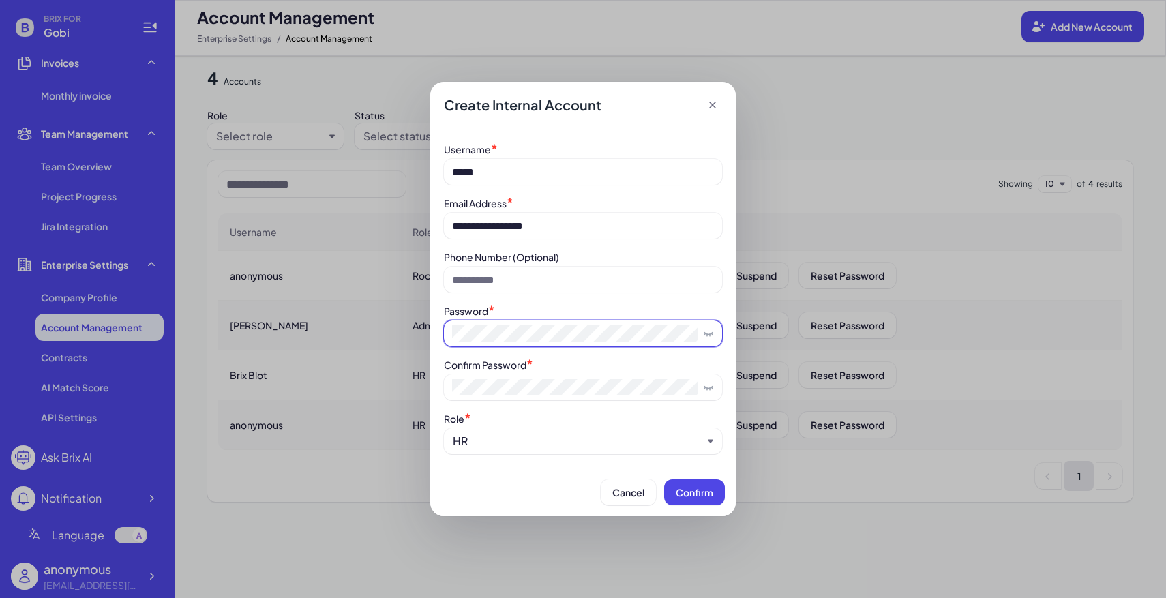
click at [542, 323] on span at bounding box center [583, 334] width 278 height 26
click at [374, 316] on div "**********" at bounding box center [583, 299] width 1166 height 598
click at [689, 500] on button "Confirm" at bounding box center [694, 492] width 61 height 26
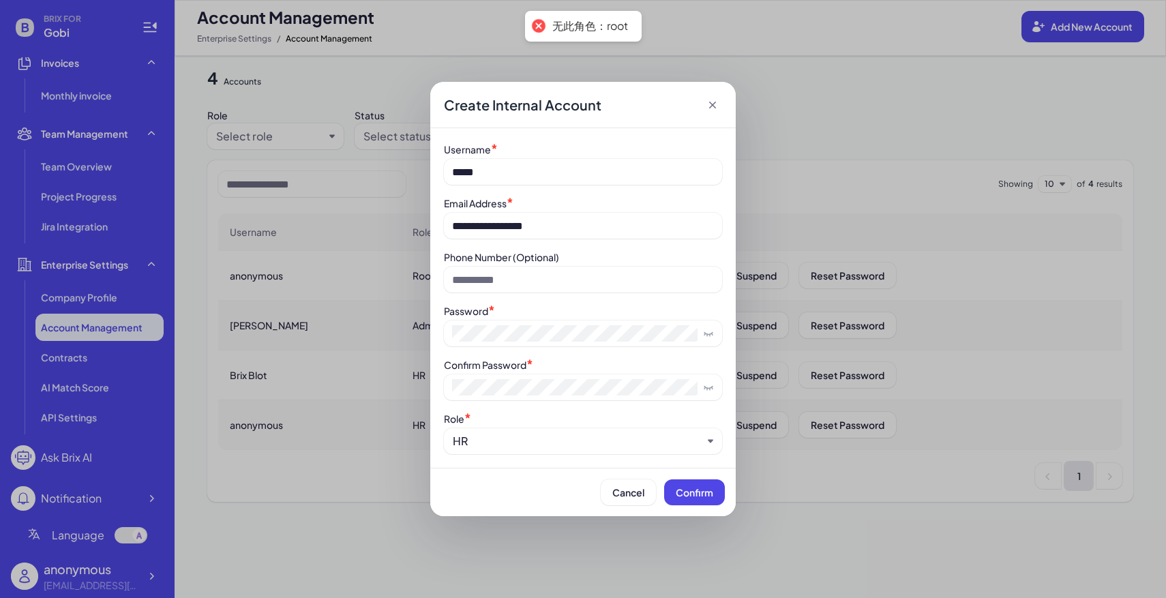
click at [713, 99] on icon at bounding box center [713, 105] width 14 height 14
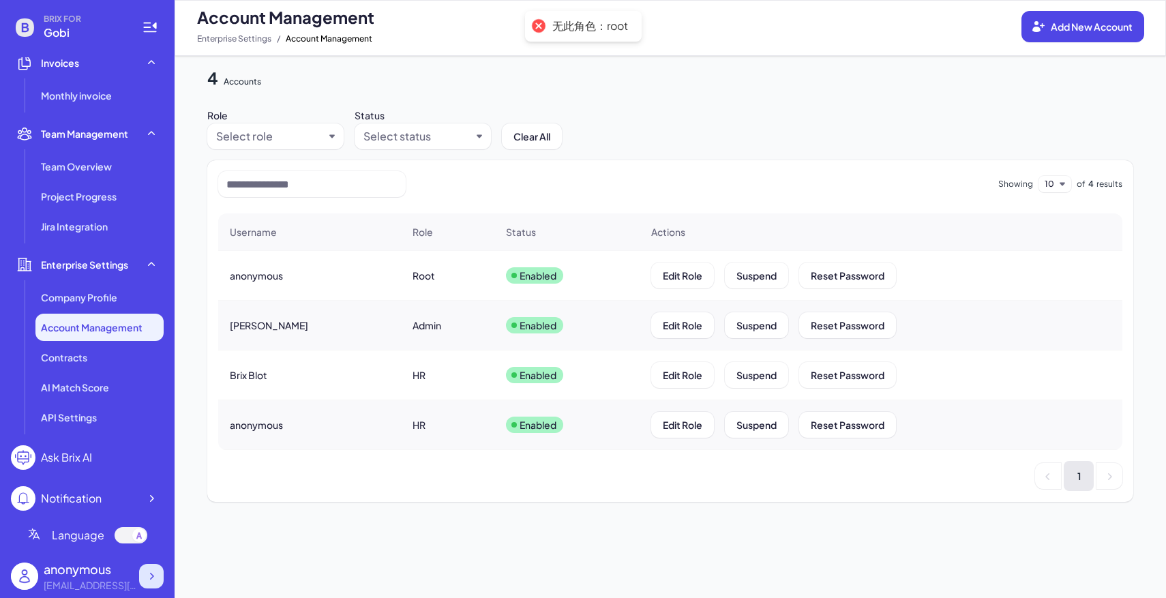
click at [149, 572] on icon at bounding box center [152, 576] width 14 height 14
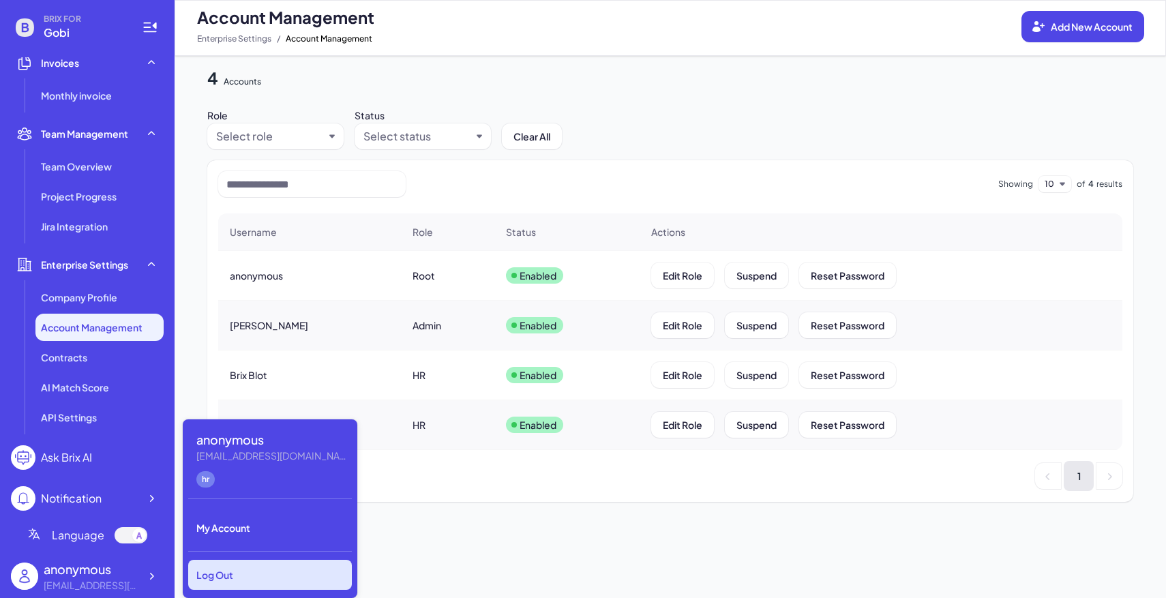
click at [279, 579] on div "Log Out" at bounding box center [270, 575] width 164 height 30
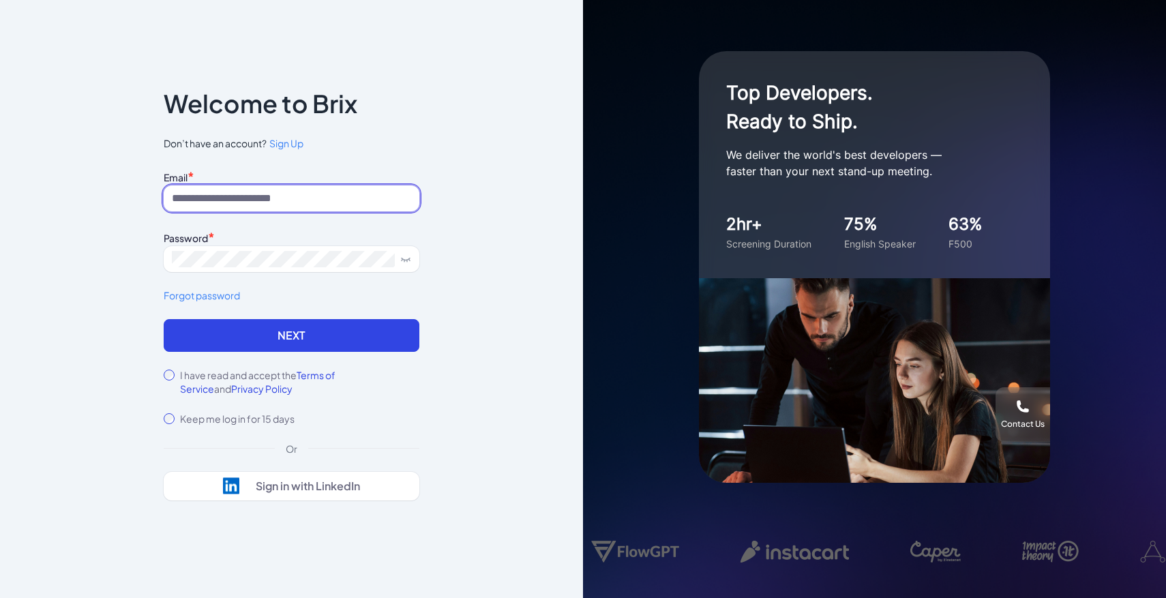
click at [310, 198] on input at bounding box center [292, 199] width 256 height 26
type input "**********"
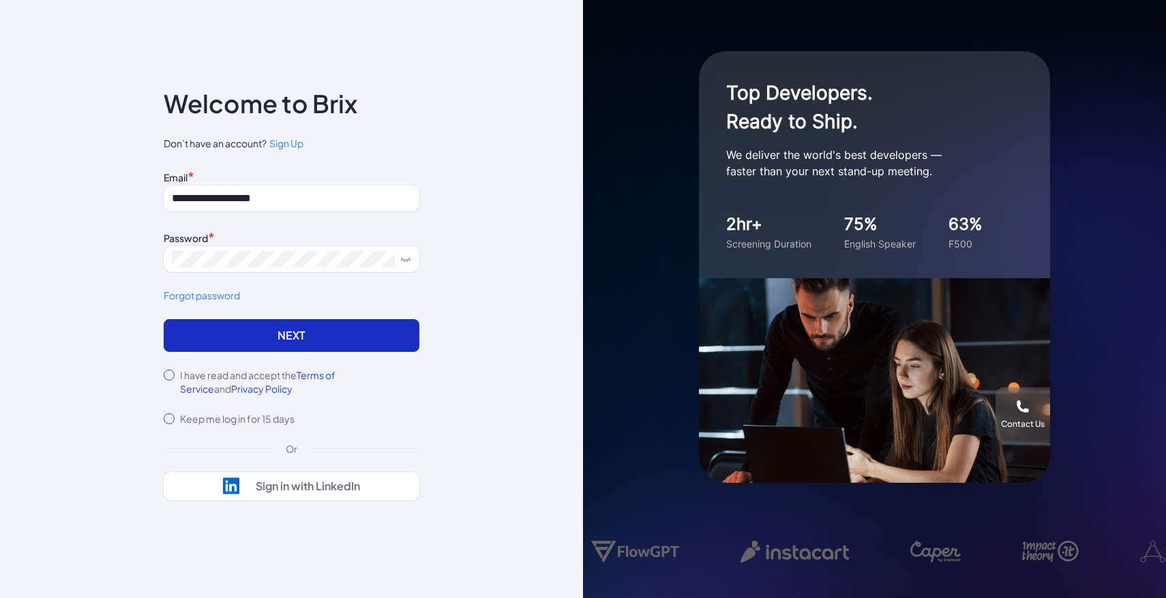
click at [336, 325] on button "Next" at bounding box center [292, 335] width 256 height 33
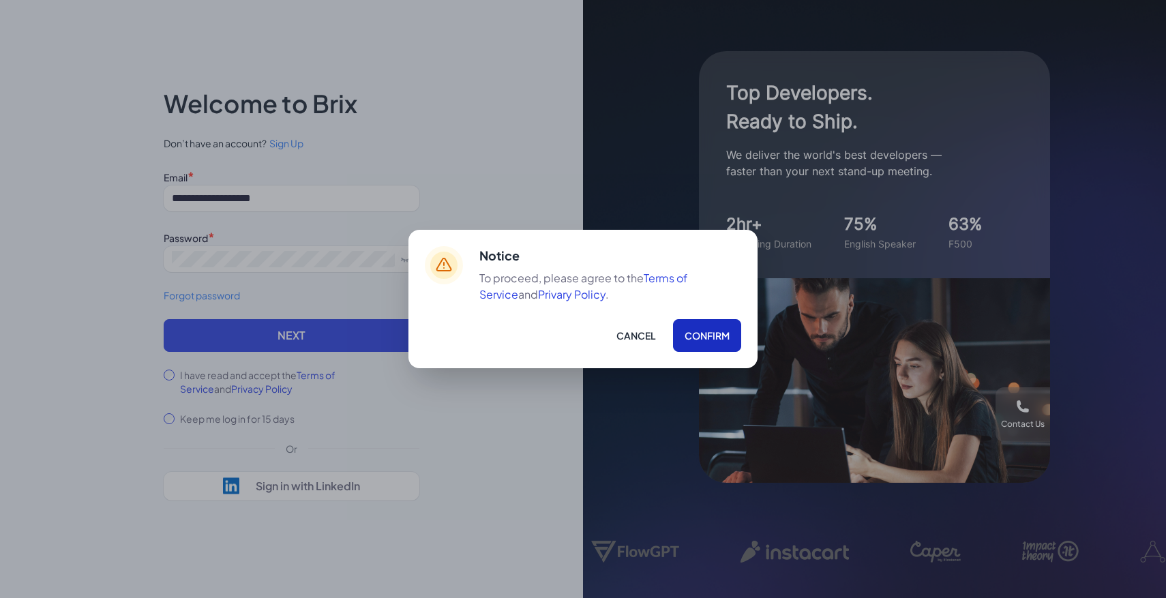
click at [731, 344] on button "Confirm" at bounding box center [707, 335] width 68 height 33
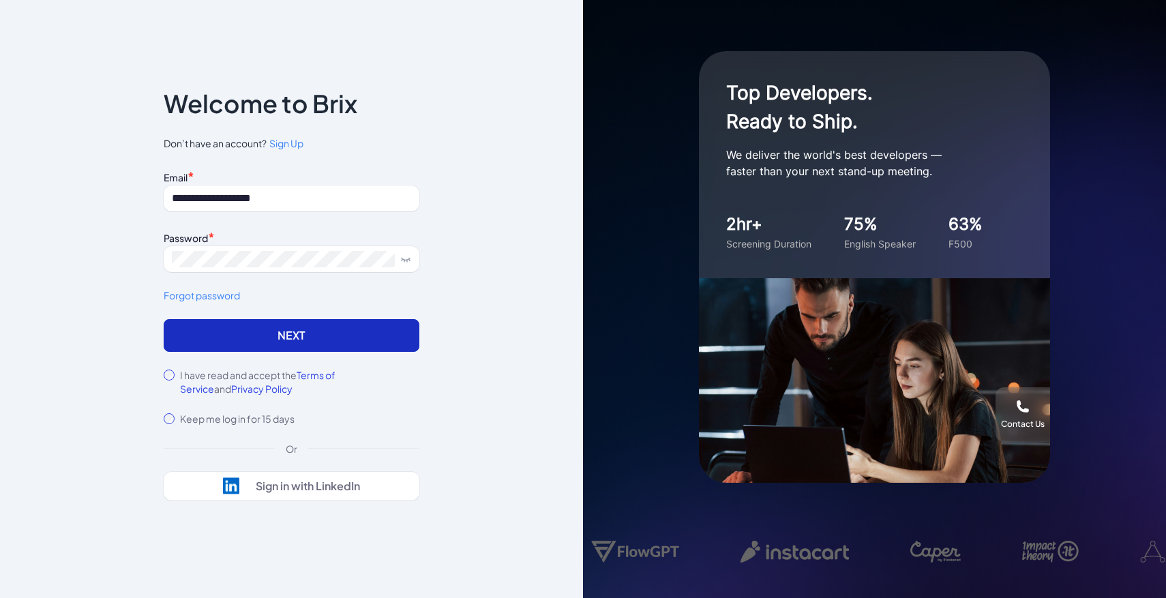
click at [332, 343] on button "Next" at bounding box center [292, 335] width 256 height 33
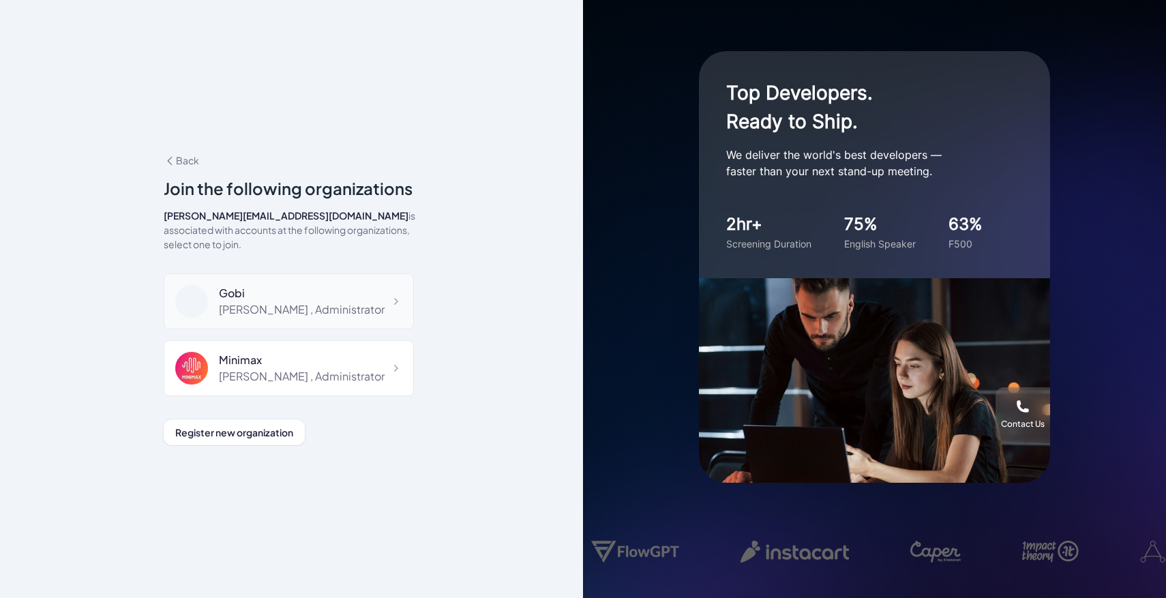
click at [286, 301] on div "Maggie , Administrator" at bounding box center [302, 309] width 166 height 16
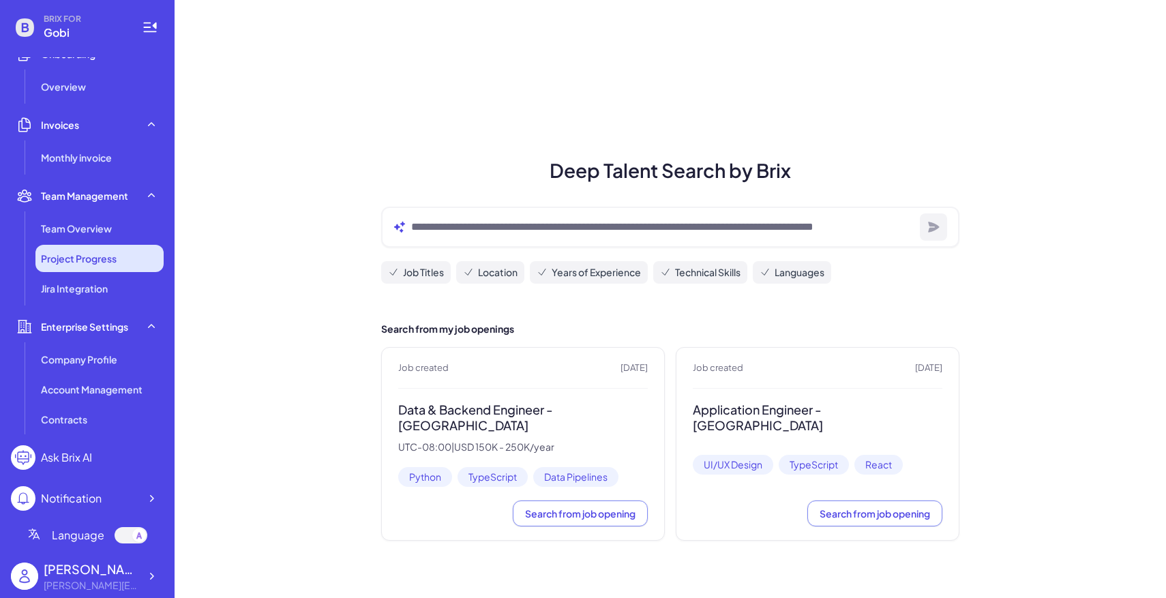
scroll to position [282, 0]
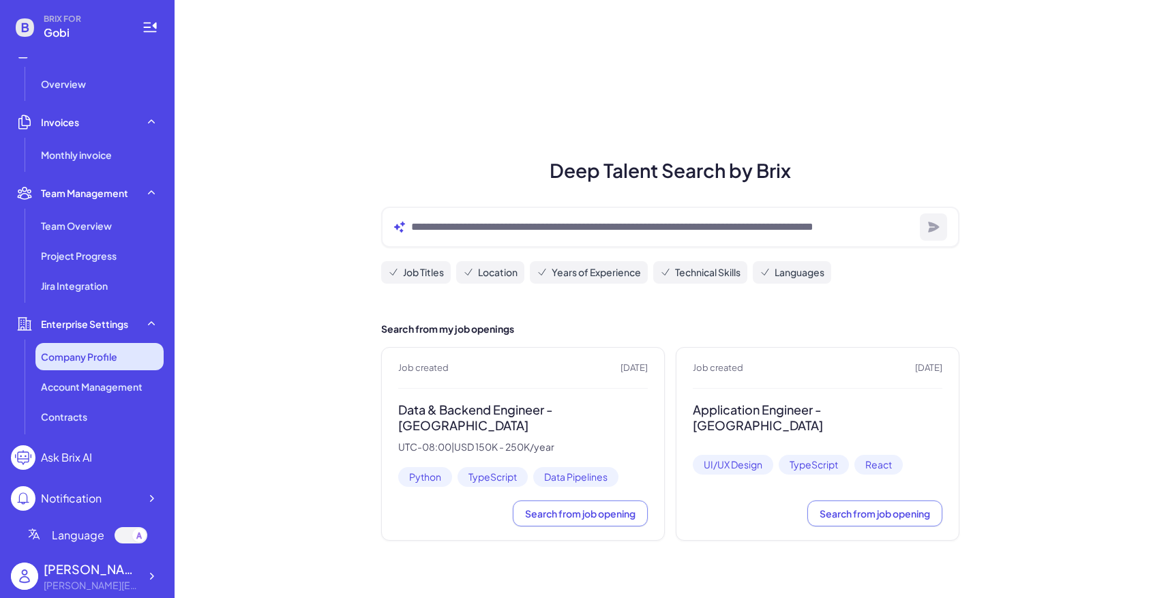
click at [80, 357] on span "Company Profile" at bounding box center [79, 357] width 76 height 14
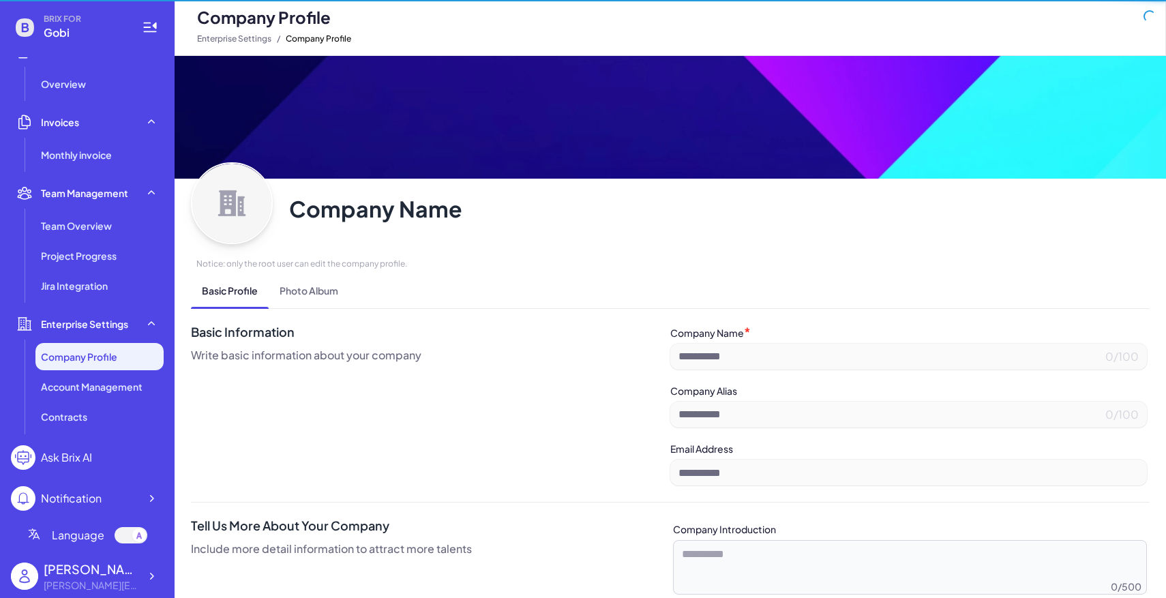
type input "****"
type input "**********"
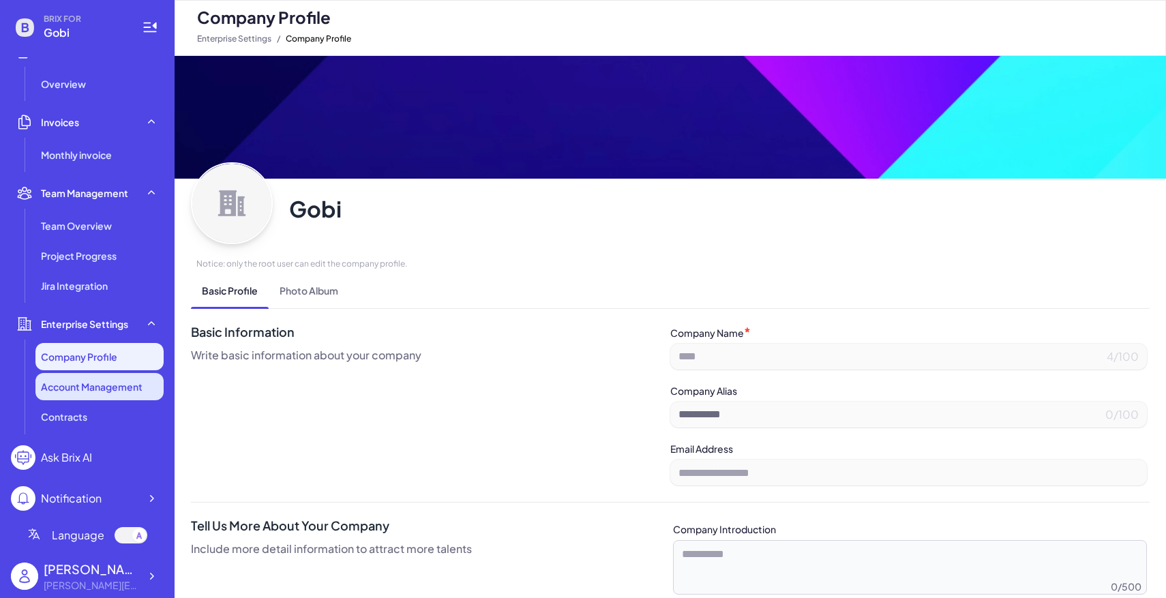
click at [95, 385] on span "Account Management" at bounding box center [92, 387] width 102 height 14
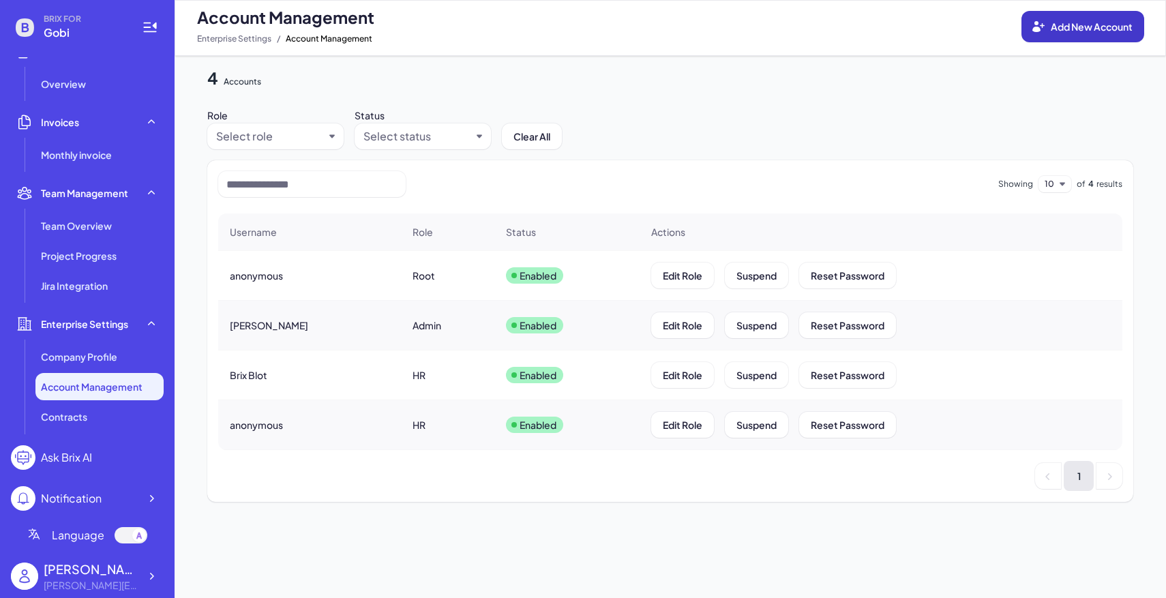
click at [1063, 37] on button "Add New Account" at bounding box center [1083, 26] width 123 height 31
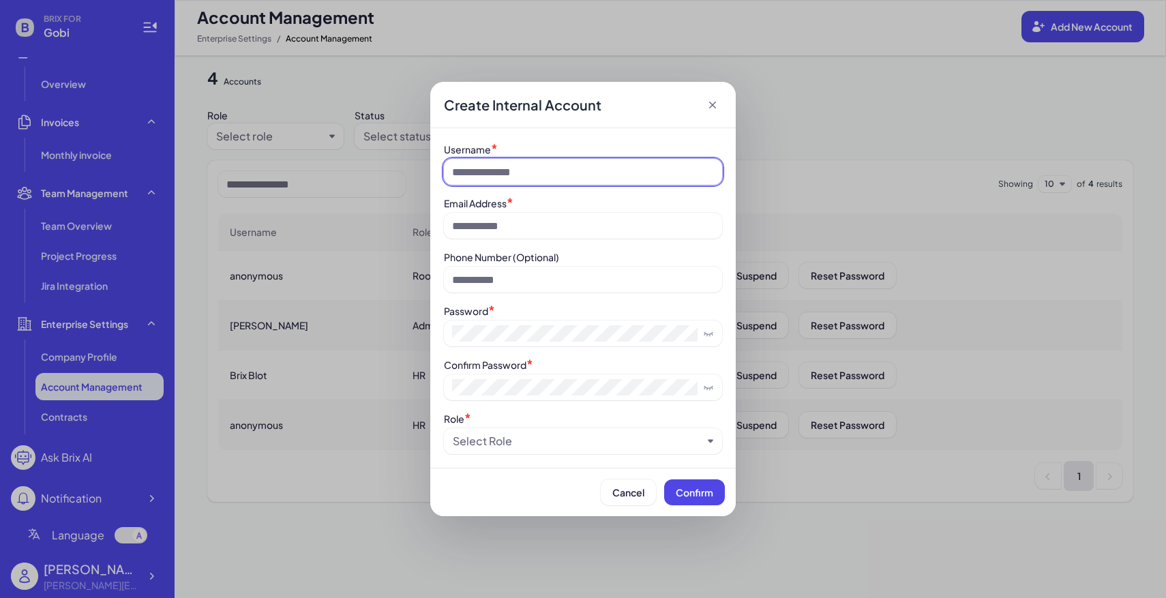
click at [562, 160] on input at bounding box center [583, 172] width 278 height 26
paste input "**********"
type input "**********"
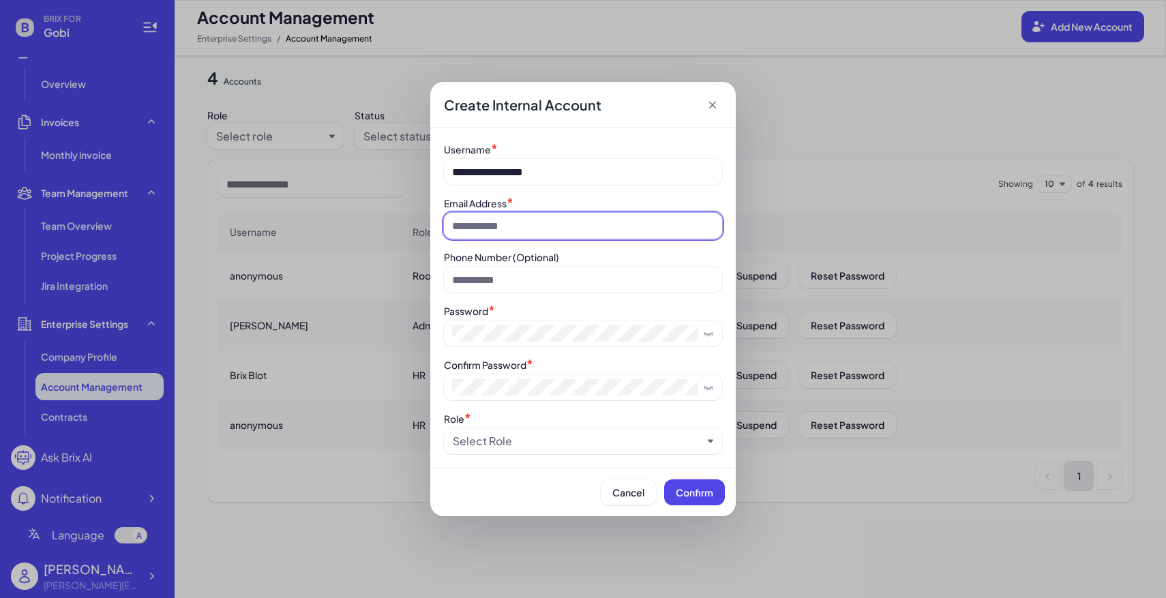
click at [500, 221] on input at bounding box center [583, 226] width 278 height 26
click at [613, 155] on div "Username *" at bounding box center [583, 149] width 278 height 14
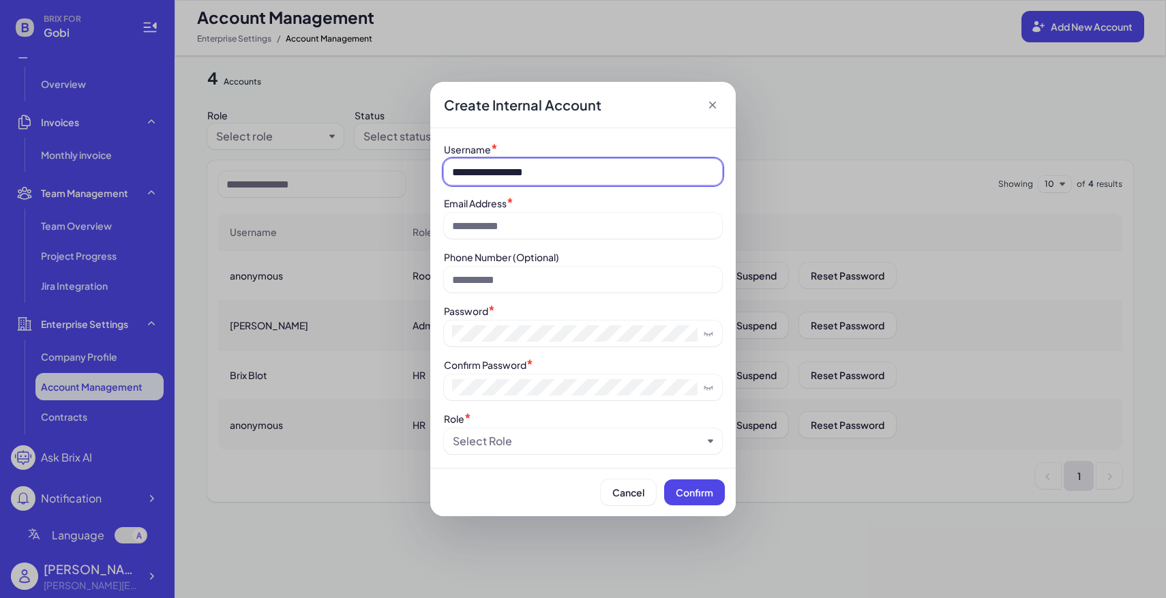
click at [610, 161] on input "**********" at bounding box center [583, 172] width 278 height 26
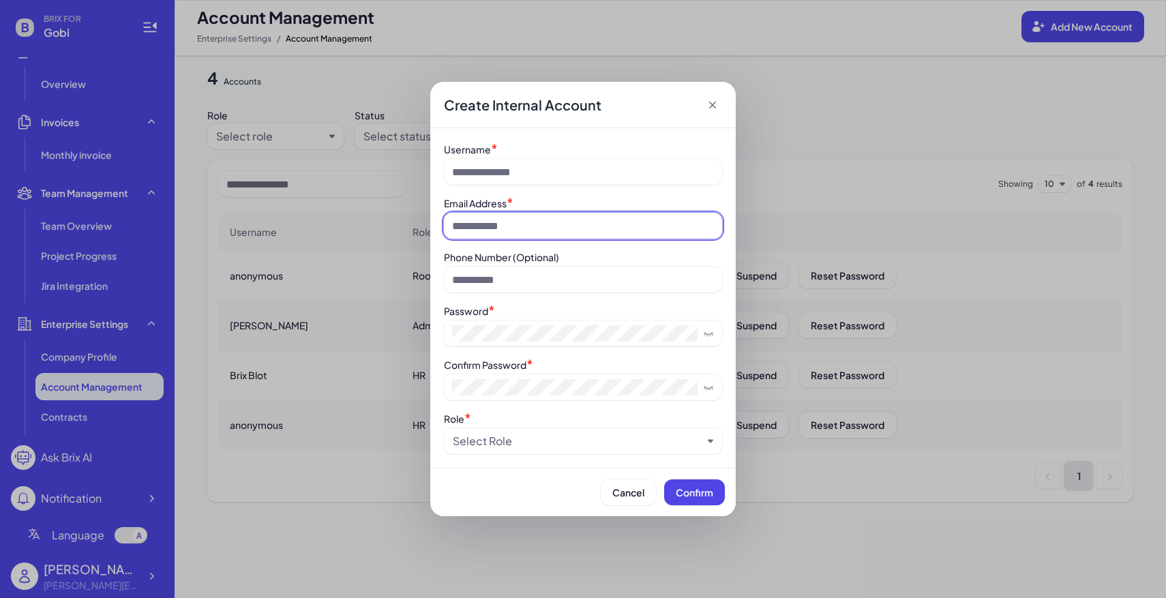
click at [526, 228] on input at bounding box center [583, 226] width 278 height 26
paste input "**********"
type input "**********"
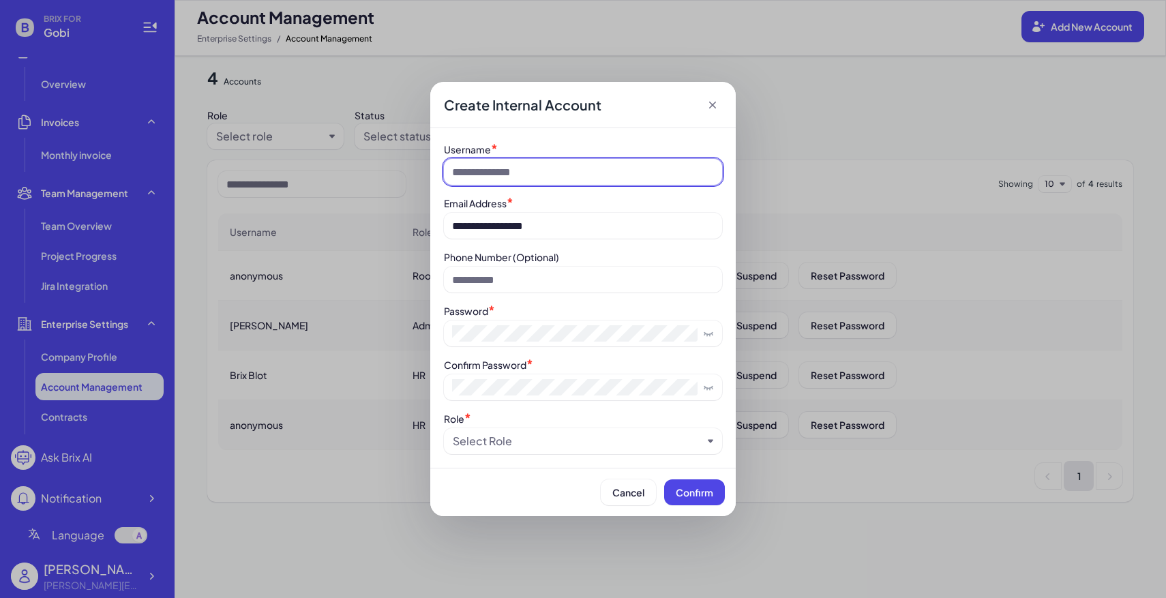
click at [516, 171] on input at bounding box center [583, 172] width 278 height 26
type input "*****"
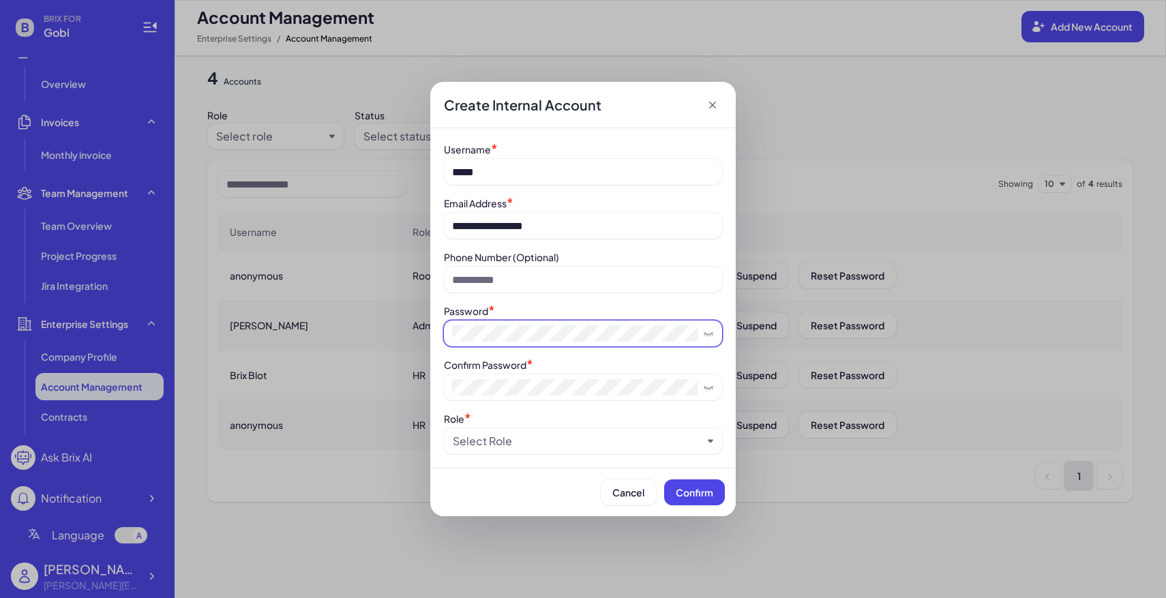
click at [501, 342] on span at bounding box center [583, 334] width 278 height 26
click at [525, 443] on div "Select Role" at bounding box center [578, 441] width 250 height 16
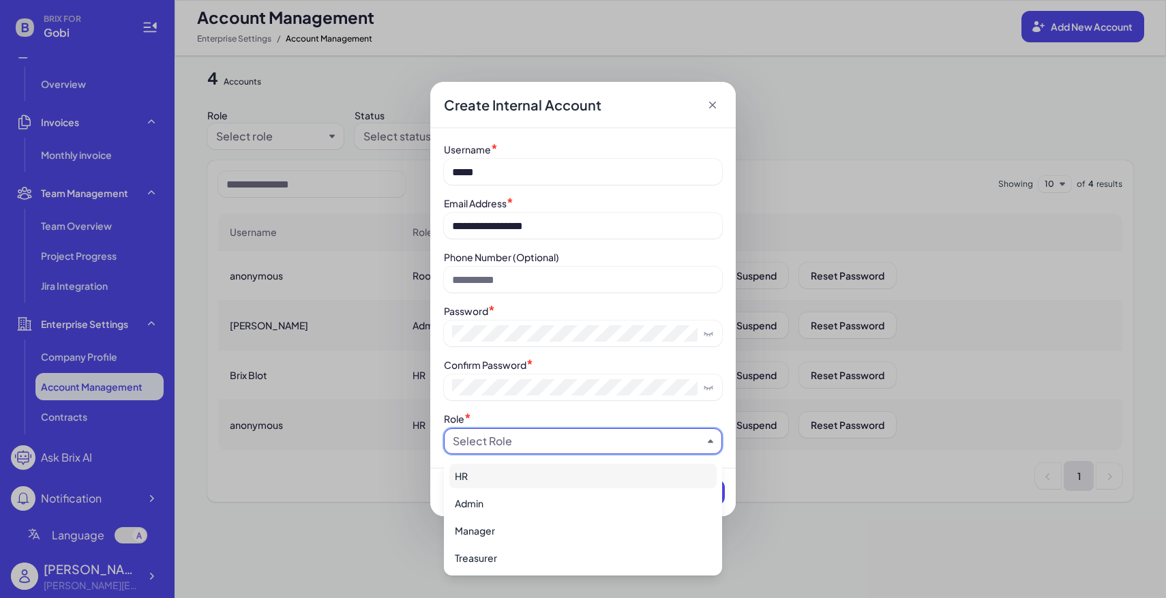
click at [497, 477] on div "HR" at bounding box center [582, 476] width 267 height 25
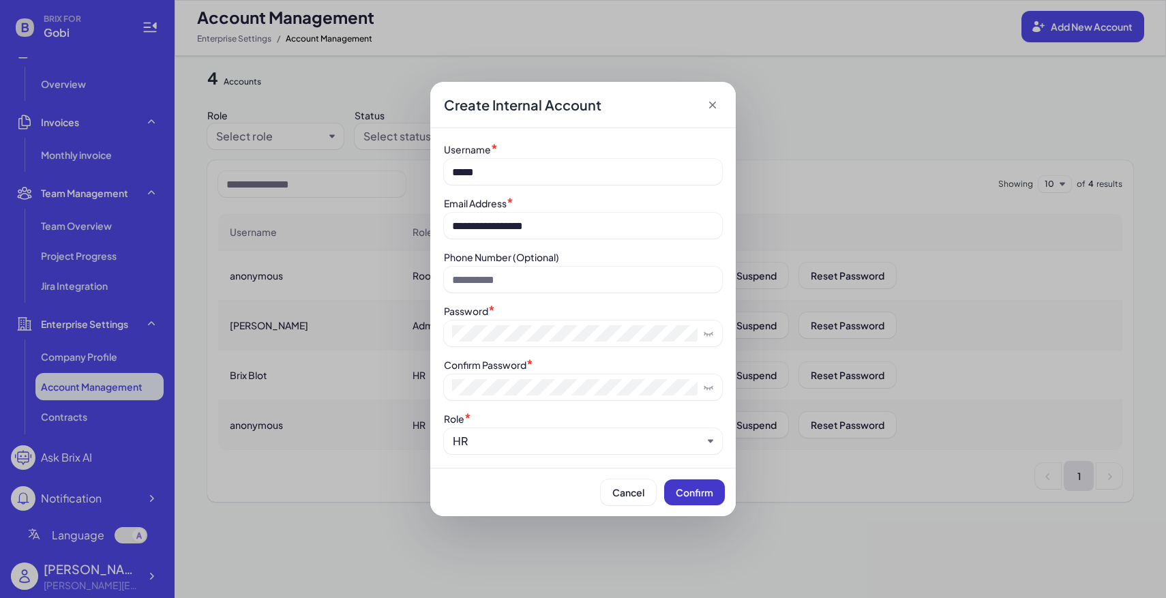
click at [700, 501] on button "Confirm" at bounding box center [694, 492] width 61 height 26
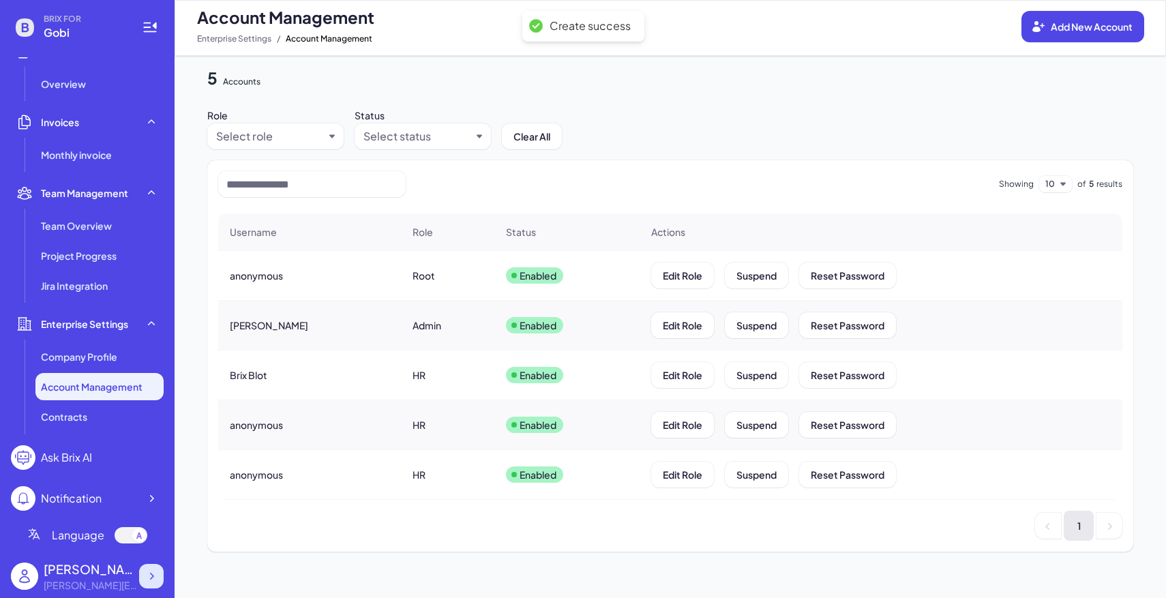
click at [161, 572] on div at bounding box center [151, 576] width 25 height 25
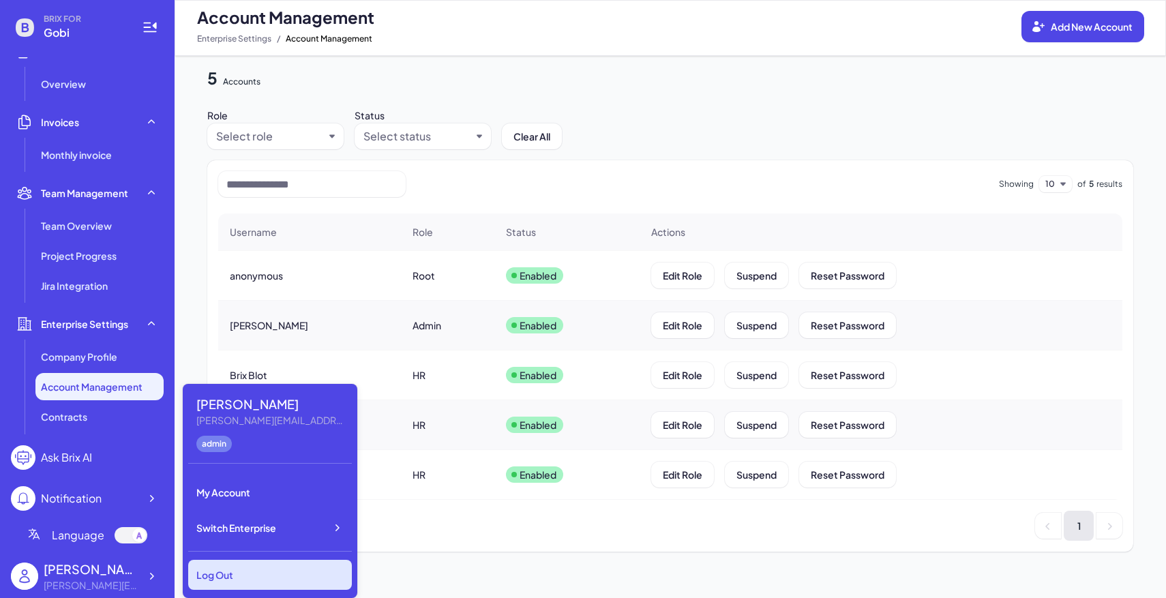
click at [227, 572] on div "Log Out" at bounding box center [270, 575] width 164 height 30
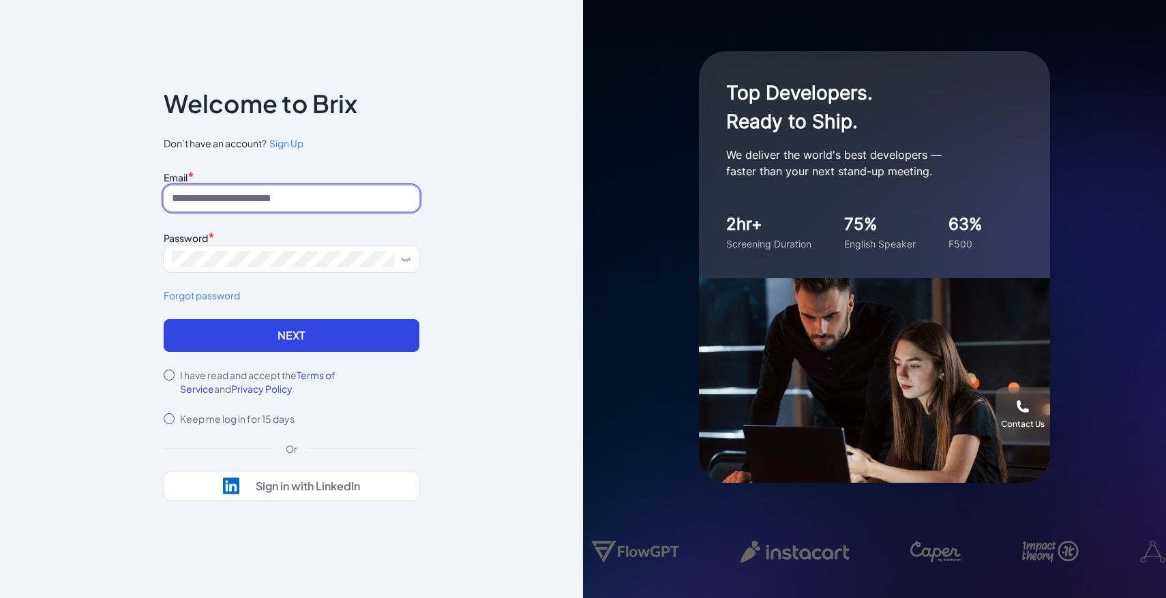
click at [245, 194] on input at bounding box center [292, 199] width 256 height 26
paste input "**********"
drag, startPoint x: 202, startPoint y: 198, endPoint x: 116, endPoint y: 196, distance: 86.0
click at [116, 196] on div "**********" at bounding box center [291, 299] width 583 height 598
type input "**********"
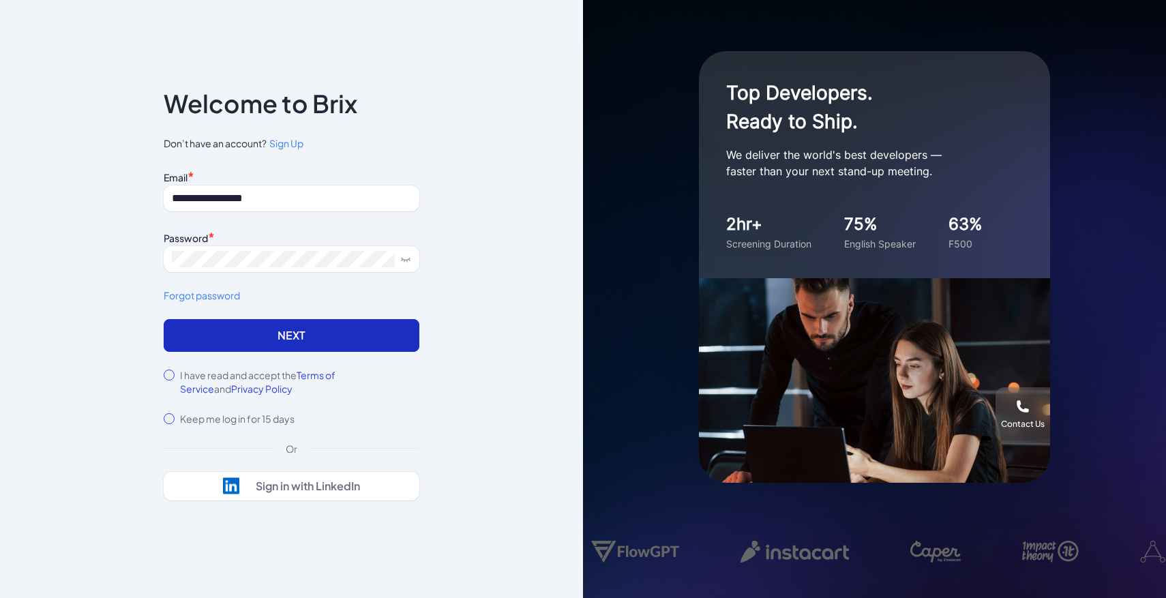
click at [193, 342] on button "Next" at bounding box center [292, 335] width 256 height 33
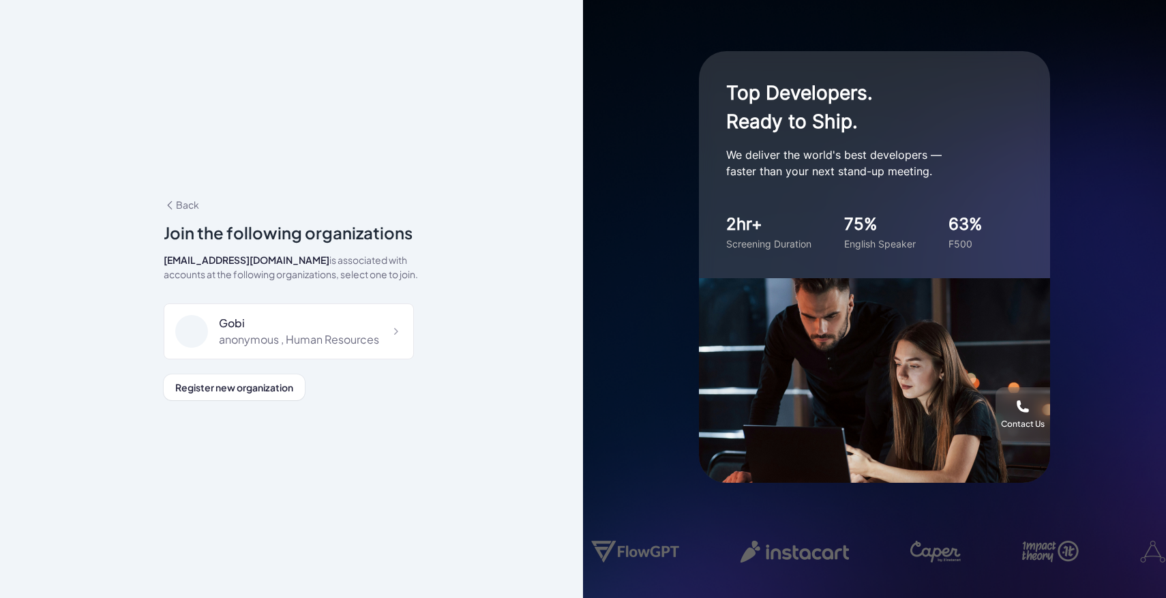
click at [274, 363] on div "Join the following organizations [EMAIL_ADDRESS][DOMAIN_NAME] is associated wit…" at bounding box center [292, 310] width 256 height 180
click at [280, 348] on div "Gobi anonymous , Human Resources" at bounding box center [289, 331] width 250 height 56
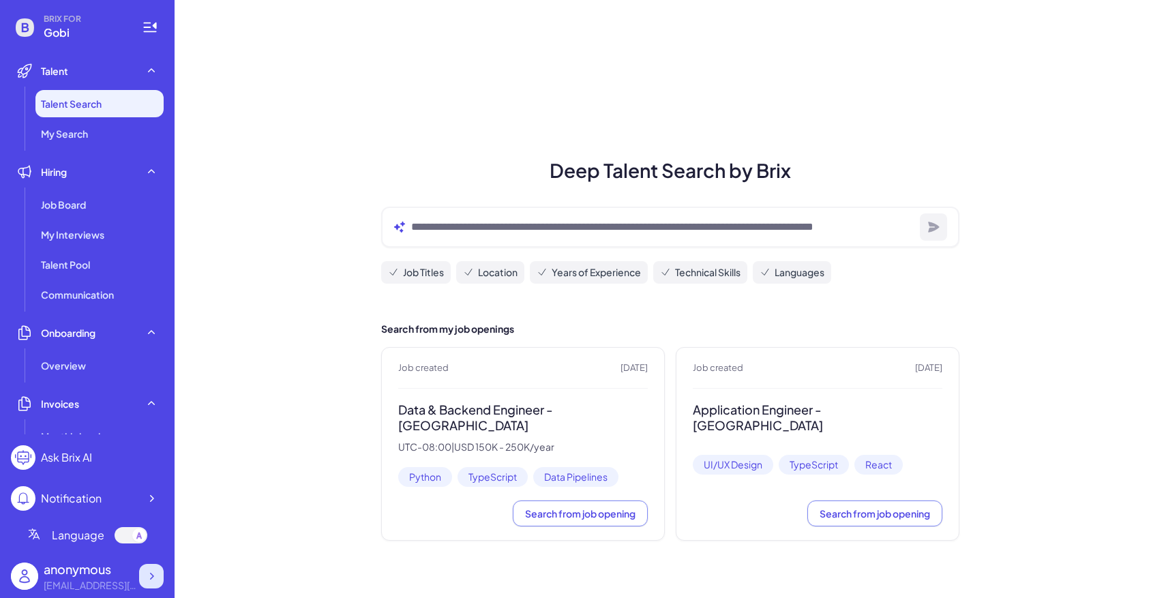
click at [151, 565] on div at bounding box center [151, 576] width 25 height 25
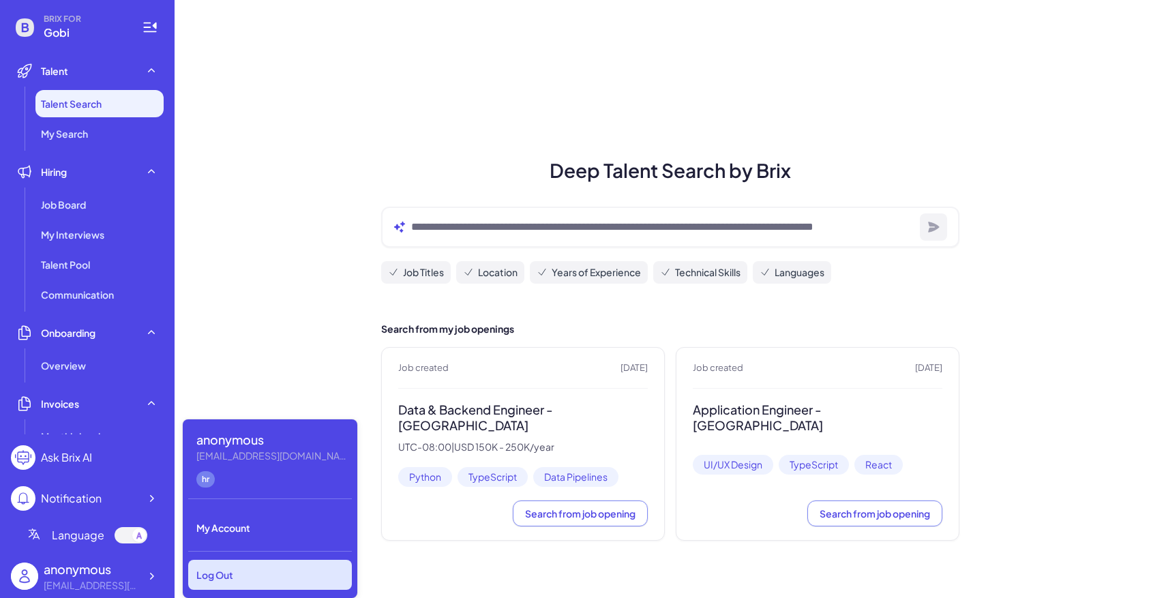
click at [222, 565] on div "Log Out" at bounding box center [270, 575] width 164 height 30
